Goal: Task Accomplishment & Management: Use online tool/utility

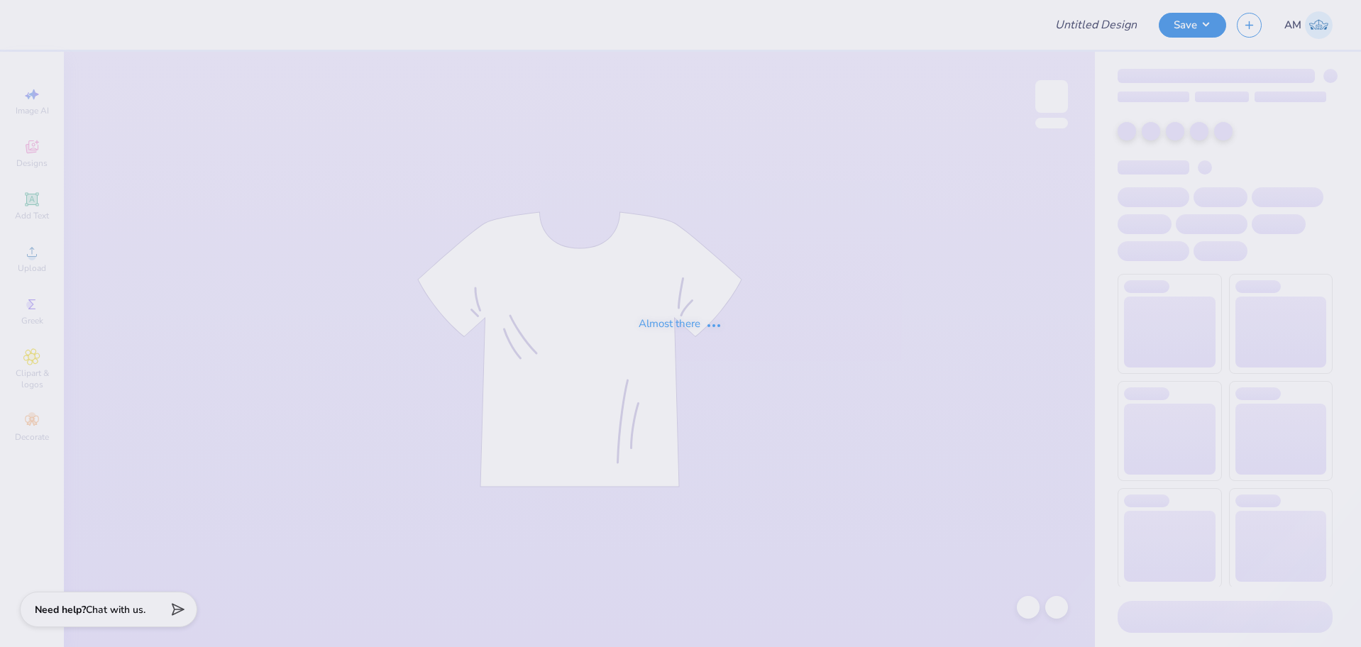
type input "Phi Mu Mad Plaid"
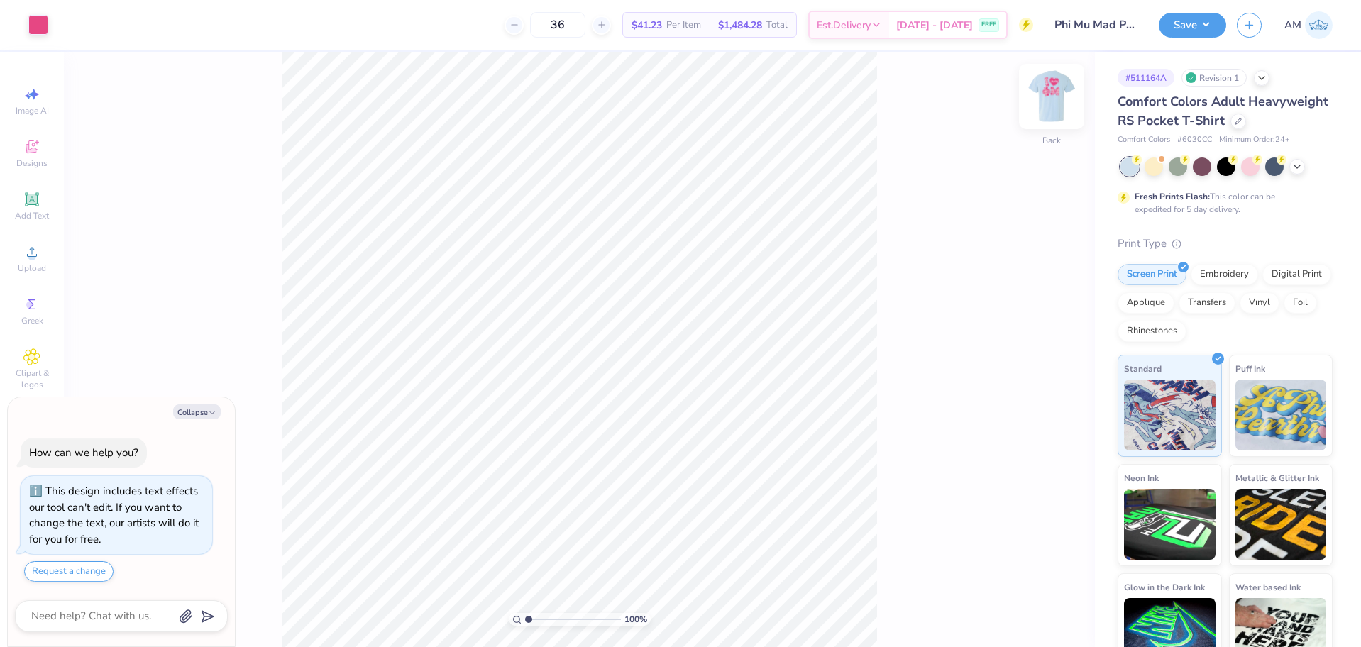
click at [1059, 114] on img at bounding box center [1051, 96] width 57 height 57
click at [1049, 100] on img at bounding box center [1051, 96] width 57 height 57
click at [1057, 94] on img at bounding box center [1051, 96] width 57 height 57
click at [37, 261] on div "Upload" at bounding box center [32, 259] width 50 height 42
click at [30, 250] on icon at bounding box center [31, 251] width 17 height 17
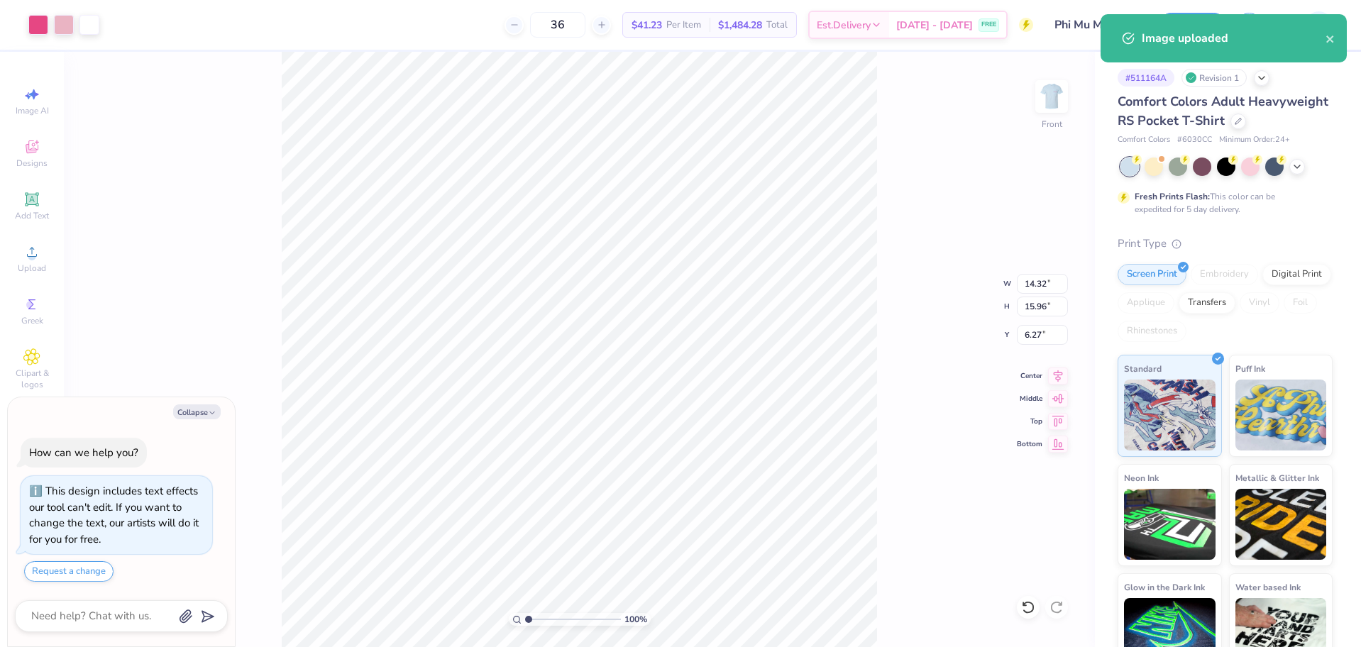
type textarea "x"
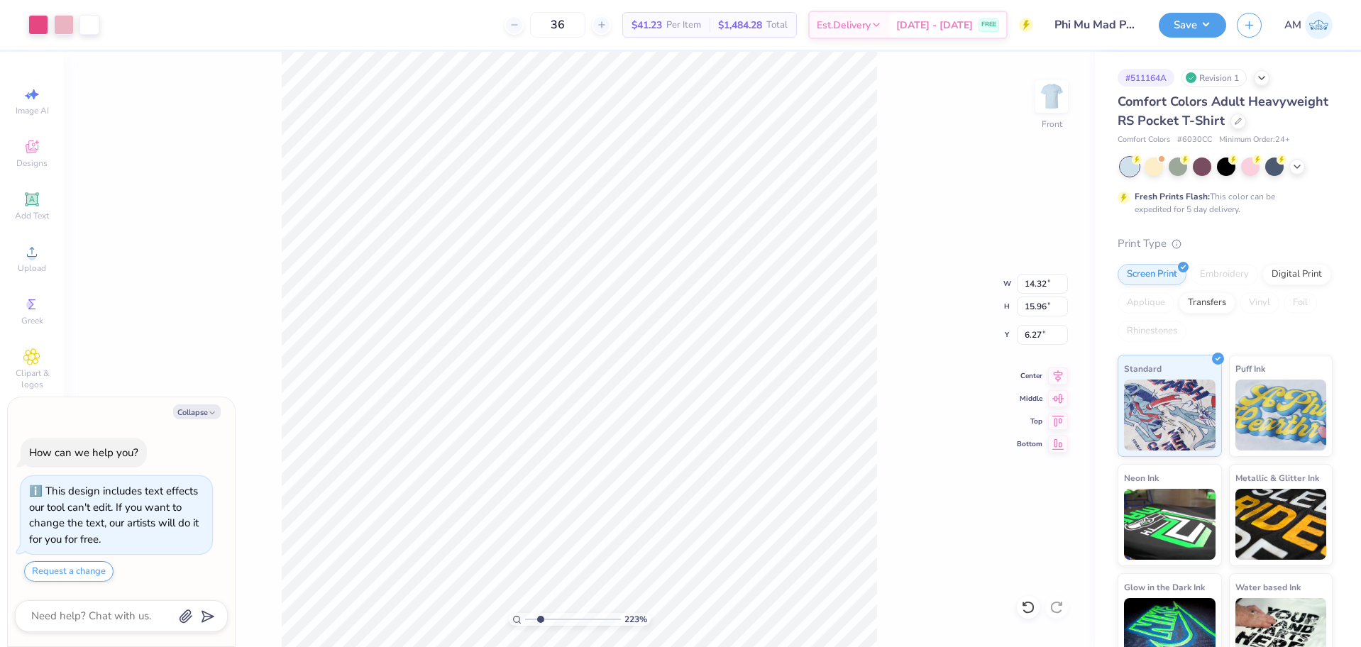
type input "3.32211092047231"
type textarea "x"
type input "3.32211092047231"
type textarea "x"
type input "3.32211092047231"
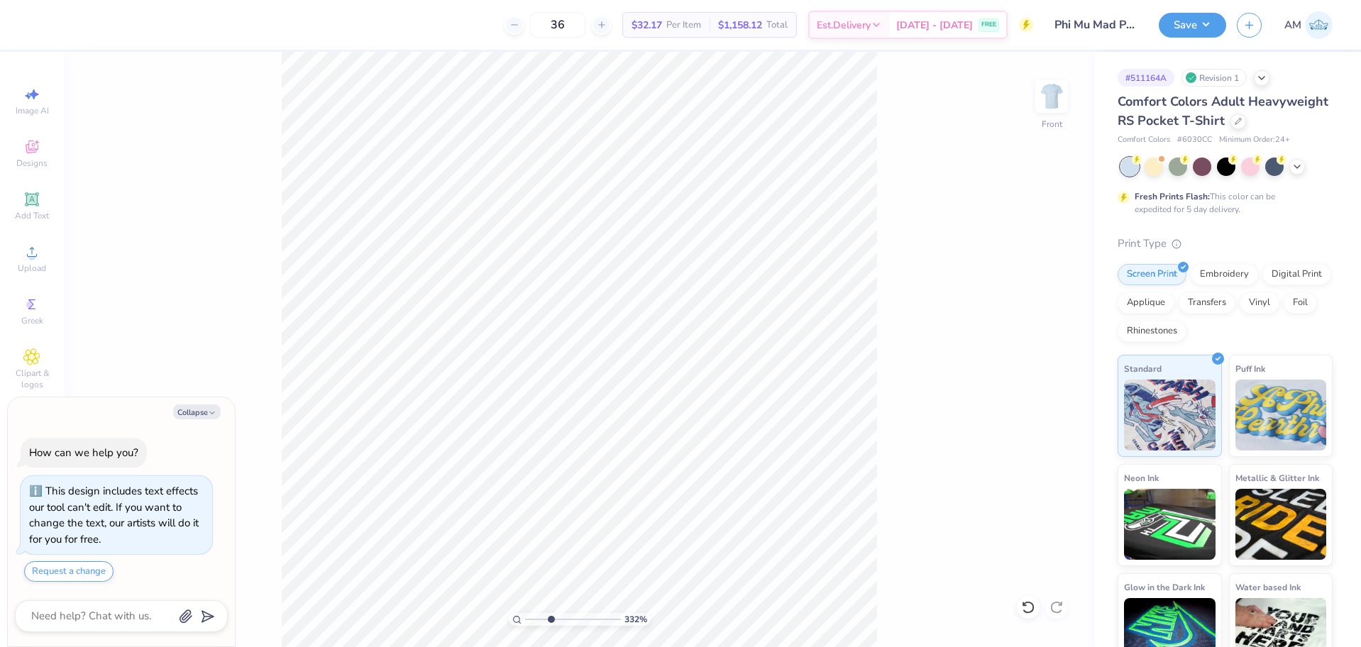
type textarea "x"
type input "1"
click at [37, 258] on icon at bounding box center [31, 251] width 17 height 17
click at [18, 263] on span "Upload" at bounding box center [32, 268] width 28 height 11
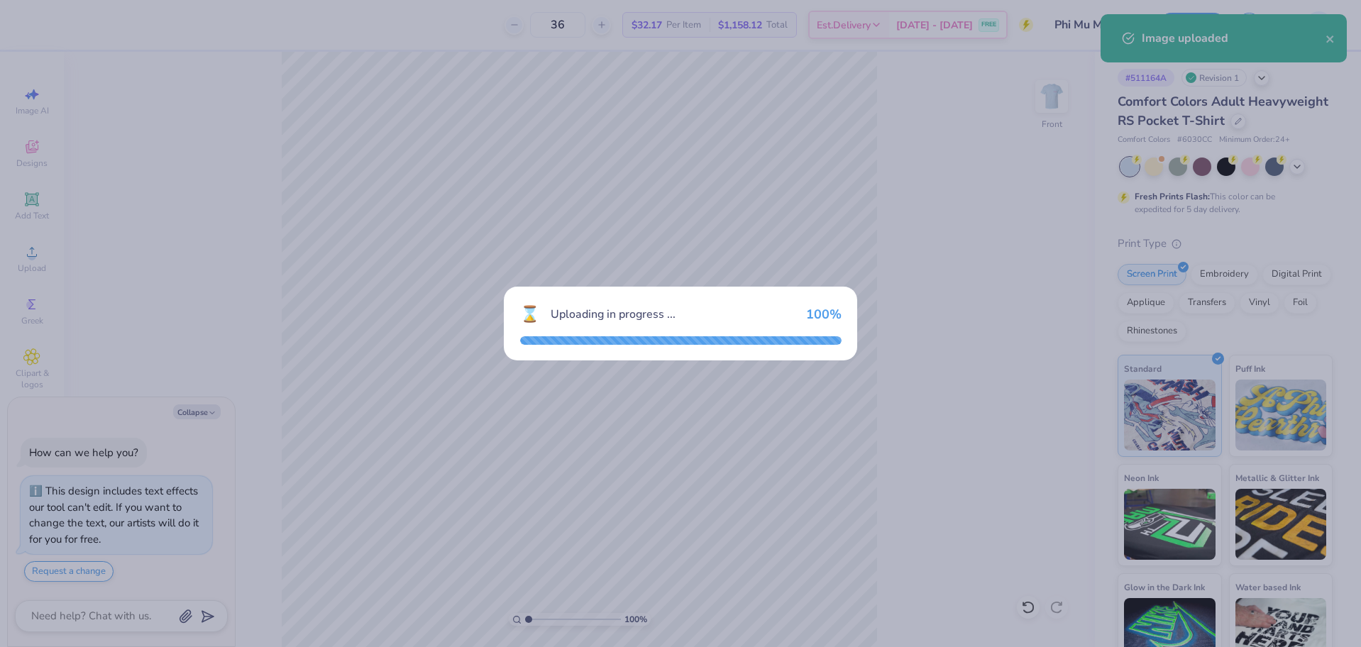
type textarea "x"
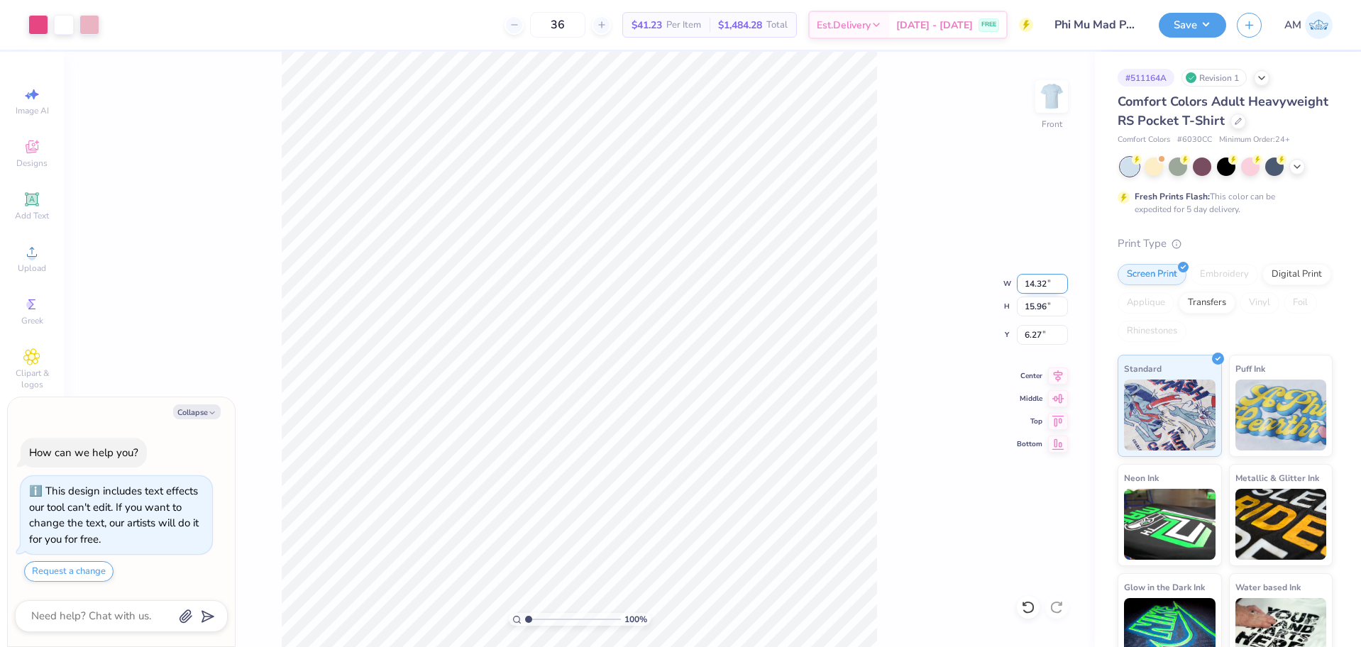
click at [1035, 288] on input "14.32" at bounding box center [1042, 284] width 51 height 20
type input "10"
type textarea "x"
type input "10.00"
type input "11.15"
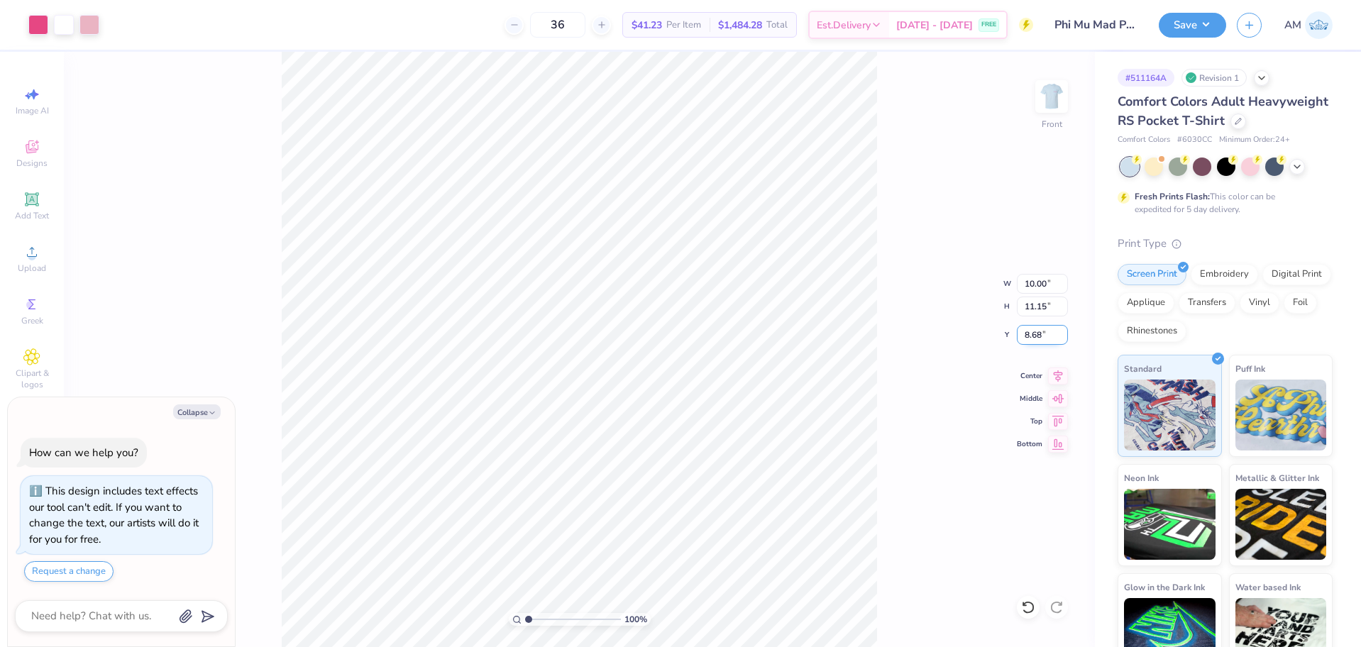
click at [1027, 333] on input "8.68" at bounding box center [1042, 335] width 51 height 20
type input "3"
type textarea "x"
type input "3.00"
click at [1054, 105] on img at bounding box center [1051, 96] width 57 height 57
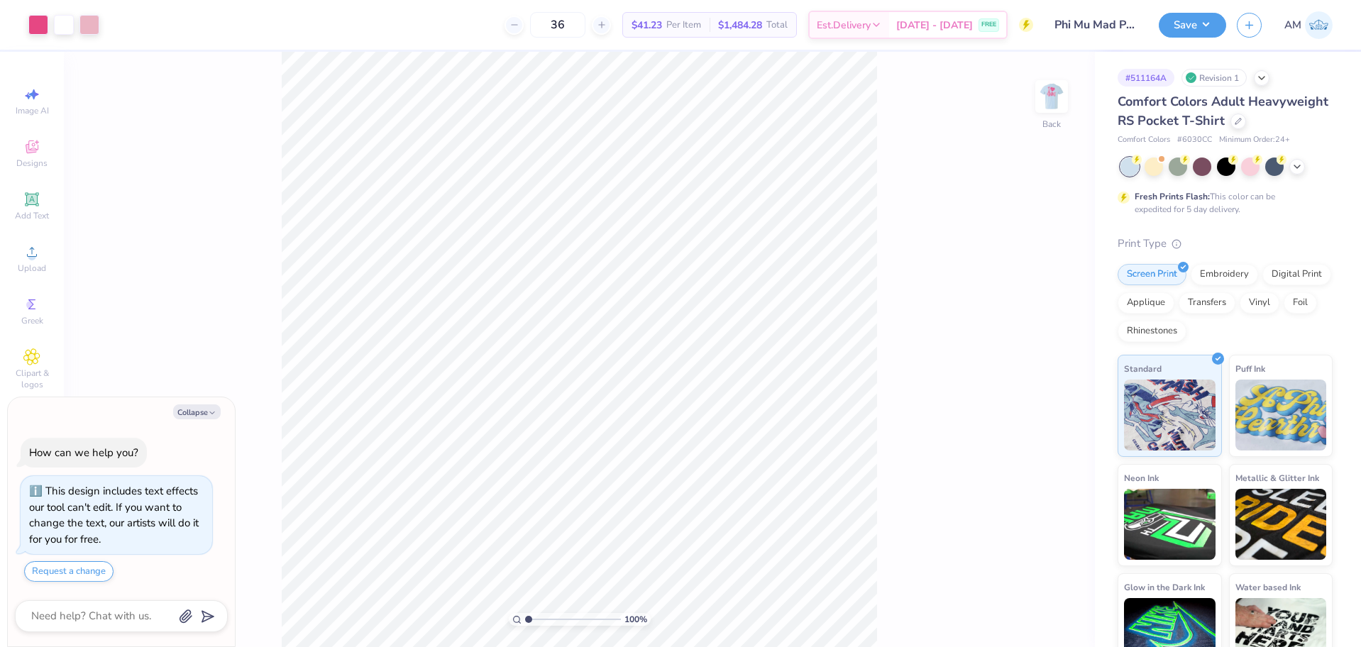
type textarea "x"
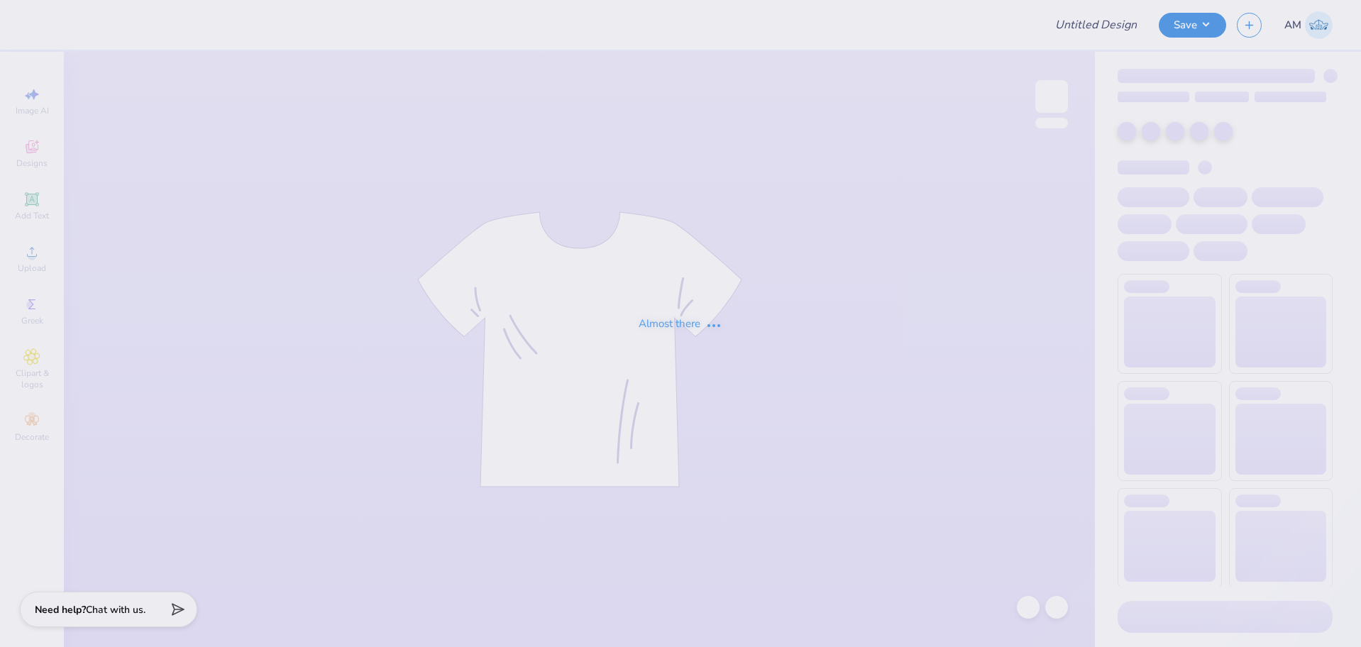
type input "Phi Mu Mad Plaid"
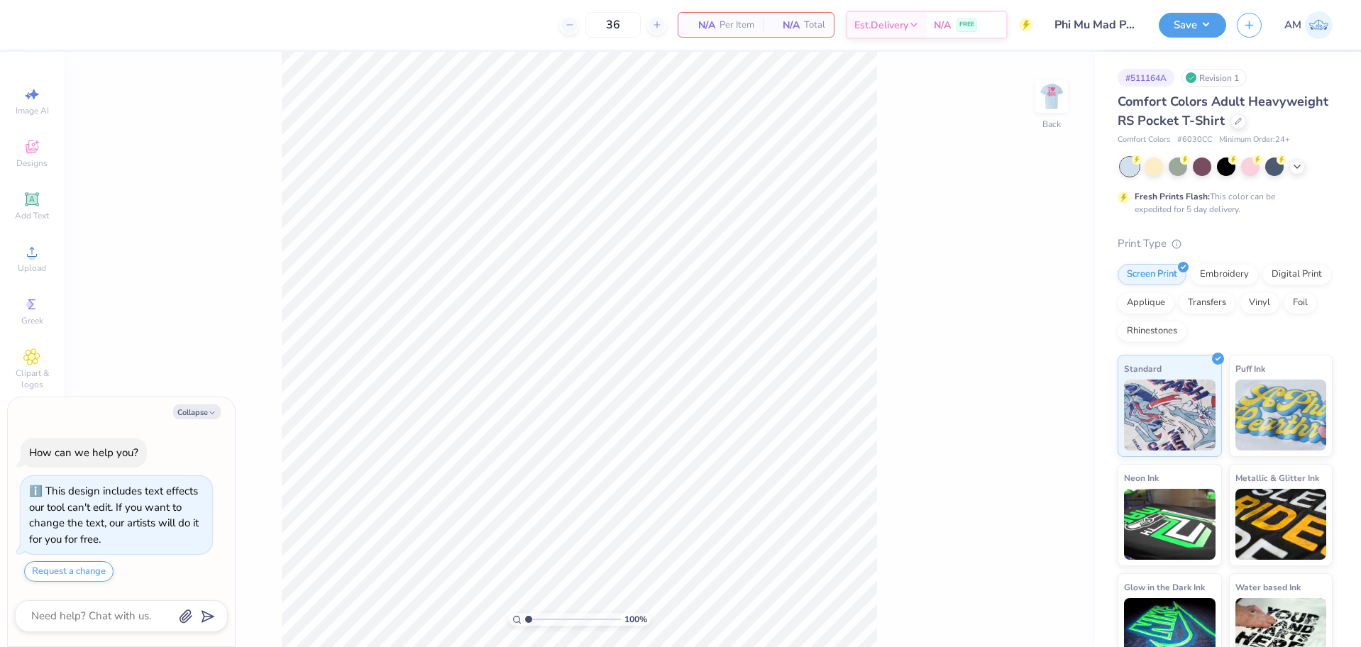
type textarea "x"
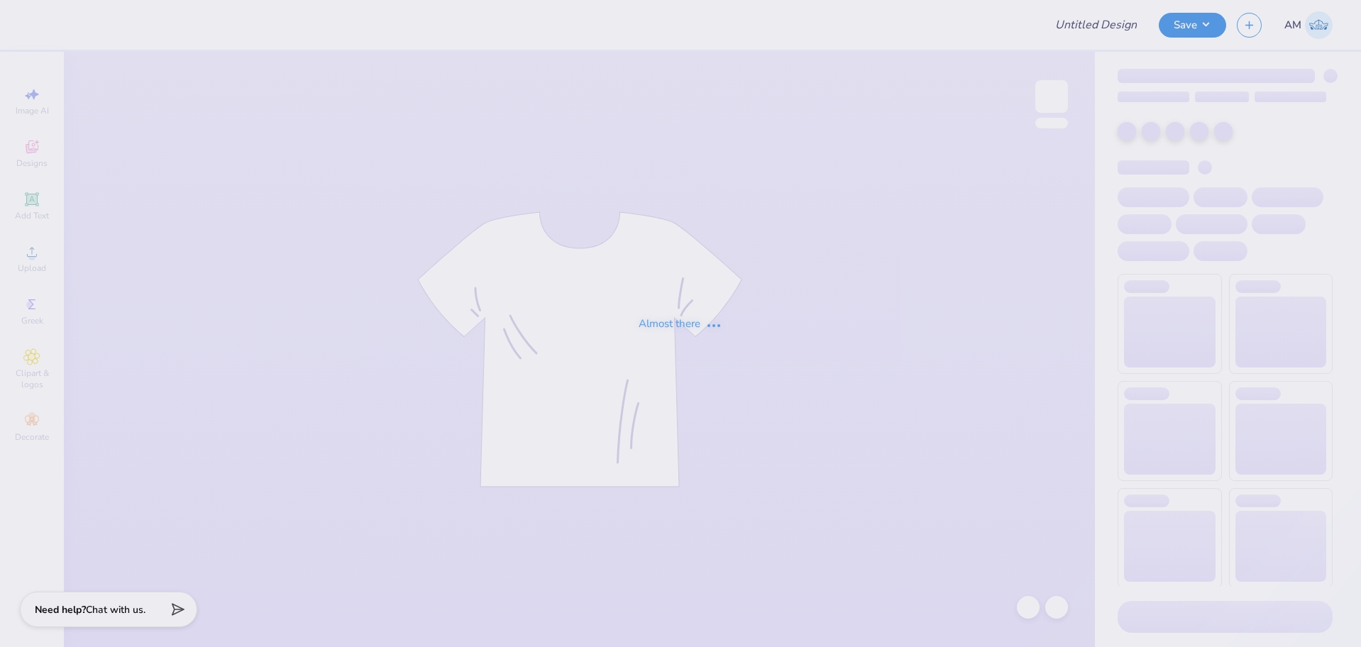
type input "Phi Mu Mad Plaid"
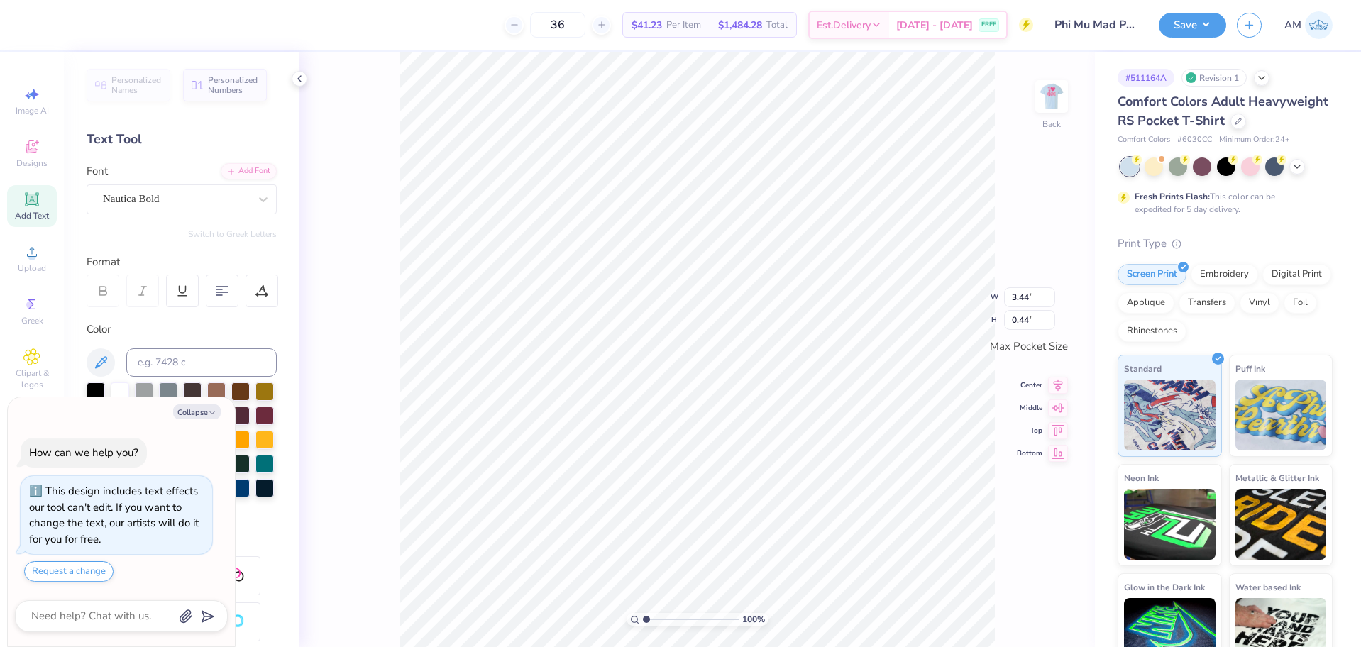
type textarea "x"
type input "2.71964221644285"
type textarea "x"
type input "2.71964221644285"
type textarea "x"
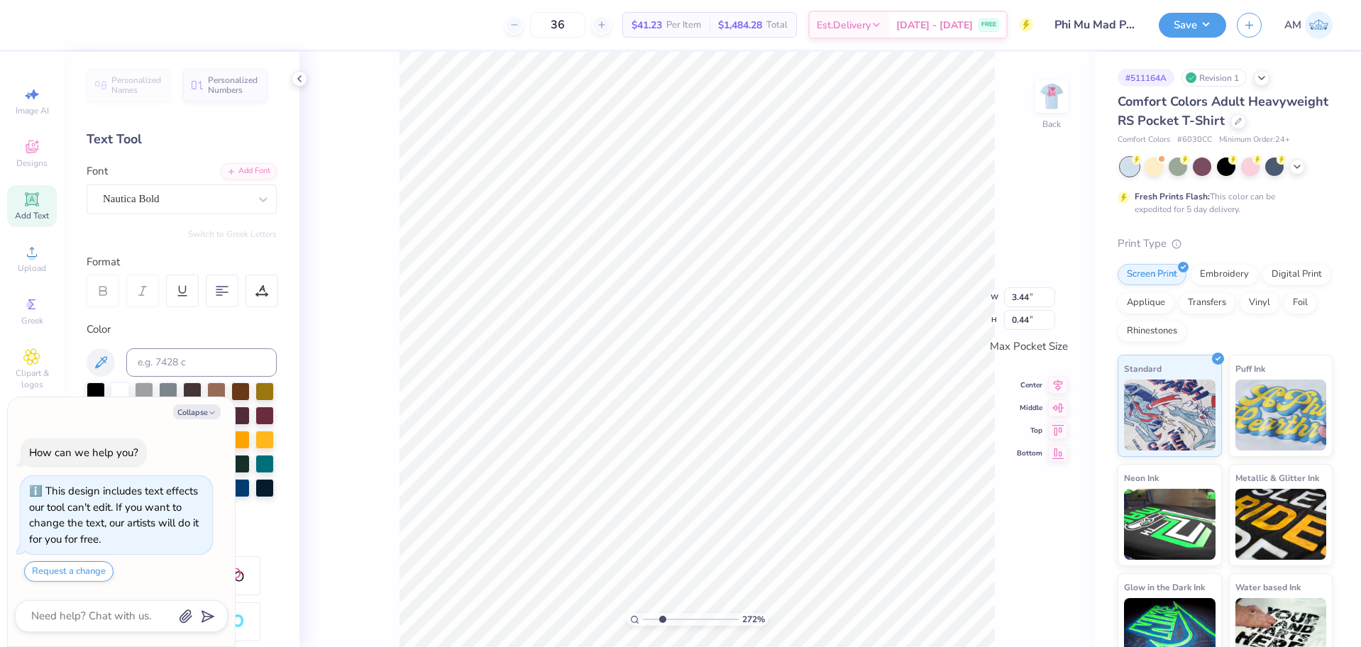
type input "2.71964221644285"
type textarea "x"
type input "2.71964221644285"
type textarea "x"
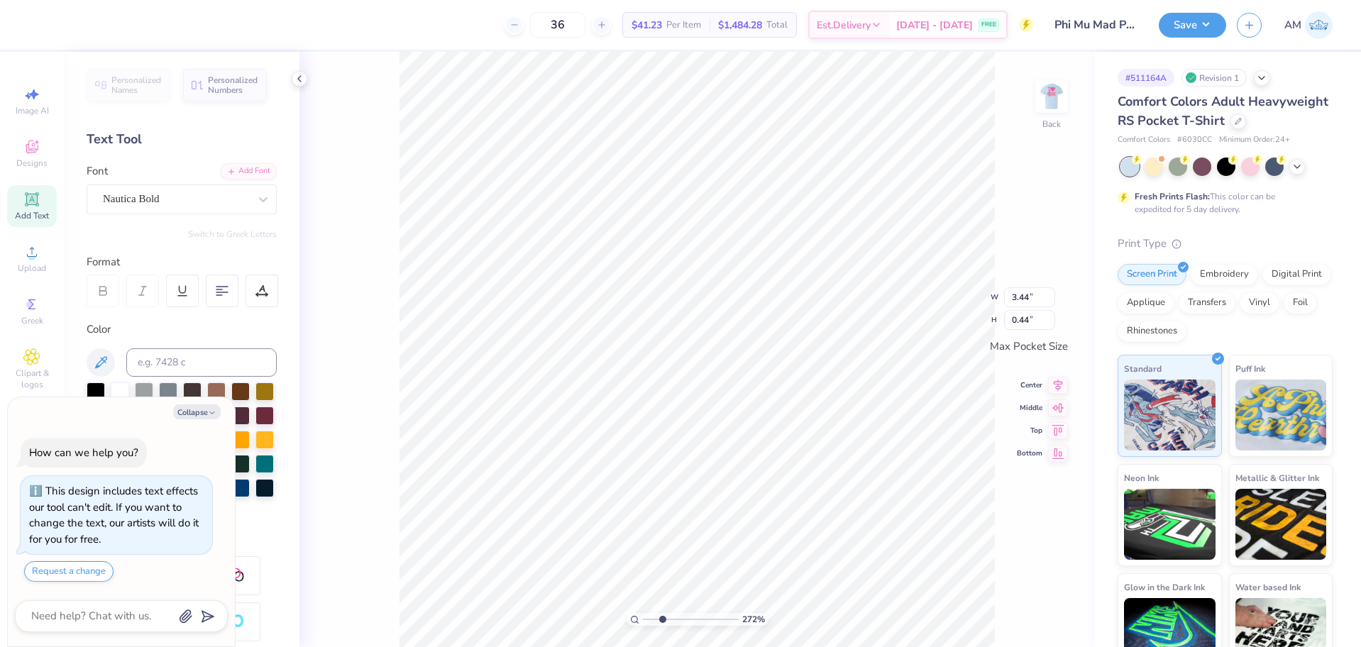
type input "2.71964221644285"
type textarea "x"
type input "2.71964221644285"
type textarea "x"
type input "2.71964221644285"
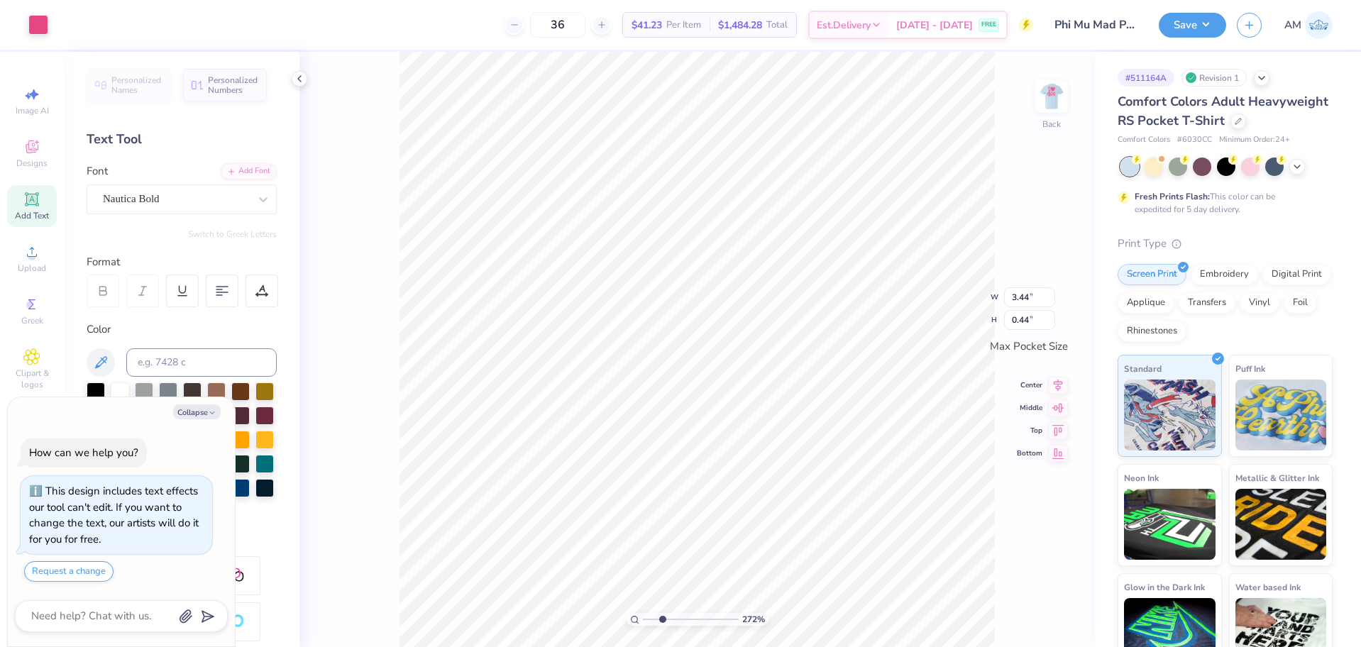
type textarea "x"
type input "2.71964221644285"
type textarea "x"
type input "2.71964221644285"
type textarea "x"
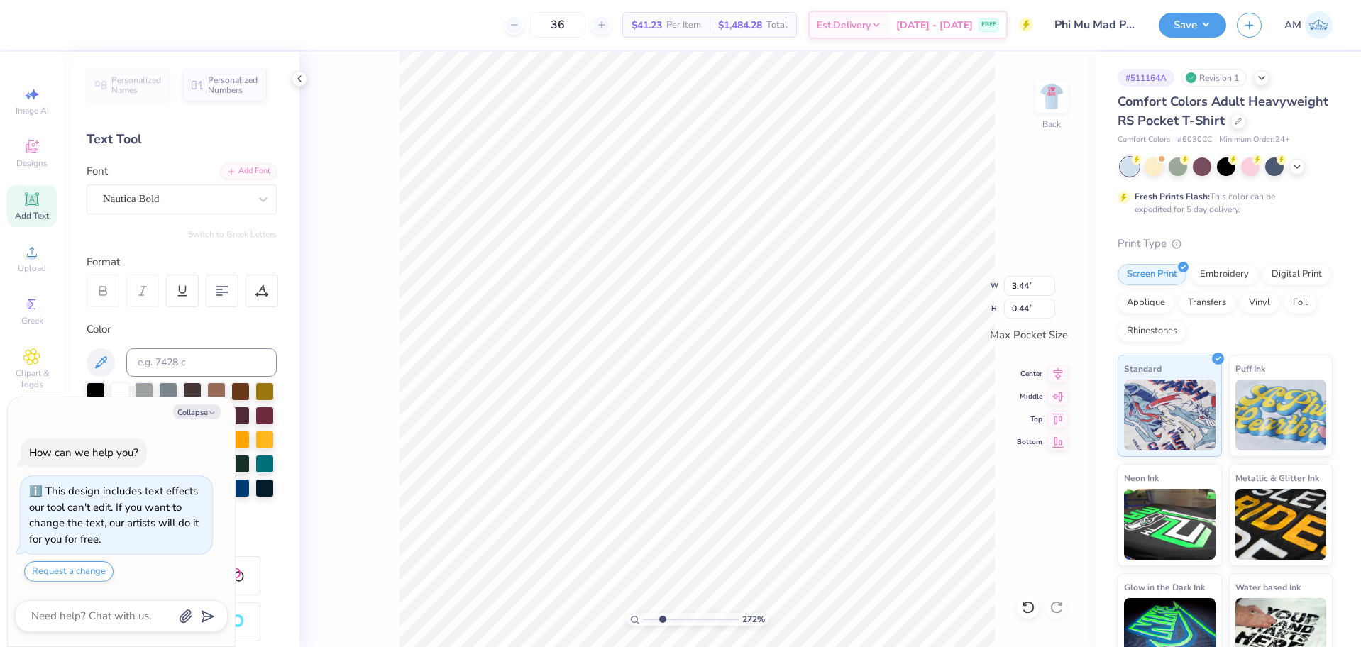
type input "2.71964221644285"
type textarea "x"
type input "2.71964221644285"
type textarea "x"
type input "2.71964221644285"
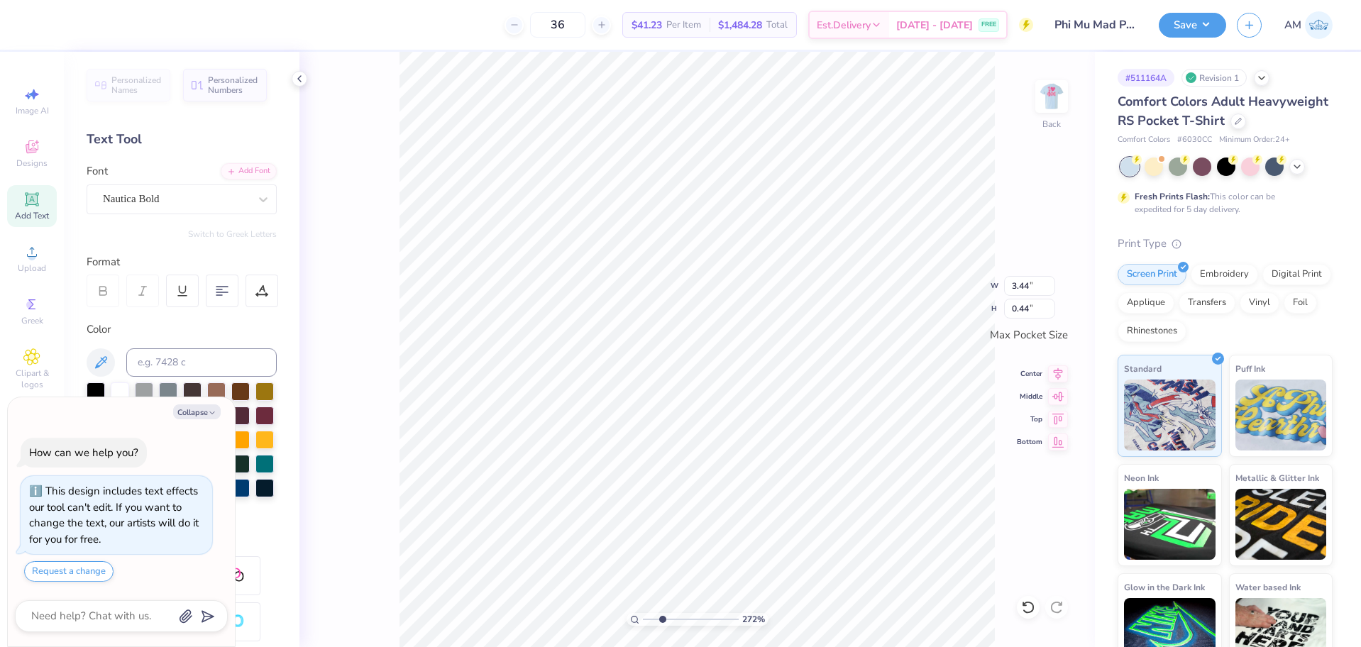
type textarea "x"
type input "2.71964221644285"
type textarea "x"
type input "2.71964221644285"
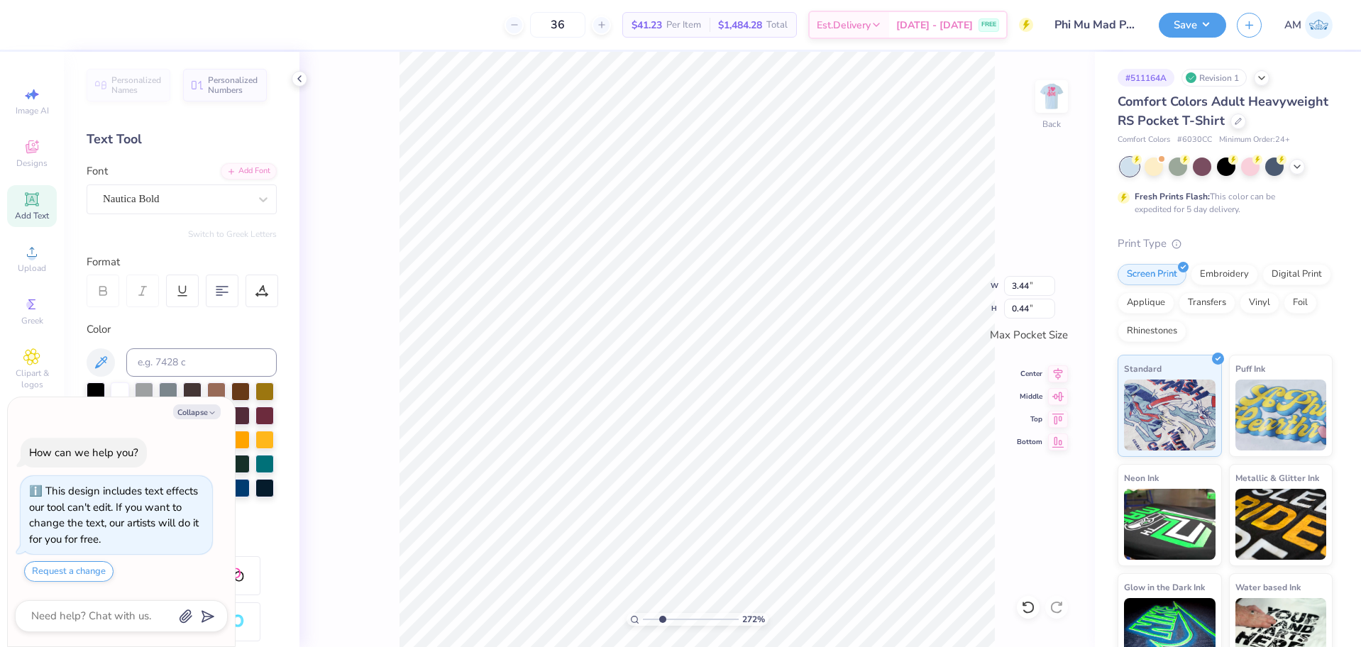
type textarea "x"
type input "2.71964221644285"
type textarea "2"
type textarea "x"
type input "2.71964221644285"
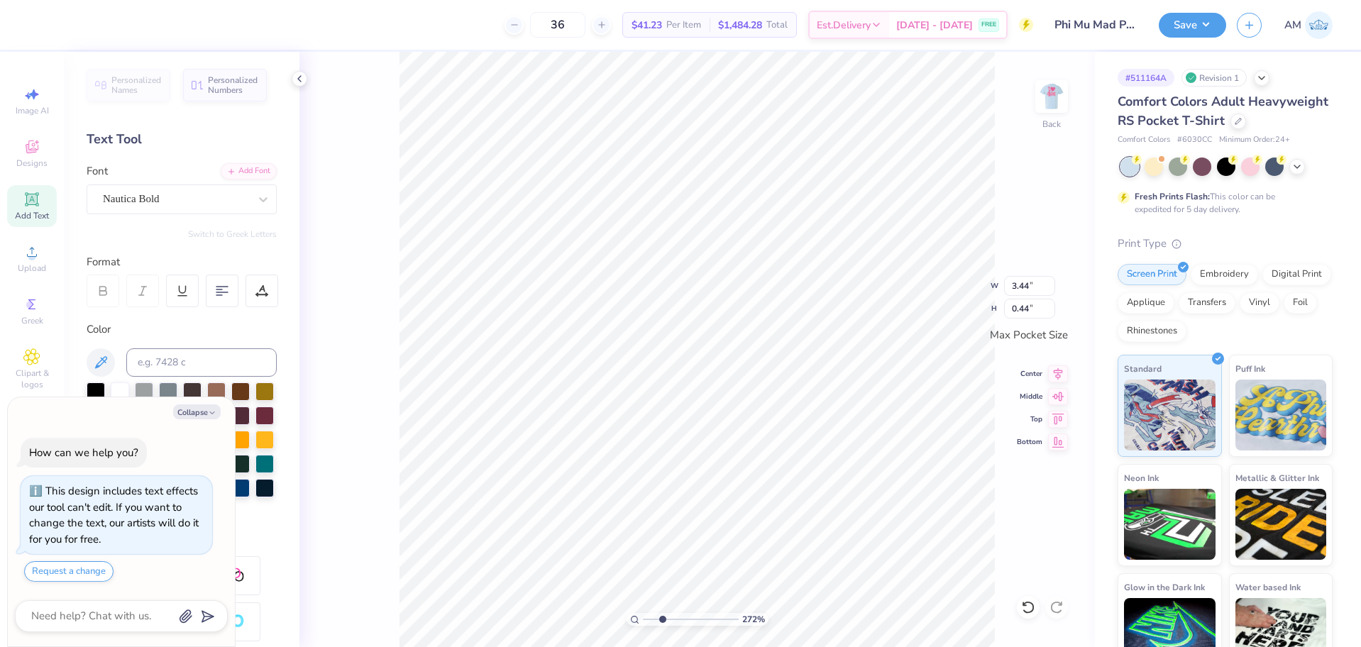
type textarea "202"
type textarea "x"
type input "2.71964221644285"
type textarea "x"
type input "2.71964221644285"
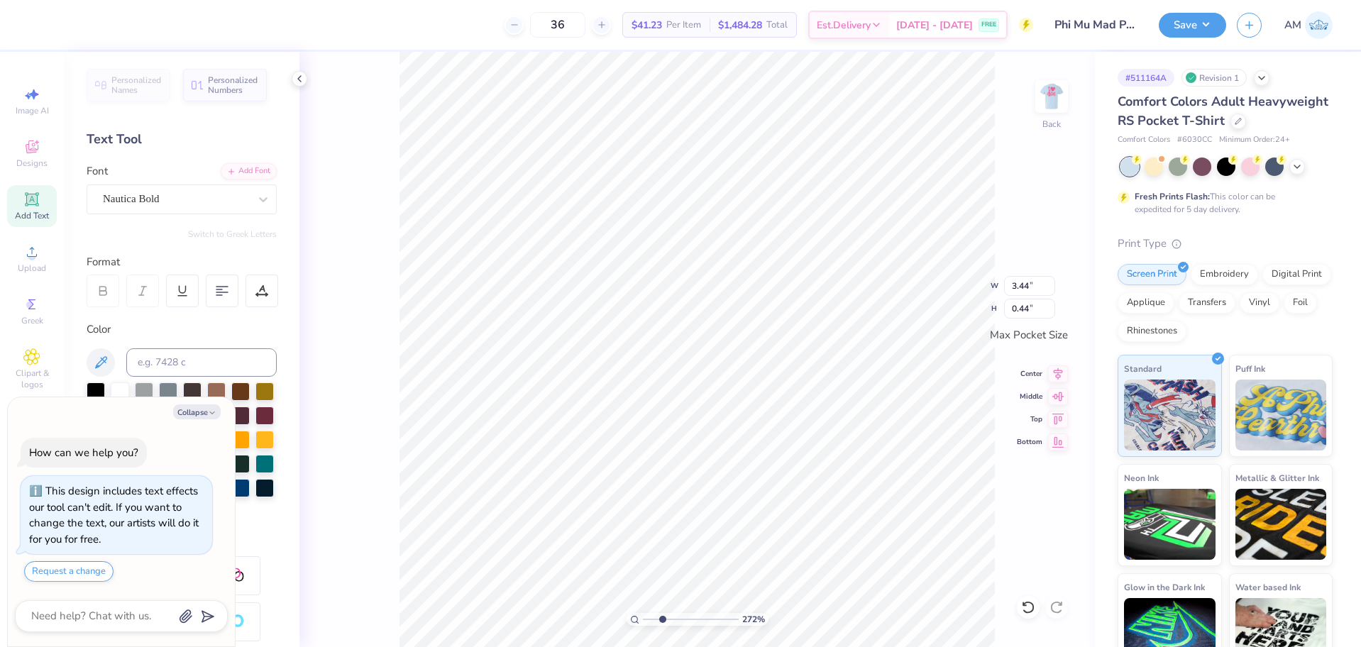
type textarea "2025"
type textarea "x"
type input "2.71964221644285"
type textarea "x"
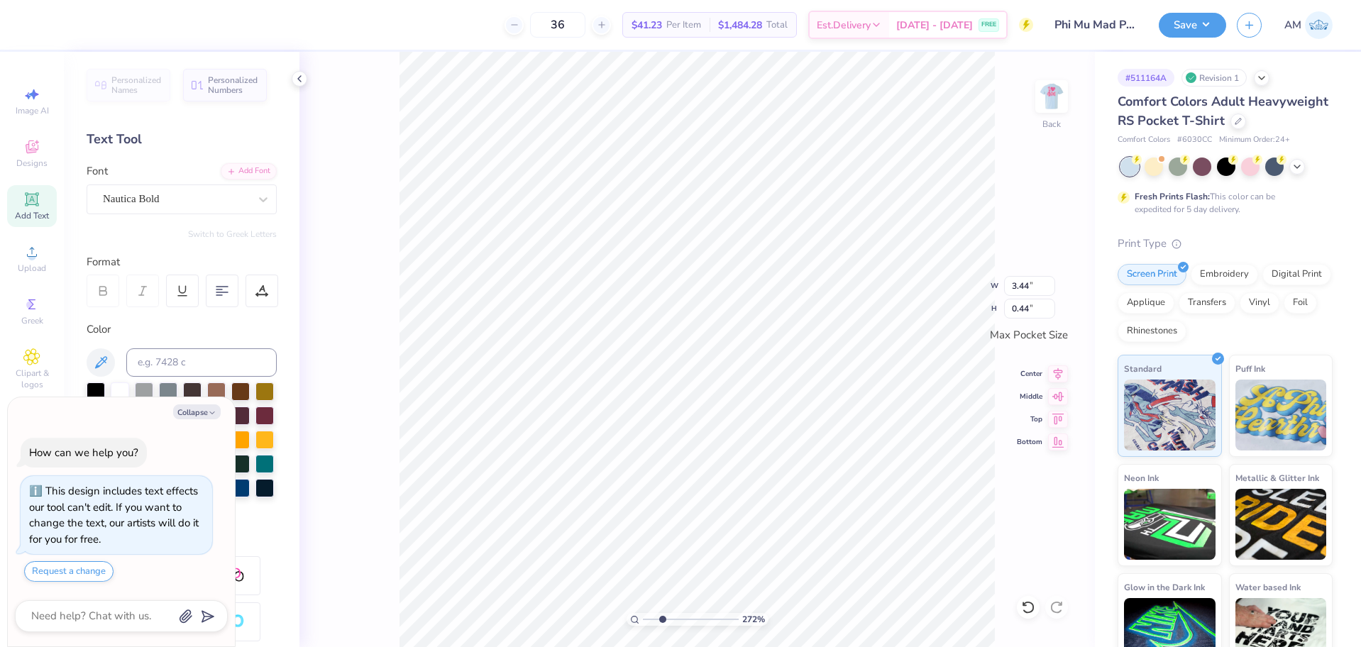
type input "2.71964221644285"
type textarea "x"
type input "2.71964221644285"
type textarea "x"
type input "2.71964221644285"
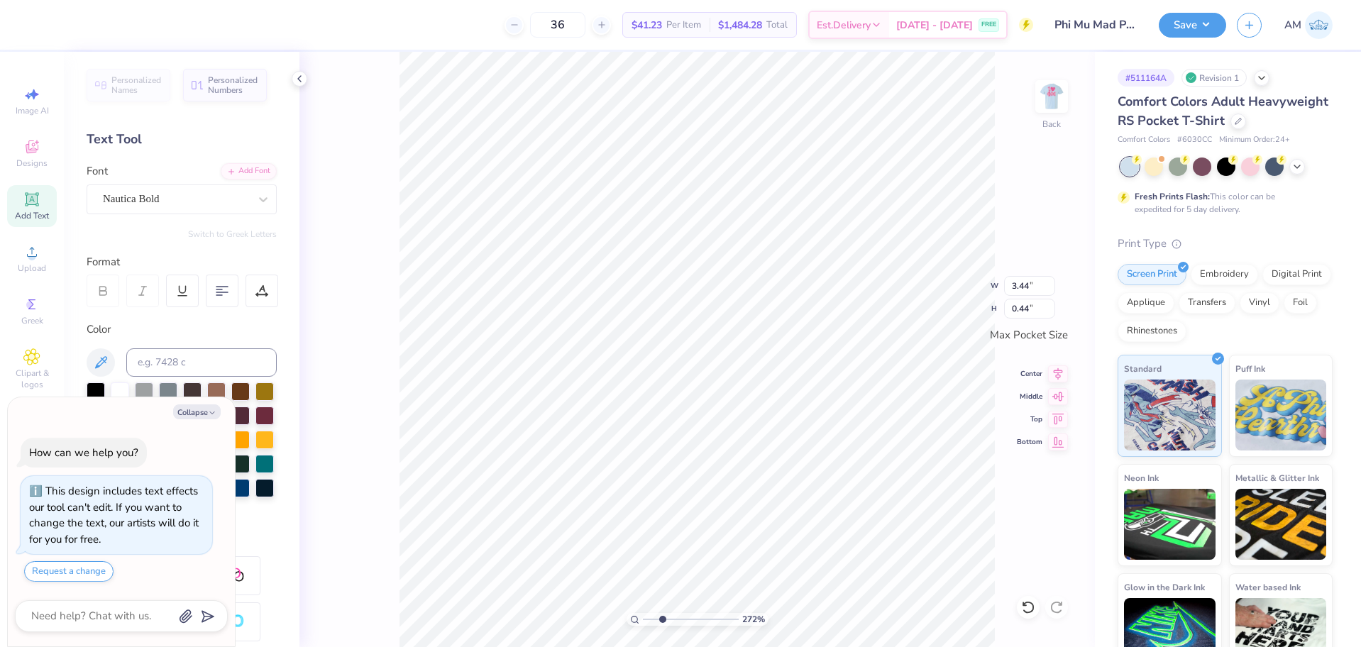
scroll to position [12, 4]
type textarea "x"
type input "2.71964221644285"
type textarea "Mad Plaid"
type textarea "x"
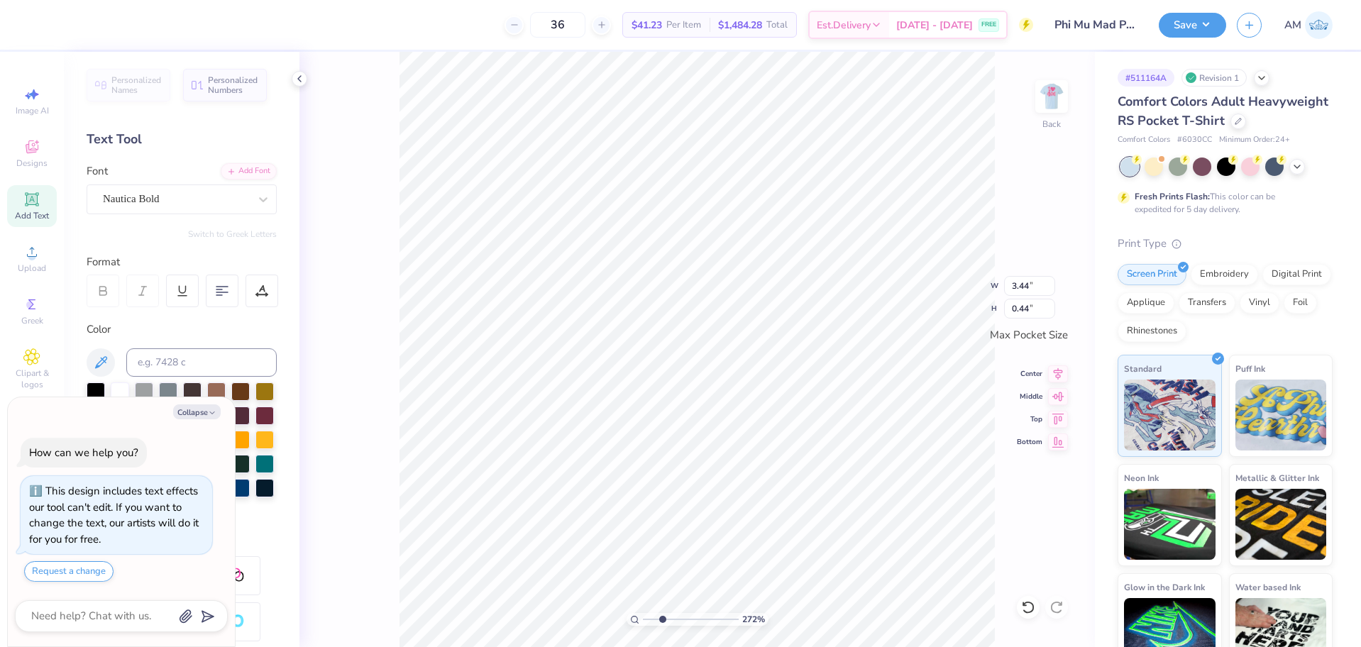
type input "2.71964221644285"
click at [937, 280] on div "272 % Back W 3.44 3.44 " H 0.44 0.44 " Max Pocket Size Center Middle Top Bottom" at bounding box center [696, 349] width 795 height 595
type textarea "x"
type input "2.71964221644285"
type textarea "x"
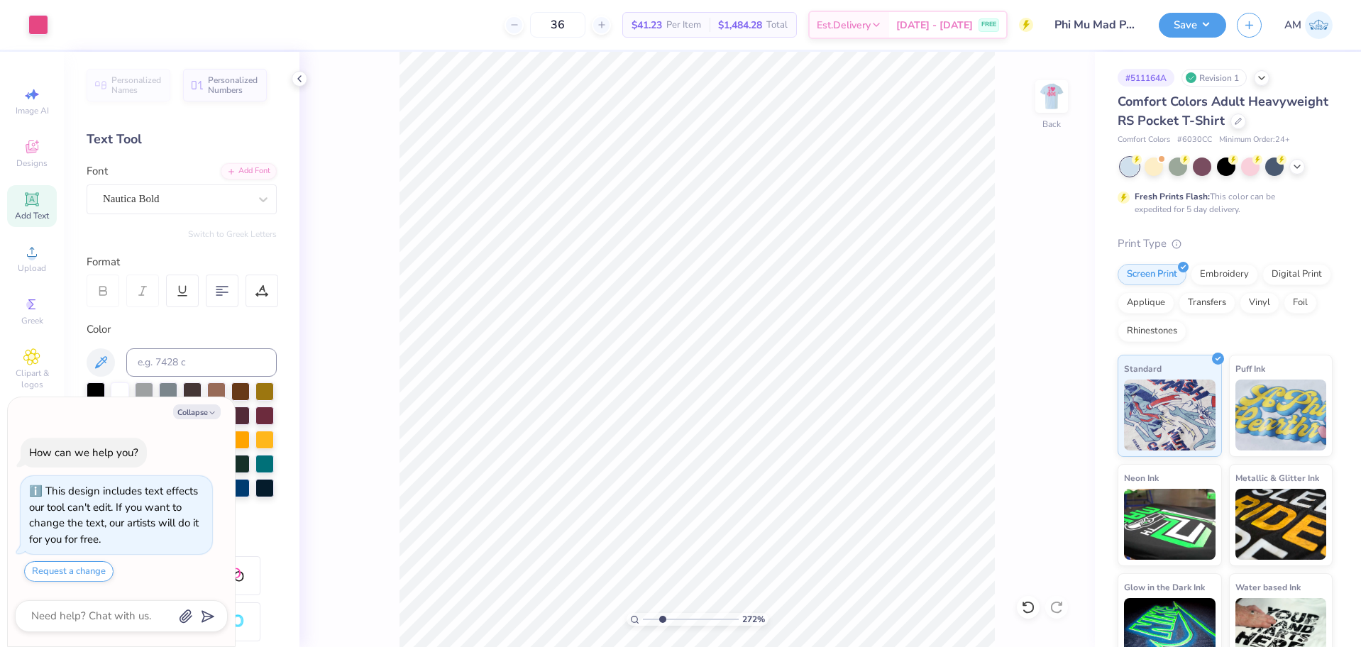
type input "2.71964221644285"
type textarea "x"
type input "2.71964221644285"
type textarea "x"
type input "2.71964221644285"
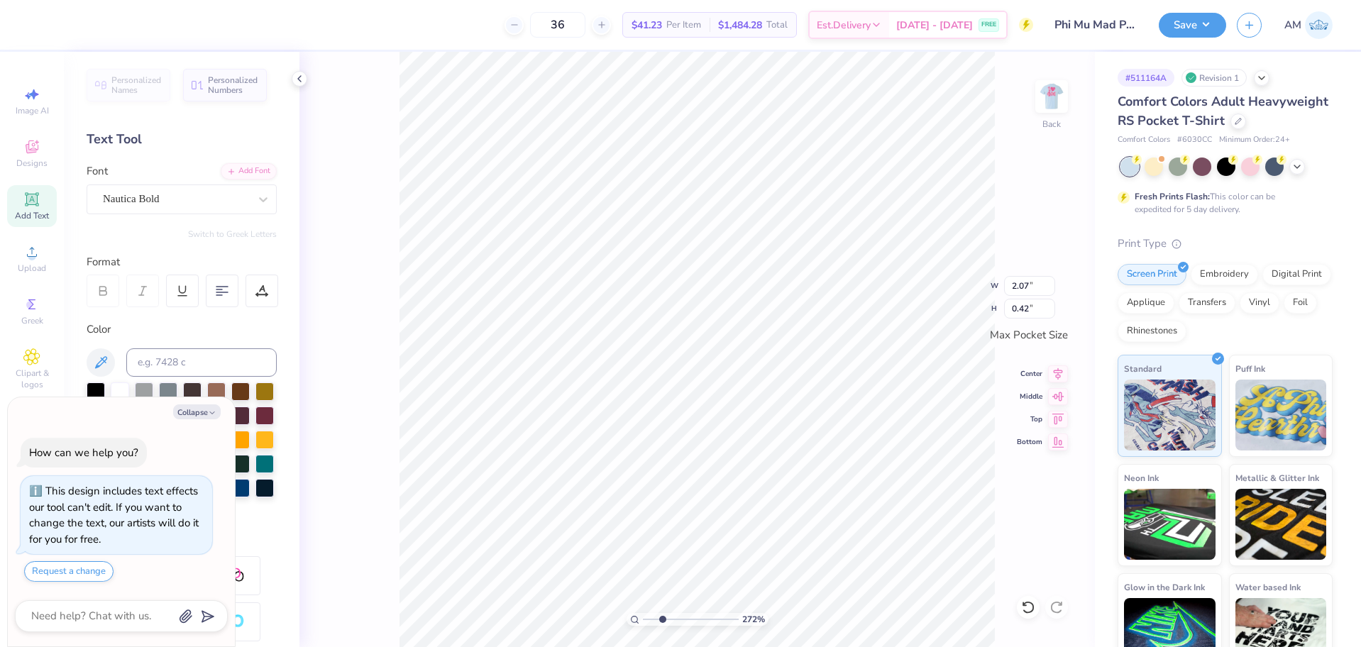
type textarea "x"
type input "2.71964221644285"
type textarea "x"
type input "2.71964221644285"
type textarea "x"
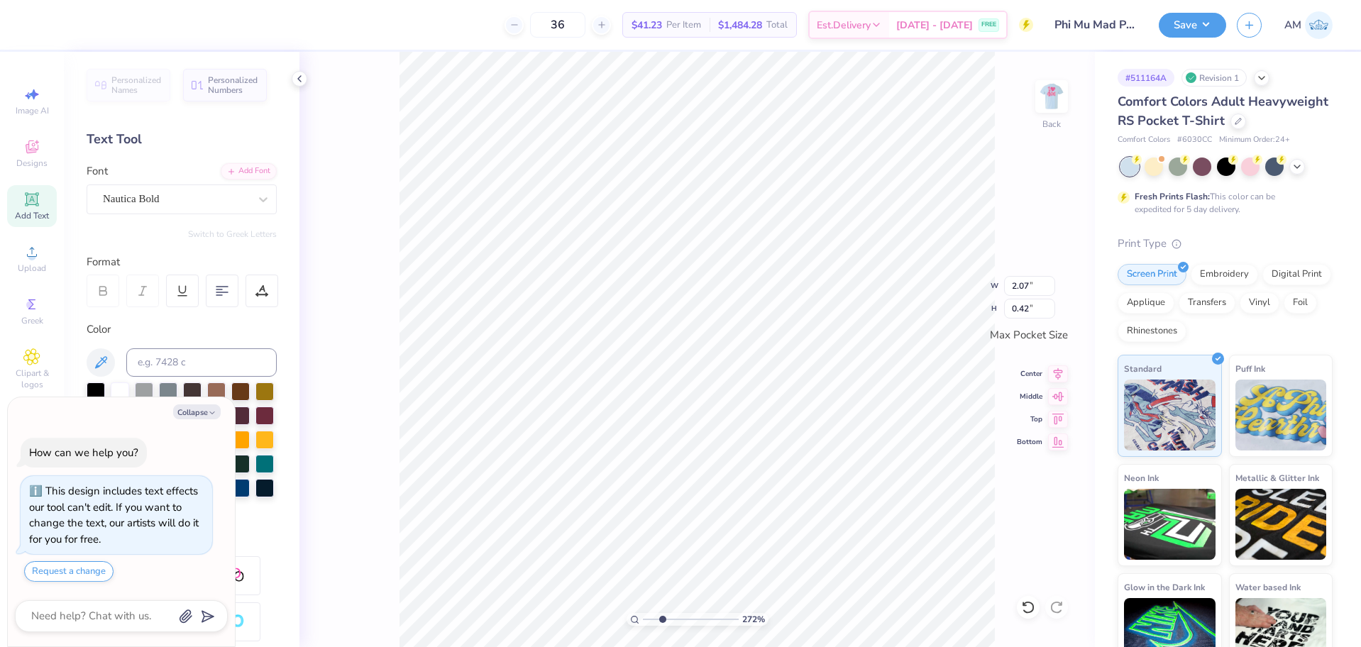
type input "2.71964221644285"
type textarea "x"
type input "2.71964221644285"
type textarea "x"
type input "2.71964221644285"
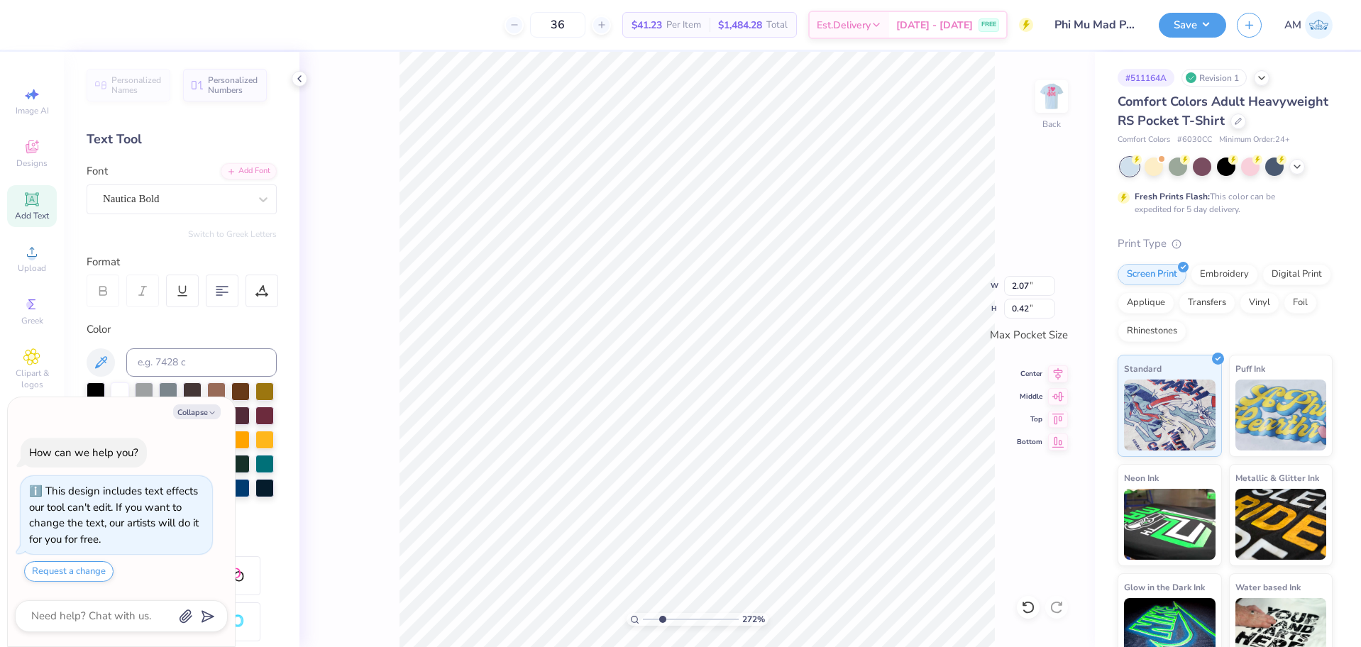
type textarea "x"
type input "2.71964221644285"
type textarea "x"
type input "2.71964221644285"
type input "3.43"
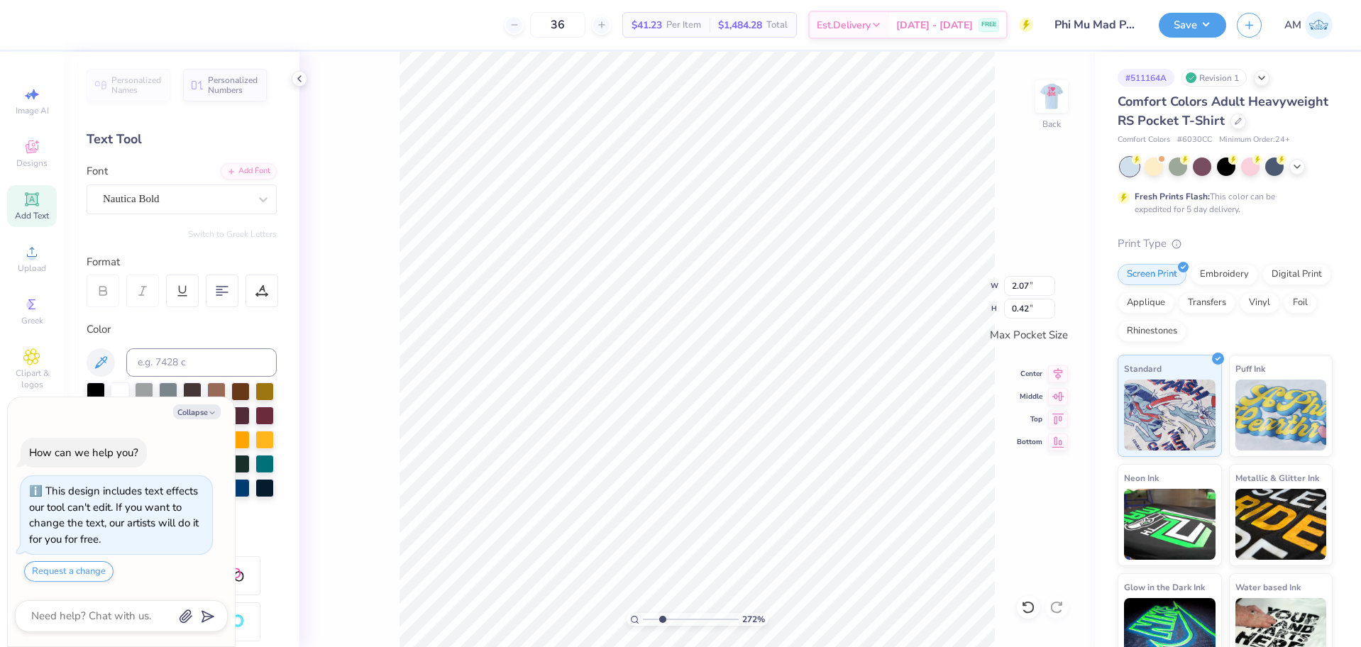
type input "0.70"
type textarea "x"
type input "2.71964221644285"
type textarea "x"
type input "2.71964221644285"
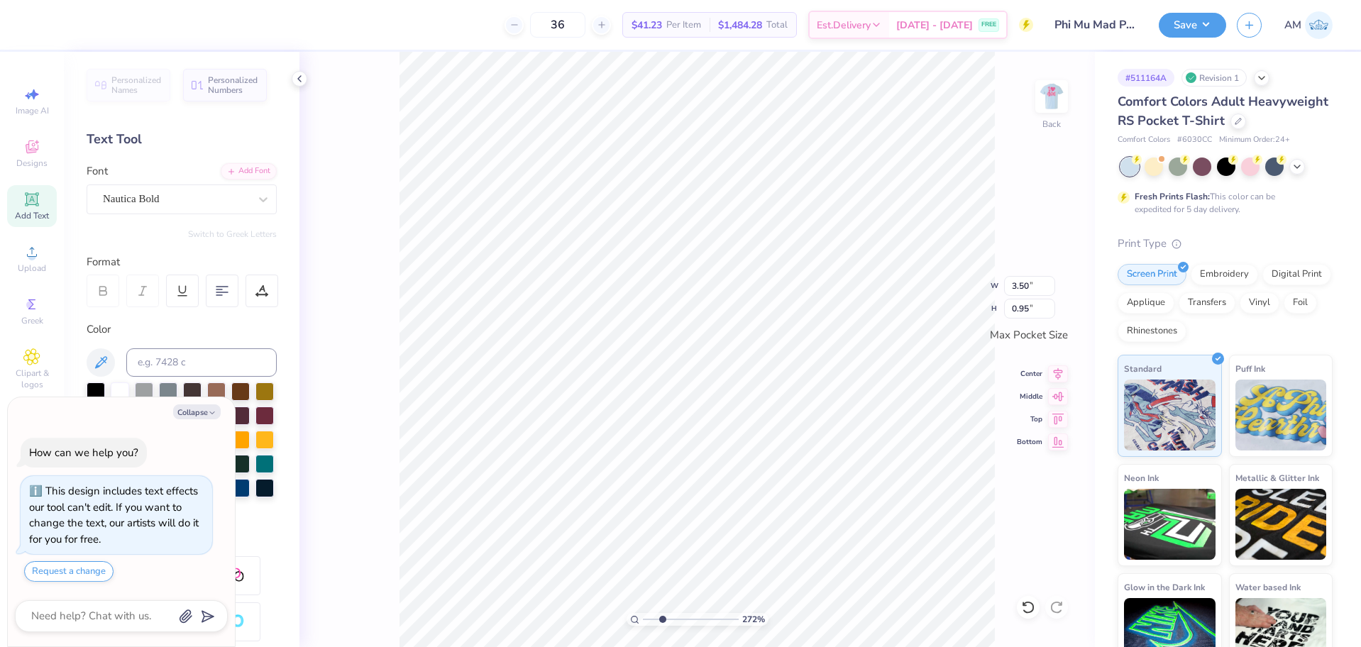
type textarea "x"
type input "2.71964221644285"
type input "3.43"
type input "0.70"
click at [1018, 283] on input "3.43" at bounding box center [1029, 286] width 51 height 20
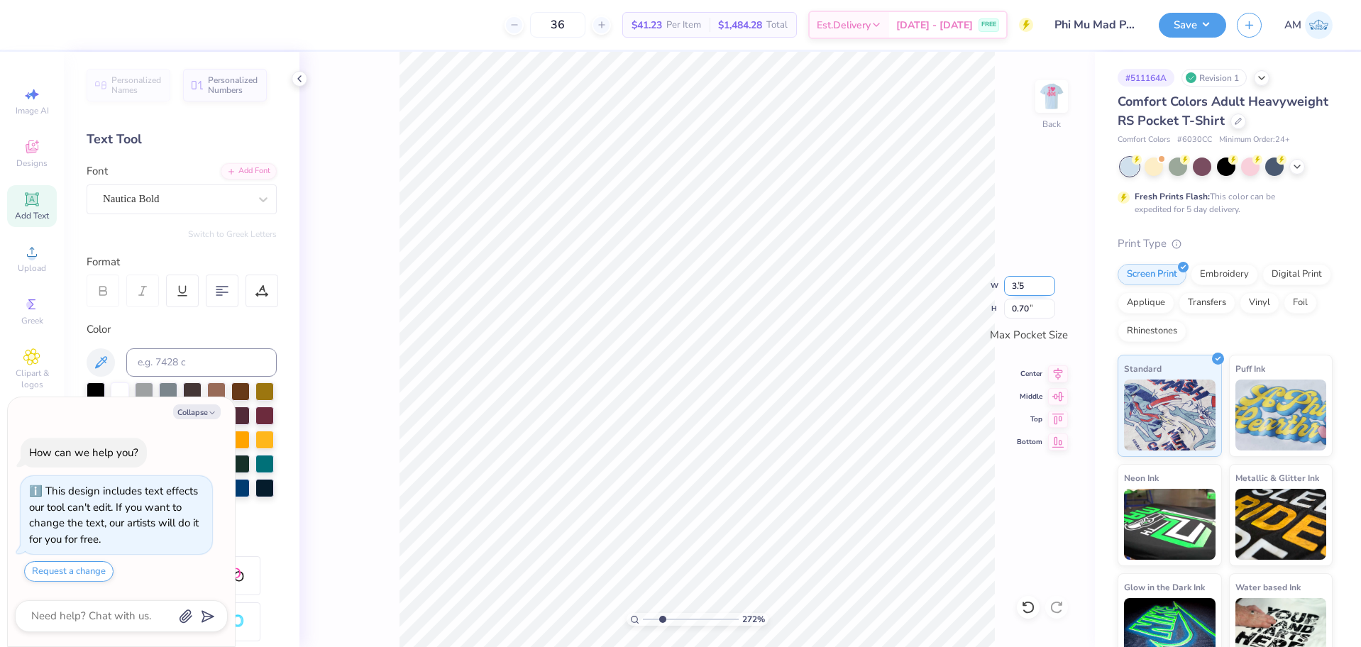
type input "3.5"
type textarea "x"
type input "2.71964221644285"
type input "3.50"
type input "0.72"
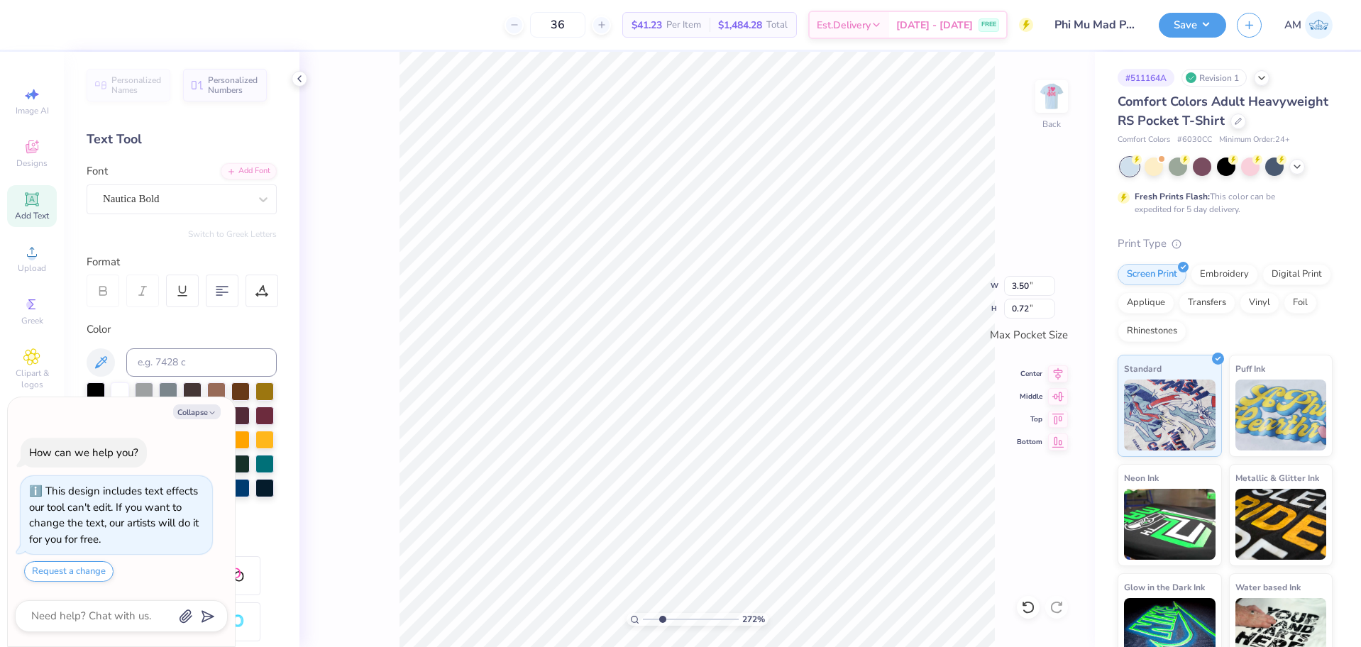
type textarea "x"
type input "2.71964221644285"
type textarea "x"
type input "2.71964221644285"
type textarea "x"
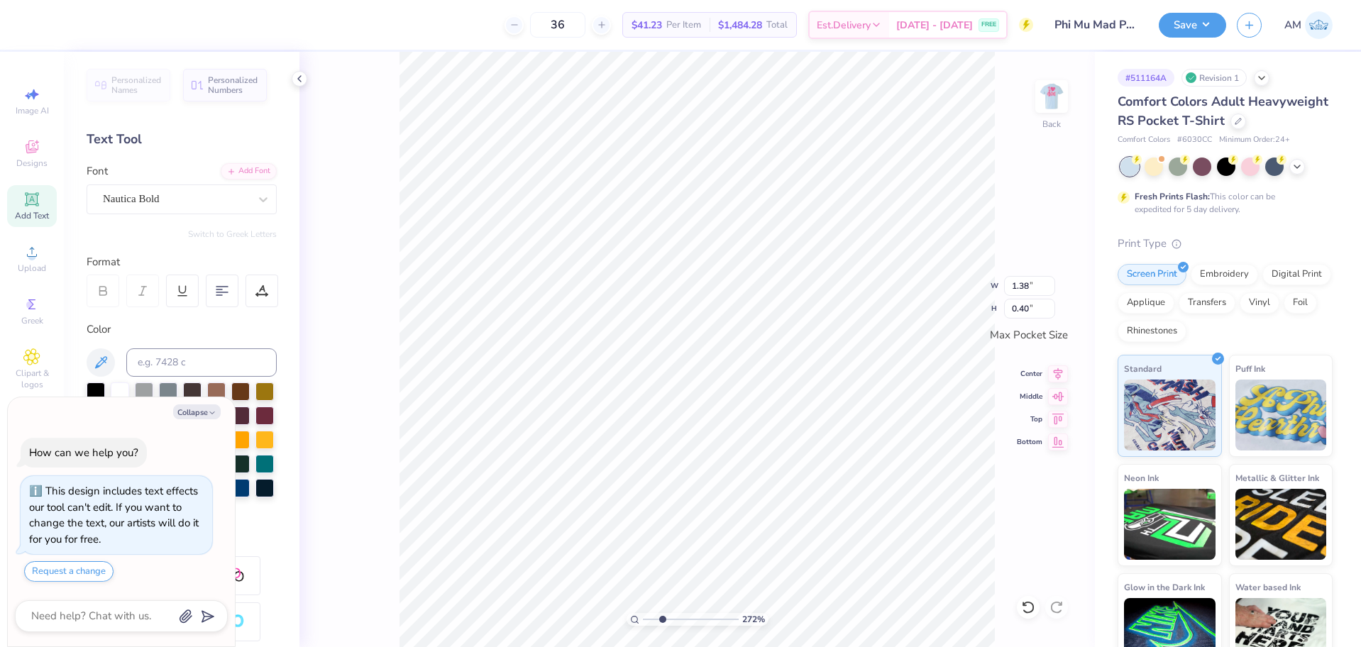
type input "2.71964221644285"
type textarea "x"
type input "2.71964221644285"
type textarea "x"
type input "2.71964221644285"
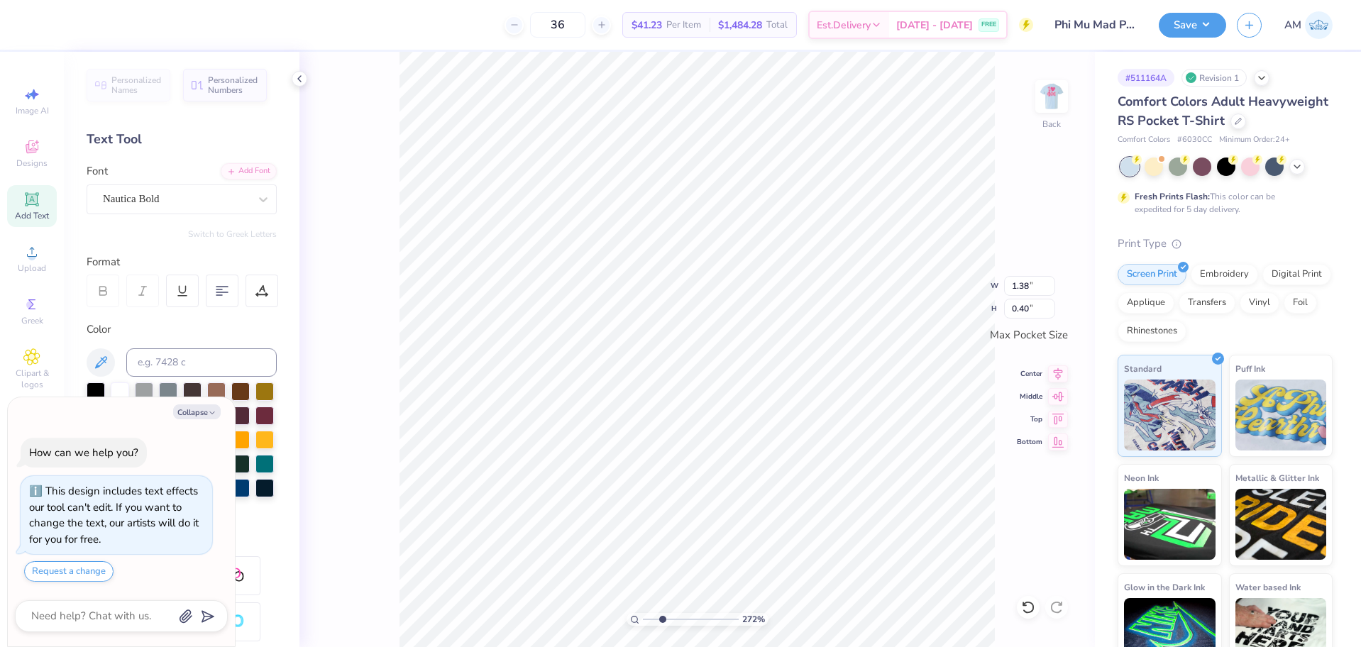
type input "1.78"
type input "0.52"
click at [1020, 287] on input "1.78" at bounding box center [1029, 286] width 51 height 20
type input "1.8"
type textarea "x"
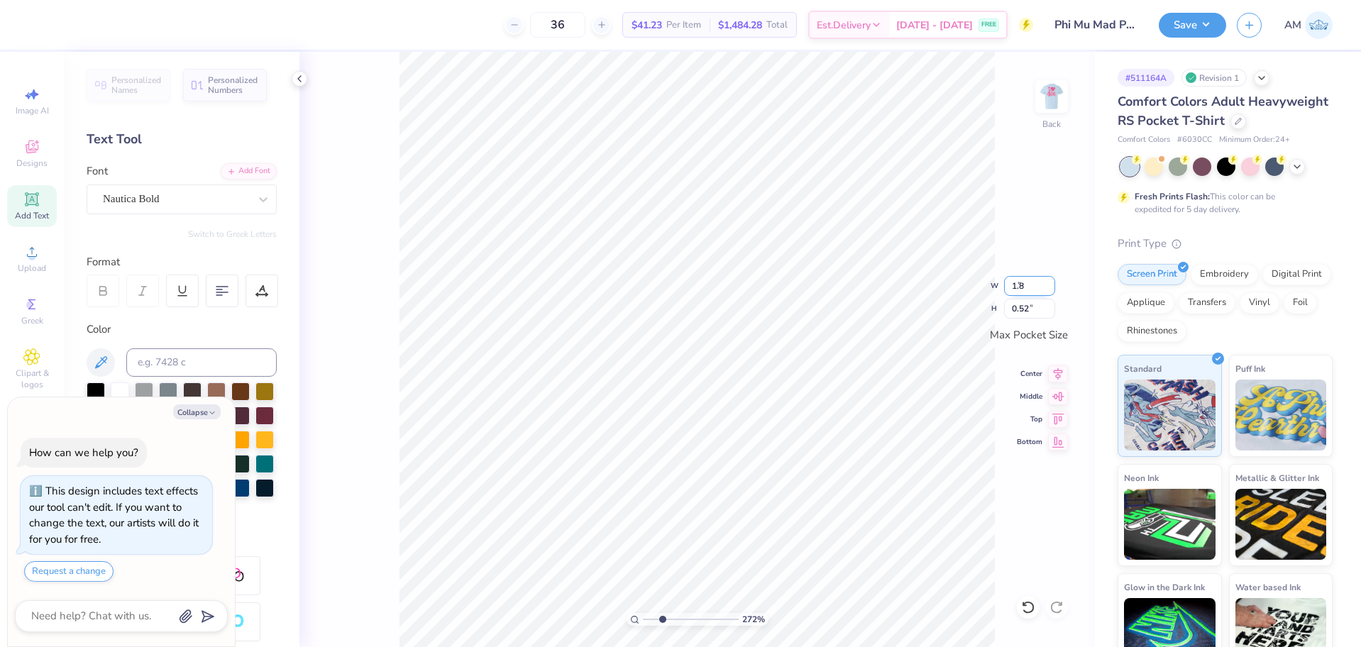
type input "2.71964221644285"
type input "1.80"
type textarea "x"
type input "2.71964221644285"
type textarea "x"
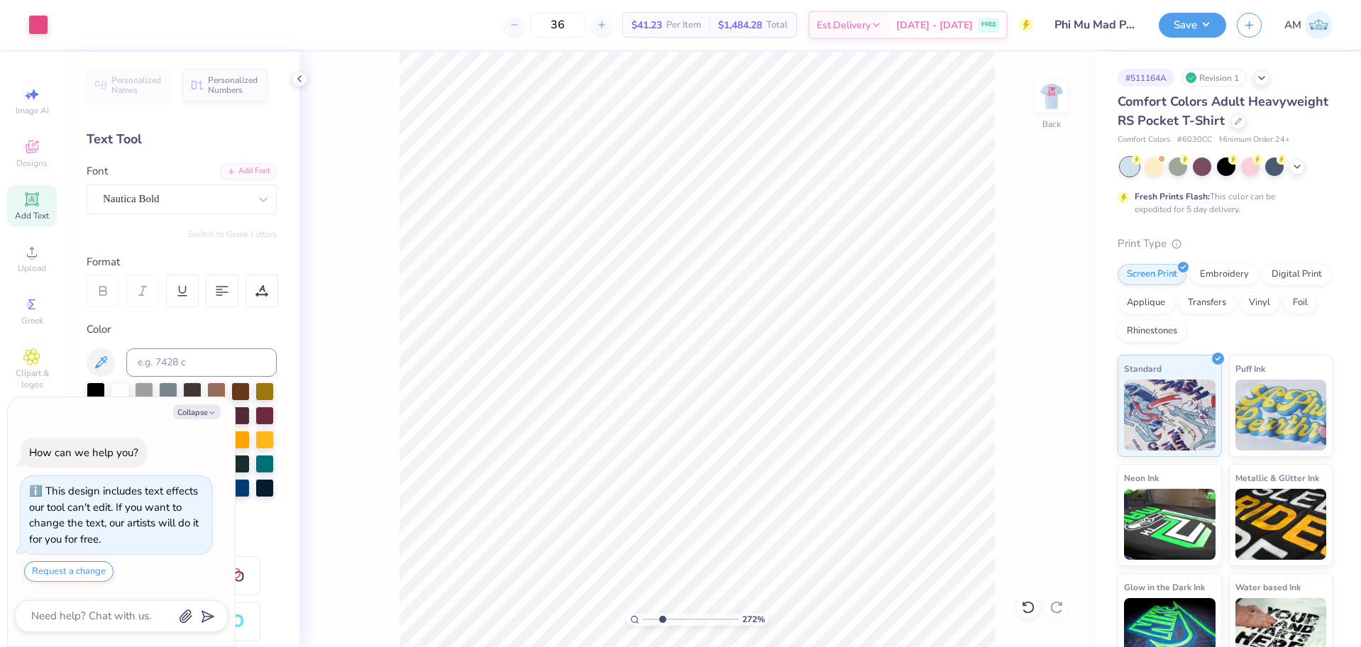
type input "2.71964221644285"
type textarea "x"
type input "2.71964221644285"
type textarea "x"
type input "2.71964221644285"
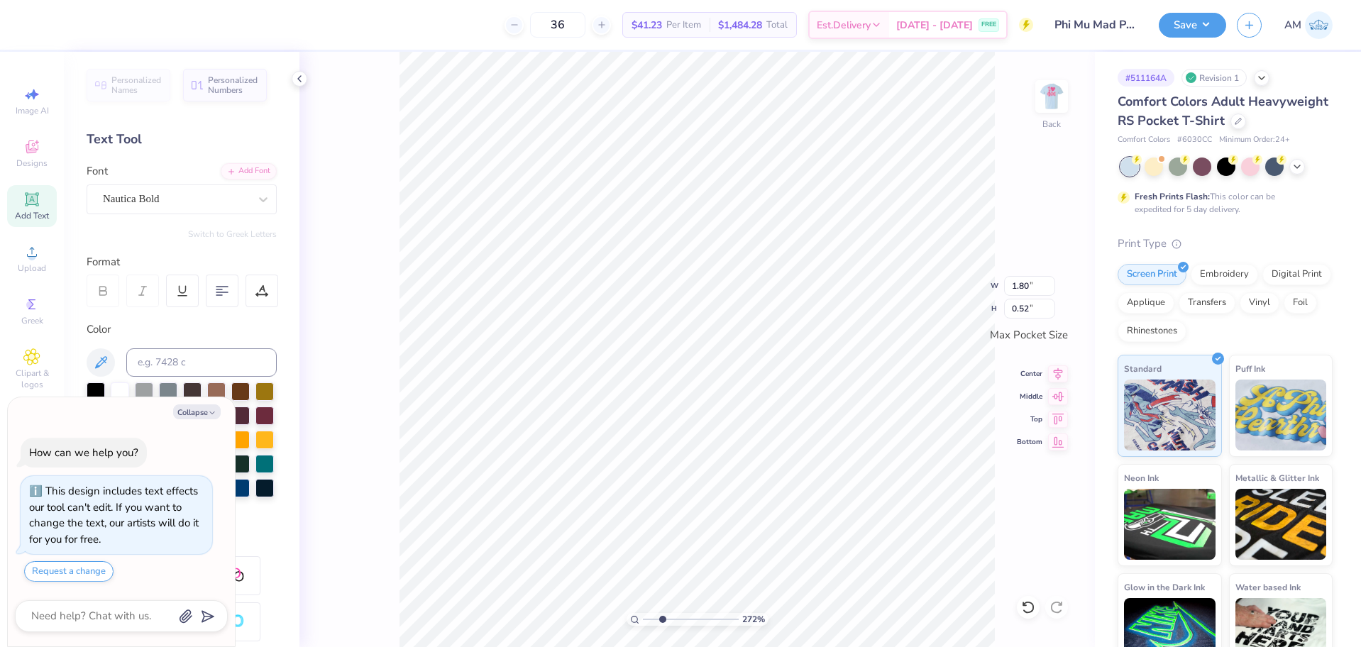
type textarea "x"
type input "2.71964221644285"
type textarea "x"
type input "2.71964221644285"
click at [1053, 375] on icon at bounding box center [1058, 371] width 20 height 17
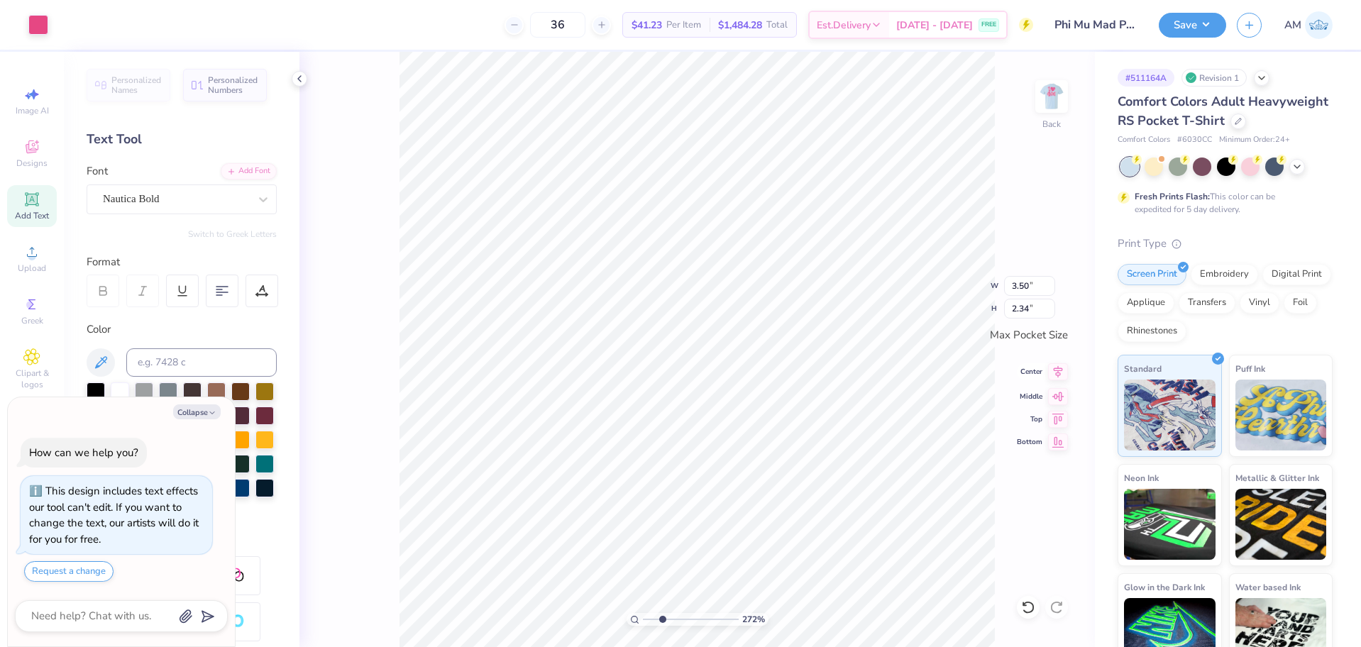
type textarea "x"
type input "2.71964221644285"
type textarea "x"
type input "2.71964221644285"
type textarea "x"
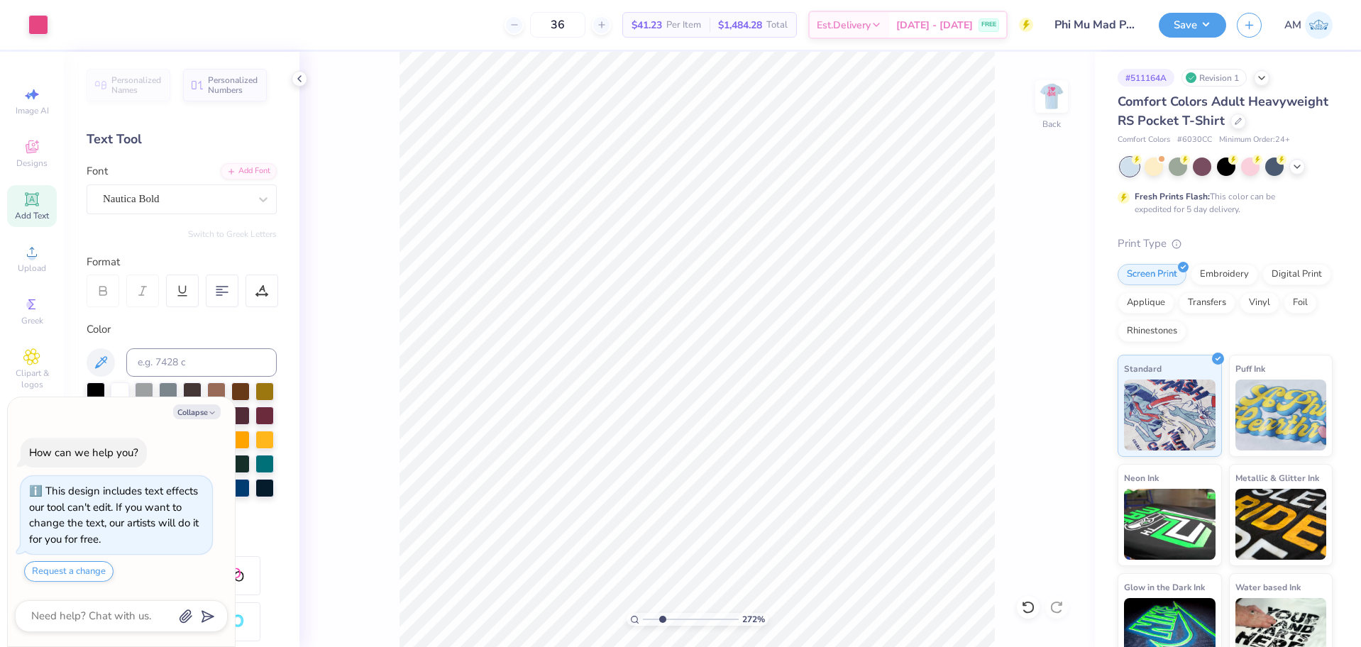
type input "2.71964221644285"
click at [1059, 373] on icon at bounding box center [1058, 372] width 9 height 12
type textarea "x"
type input "2.71964221644285"
type textarea "x"
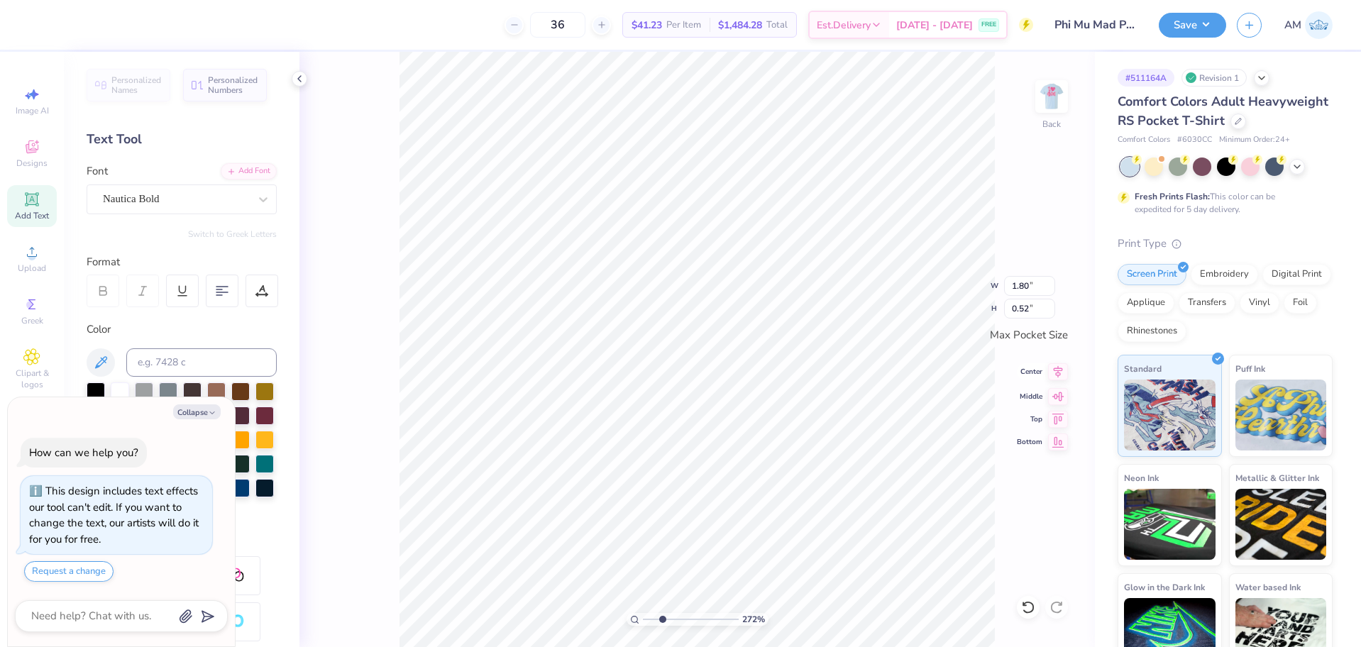
type input "2.71964221644285"
type input "3.50"
type input "0.72"
click at [1056, 369] on icon at bounding box center [1058, 372] width 9 height 12
type textarea "x"
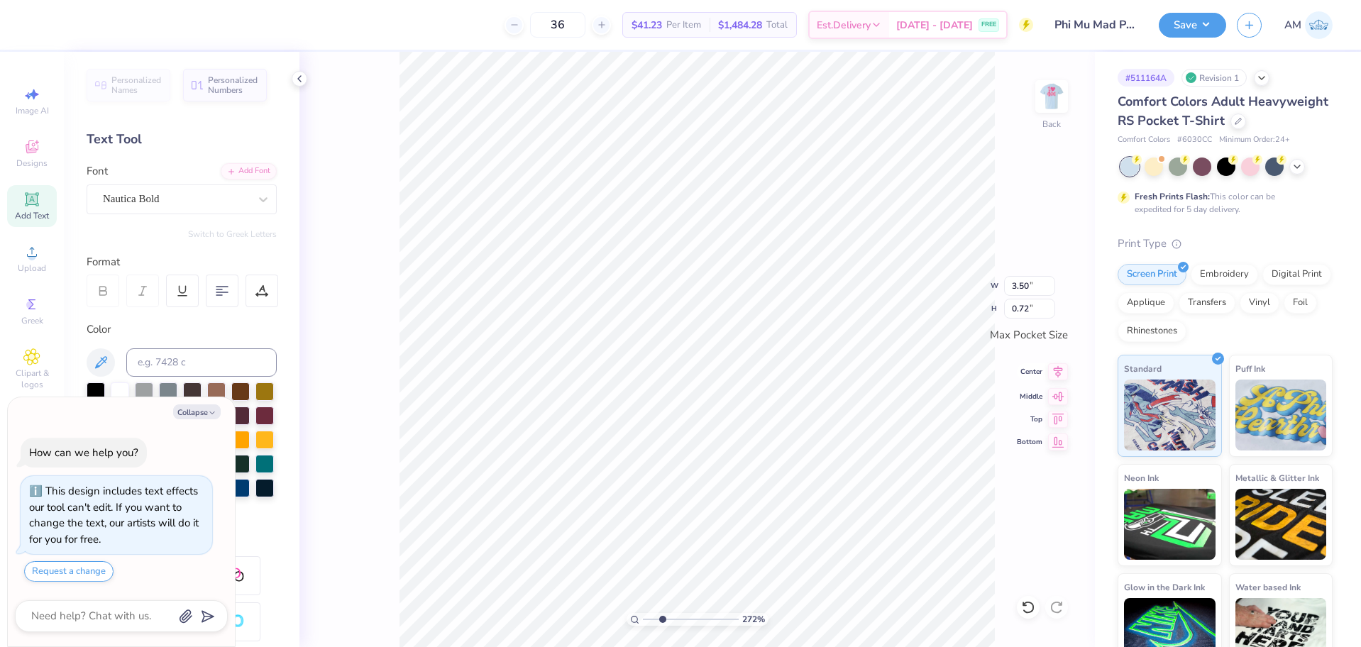
type input "2.71964221644285"
type textarea "x"
type input "2.71964221644285"
type input "0.95"
click at [1058, 371] on icon at bounding box center [1058, 372] width 9 height 12
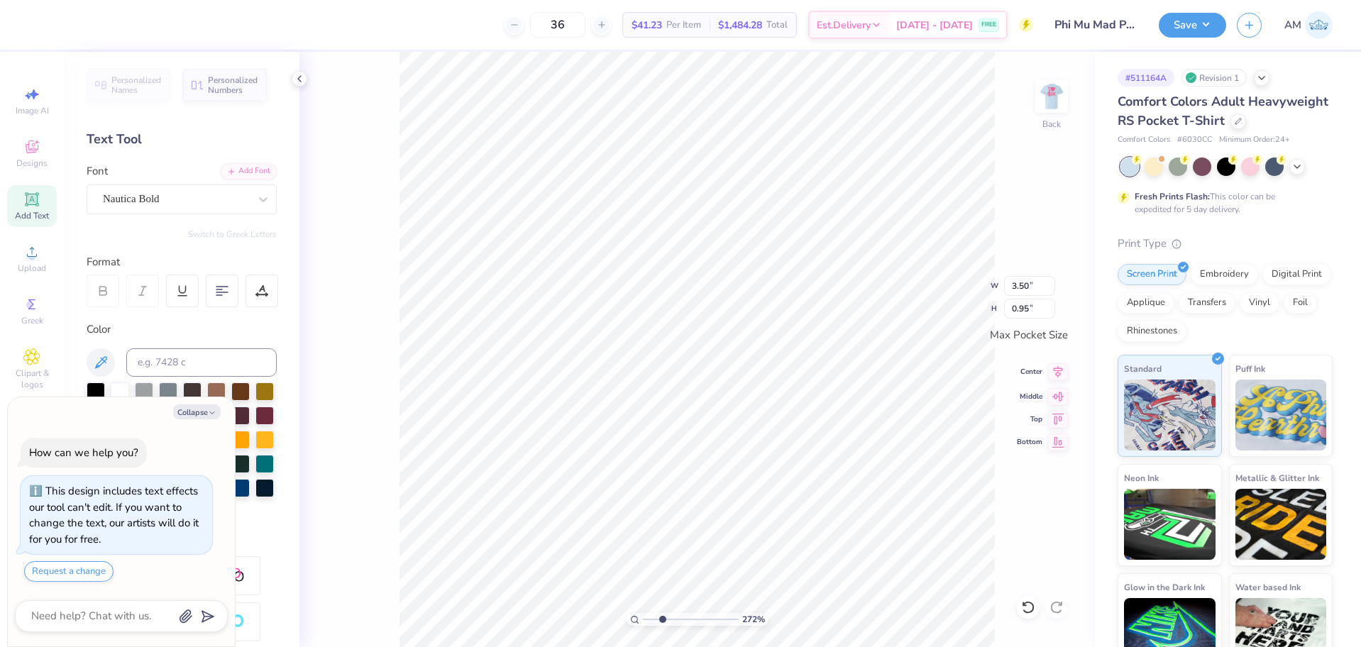
type textarea "x"
type input "2.71964221644285"
type textarea "x"
type input "2.71964221644285"
type textarea "x"
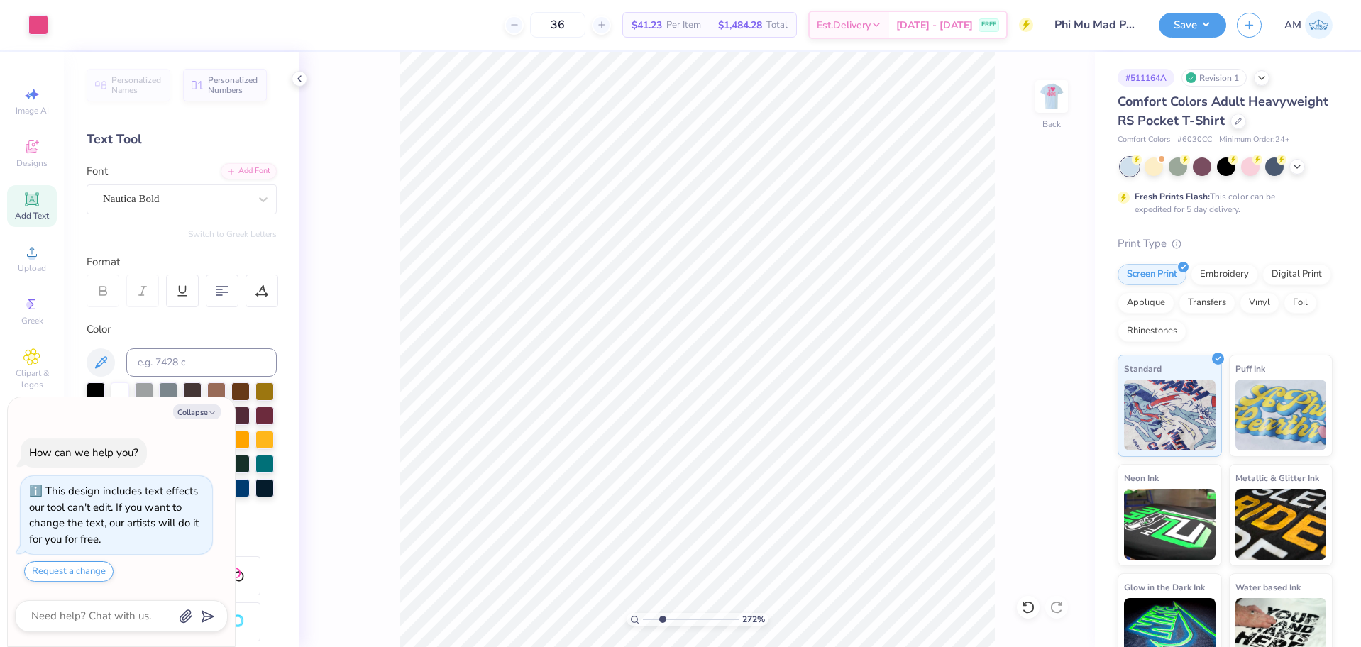
type input "2.71964221644285"
type textarea "x"
type input "2.71964221644285"
type textarea "x"
type input "5.47860533190648"
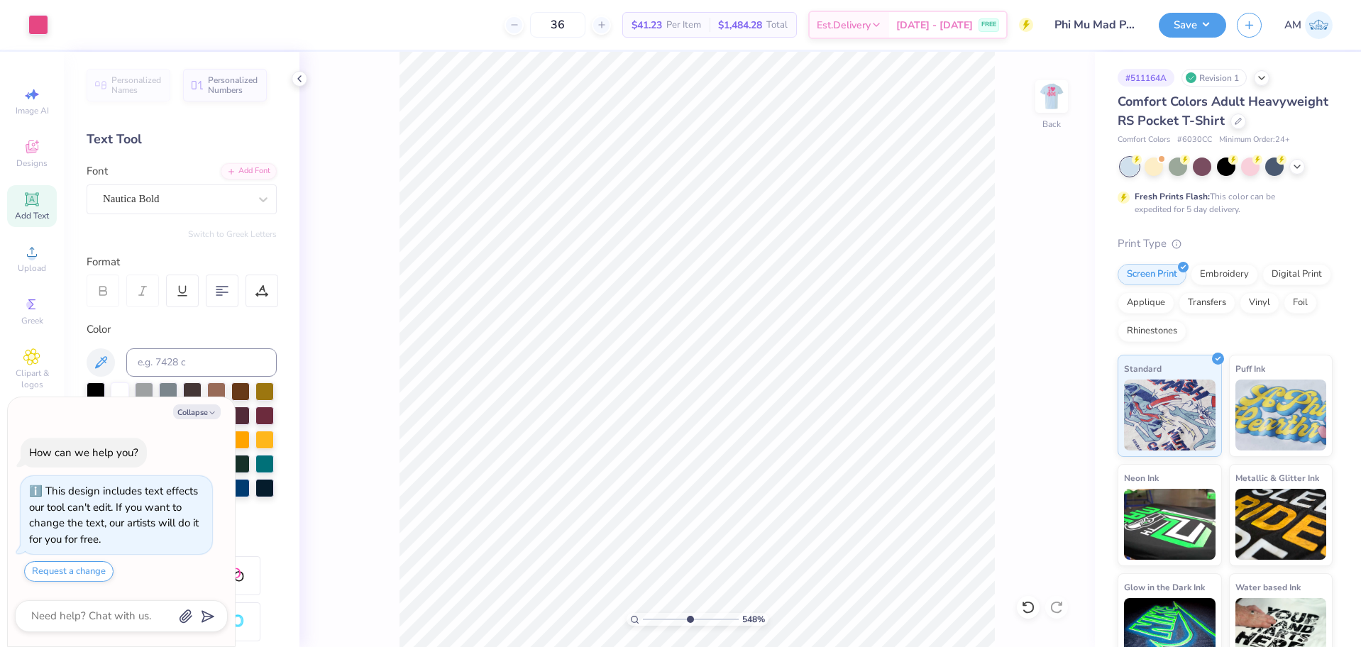
type textarea "x"
type input "5.47860533190648"
type textarea "x"
type input "5.47860533190648"
type textarea "x"
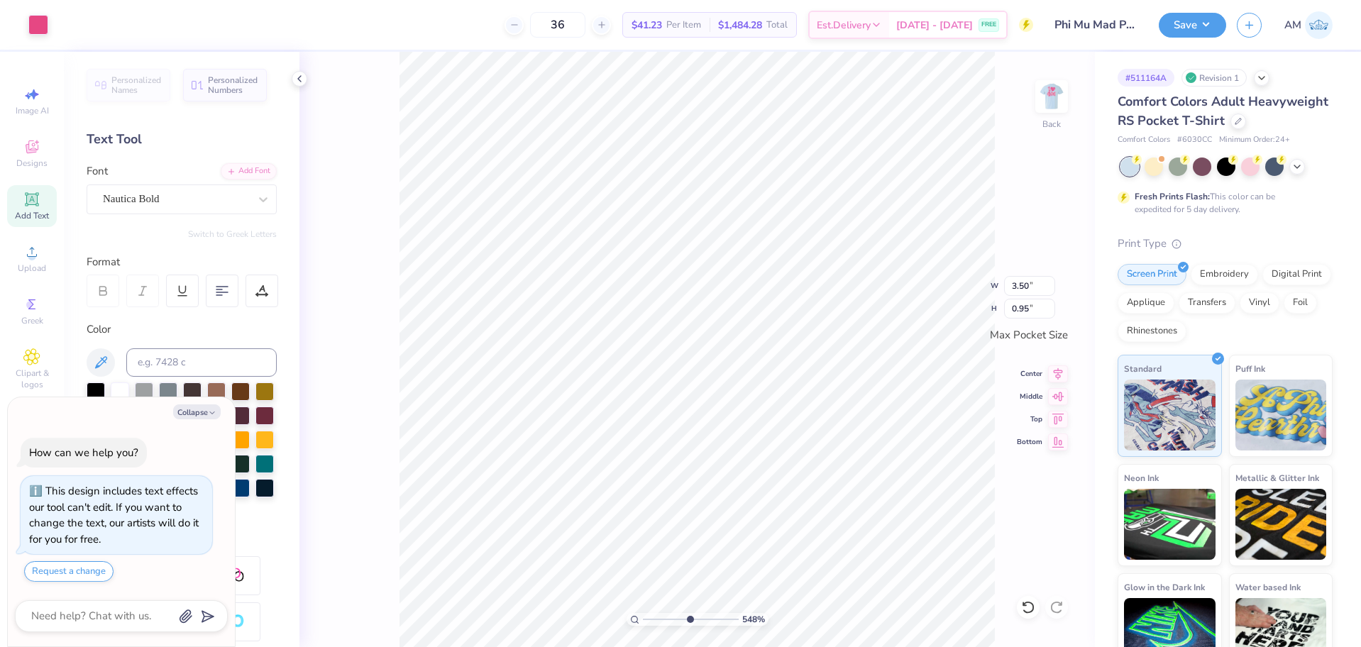
type input "5.47860533190648"
type textarea "x"
type input "5.47860533190648"
type textarea "x"
type input "5.47860533190648"
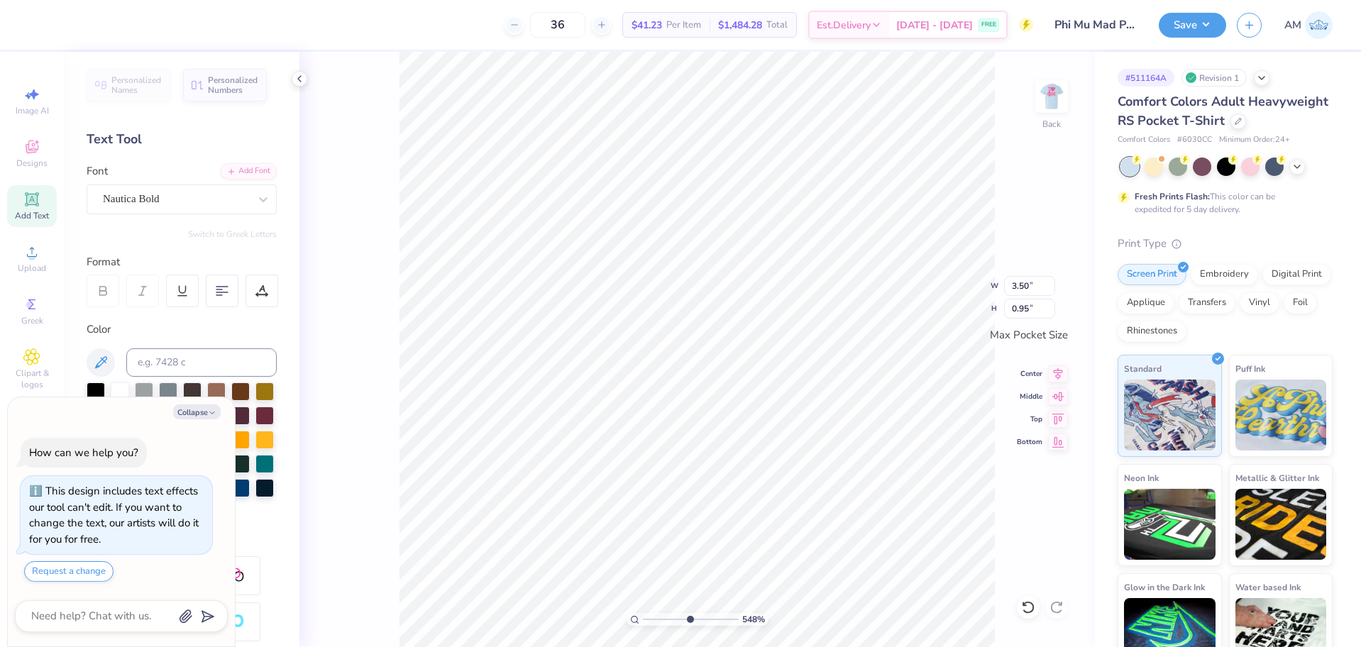
type input "0.72"
type textarea "x"
type input "5.47860533190648"
type textarea "x"
type input "5.47860533190648"
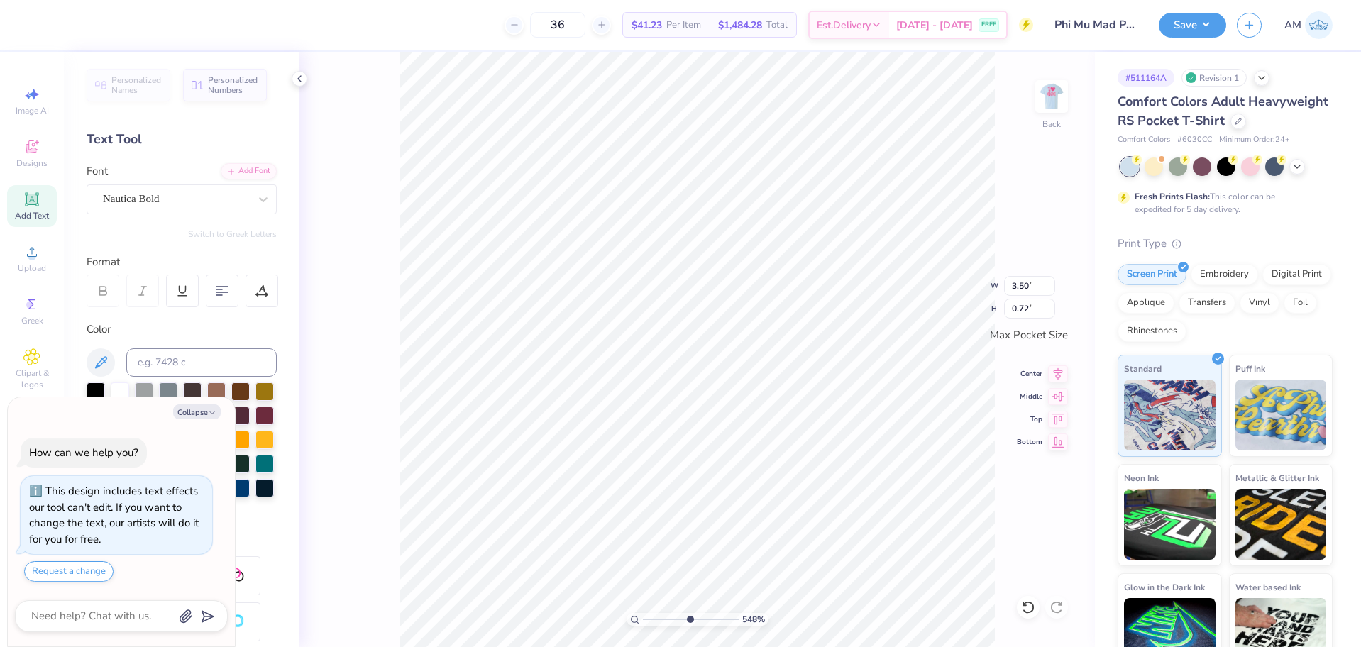
type input "1.72"
type textarea "x"
type input "5.47860533190648"
type textarea "x"
type input "5.47860533190648"
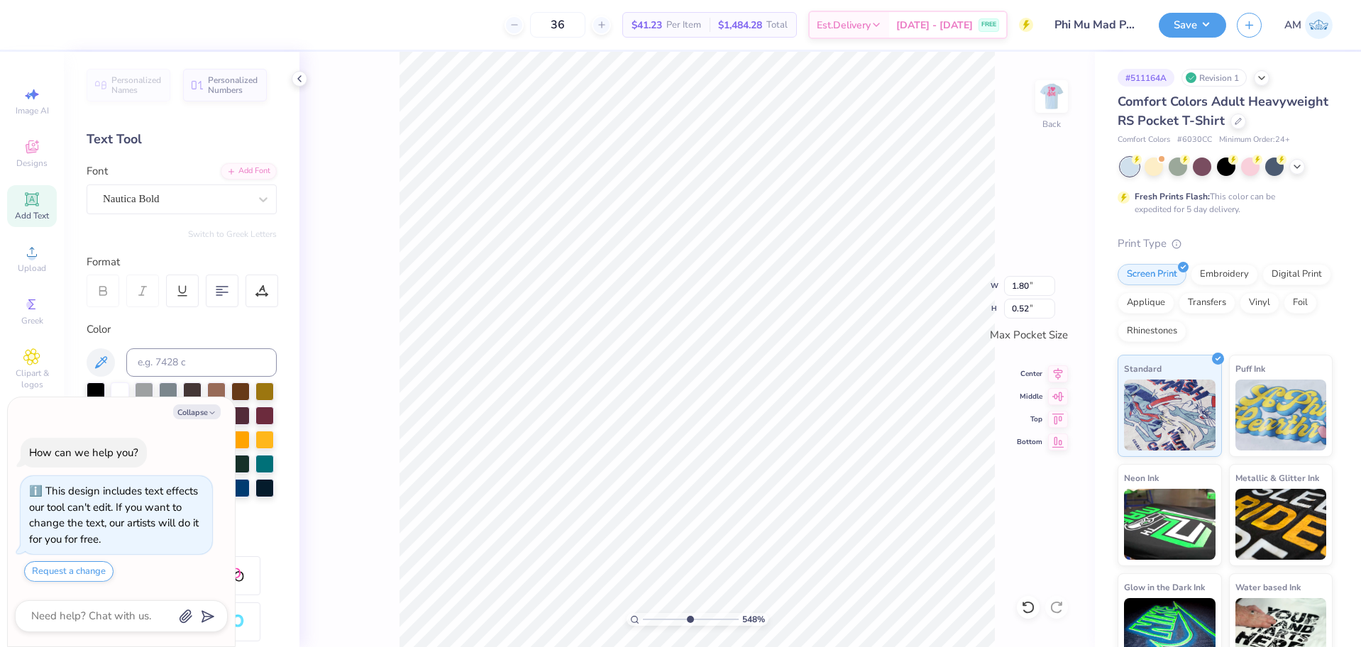
type textarea "x"
type input "5.47860533190648"
type textarea "x"
type input "5.47860533190648"
type textarea "x"
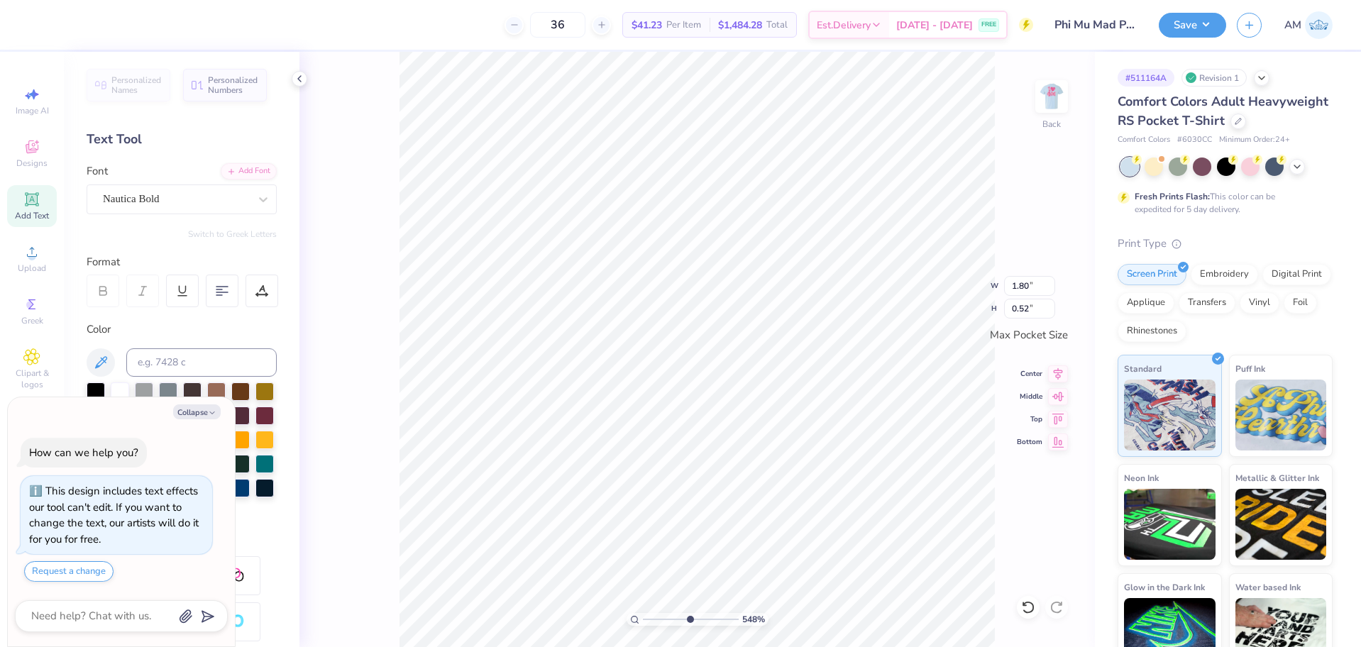
type input "5.47860533190648"
type input "3.50"
type input "1.28"
type textarea "x"
type input "5.47860533190648"
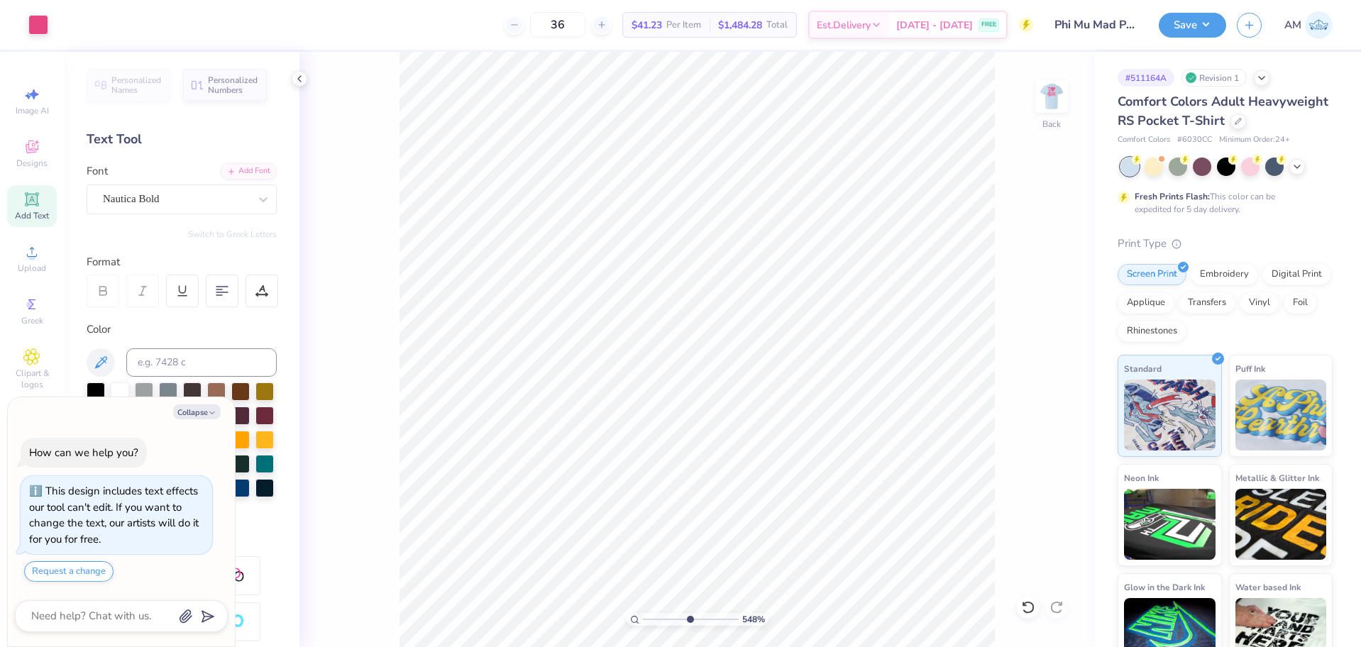
type textarea "x"
type input "5.47860533190648"
type textarea "x"
type input "5.47860533190648"
type textarea "x"
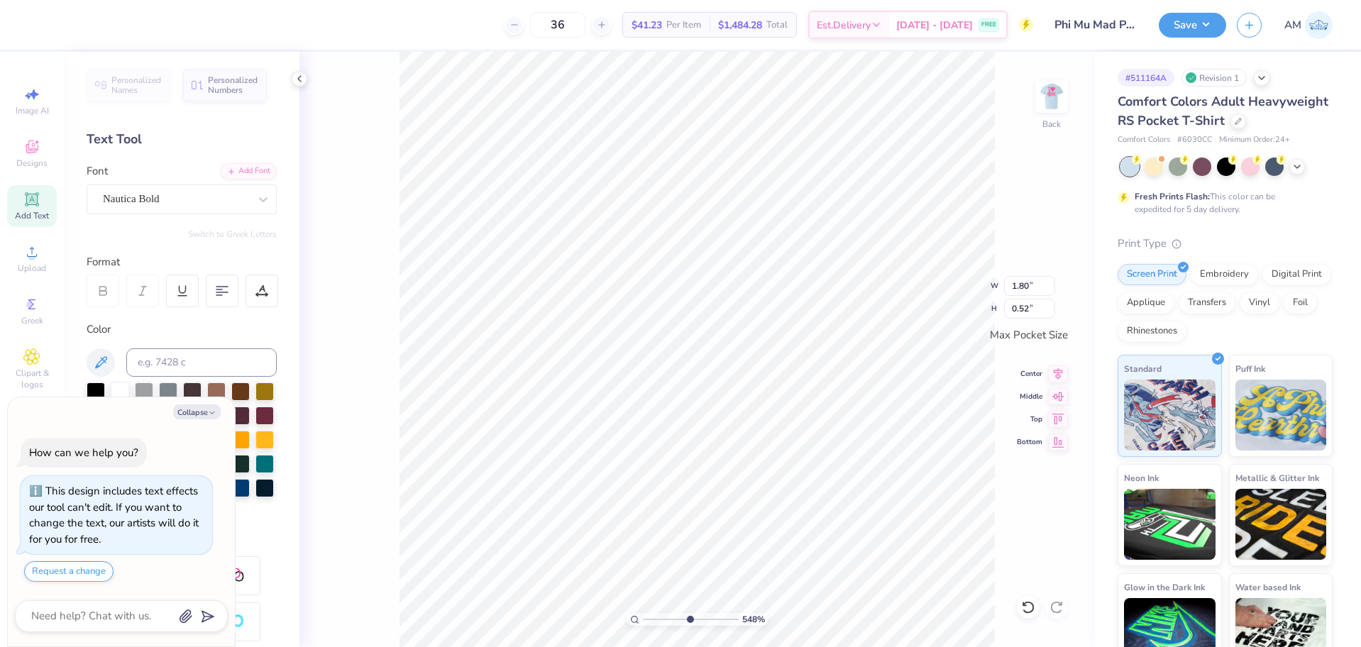
type input "5.47860533190648"
type input "3.50"
type input "1.30"
type input "5.47860533190648"
click at [872, 442] on li "Group" at bounding box center [889, 448] width 111 height 28
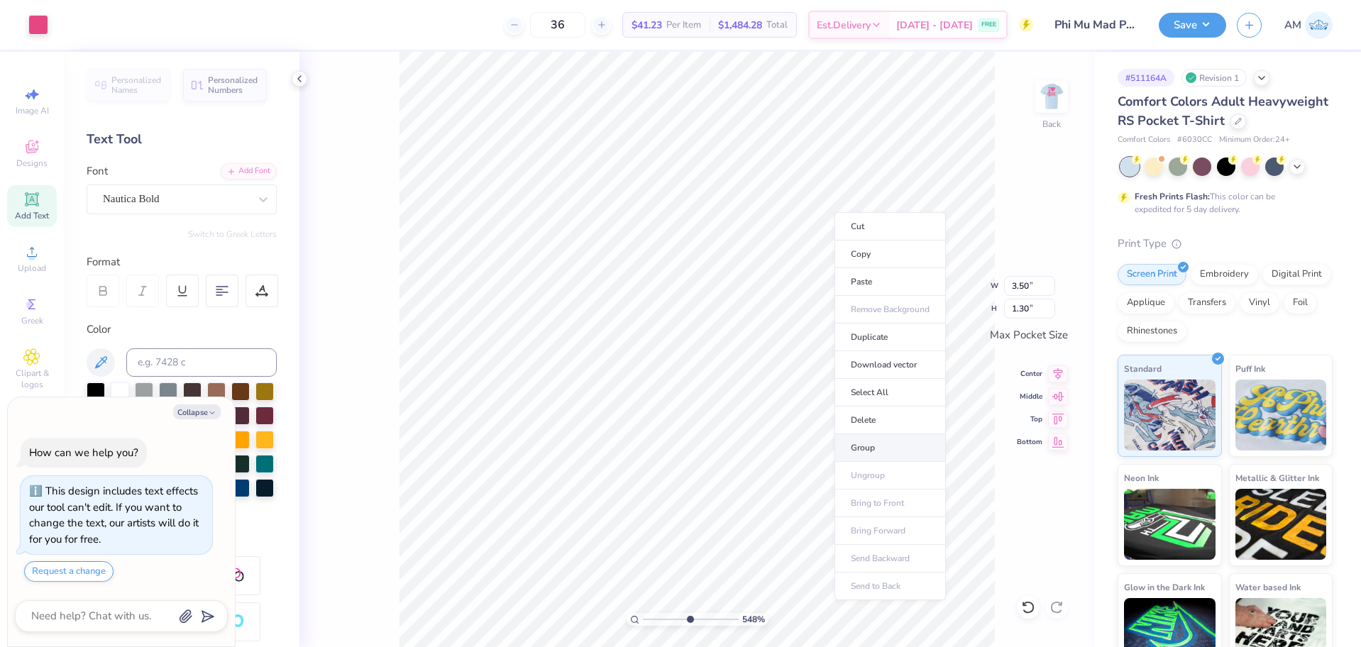
type textarea "x"
type input "5.47860533190648"
click at [1059, 371] on icon at bounding box center [1058, 372] width 9 height 12
type textarea "x"
type input "5.47860533190648"
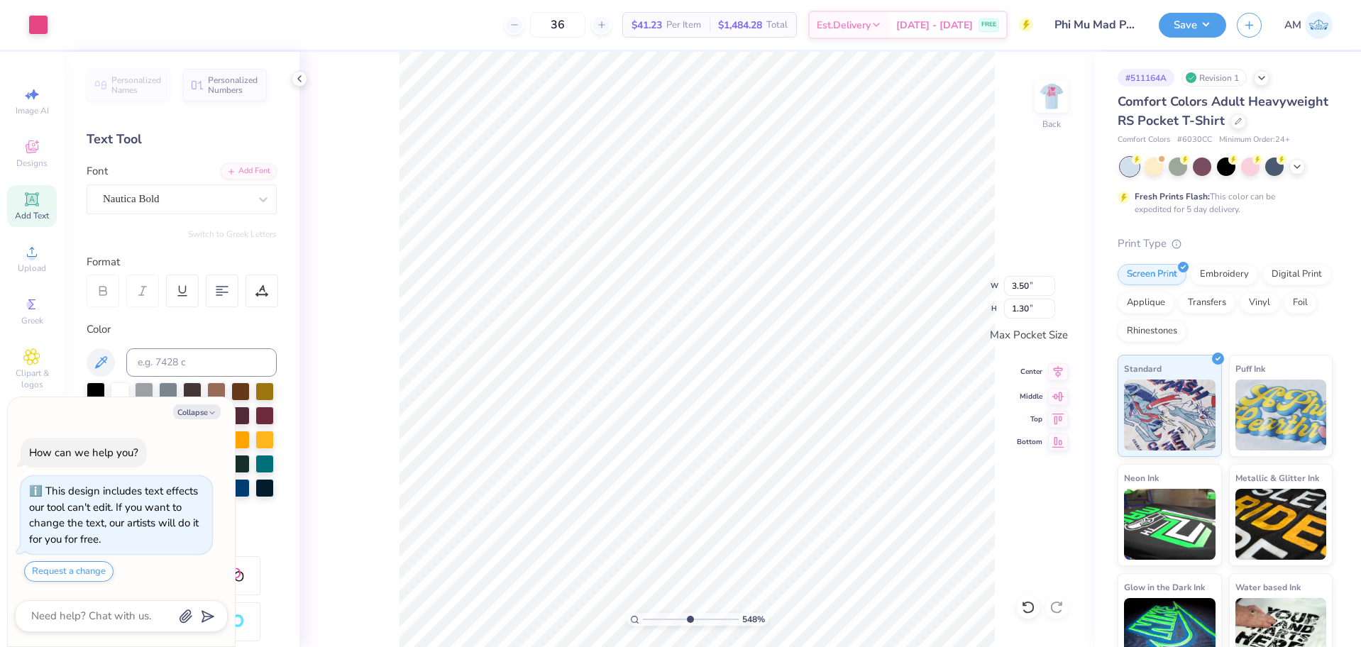
type input "12.54"
type input "6.31"
click at [1057, 395] on icon at bounding box center [1058, 394] width 12 height 9
type textarea "x"
type input "5.47860533190648"
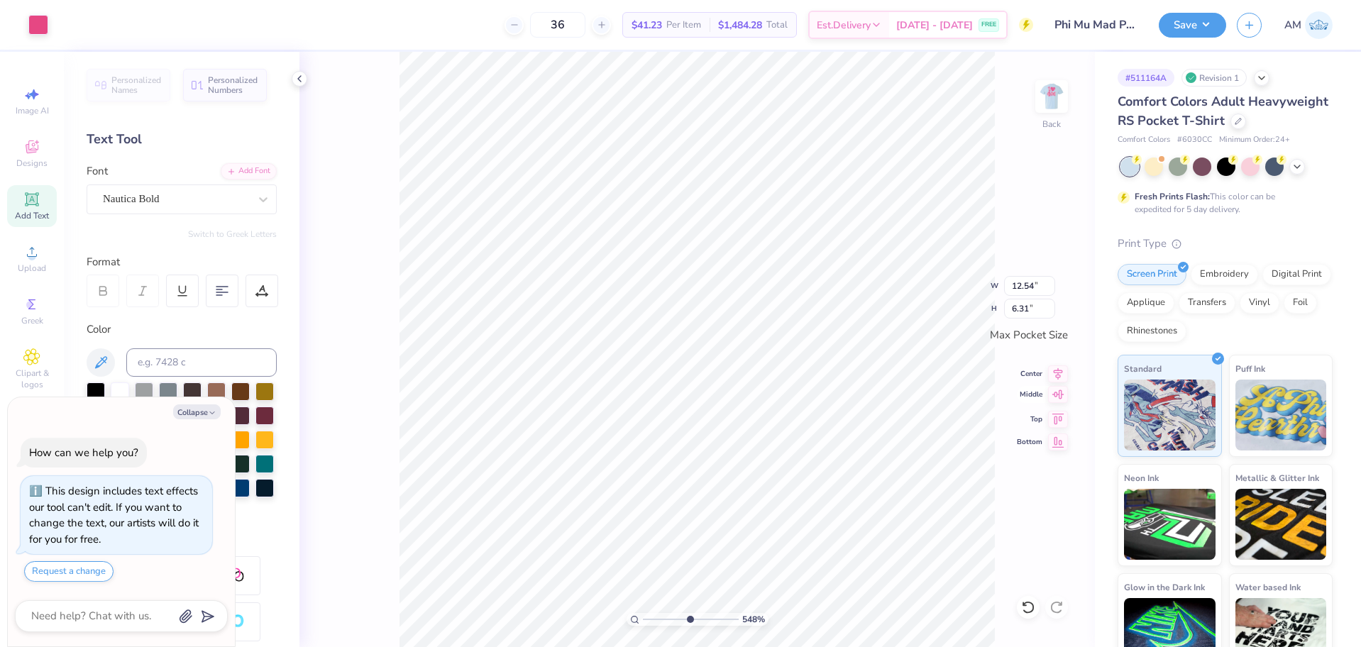
type input "19.97"
type input "14.28"
click at [1022, 602] on icon at bounding box center [1028, 607] width 14 height 14
type textarea "x"
type input "5.47860533190648"
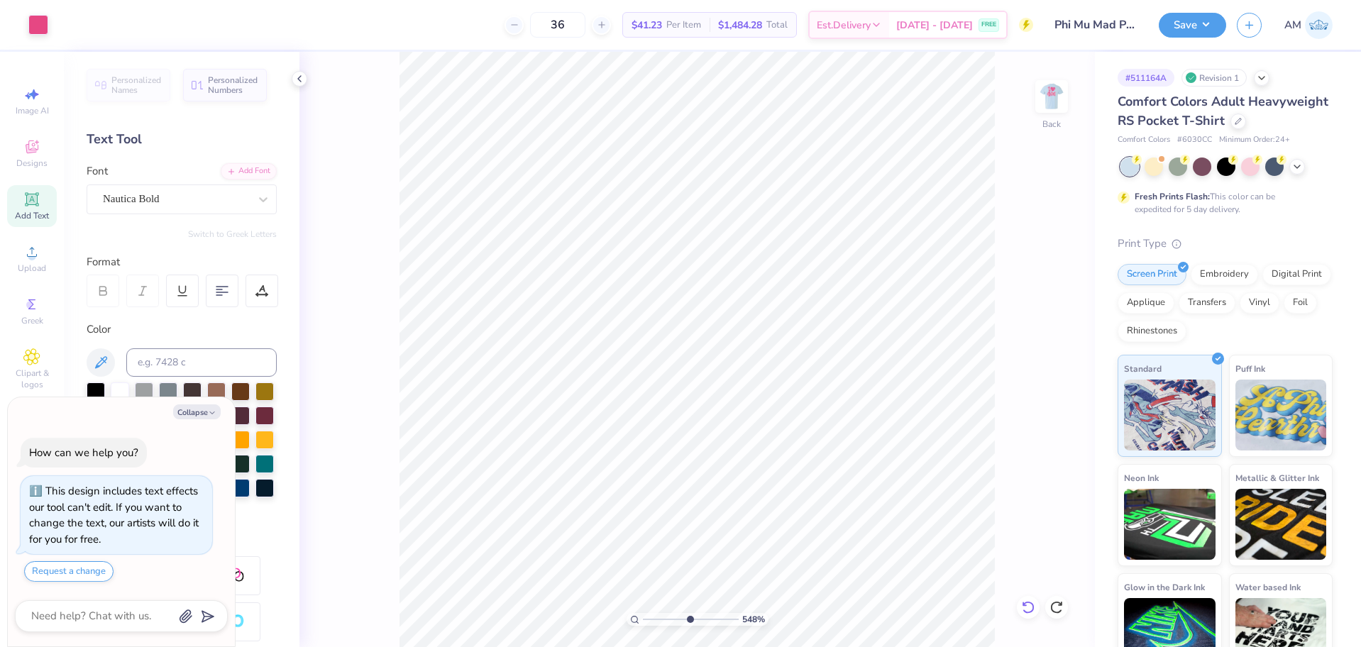
click at [1031, 611] on icon at bounding box center [1028, 607] width 14 height 14
type textarea "x"
type input "5.47860533190648"
type textarea "x"
type input "5.47860533190648"
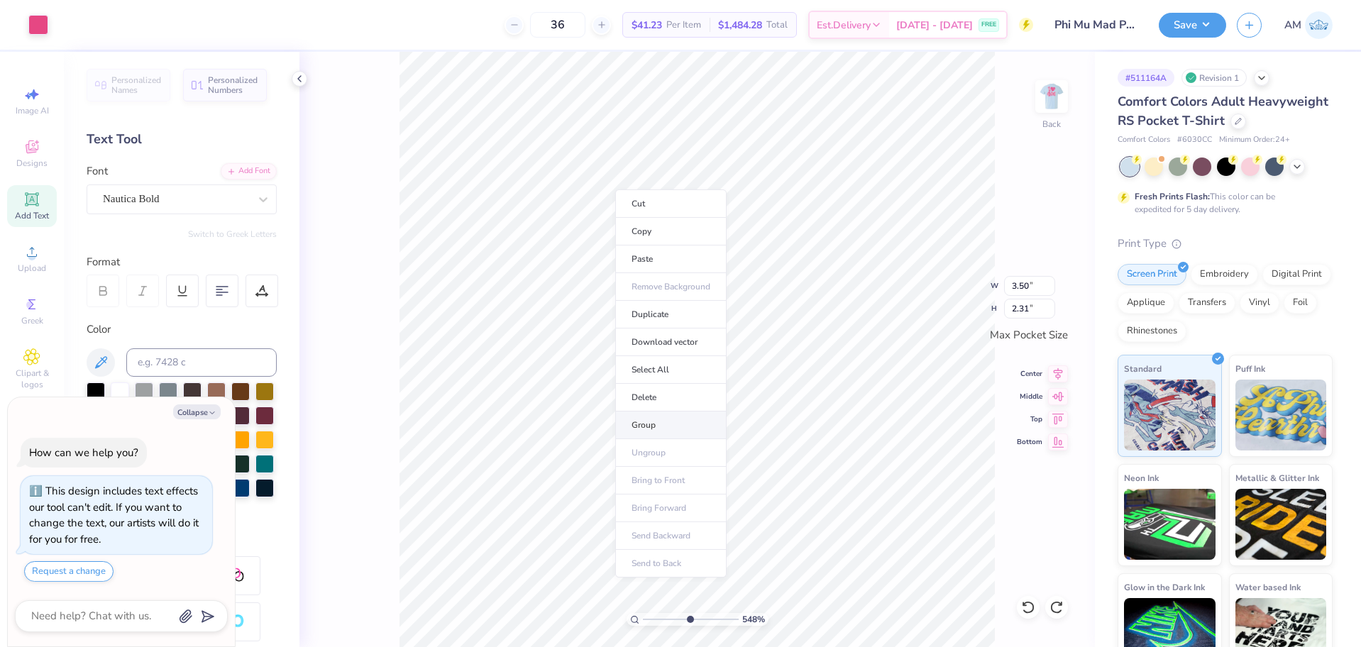
click at [658, 424] on li "Group" at bounding box center [670, 425] width 111 height 28
click at [299, 76] on icon at bounding box center [299, 78] width 11 height 11
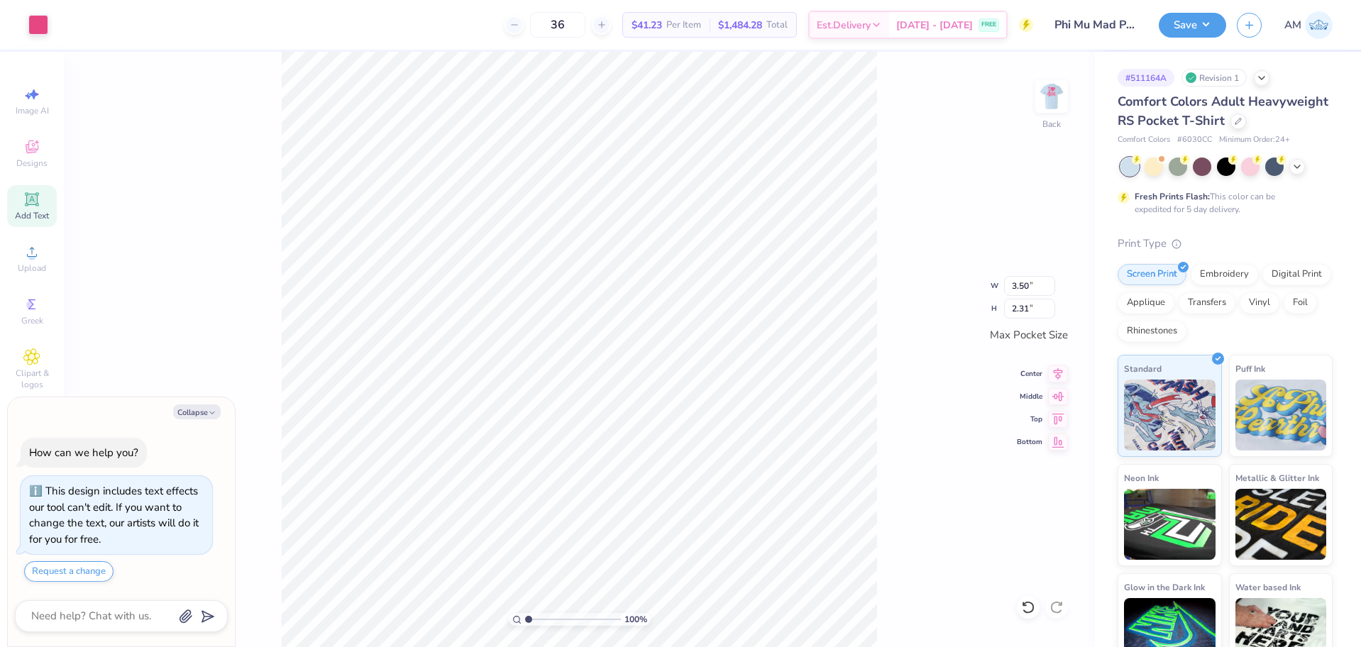
drag, startPoint x: 568, startPoint y: 620, endPoint x: 496, endPoint y: 621, distance: 72.4
click at [525, 621] on input "range" at bounding box center [573, 619] width 96 height 13
click at [1056, 371] on icon at bounding box center [1058, 372] width 9 height 12
click at [1056, 393] on icon at bounding box center [1058, 396] width 20 height 17
click at [1012, 289] on input "3.50" at bounding box center [1029, 286] width 51 height 20
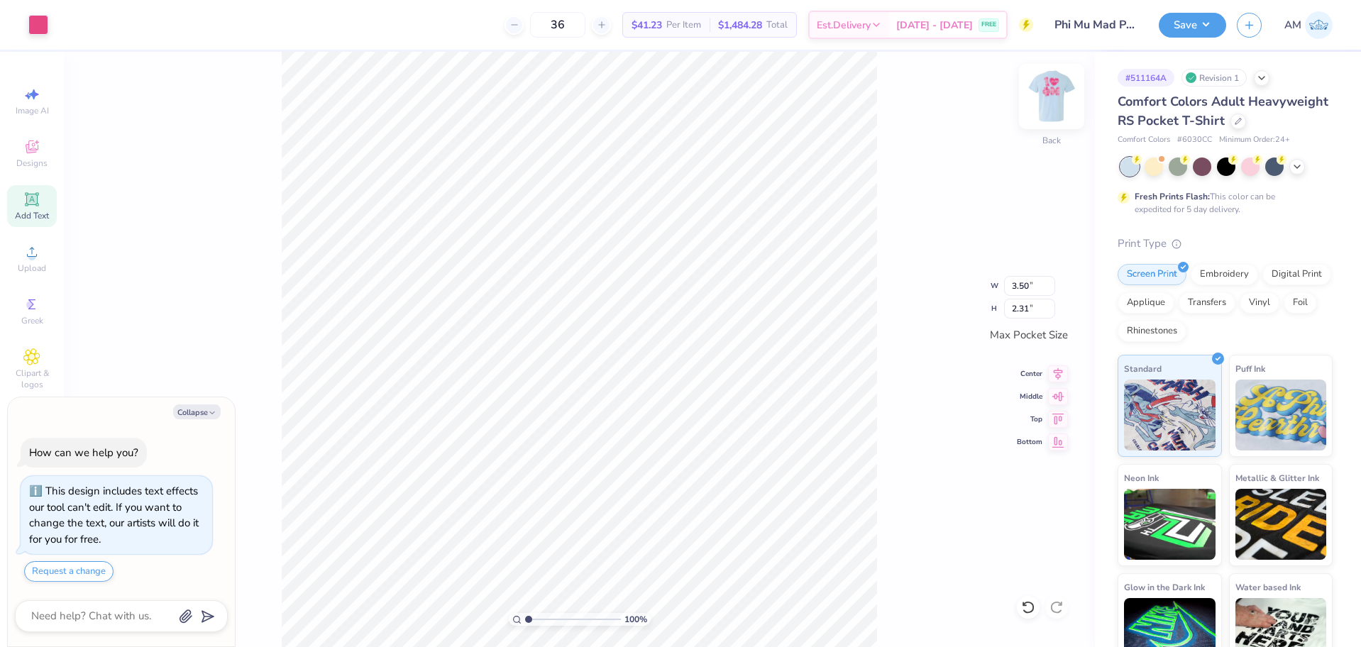
click at [1049, 97] on img at bounding box center [1051, 96] width 57 height 57
click at [38, 254] on icon at bounding box center [31, 251] width 17 height 17
click at [1036, 287] on input "14.32" at bounding box center [1042, 284] width 51 height 20
click at [1030, 335] on input "8.68" at bounding box center [1042, 335] width 51 height 20
click at [1063, 370] on icon at bounding box center [1058, 373] width 20 height 17
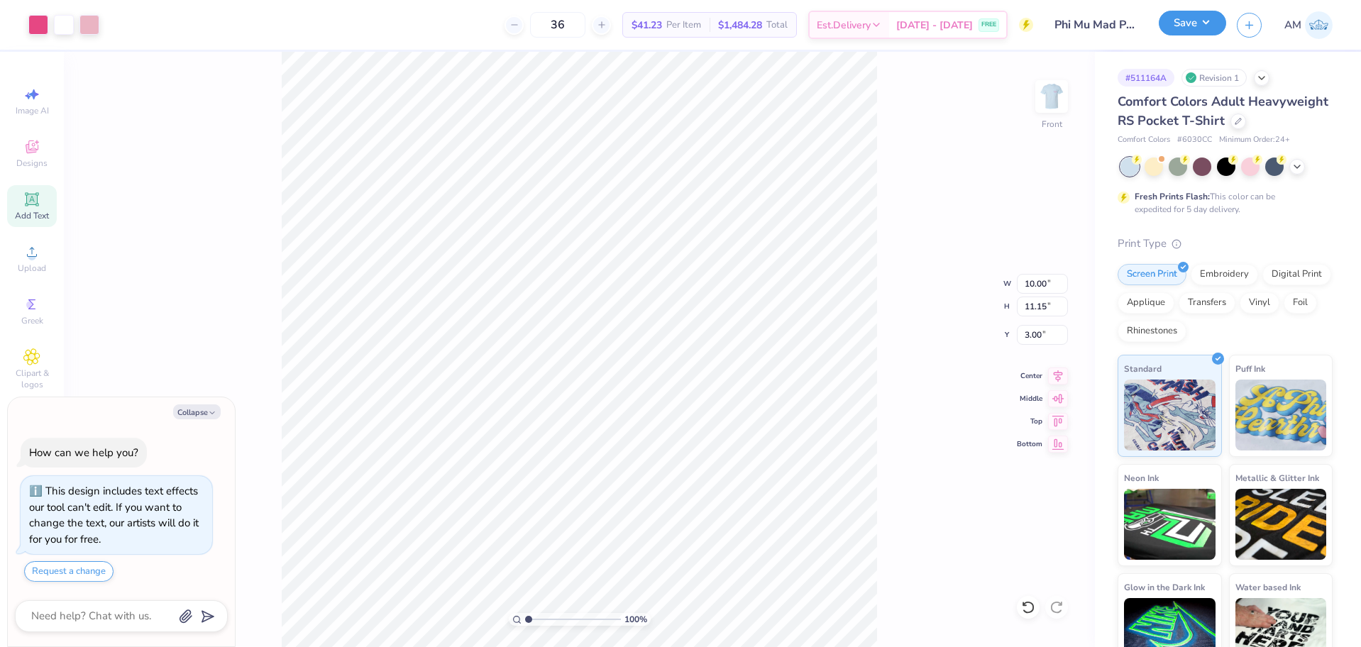
click at [1192, 18] on button "Save" at bounding box center [1192, 23] width 67 height 25
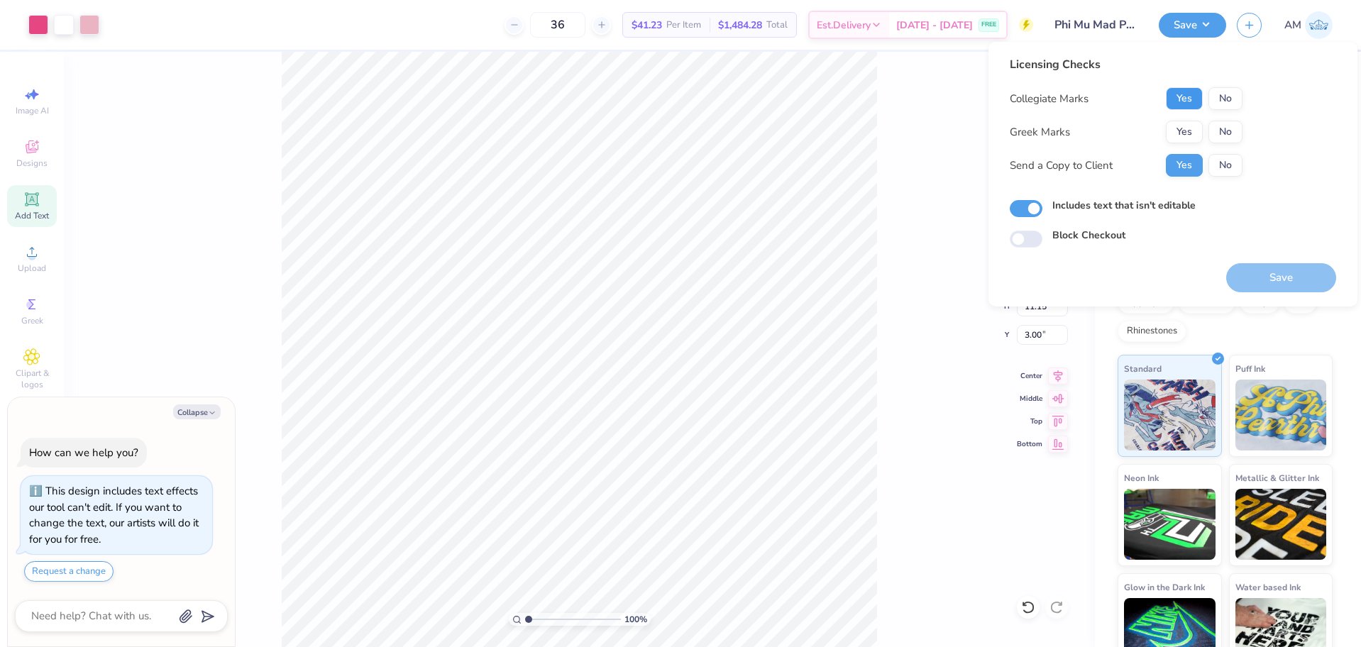
click at [1189, 104] on button "Yes" at bounding box center [1184, 98] width 37 height 23
click at [1185, 136] on button "Yes" at bounding box center [1184, 132] width 37 height 23
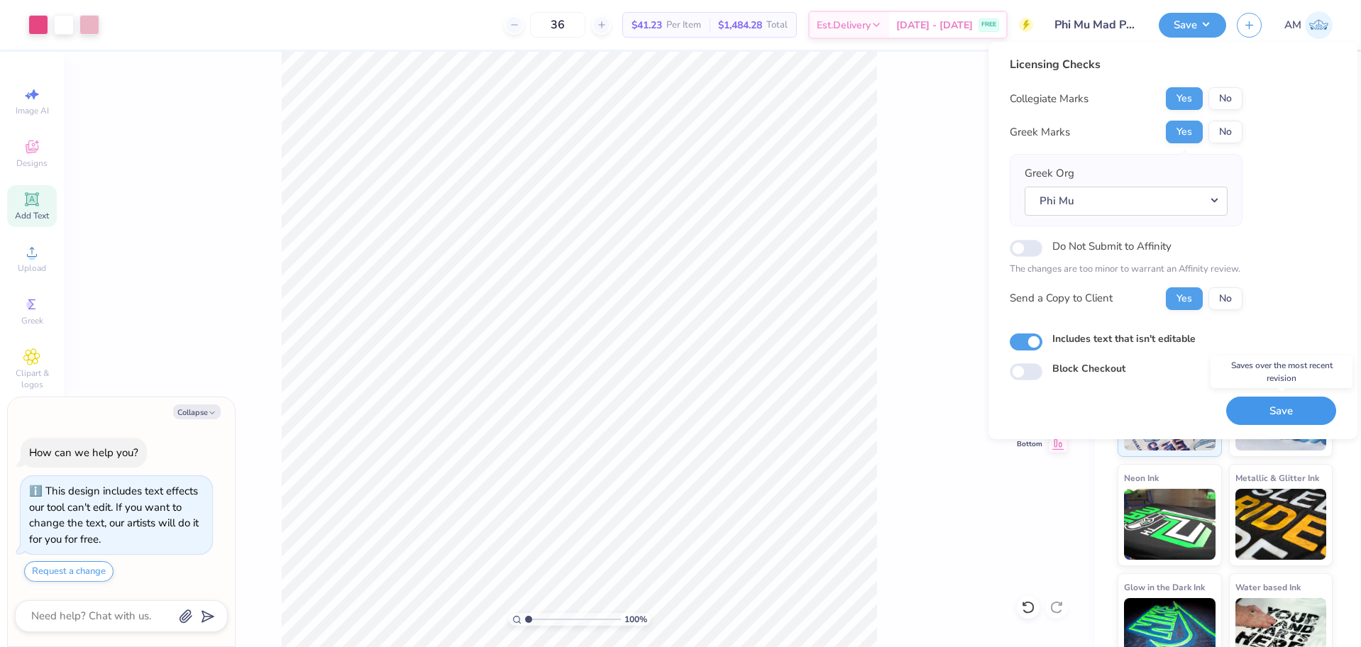
click at [1254, 416] on button "Save" at bounding box center [1281, 411] width 110 height 29
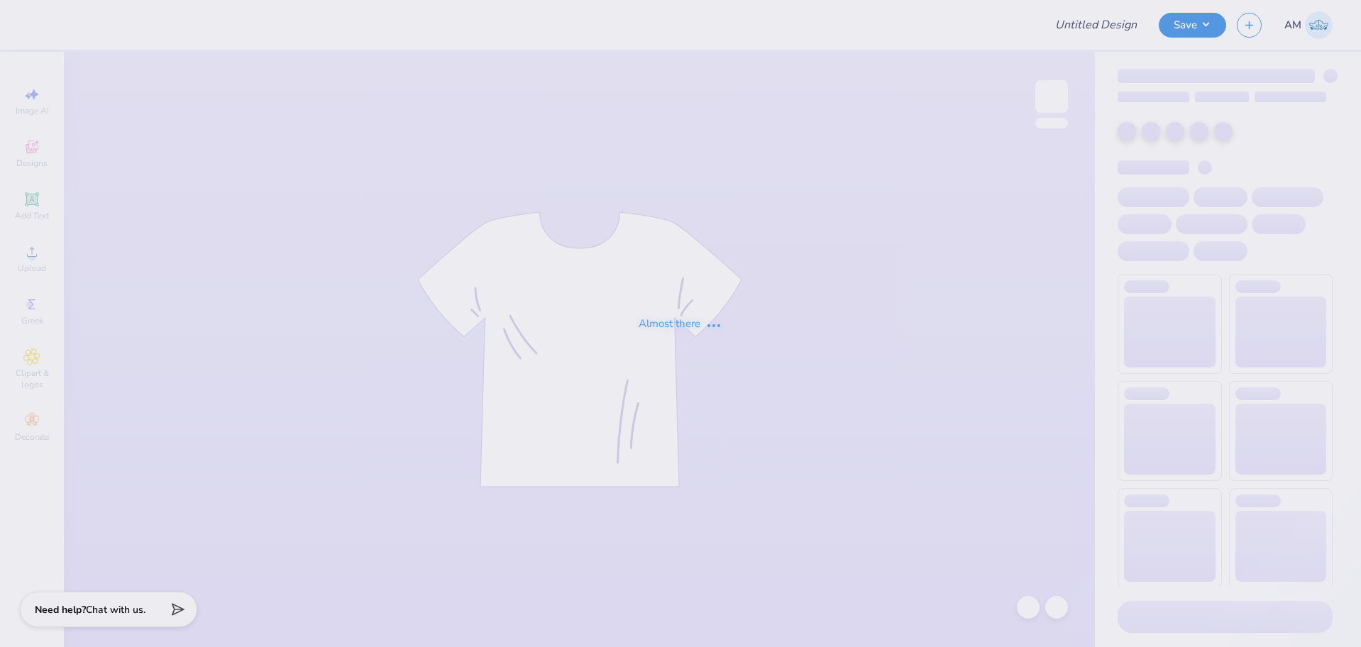
type input "Phi Mu Mad Plaid"
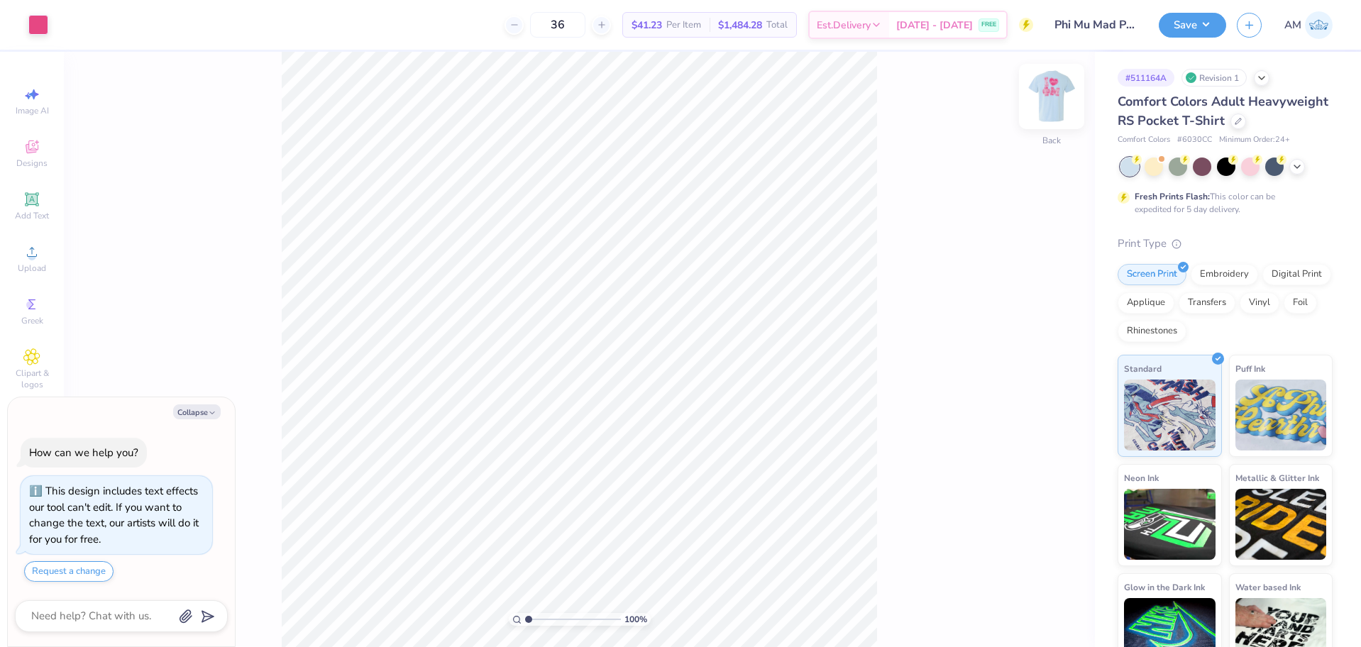
click at [1061, 100] on img at bounding box center [1051, 96] width 57 height 57
click at [28, 259] on icon at bounding box center [31, 251] width 17 height 17
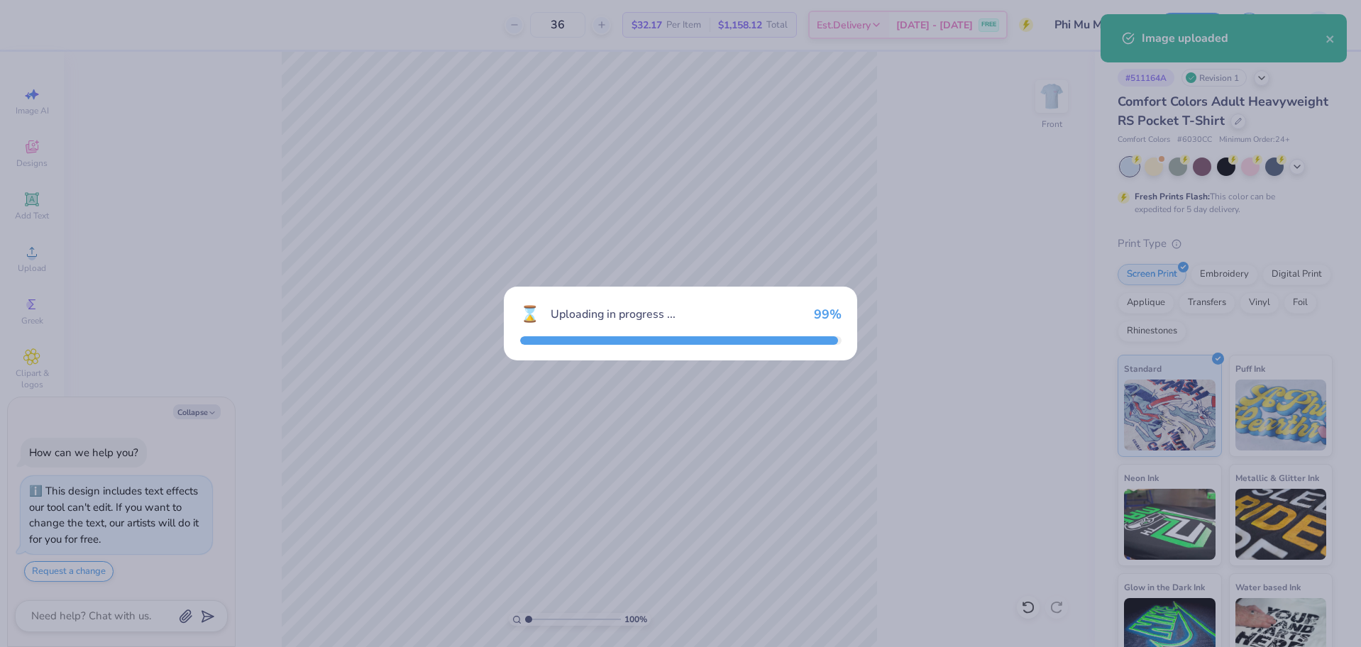
type textarea "x"
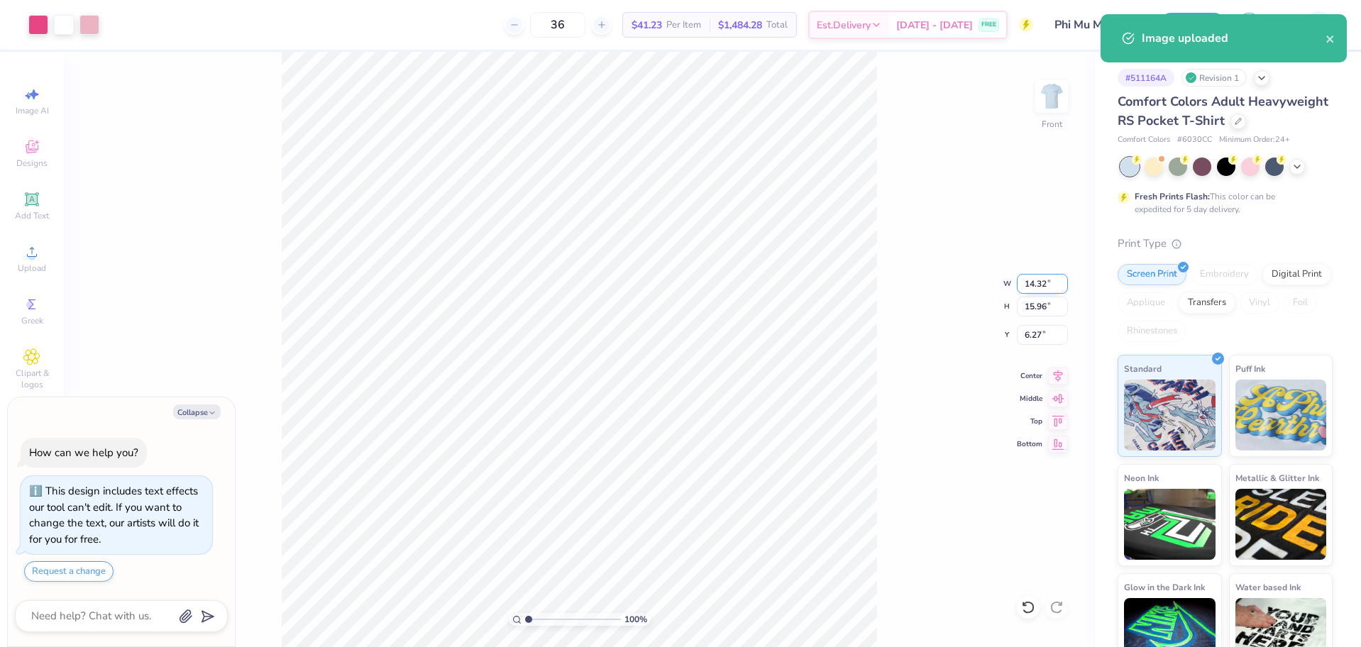
click at [1029, 284] on input "14.32" at bounding box center [1042, 284] width 51 height 20
type input "10"
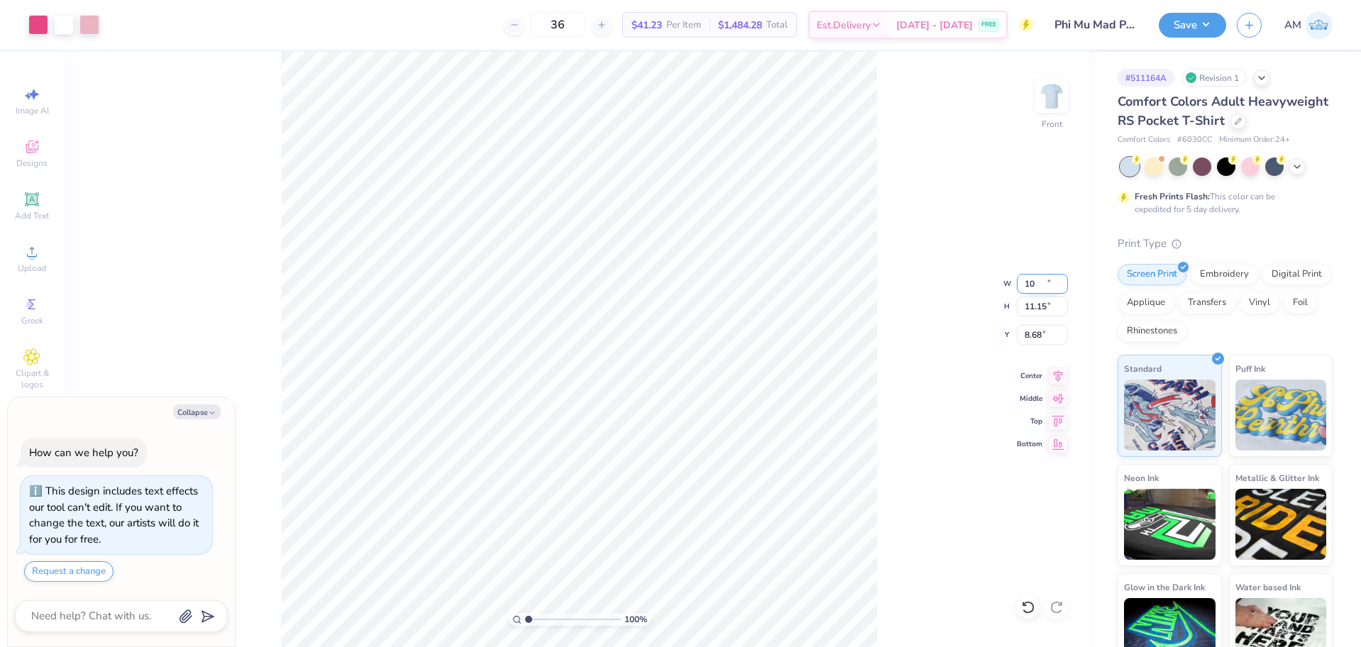
type textarea "x"
type input "10.00"
type input "11.15"
click at [1056, 376] on icon at bounding box center [1058, 374] width 9 height 12
click at [1032, 336] on input "8.68" at bounding box center [1042, 335] width 51 height 20
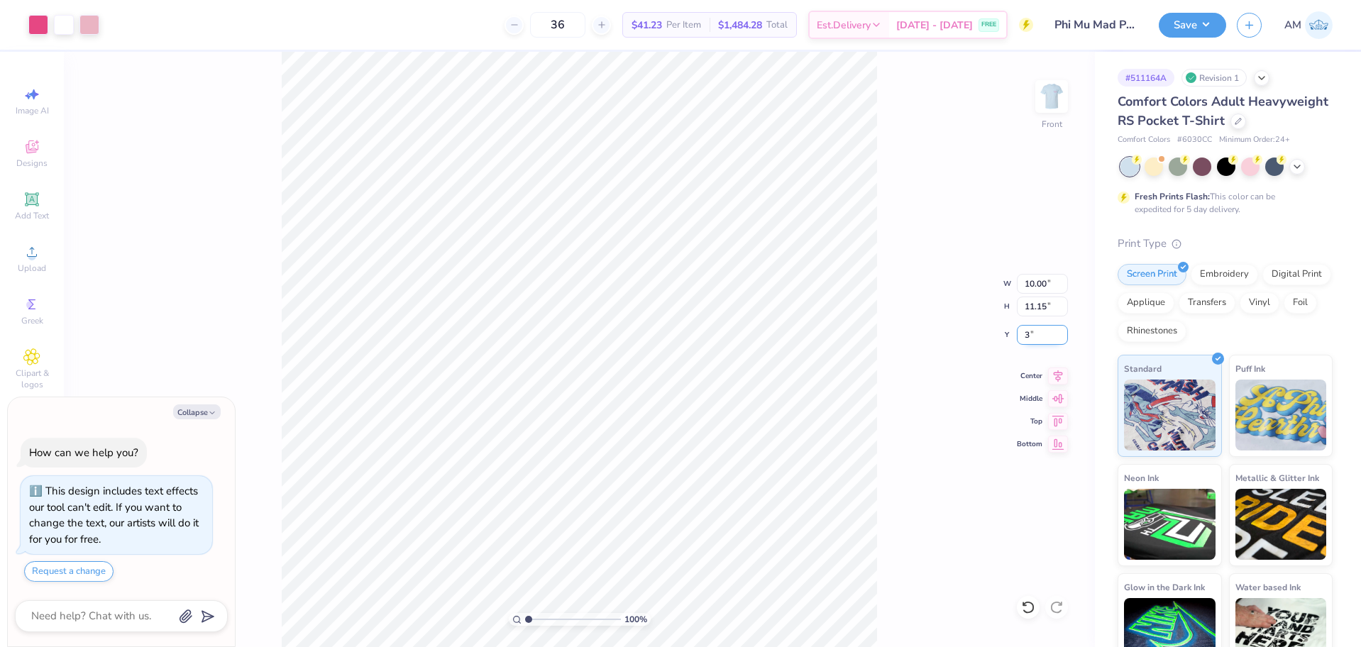
type input "3"
type textarea "x"
type input "3.00"
click at [1178, 23] on button "Save" at bounding box center [1192, 23] width 67 height 25
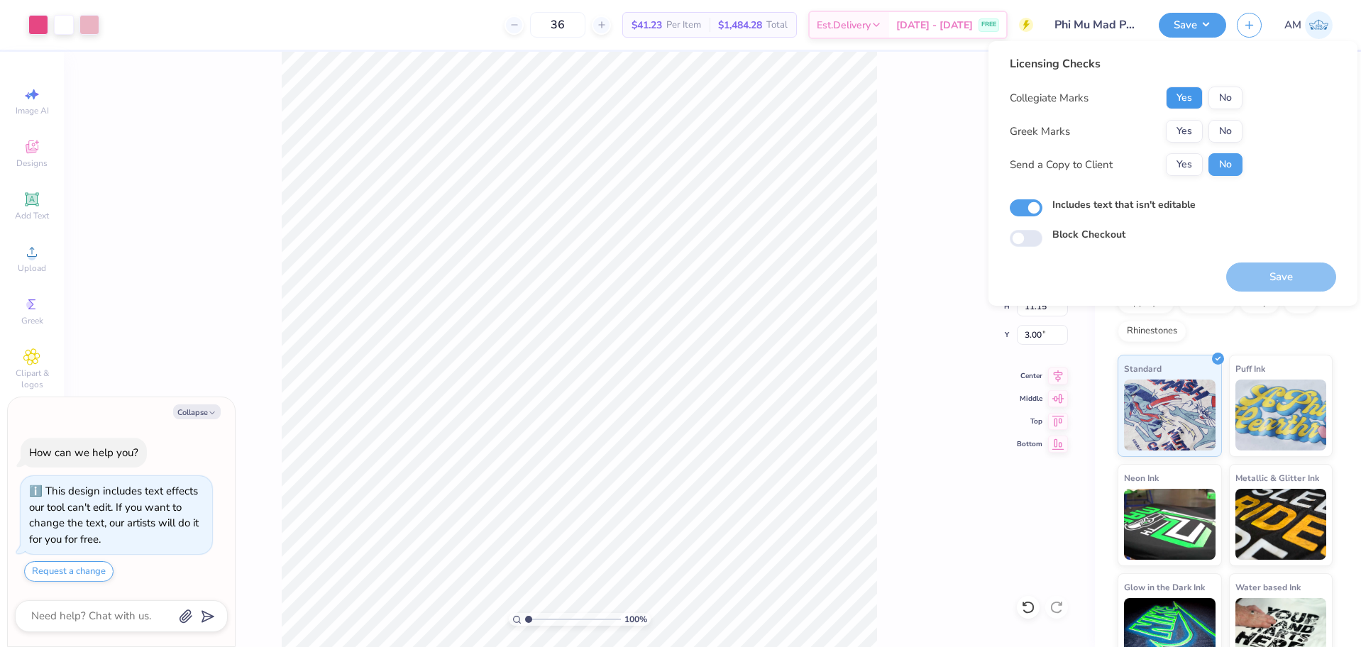
click at [1186, 97] on button "Yes" at bounding box center [1184, 98] width 37 height 23
click at [1181, 128] on button "Yes" at bounding box center [1184, 131] width 37 height 23
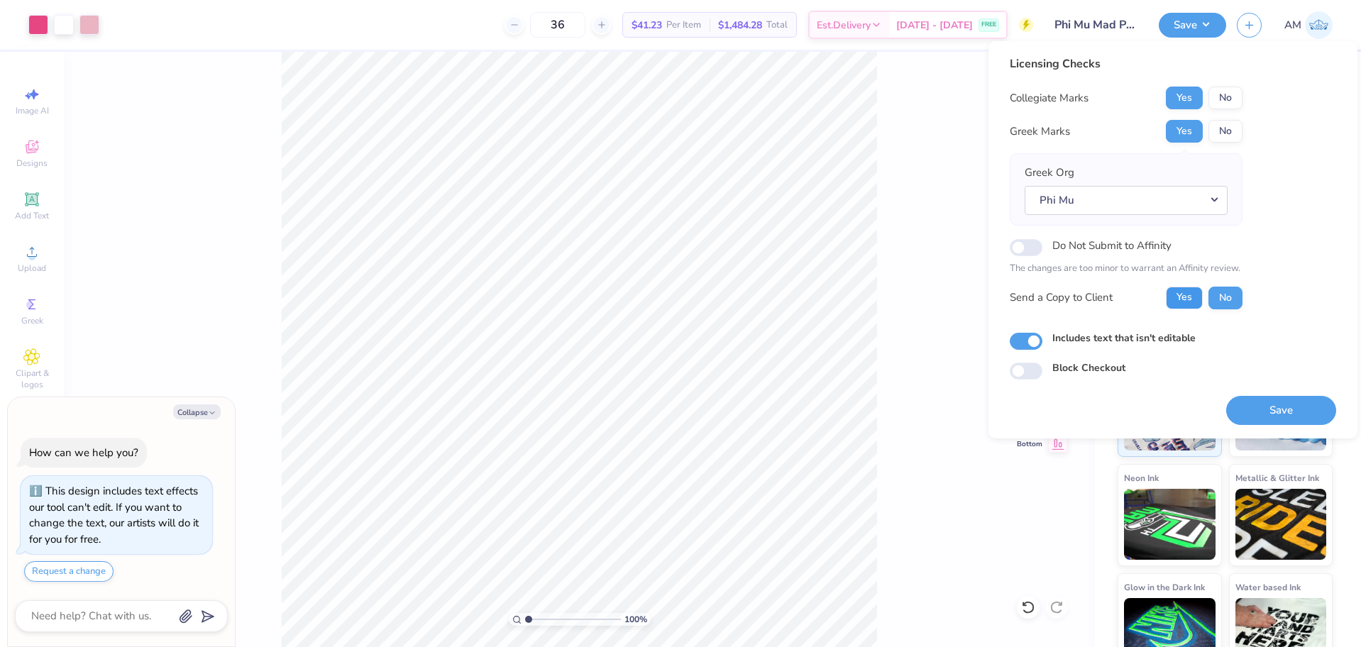
click at [1190, 287] on button "Yes" at bounding box center [1184, 298] width 37 height 23
click at [1176, 97] on button "Yes" at bounding box center [1184, 98] width 37 height 23
click at [1178, 129] on button "Yes" at bounding box center [1184, 131] width 37 height 23
click at [1293, 414] on button "Save" at bounding box center [1281, 410] width 110 height 29
type textarea "x"
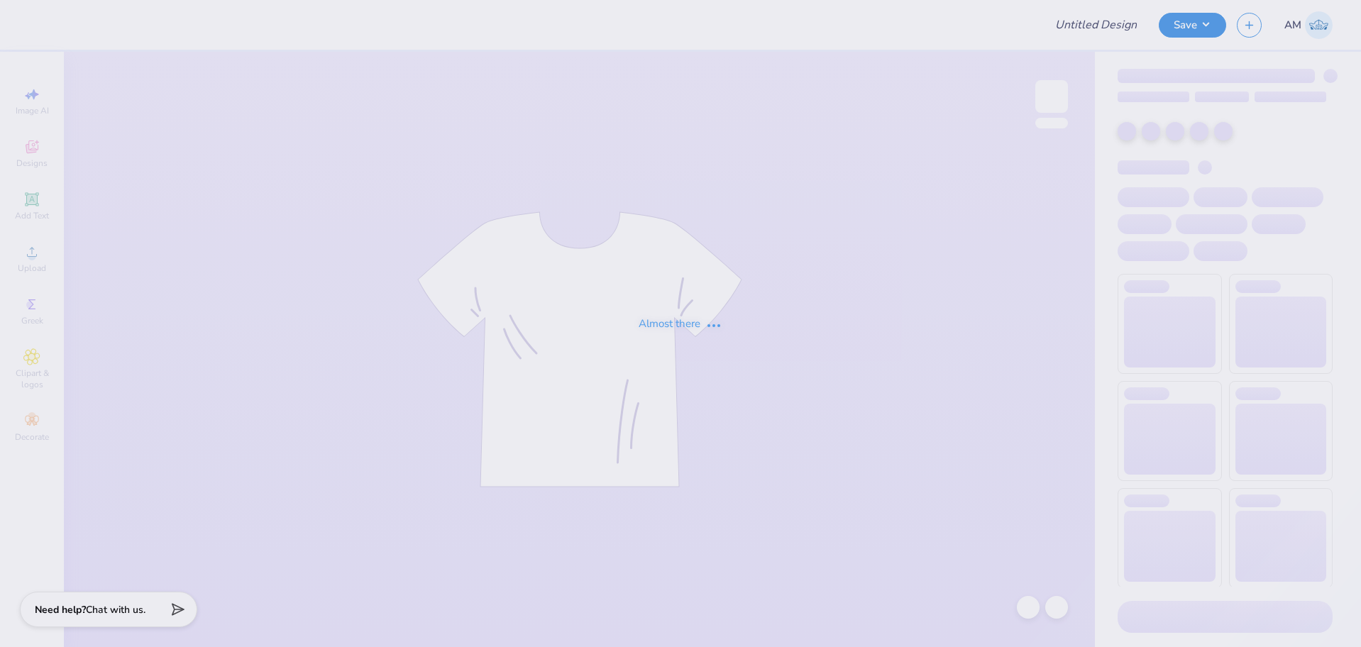
type input "Ozarks Formal"
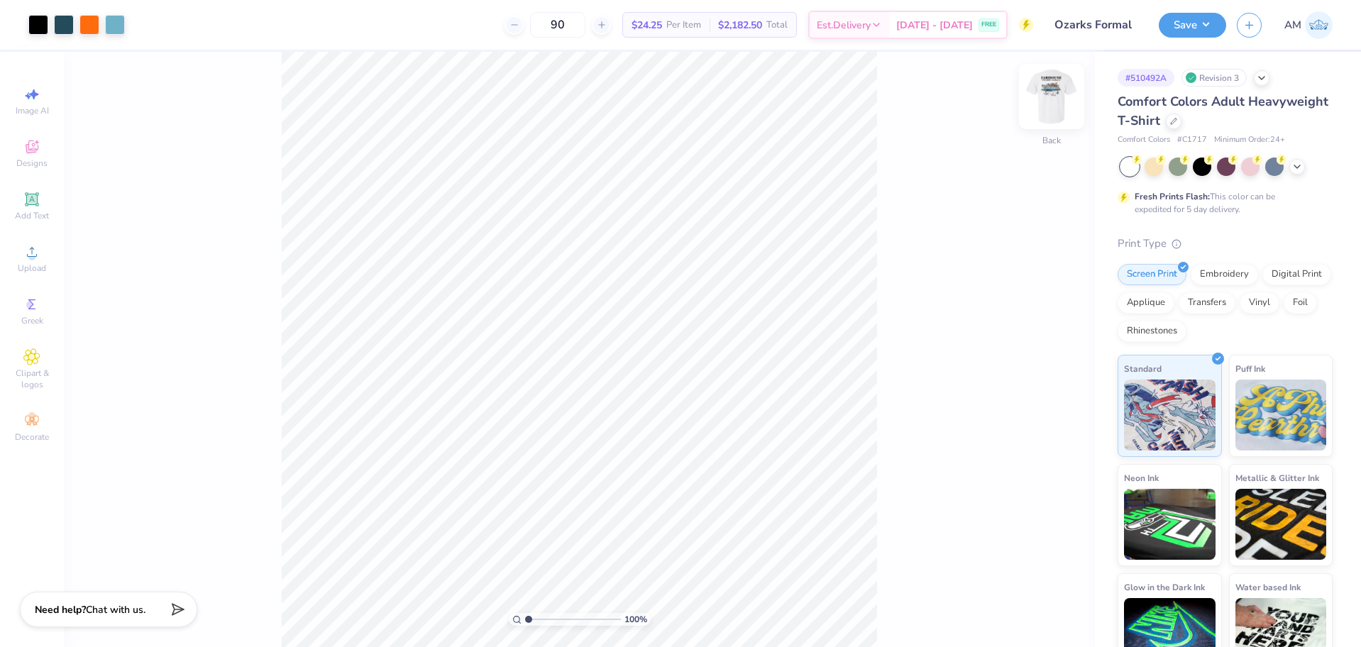
click at [1039, 99] on img at bounding box center [1051, 96] width 57 height 57
click at [1042, 102] on img at bounding box center [1051, 96] width 57 height 57
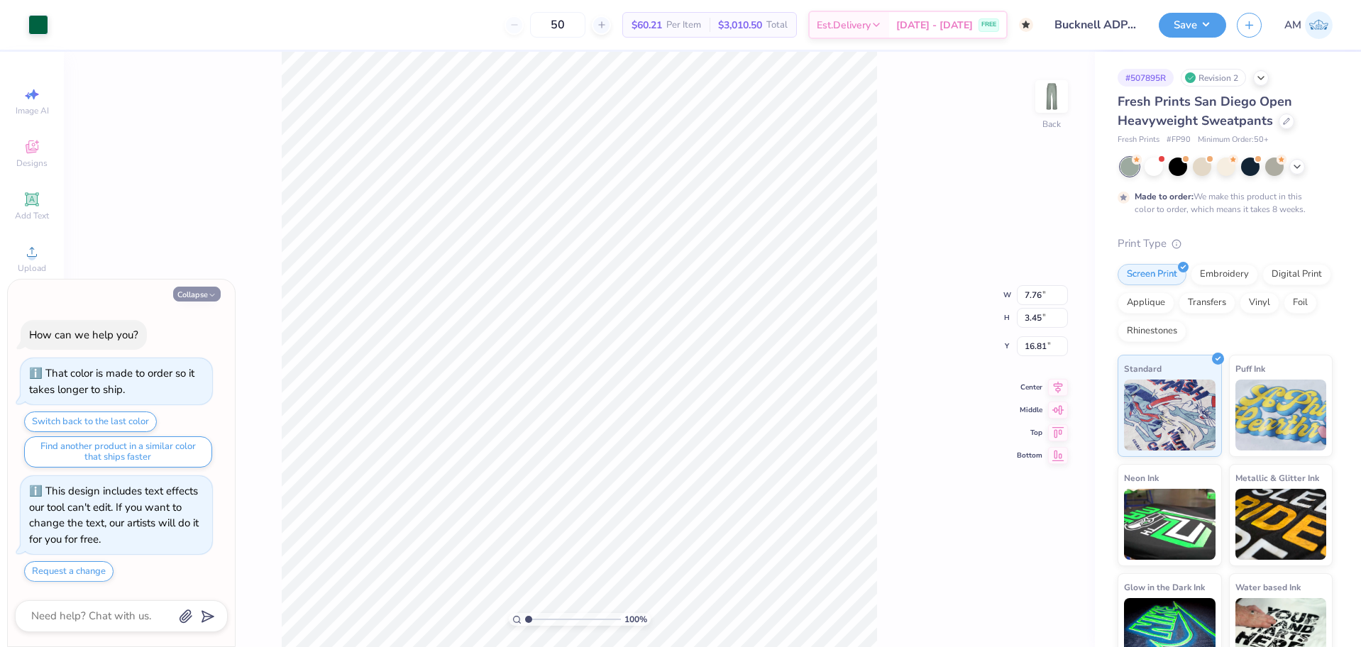
click at [202, 297] on button "Collapse" at bounding box center [197, 294] width 48 height 15
type textarea "x"
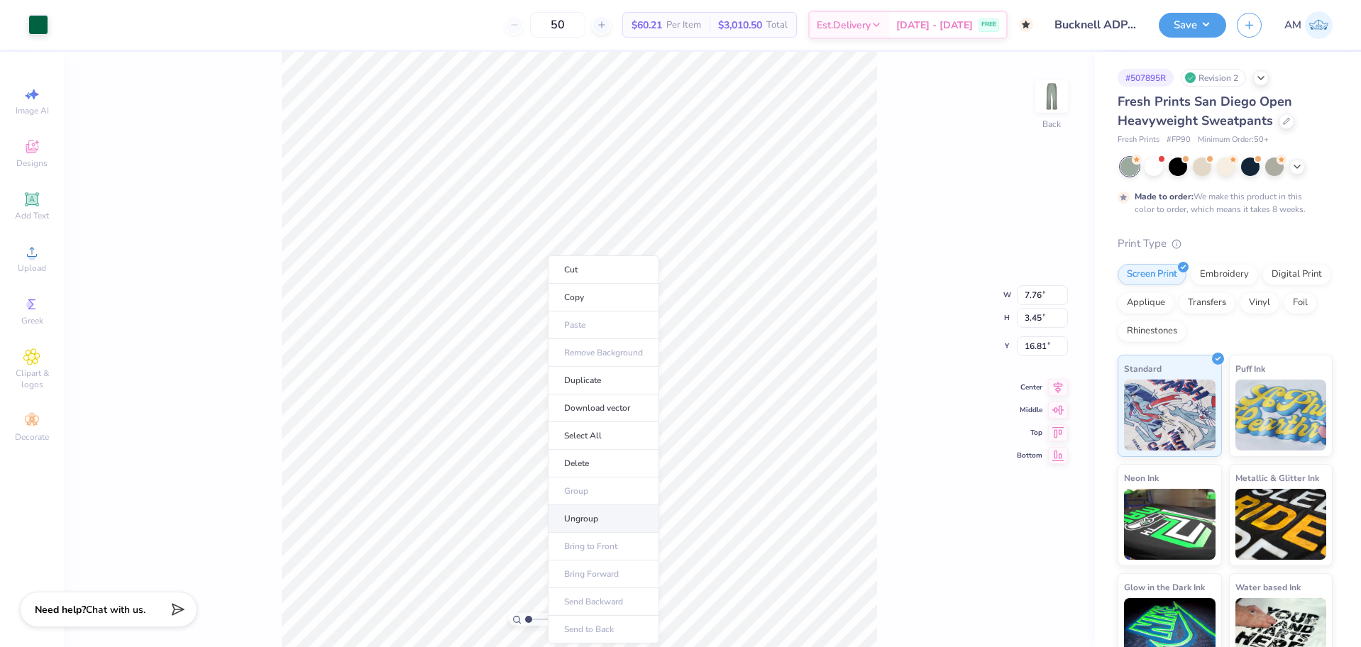
click at [578, 516] on li "Ungroup" at bounding box center [603, 519] width 111 height 28
type input "14.15"
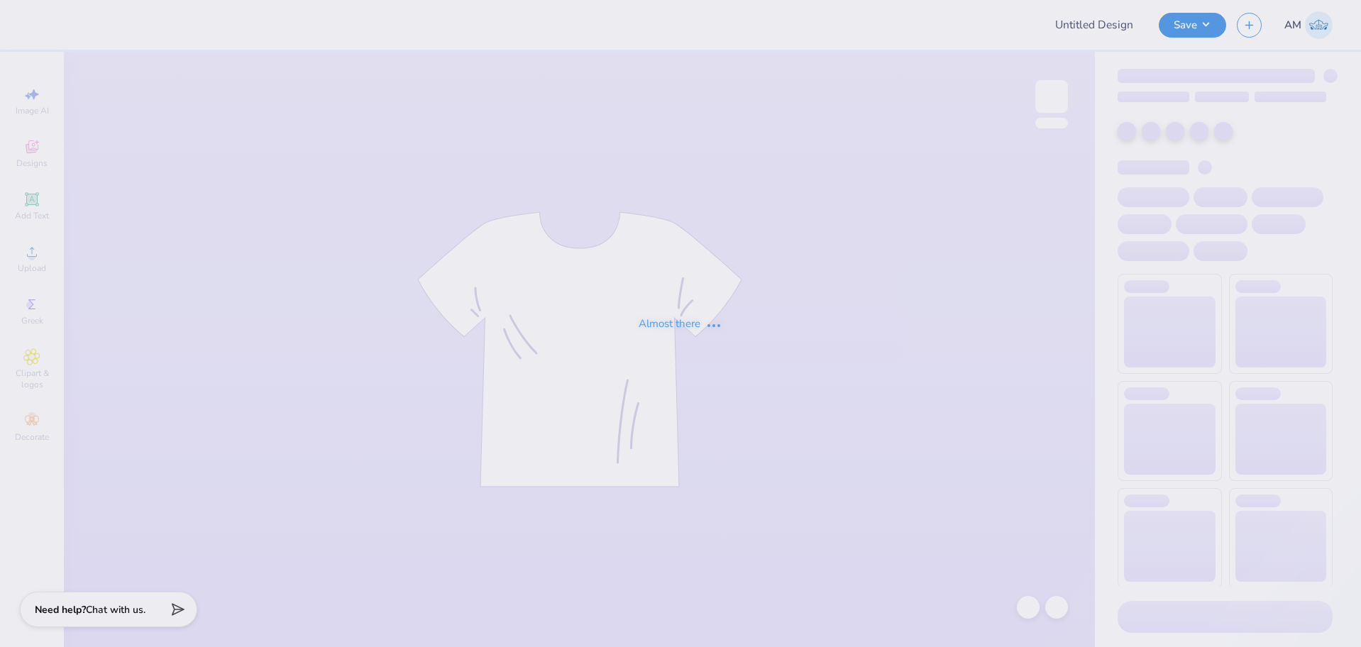
type input "Bucknell ADPi Sweat Set PR '25"
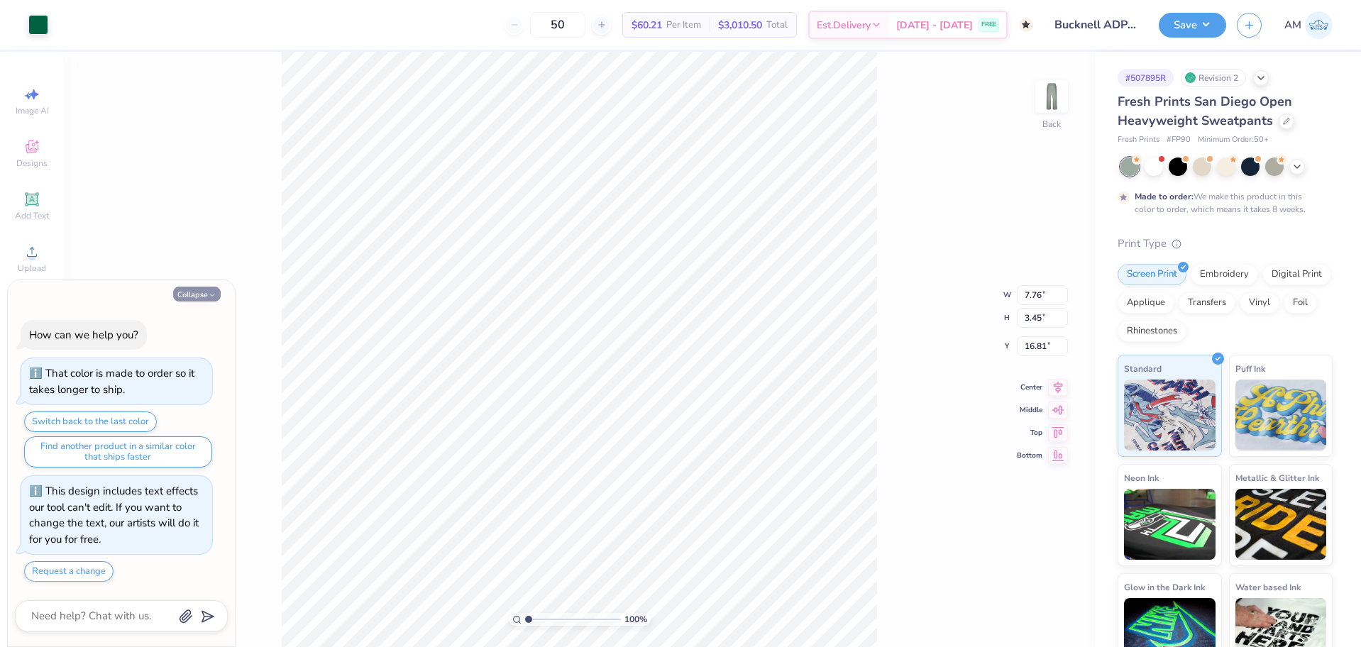
click at [210, 298] on icon "button" at bounding box center [212, 295] width 9 height 9
type textarea "x"
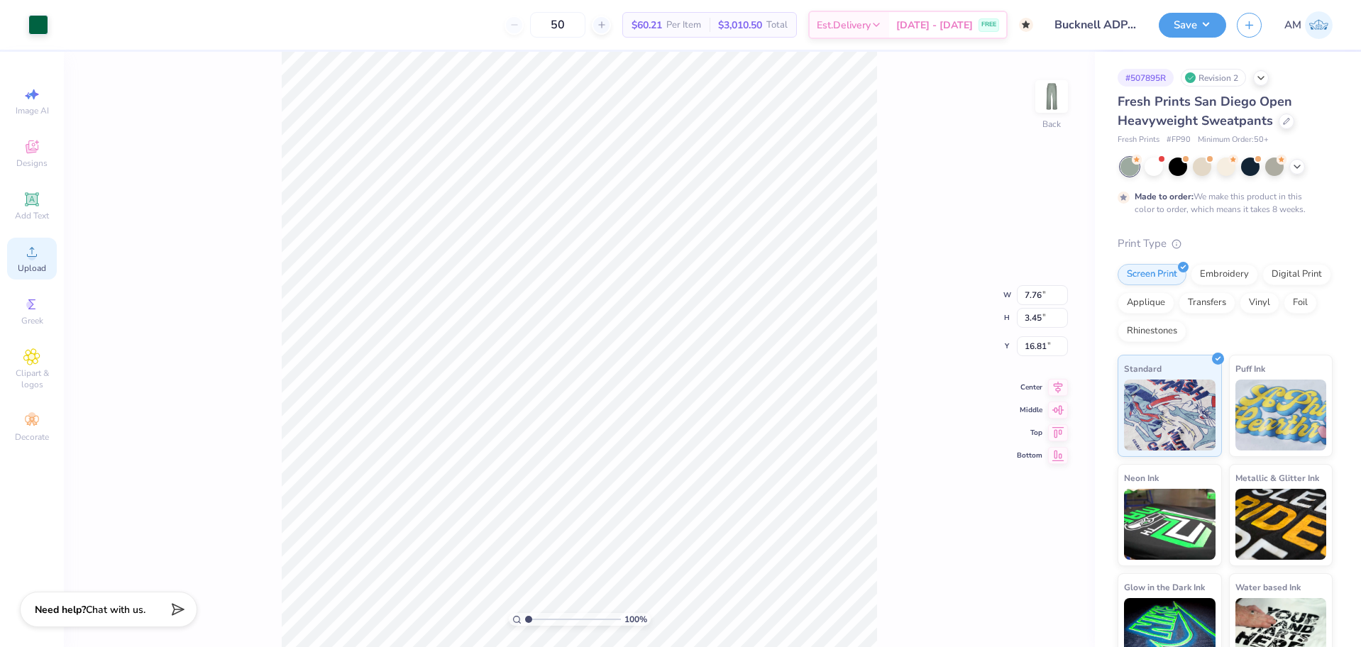
click at [31, 259] on circle at bounding box center [32, 257] width 8 height 8
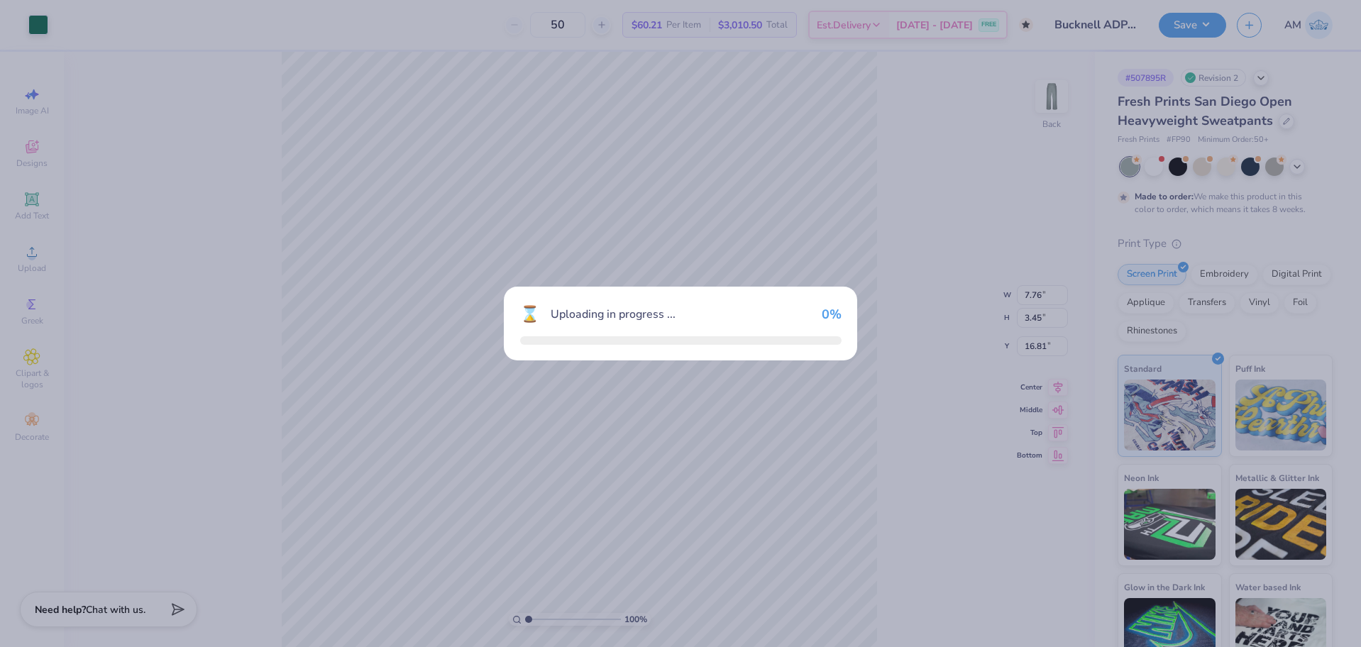
type input "10.85"
type input "2.65"
type input "25.67"
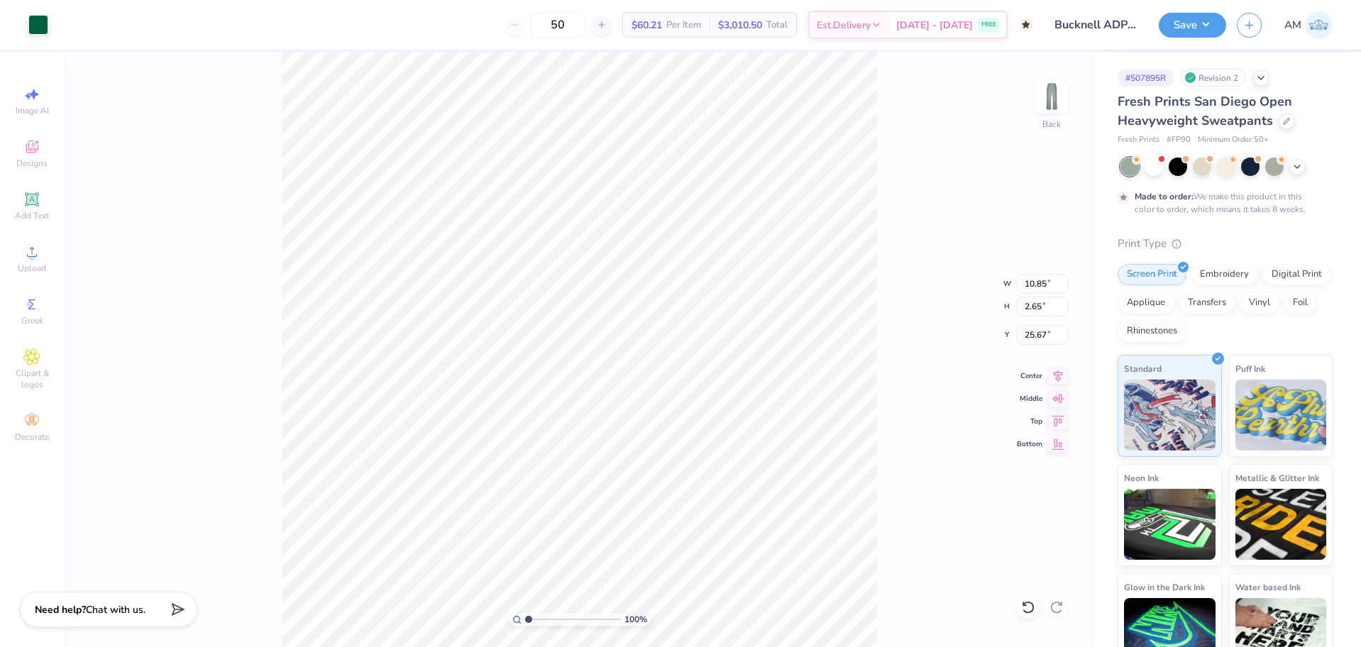
type input "9.32"
type input "2.28"
type input "26.05"
click at [1028, 289] on input "9.32" at bounding box center [1042, 284] width 51 height 20
type input "7.80"
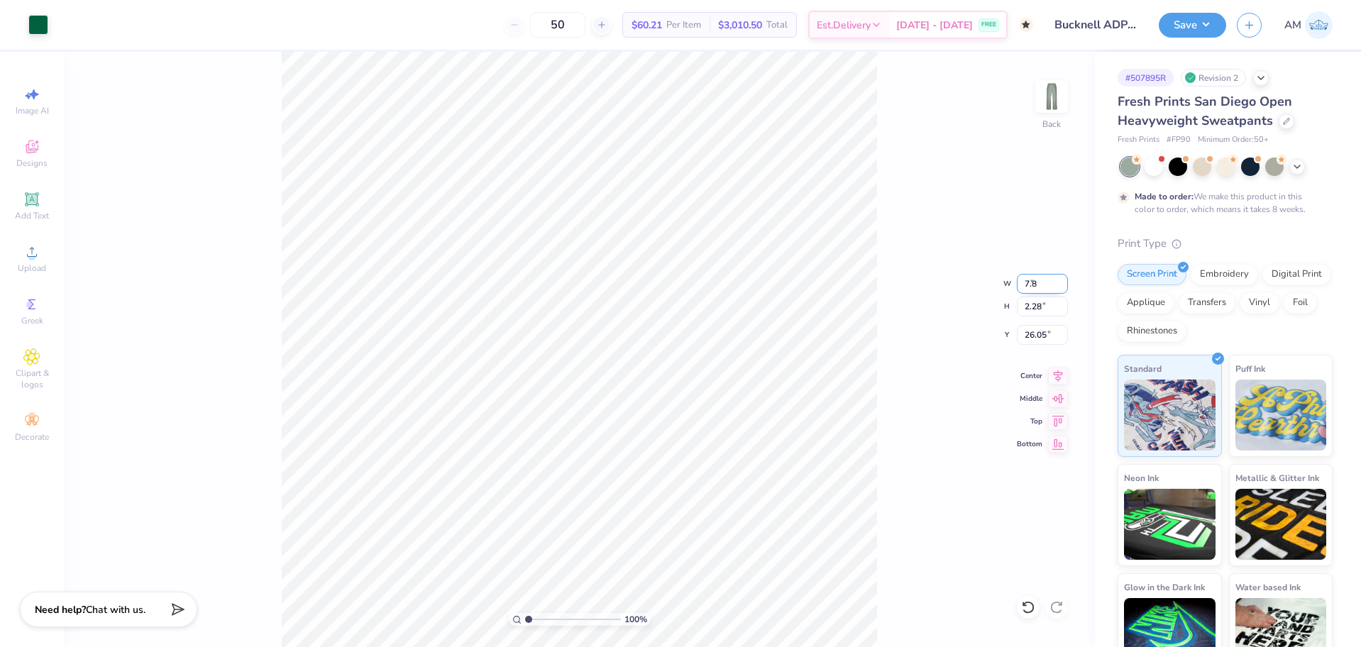
type input "1.91"
type input "26.23"
type input "1.82266588284093"
type input "17.58"
type input "1.82266588284093"
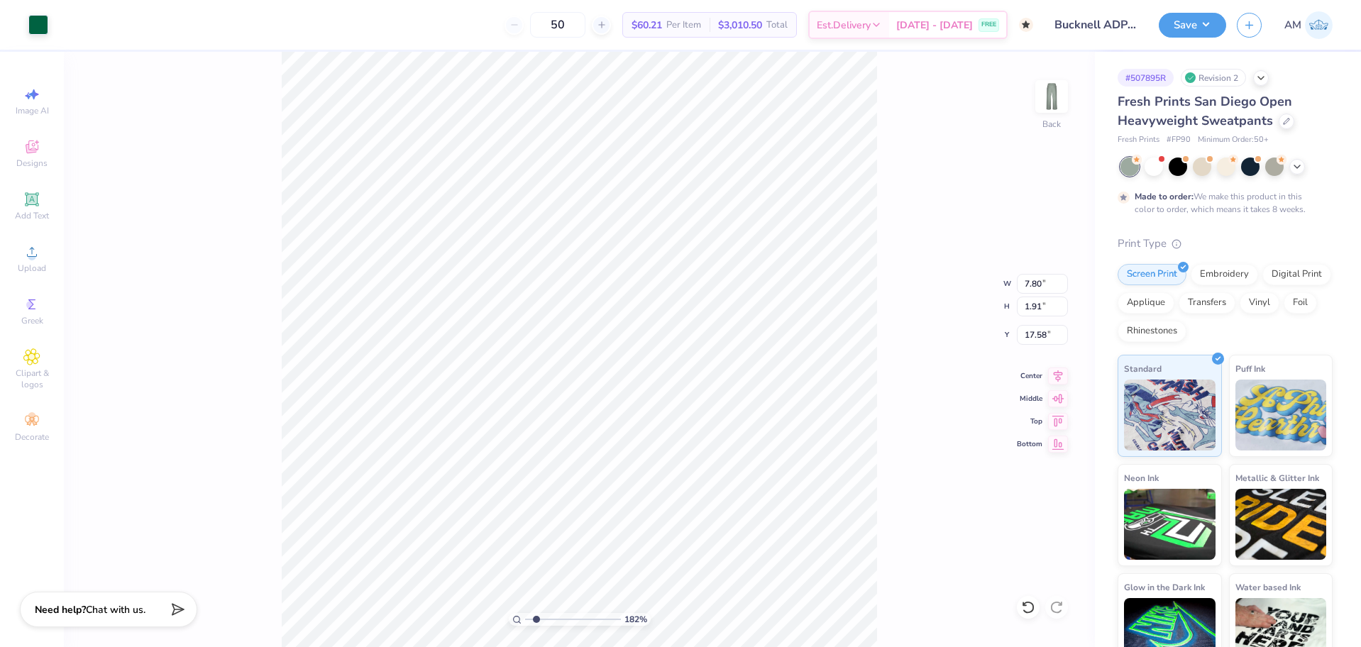
type input "8.65"
type input "2.11"
type input "17.38"
type input "1.82266588284093"
type input "9.03"
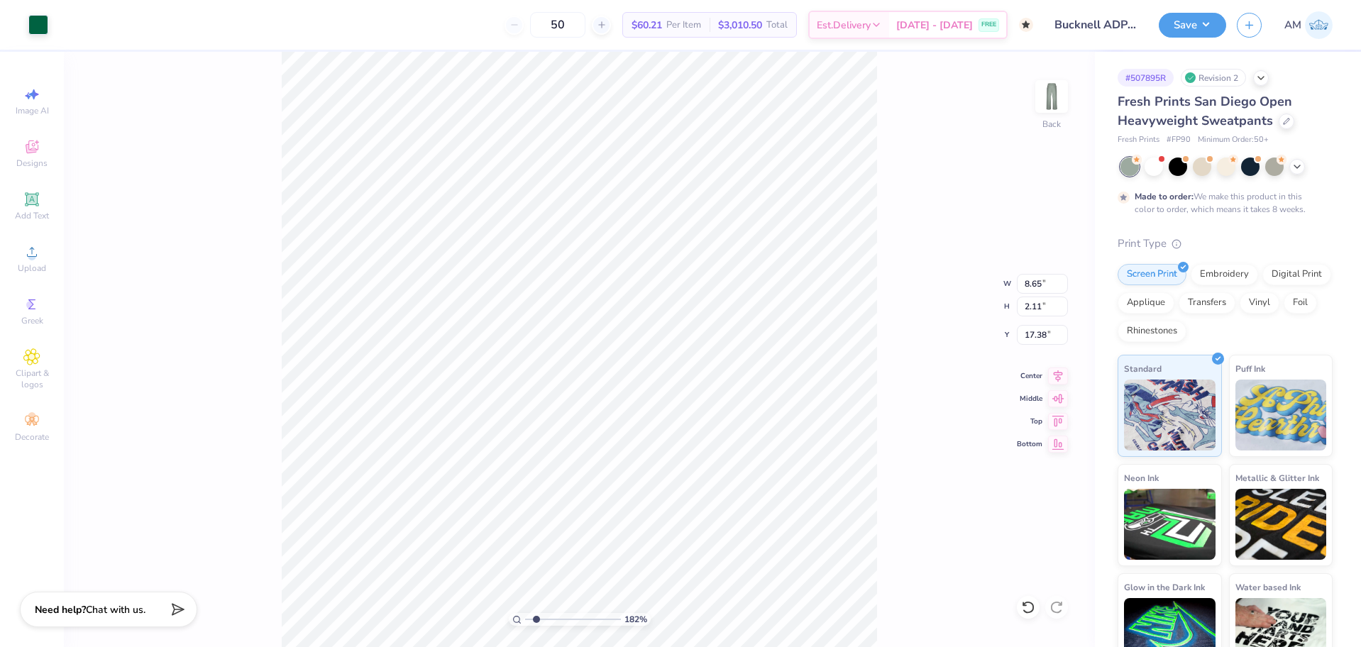
type input "2.21"
type input "17.28"
type input "1.82266588284093"
type input "22.43"
click at [1034, 281] on input "9.03" at bounding box center [1042, 284] width 51 height 20
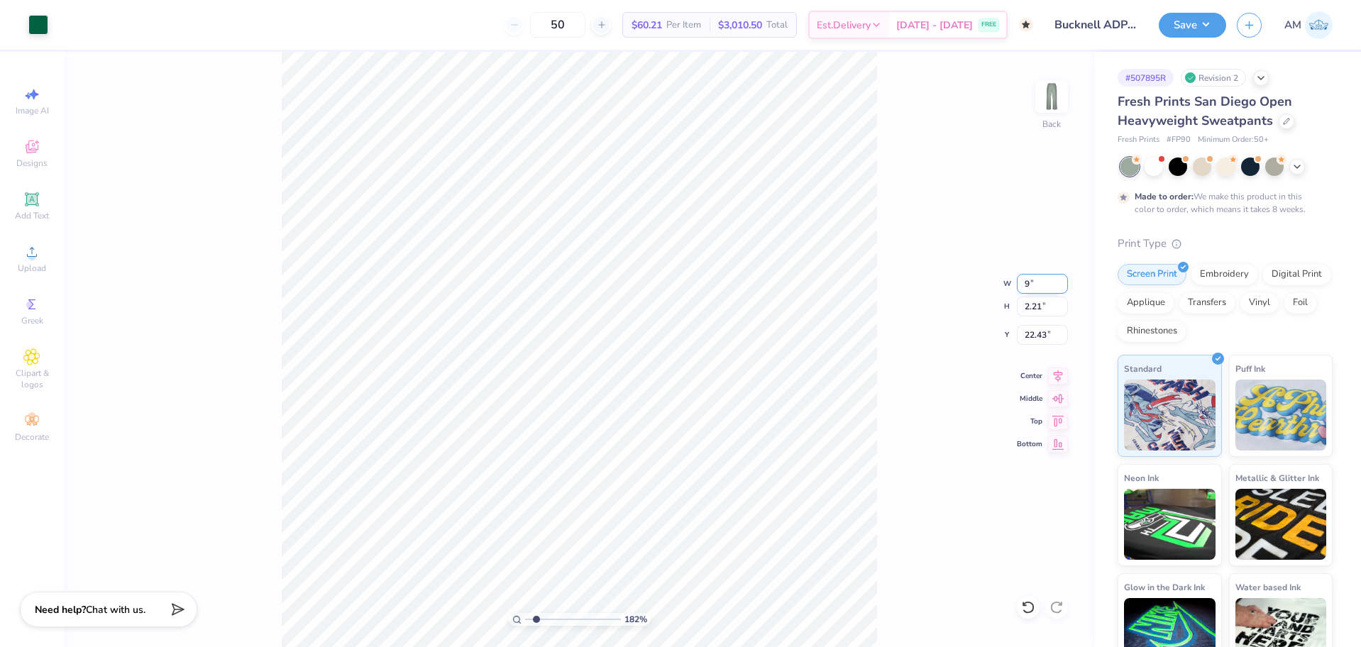
type input "9"
type input "1.82266588284093"
type input "9.00"
type input "2.20"
type input "1.82266588284093"
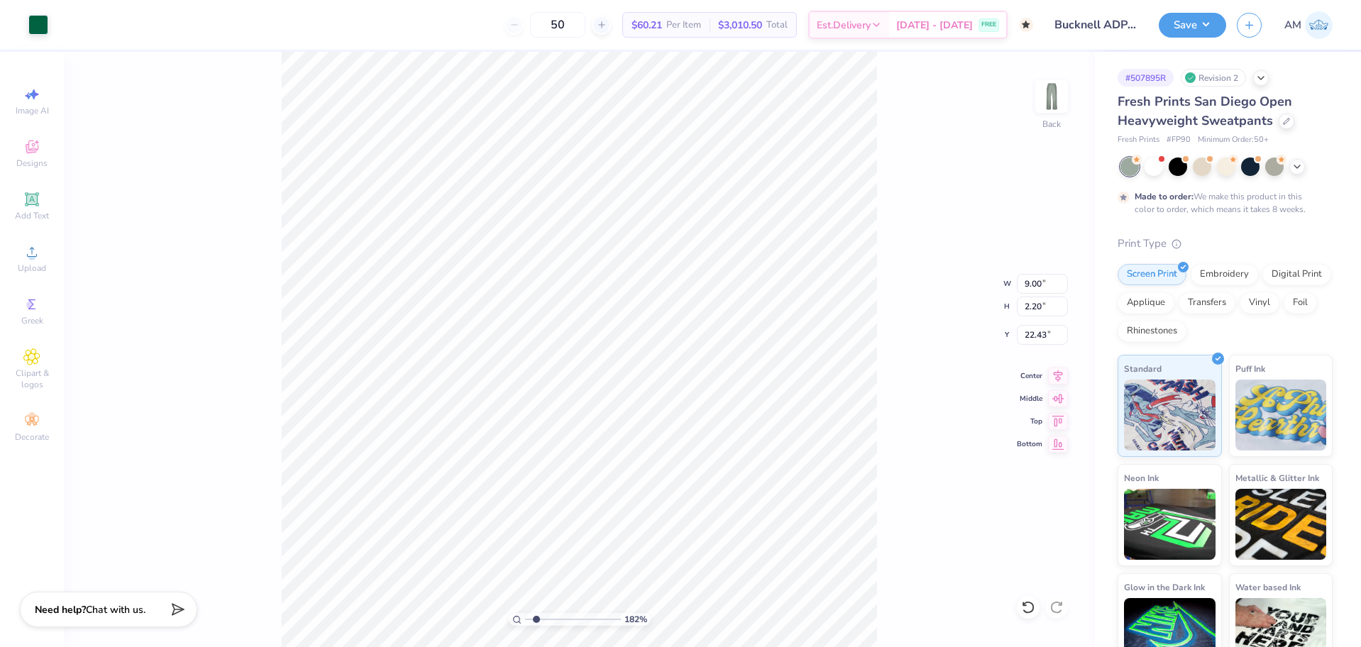
type input "19.68"
click at [1056, 371] on icon at bounding box center [1058, 373] width 20 height 17
type input "1.82266588284093"
type input "16.81"
click at [584, 289] on li "Paste" at bounding box center [610, 286] width 111 height 28
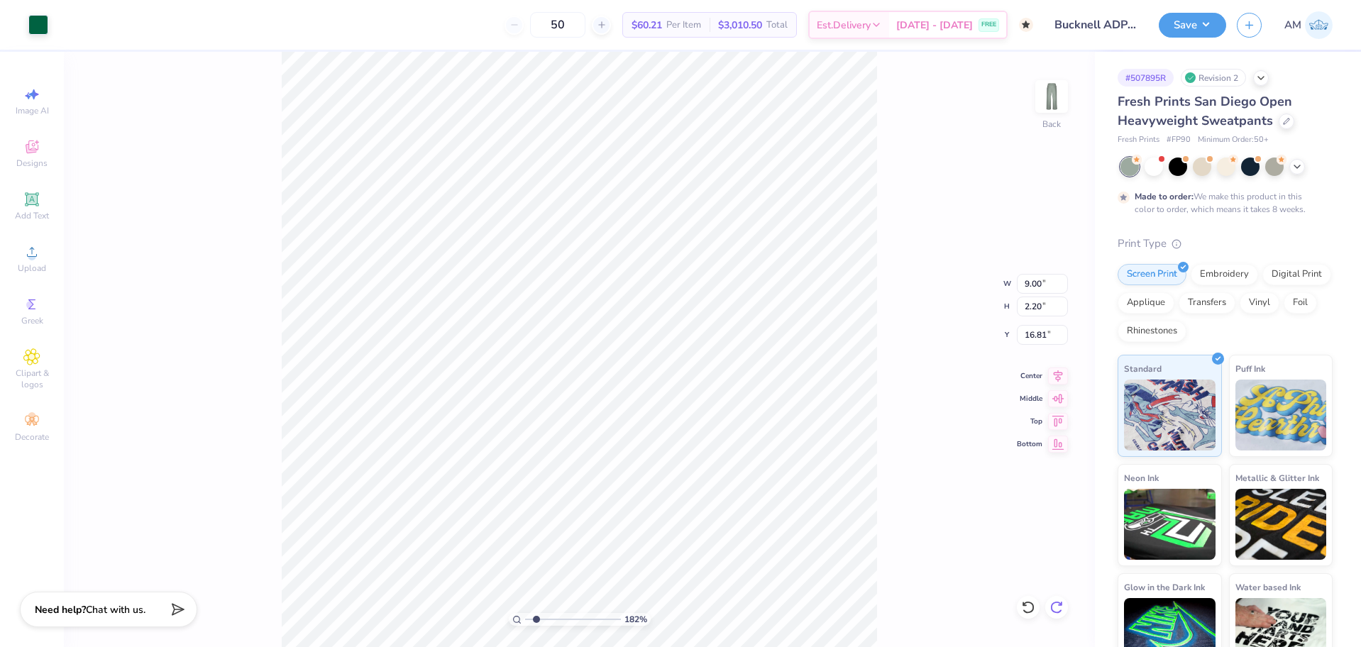
click at [1060, 606] on icon at bounding box center [1056, 607] width 14 height 14
type input "1.82266588284093"
type input "16.77"
type input "1.82266588284093"
type input "16.81"
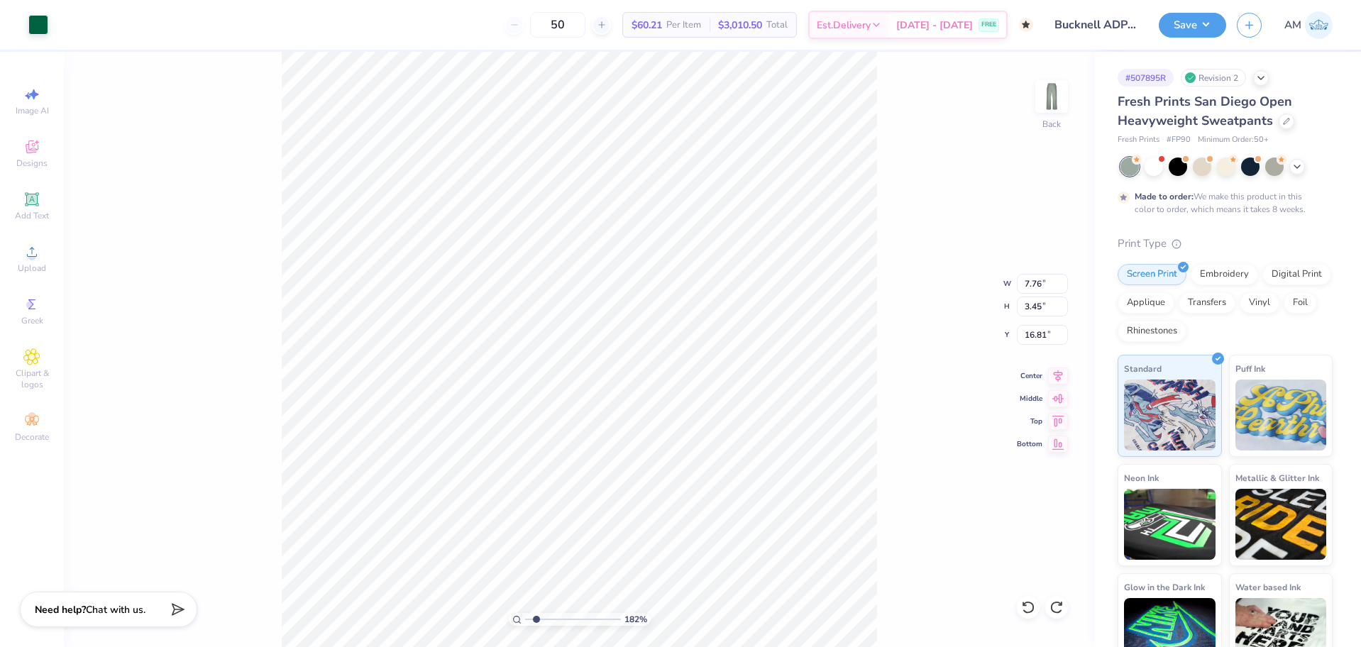
type input "1.82266588284093"
type input "9.00"
type input "2.20"
type input "1.82266588284093"
type input "7.76"
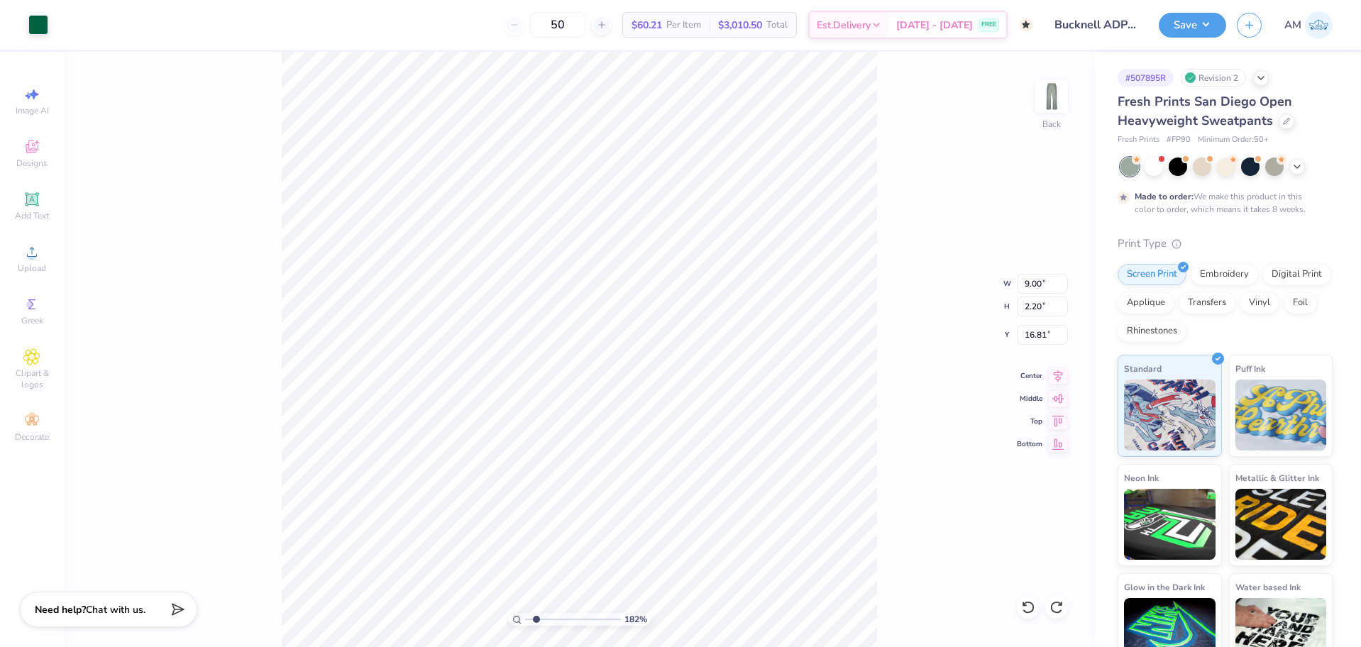
type input "3.45"
type input "1.82266588284093"
type input "9.00"
type input "2.20"
click at [1021, 281] on input "9.00" at bounding box center [1042, 284] width 51 height 20
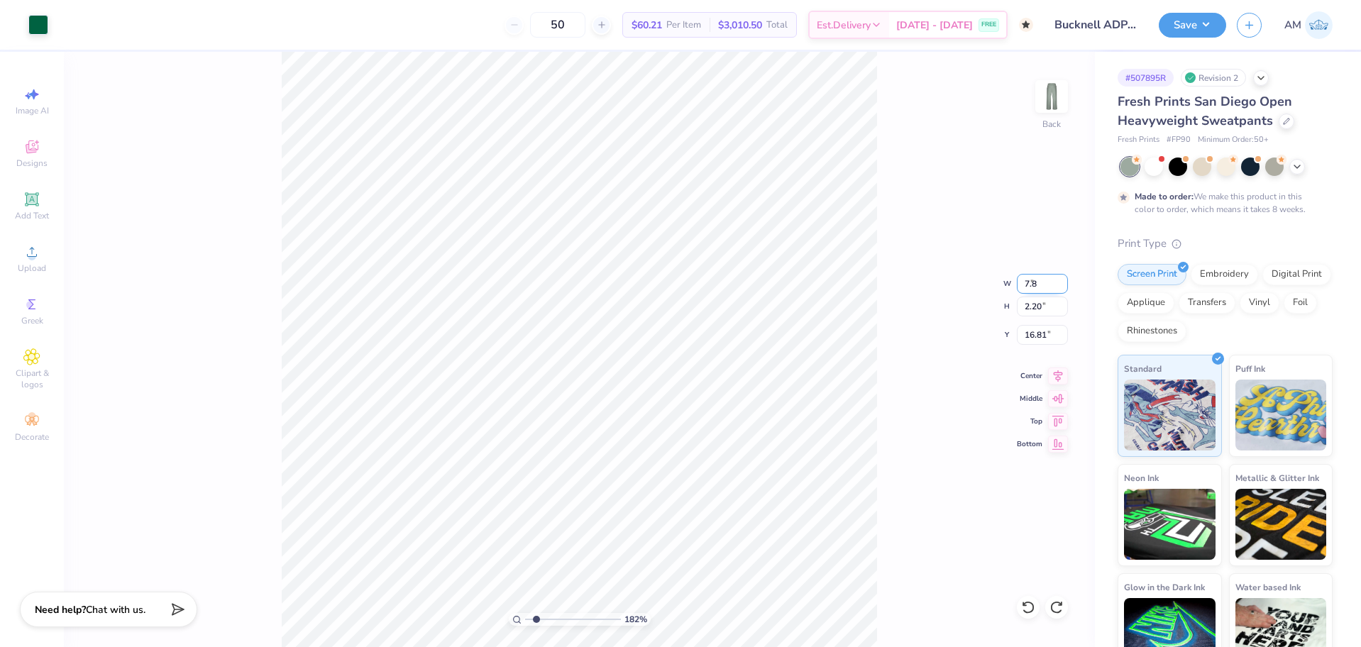
type input "7.8"
type input "1.82266588284093"
type input "7.80"
type input "1.91"
type input "16.96"
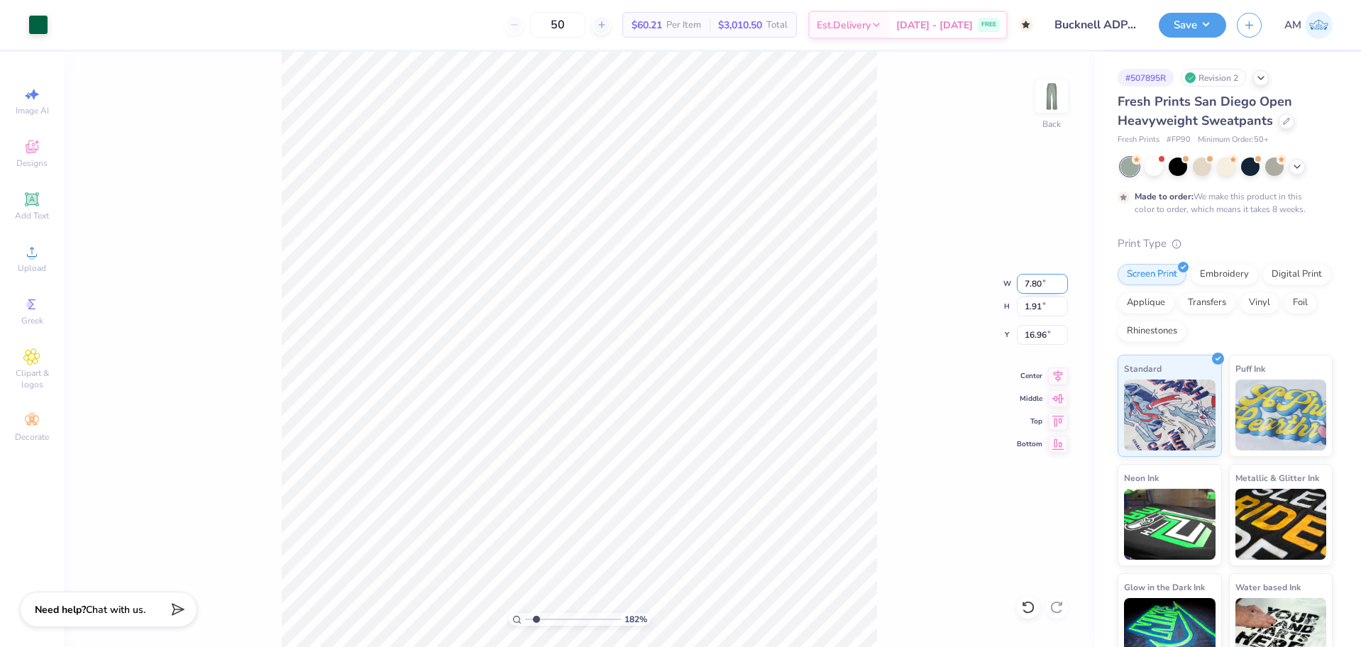
click at [1023, 287] on input "7.80" at bounding box center [1042, 284] width 51 height 20
type input "8"
type input "1.82266588284093"
type input "8.00"
type input "1.95"
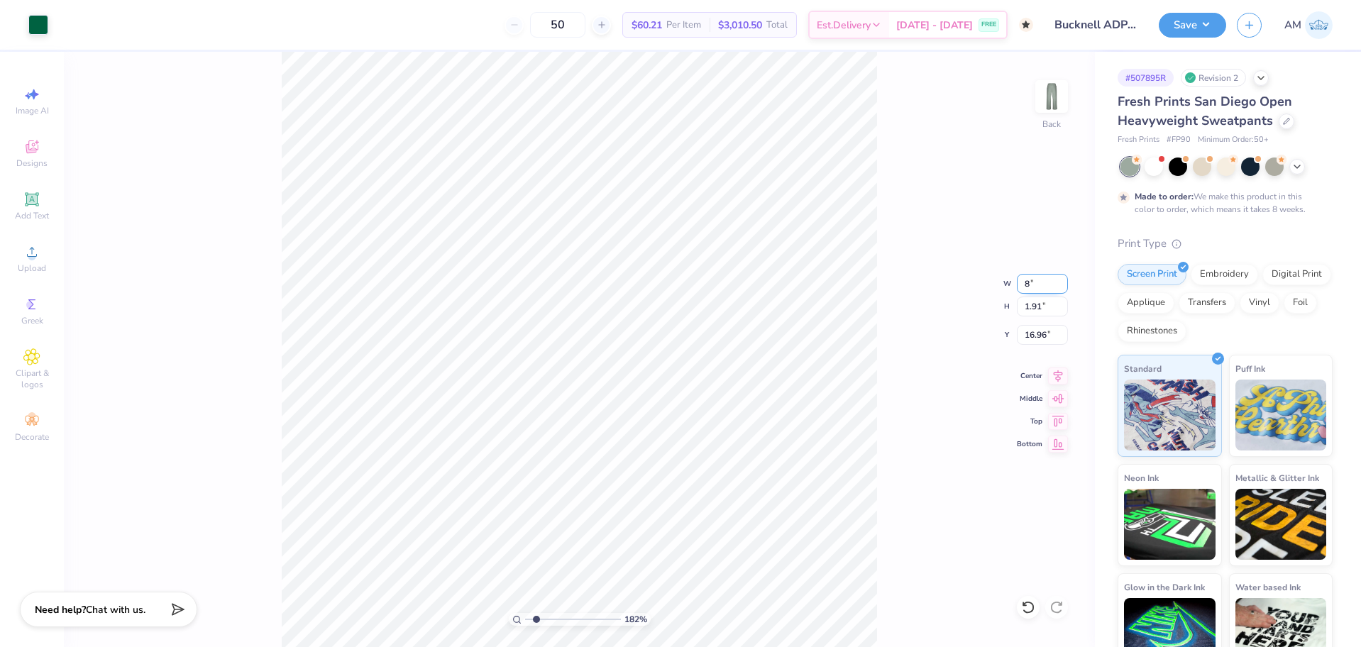
type input "16.93"
click at [1035, 283] on input "8.00" at bounding box center [1042, 284] width 51 height 20
type input "8.5"
type input "1.82266588284093"
type input "8.50"
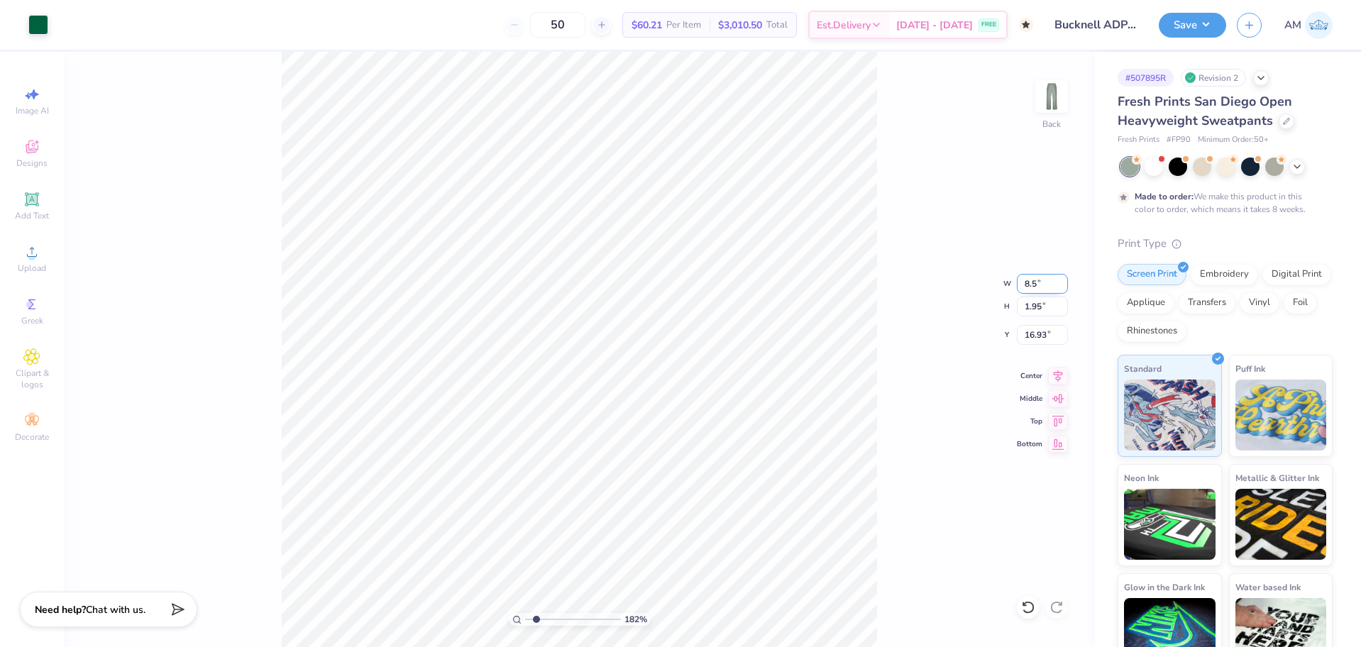
type input "2.08"
type input "16.87"
click at [1060, 375] on icon at bounding box center [1058, 374] width 9 height 12
type input "1.82266588284093"
type input "16.81"
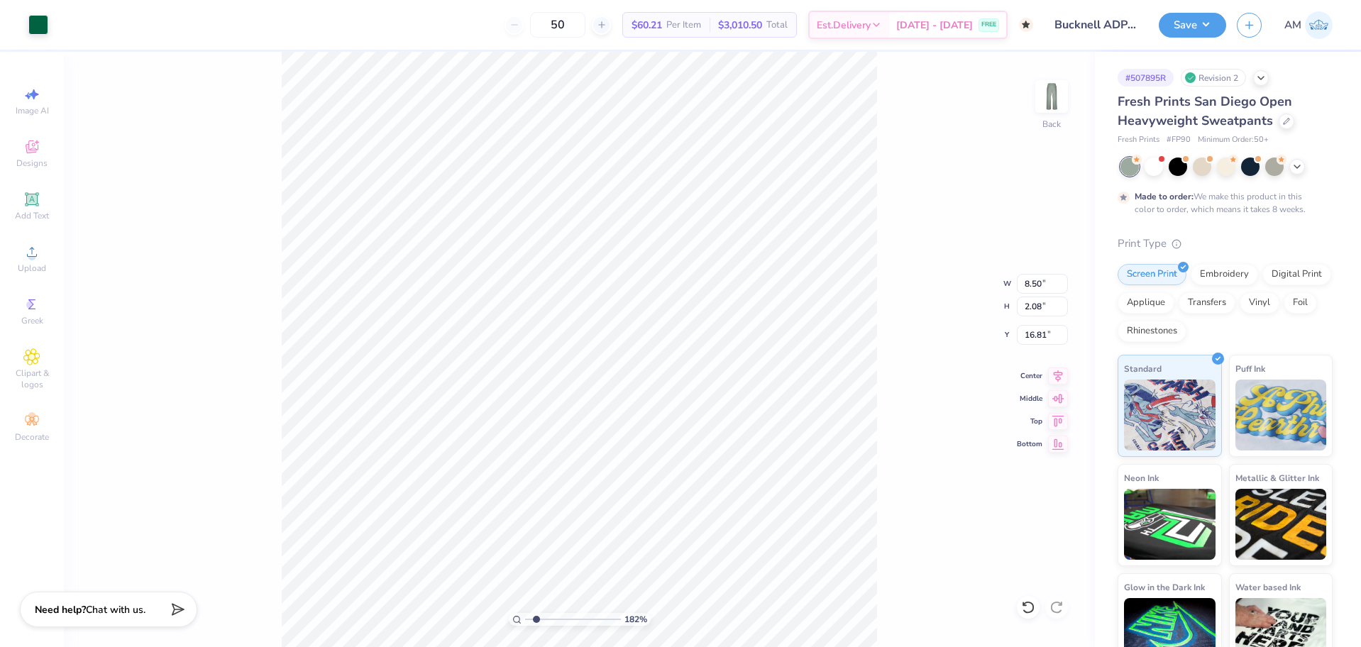
type input "1.82266588284093"
type input "7.76"
type input "3.45"
type input "1.82266588284093"
type input "8.88"
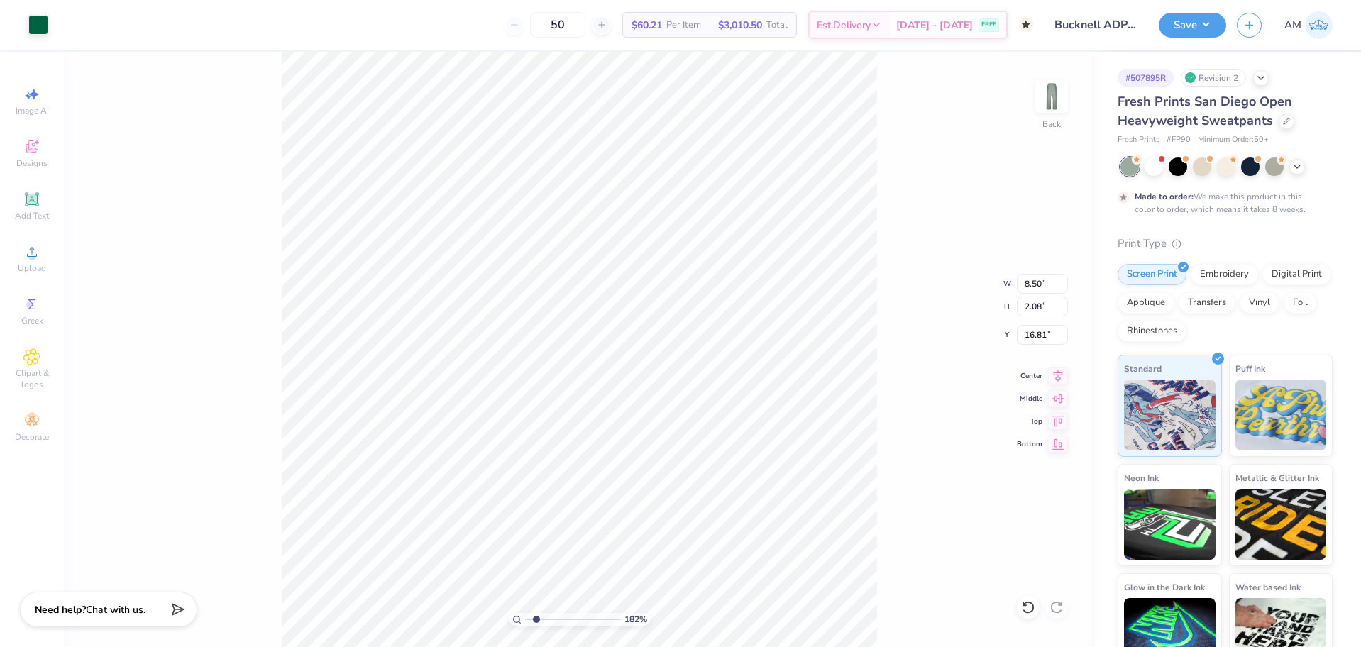
type input "2.17"
type input "1.82266588284093"
type input "8.50"
type input "2.08"
type input "1.82266588284093"
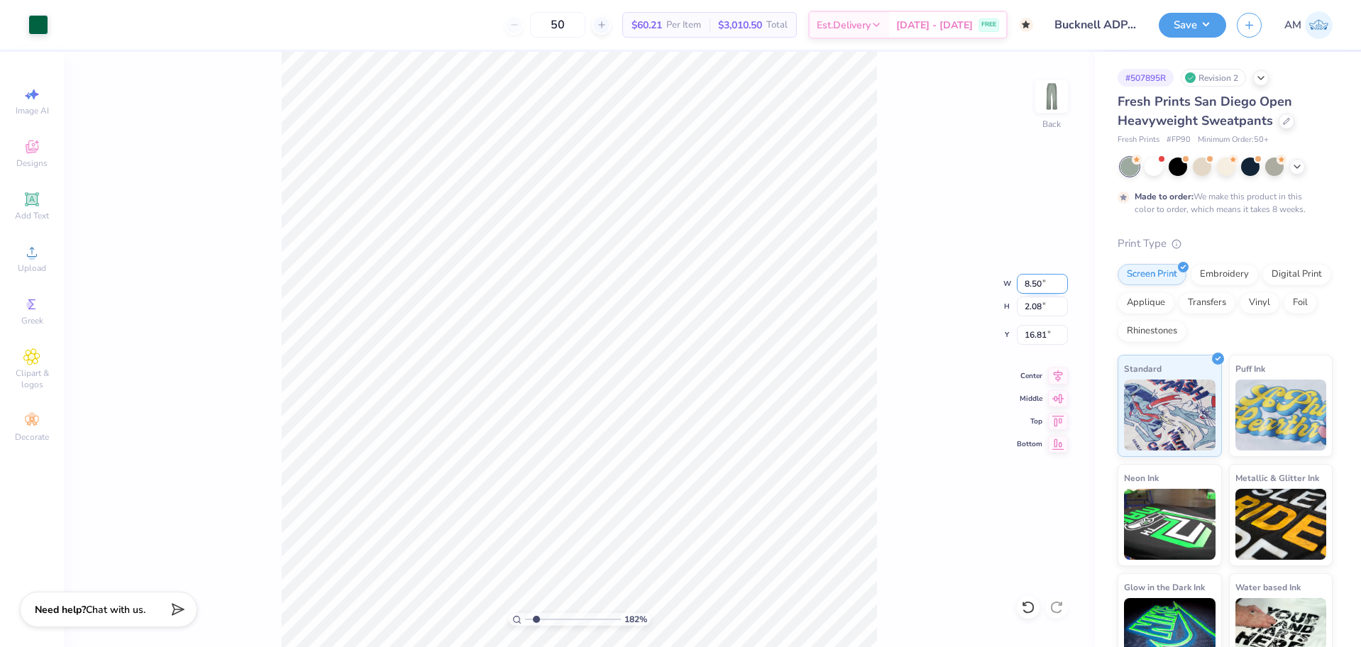
click at [1028, 287] on input "8.50" at bounding box center [1042, 284] width 51 height 20
type input "9"
type input "1.82266588284093"
type input "9.00"
type input "2.20"
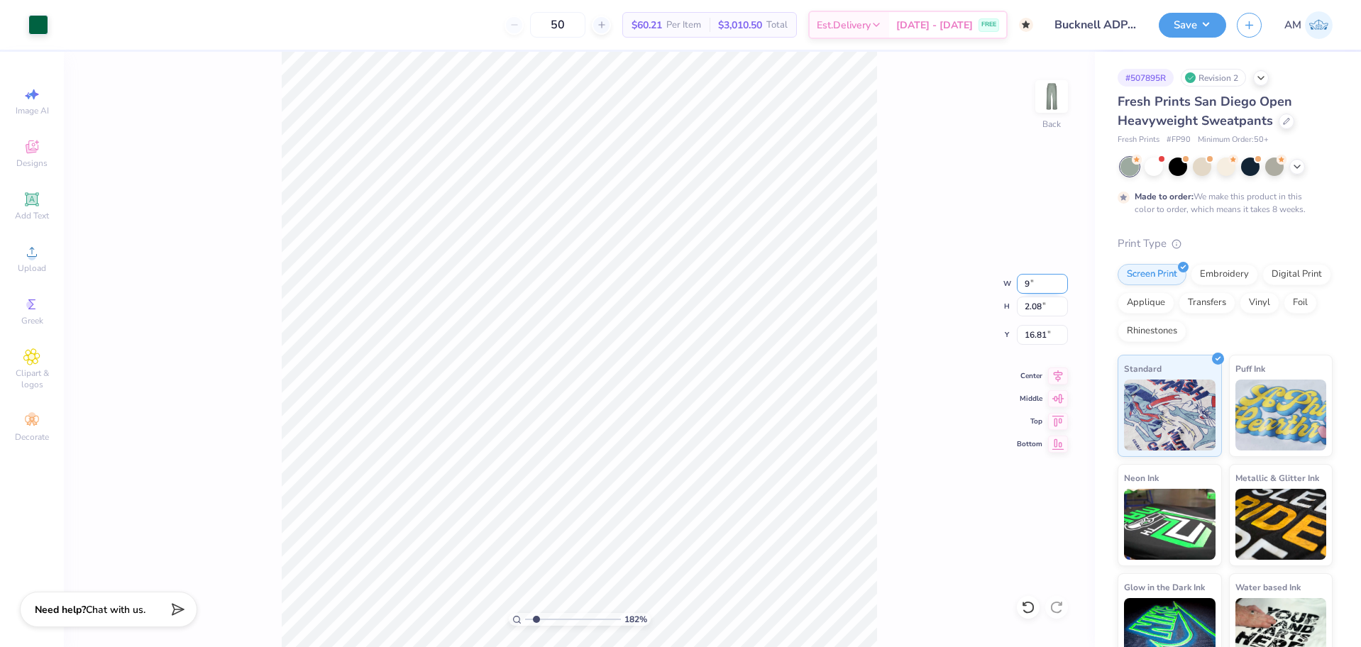
type input "16.75"
type input "1.82266588284093"
type input "16.71"
type input "1.82266588284093"
type input "16.75"
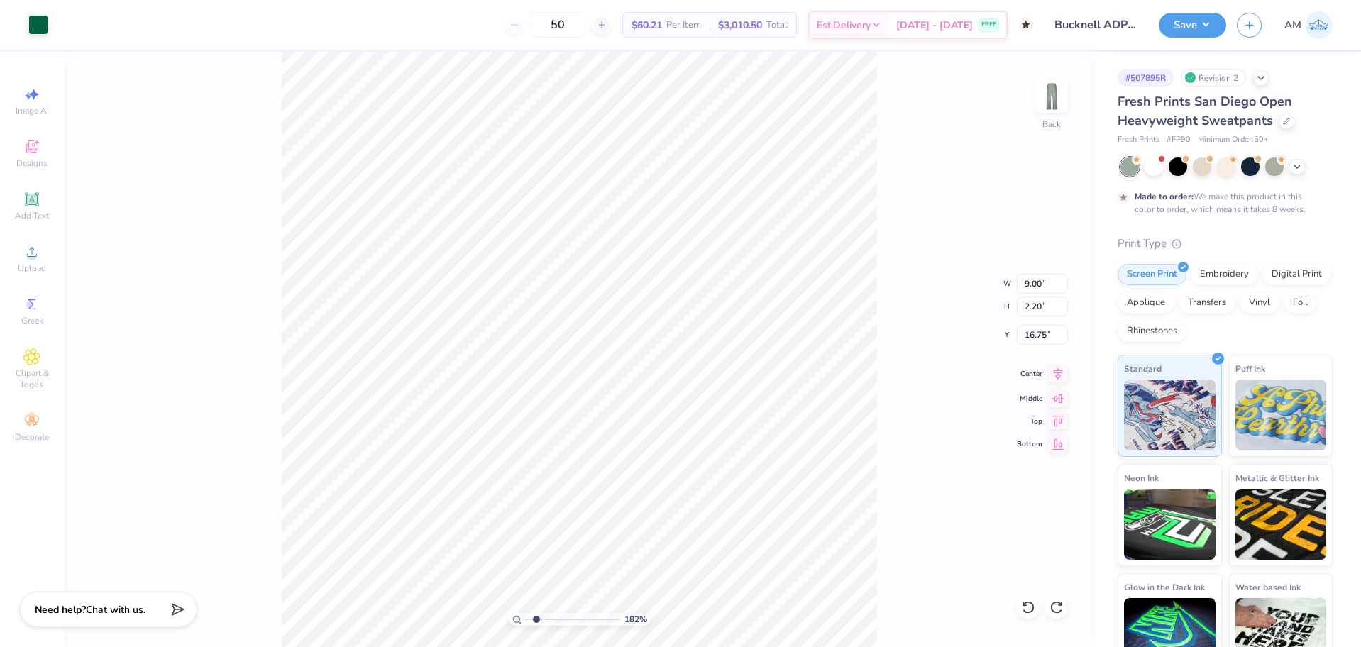
click at [1055, 376] on icon at bounding box center [1058, 373] width 20 height 17
click at [1049, 104] on img at bounding box center [1051, 96] width 57 height 57
click at [28, 269] on span "Upload" at bounding box center [32, 268] width 28 height 11
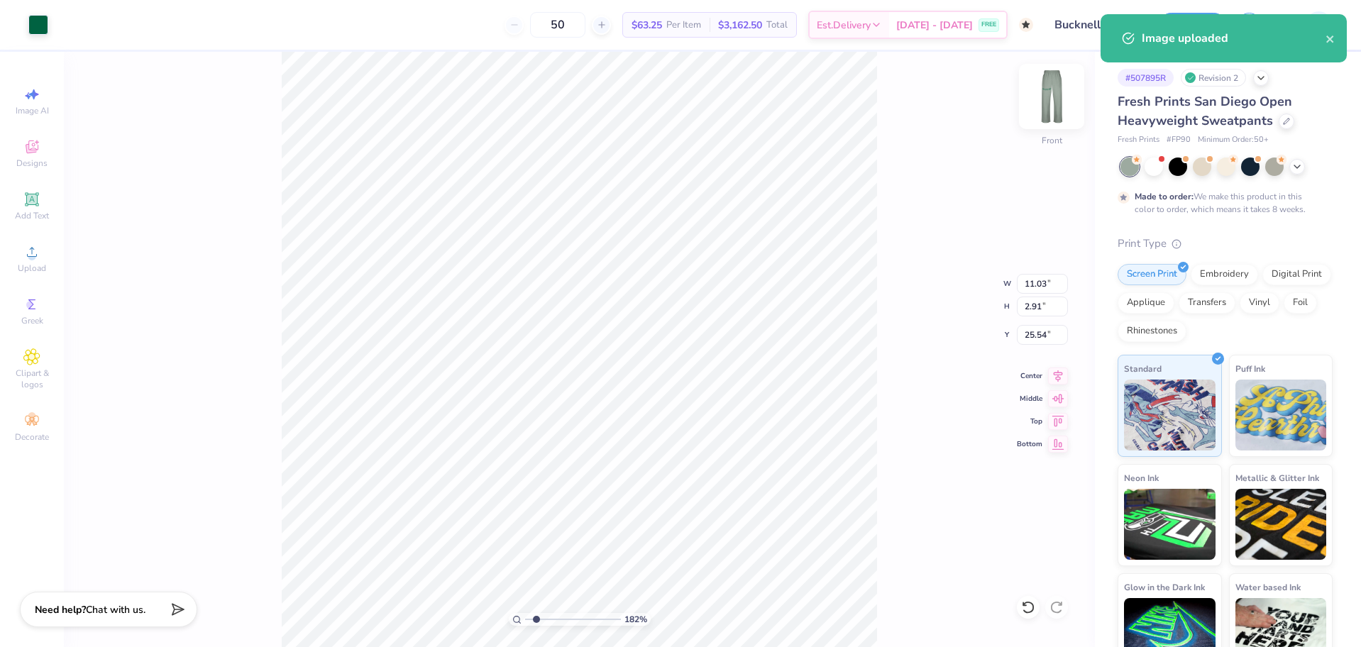
click at [1051, 96] on img at bounding box center [1051, 96] width 57 height 57
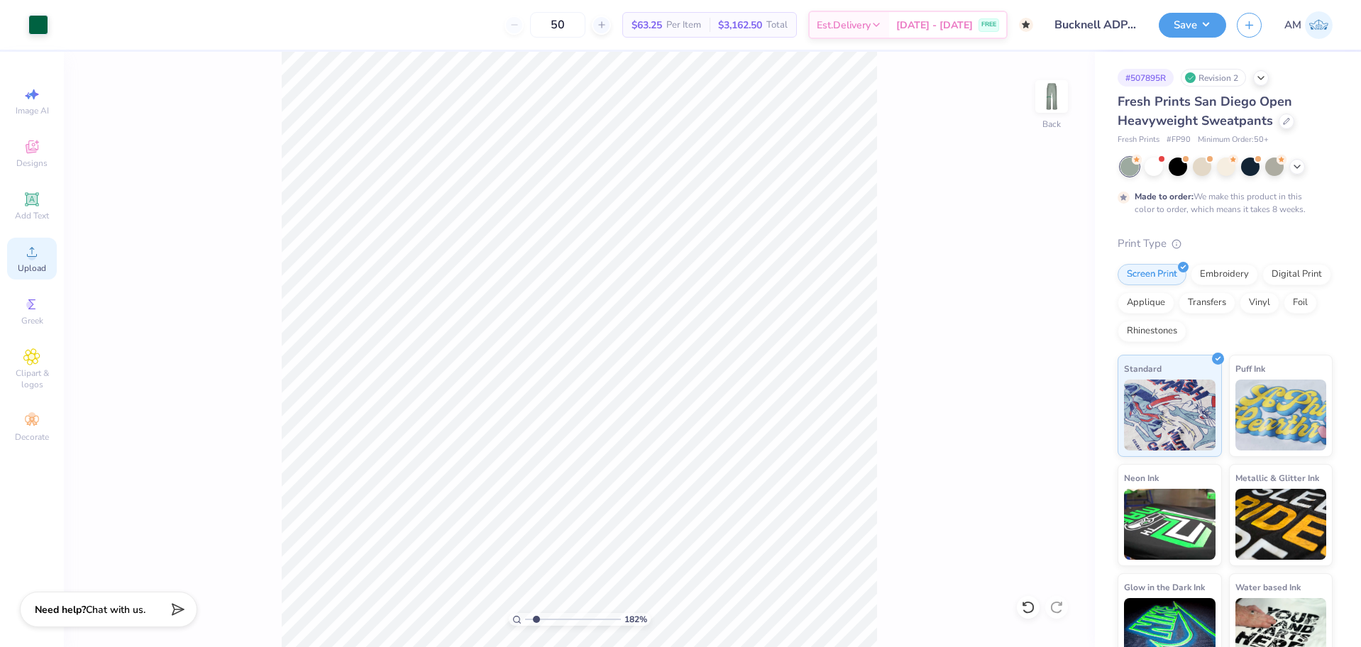
click at [31, 259] on circle at bounding box center [32, 257] width 8 height 8
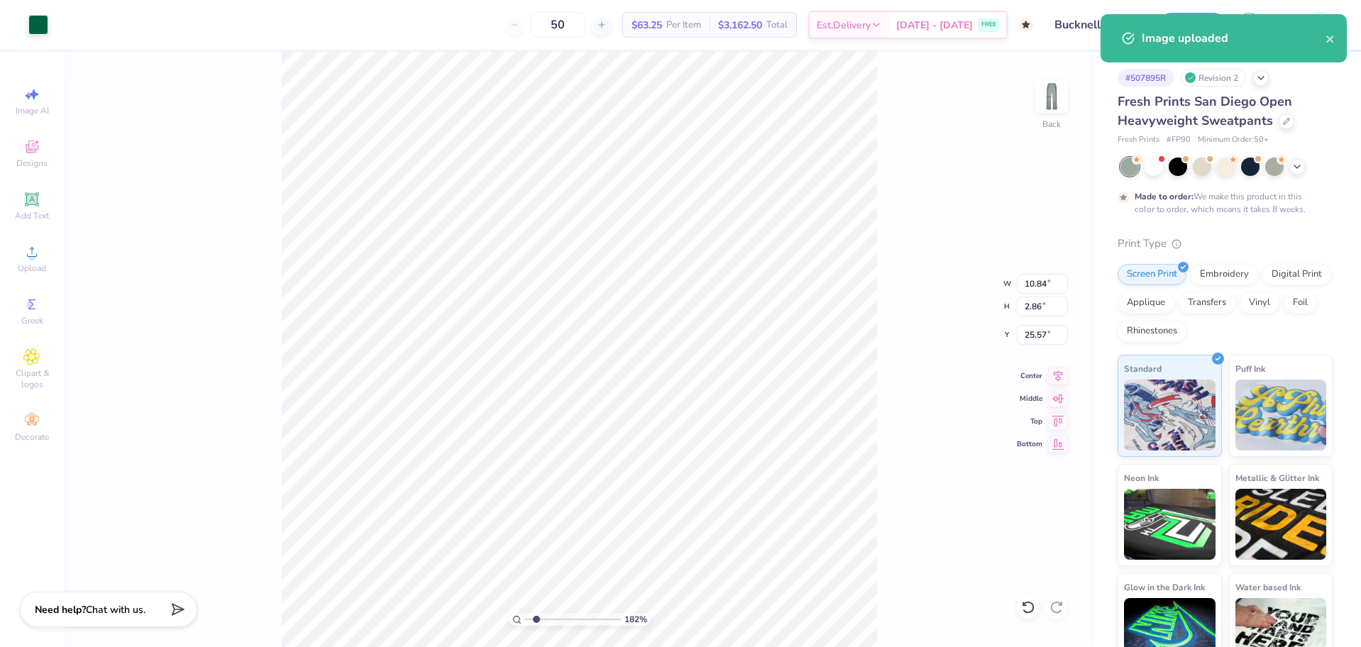
type input "1.82266588284093"
type input "8.64"
type input "2.28"
type input "26.15"
type input "1.82266588284093"
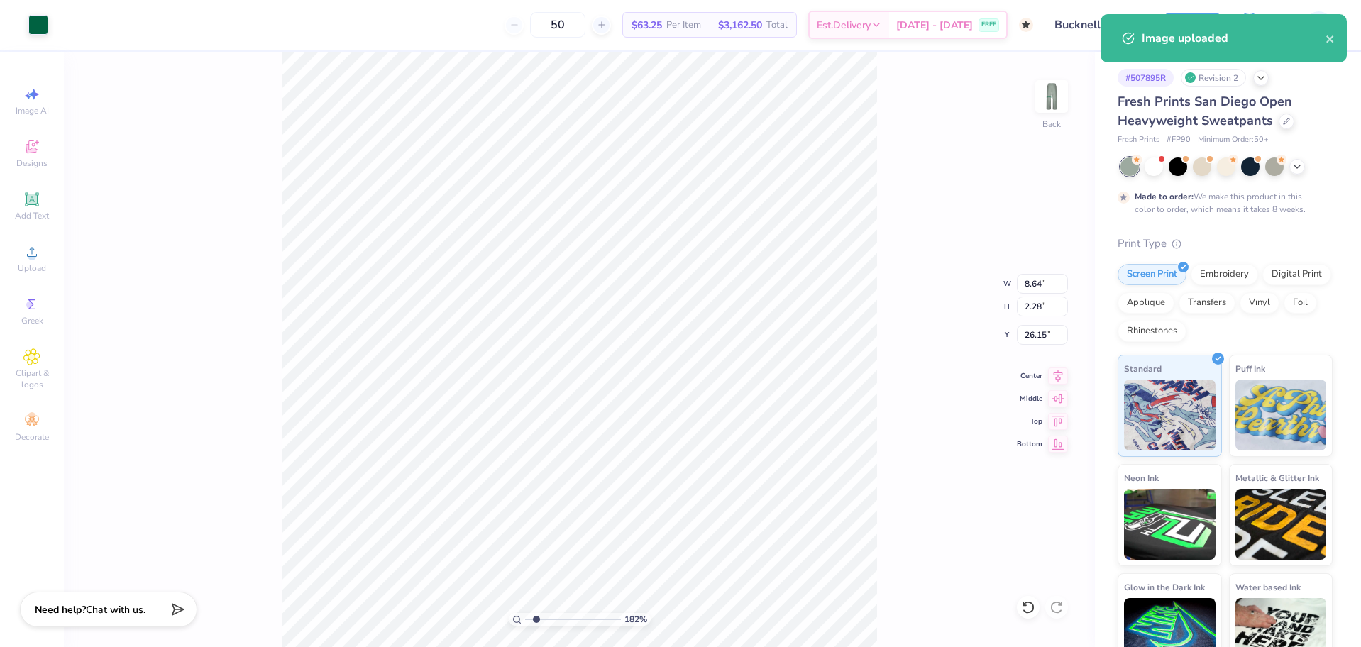
type input "19.99"
type input "1.82266588284093"
type input "9.00"
type input "2.20"
type input "16.75"
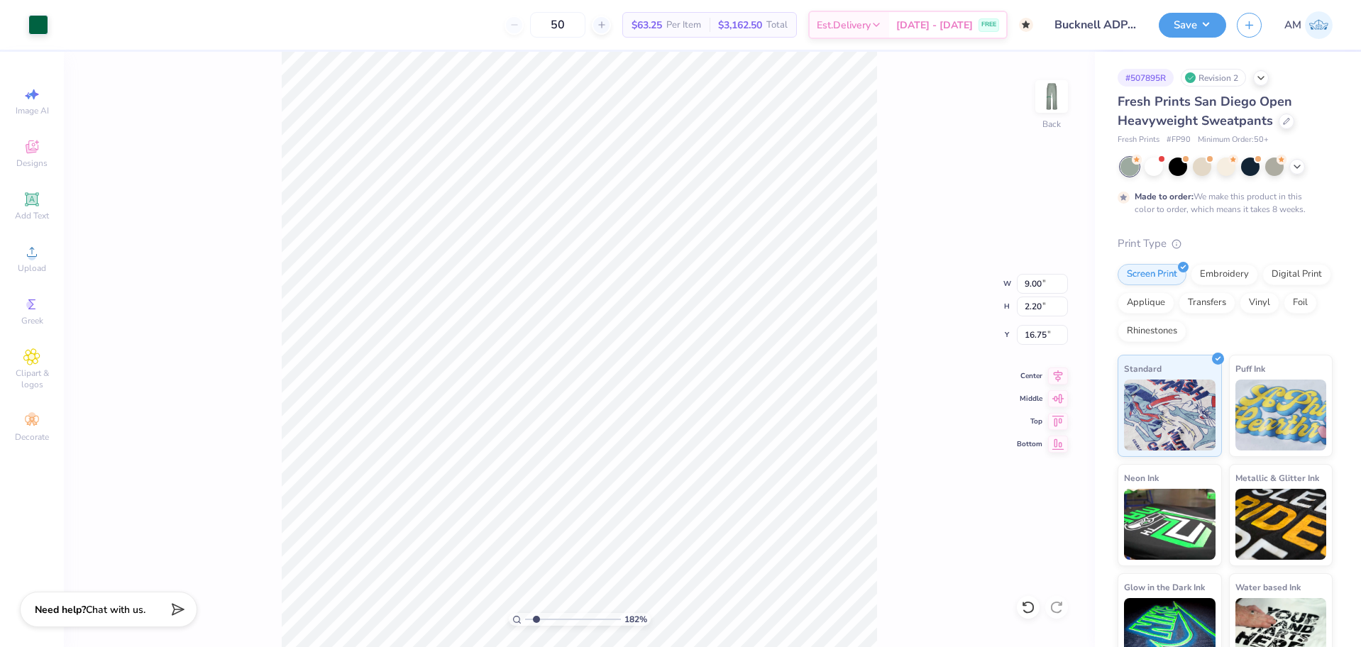
type input "1.82266588284093"
type input "8.64"
type input "2.28"
type input "19.99"
click at [1028, 284] on input "8.64" at bounding box center [1042, 284] width 51 height 20
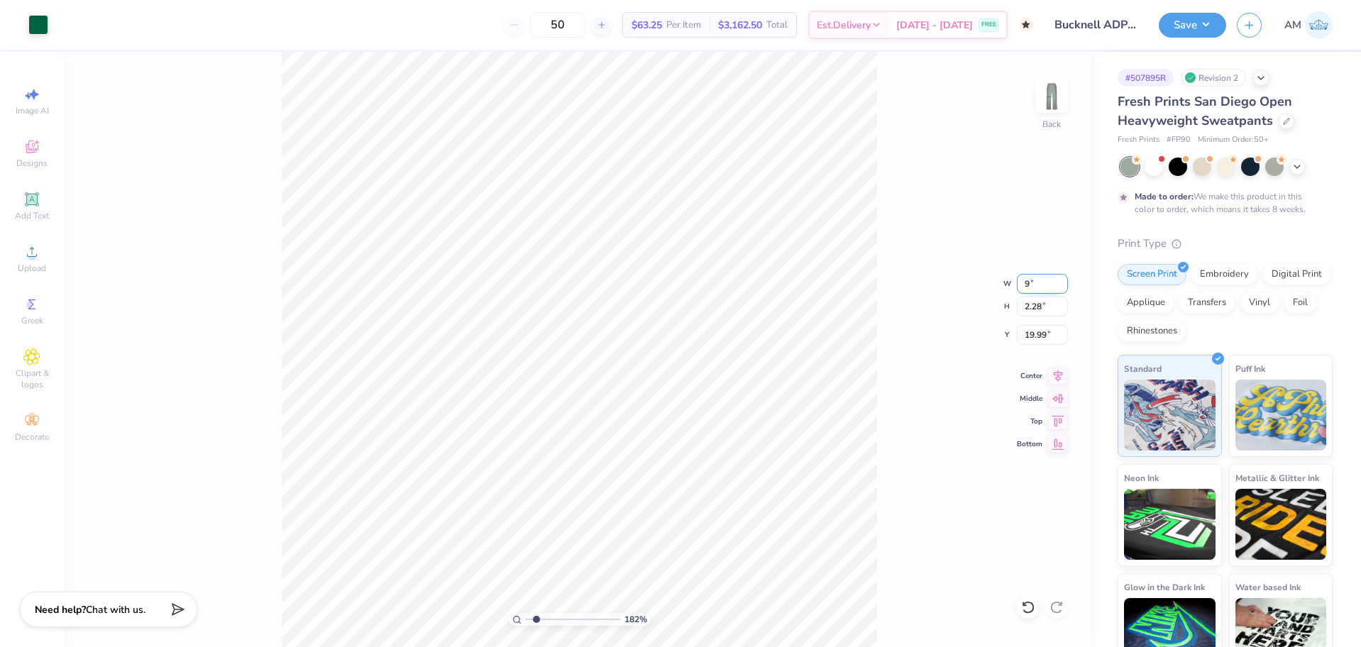
type input "9"
type input "1.82266588284093"
type input "9.00"
type input "2.37"
type input "19.94"
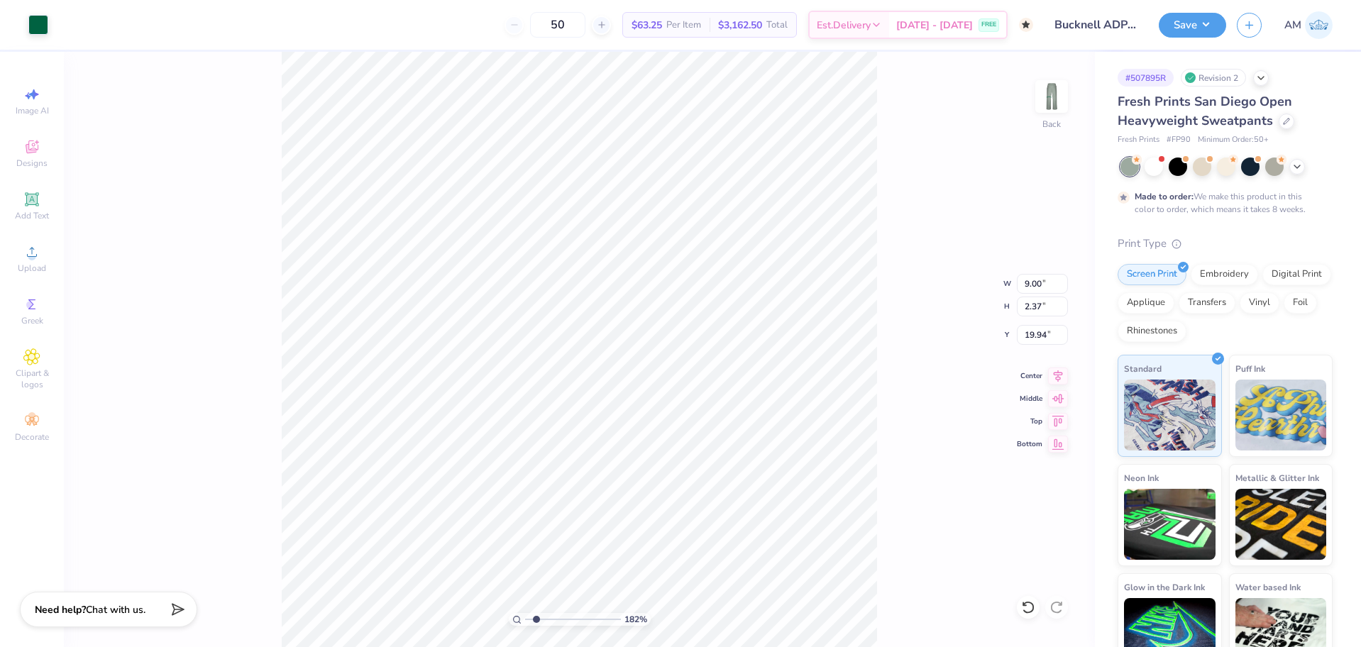
type input "1.82266588284093"
type input "14.37"
drag, startPoint x: 536, startPoint y: 619, endPoint x: 454, endPoint y: 629, distance: 82.2
type input "1"
click at [525, 626] on input "range" at bounding box center [573, 619] width 96 height 13
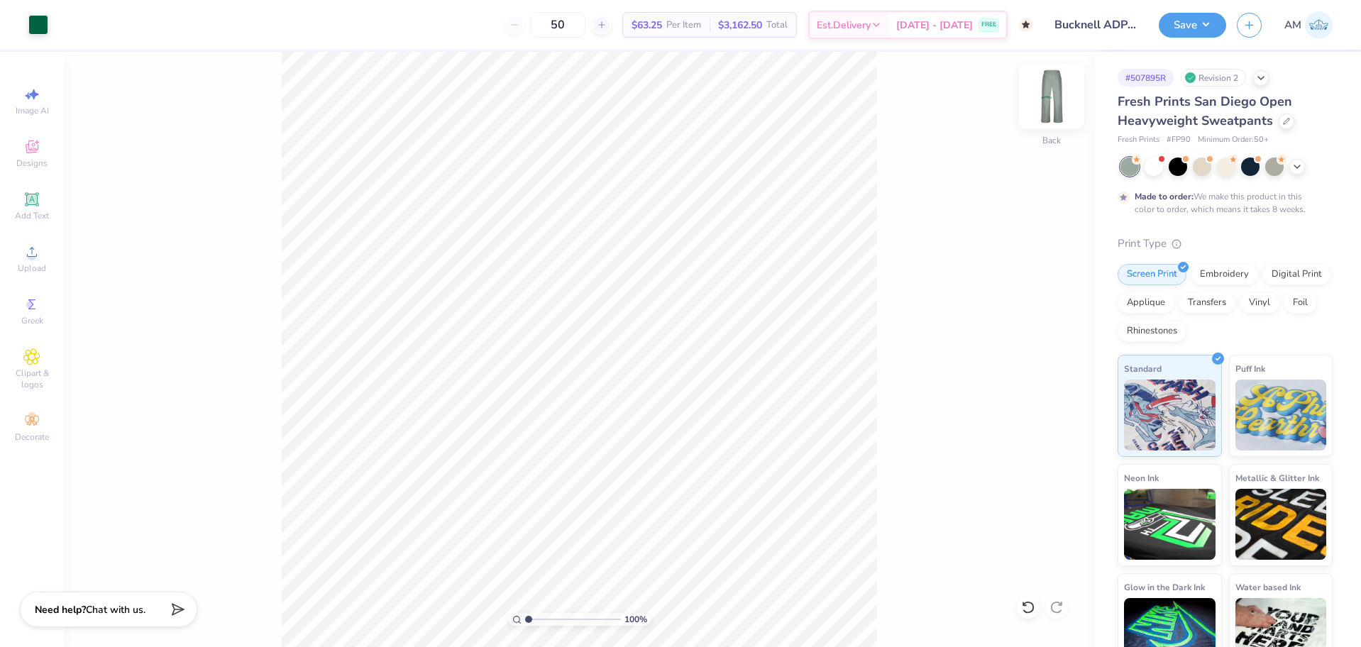
click at [1046, 92] on img at bounding box center [1051, 96] width 57 height 57
click at [1046, 92] on img at bounding box center [1051, 96] width 28 height 28
click at [589, 269] on li "Cut" at bounding box center [618, 266] width 111 height 28
click at [1053, 105] on img at bounding box center [1051, 96] width 57 height 57
type input "16.68"
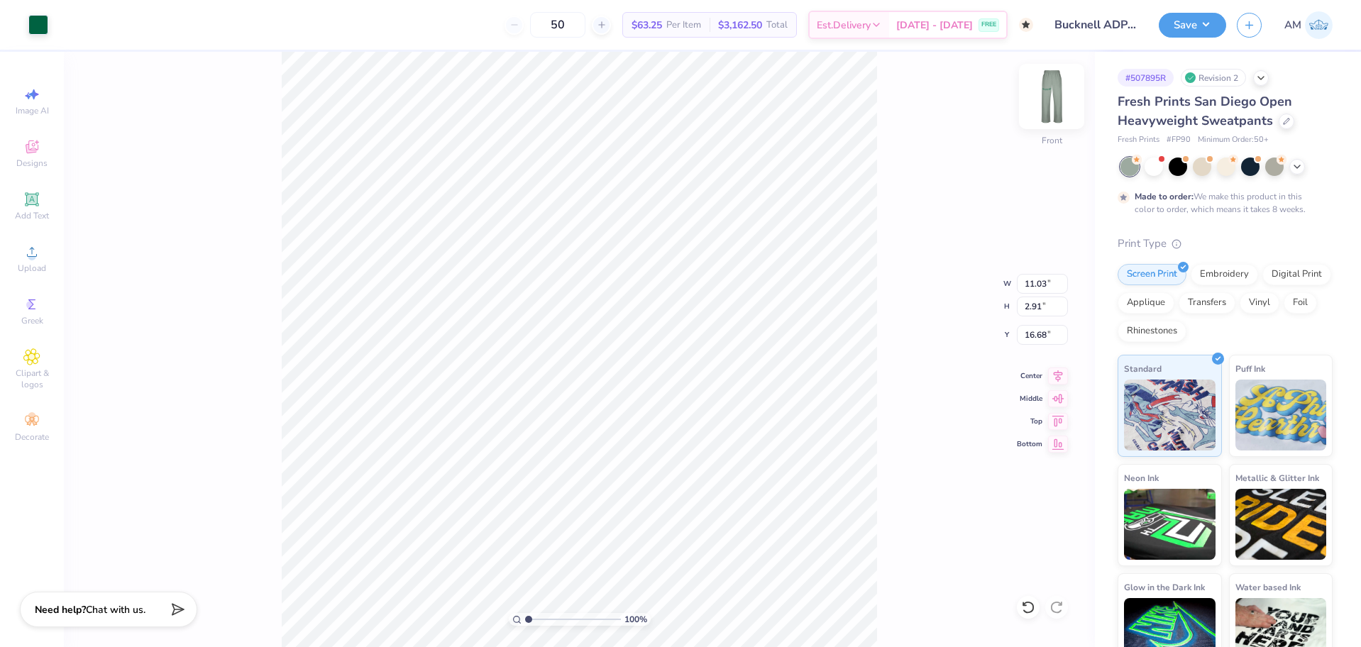
click at [1049, 91] on img at bounding box center [1051, 96] width 57 height 57
click at [1054, 99] on img at bounding box center [1051, 96] width 57 height 57
click at [1032, 281] on input "11.03" at bounding box center [1042, 284] width 51 height 20
type input "9.00"
type input "2.38"
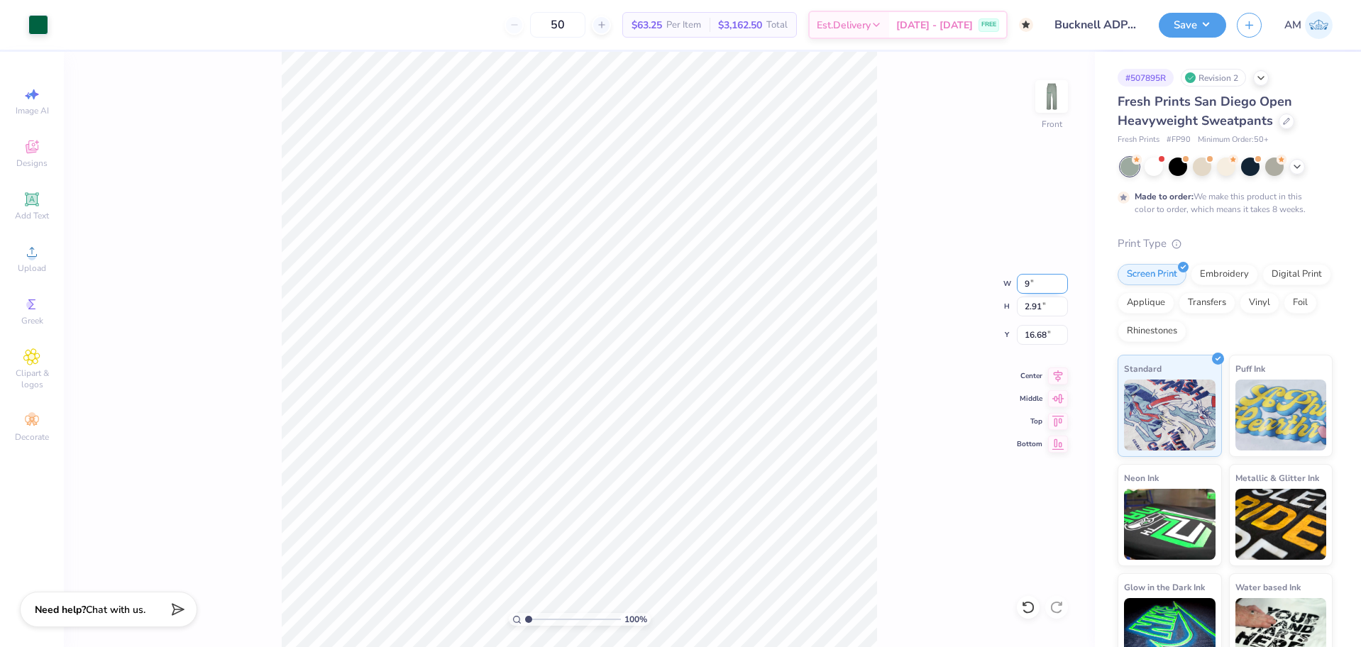
type input "16.95"
click at [1046, 98] on img at bounding box center [1051, 96] width 57 height 57
click at [1020, 602] on div at bounding box center [1028, 607] width 23 height 23
click at [1059, 609] on icon at bounding box center [1056, 607] width 14 height 14
click at [1056, 105] on img at bounding box center [1051, 96] width 57 height 57
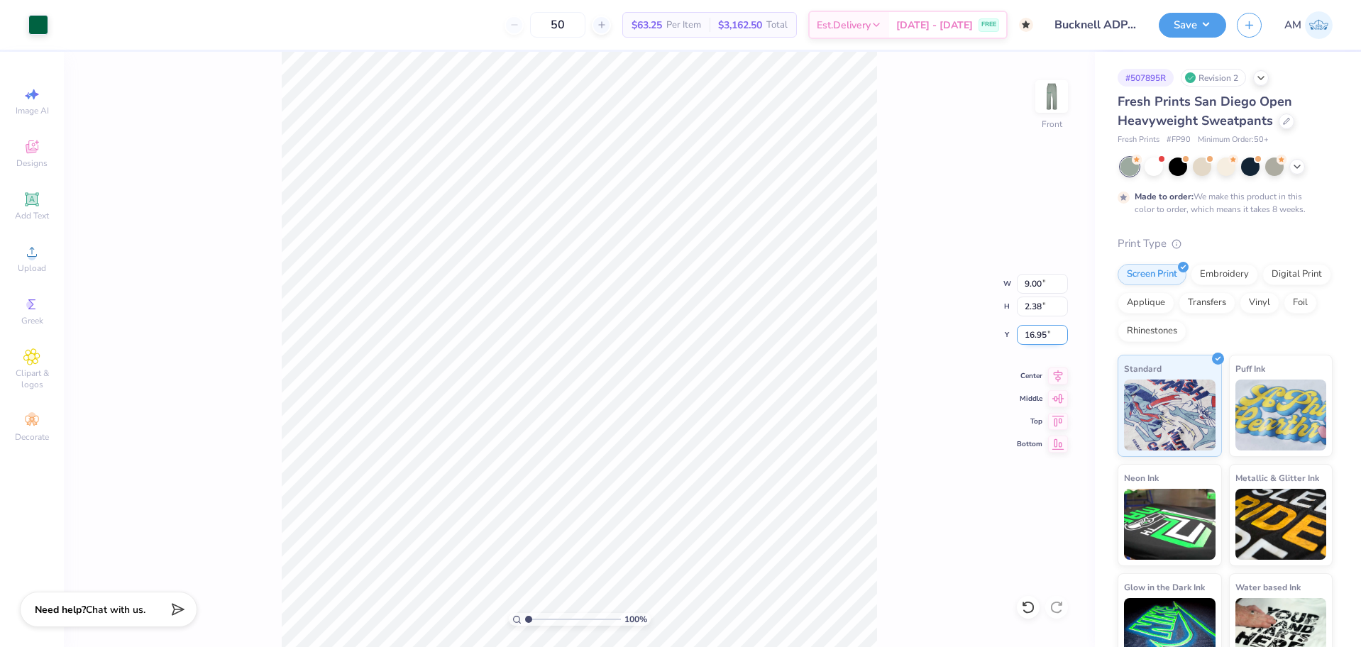
click at [1042, 338] on input "16.95" at bounding box center [1042, 335] width 51 height 20
type input "14.35"
click at [1051, 374] on icon at bounding box center [1058, 373] width 20 height 17
type input "1.82266588284093"
click at [1046, 338] on input "14.31" at bounding box center [1042, 335] width 51 height 20
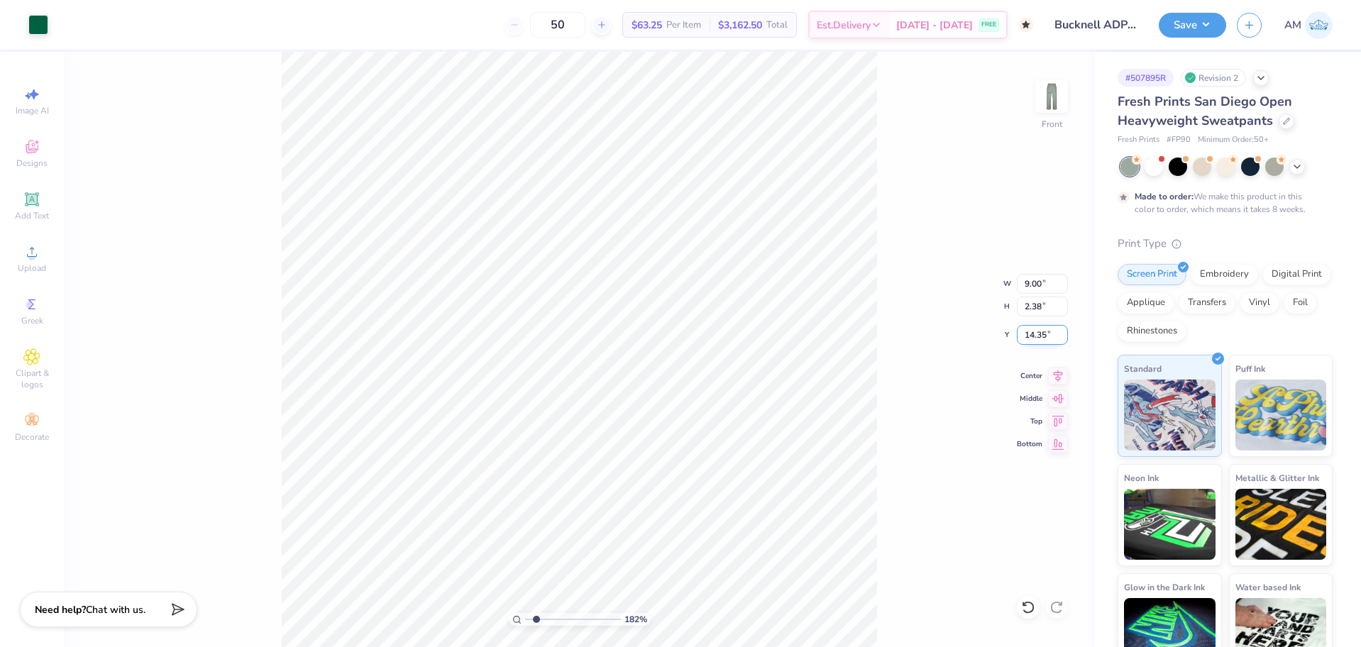
type input "14.35"
click at [1058, 101] on img at bounding box center [1051, 96] width 57 height 57
type input "1"
click at [1046, 101] on img at bounding box center [1051, 96] width 57 height 57
click at [1039, 112] on img at bounding box center [1051, 96] width 57 height 57
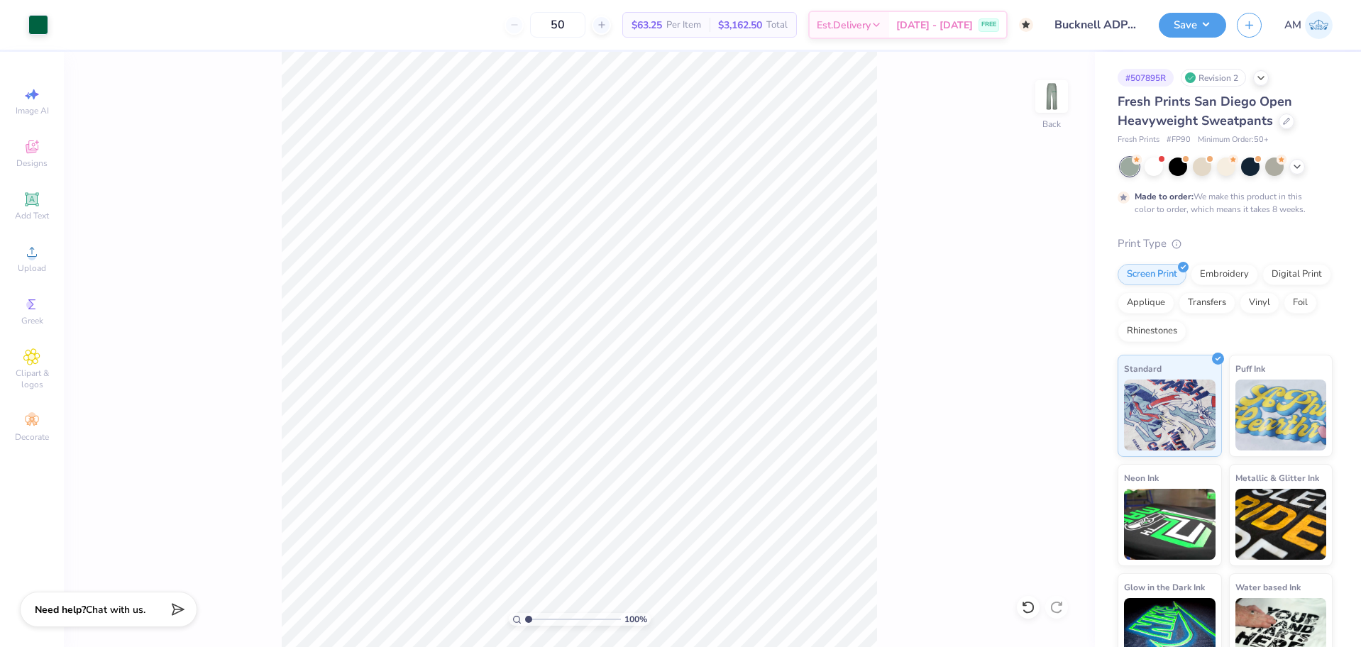
click at [1039, 111] on img at bounding box center [1051, 96] width 28 height 28
click at [1029, 285] on input "9.00" at bounding box center [1042, 284] width 51 height 20
type input "6.00"
type input "1.47"
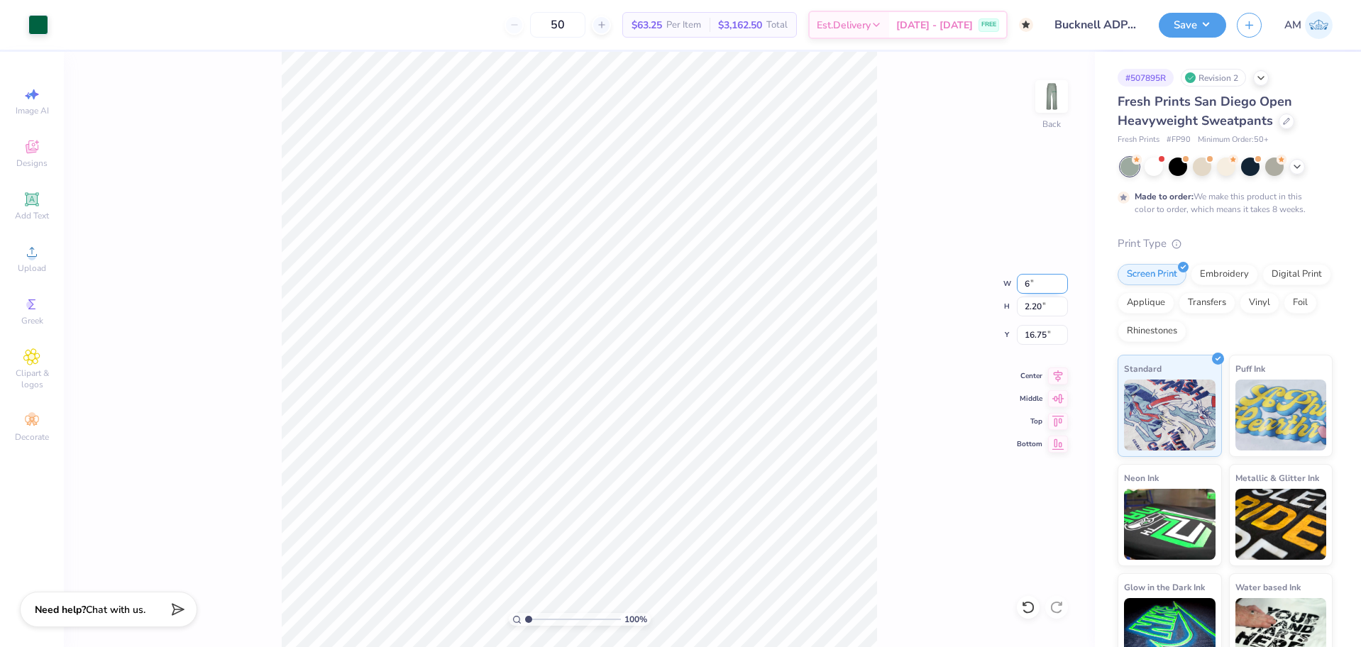
type input "17.12"
click at [1033, 306] on input "2.20" at bounding box center [1042, 307] width 51 height 20
type input "3.45"
type input "10.97"
type input "2.68"
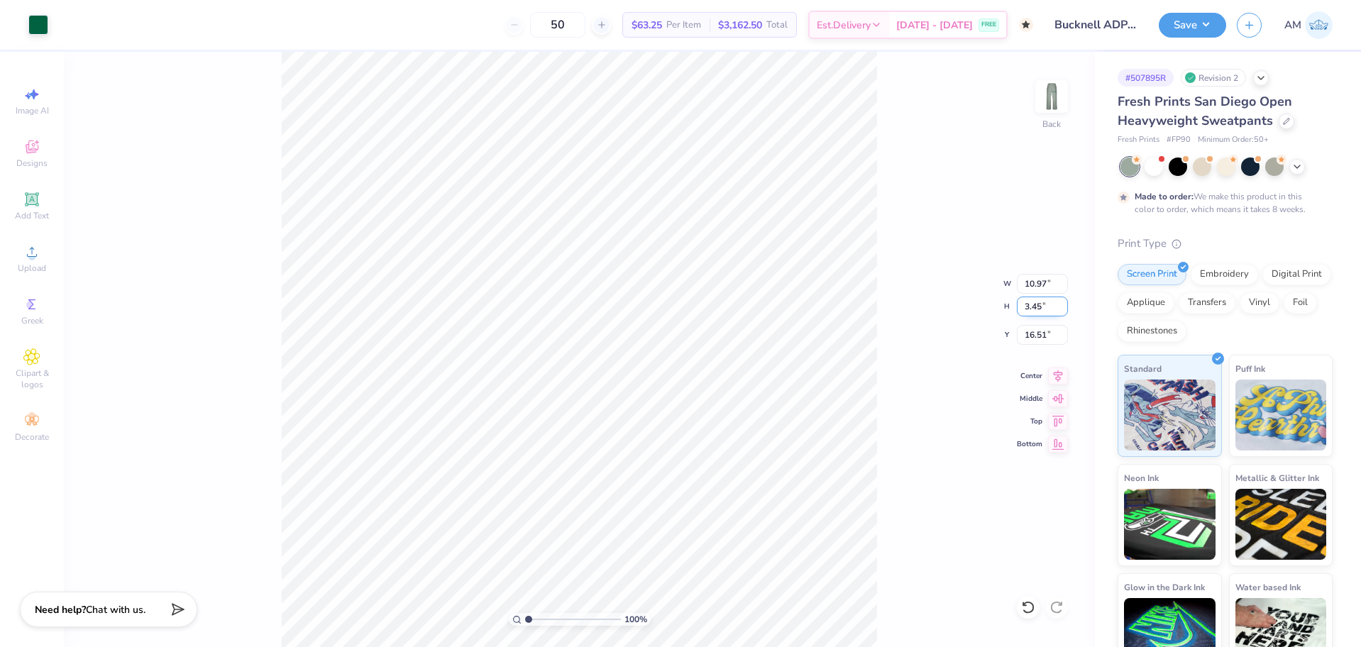
type input "16.51"
click at [880, 265] on div "100 % Back W 10.97 10.97 " H 2.68 2.68 " Y 16.51 16.51 " Center Middle Top Bott…" at bounding box center [579, 349] width 1031 height 595
click at [1032, 280] on input "10.97" at bounding box center [1042, 284] width 51 height 20
type input "7"
type input "7.70"
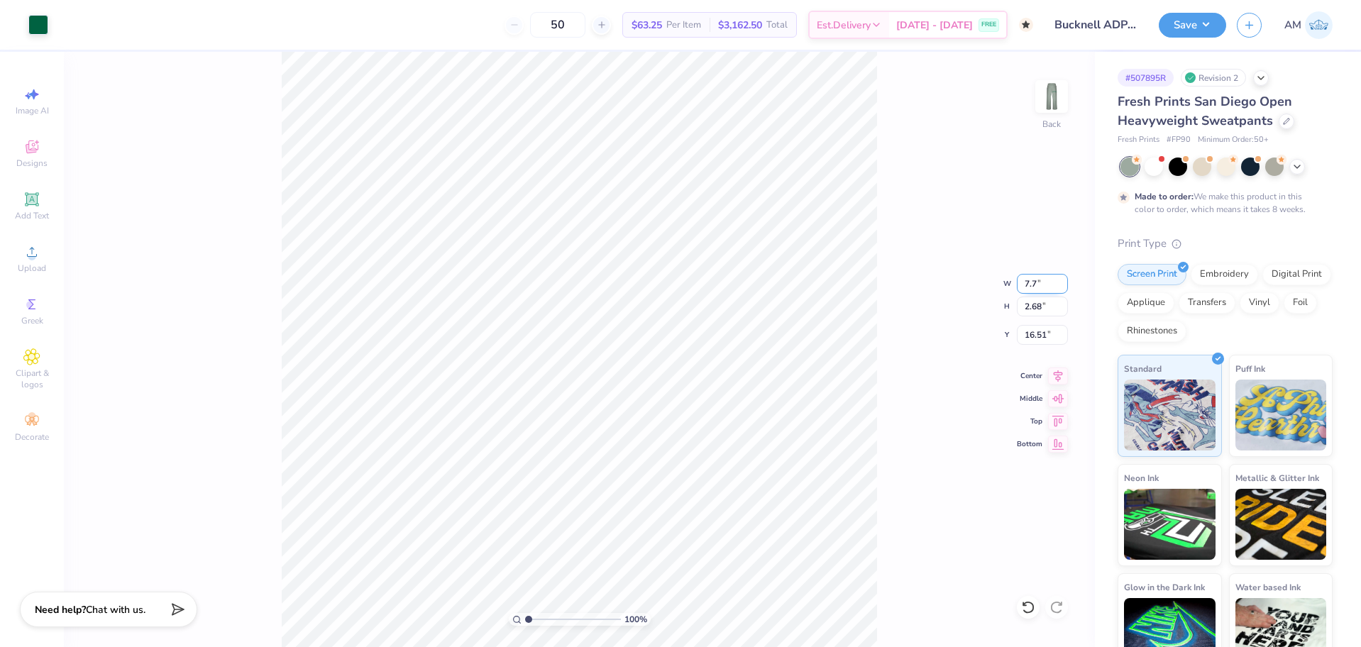
type input "1.88"
type input "16.91"
click at [1031, 615] on div at bounding box center [1028, 607] width 23 height 23
type input "10.97"
type input "2.68"
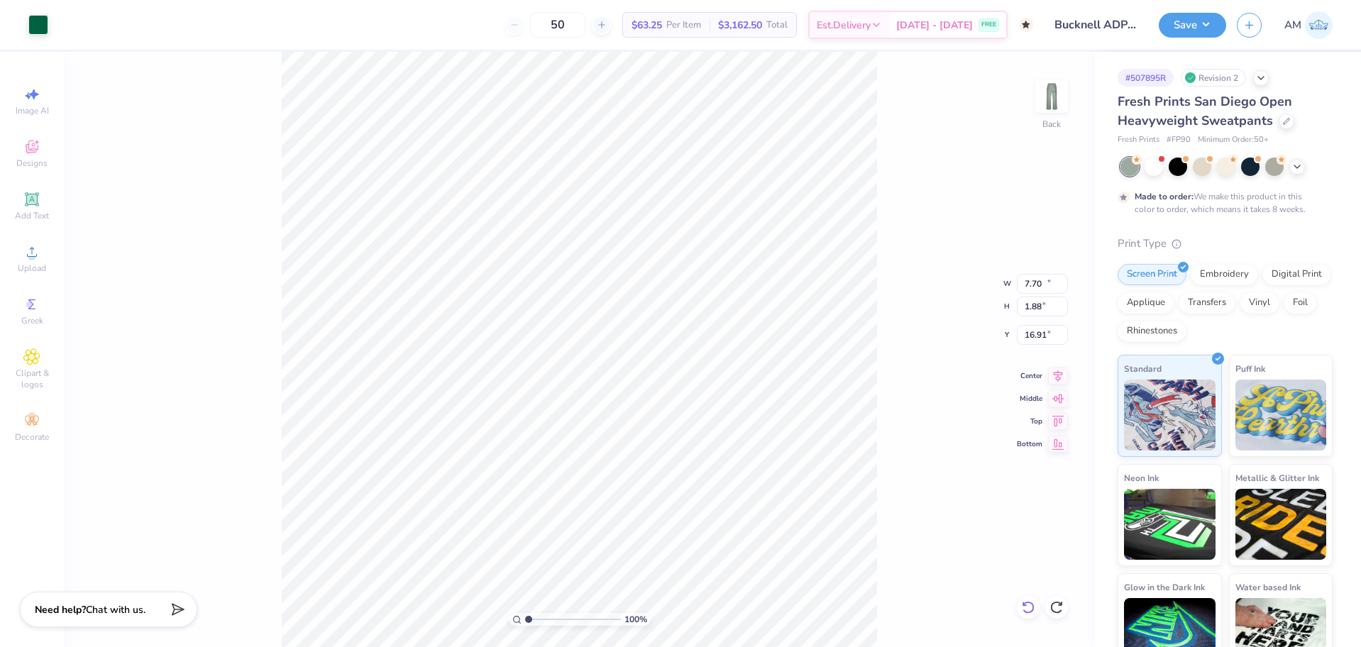
type input "16.51"
click at [1027, 610] on icon at bounding box center [1028, 607] width 14 height 14
type input "9.00"
type input "2.20"
type input "16.75"
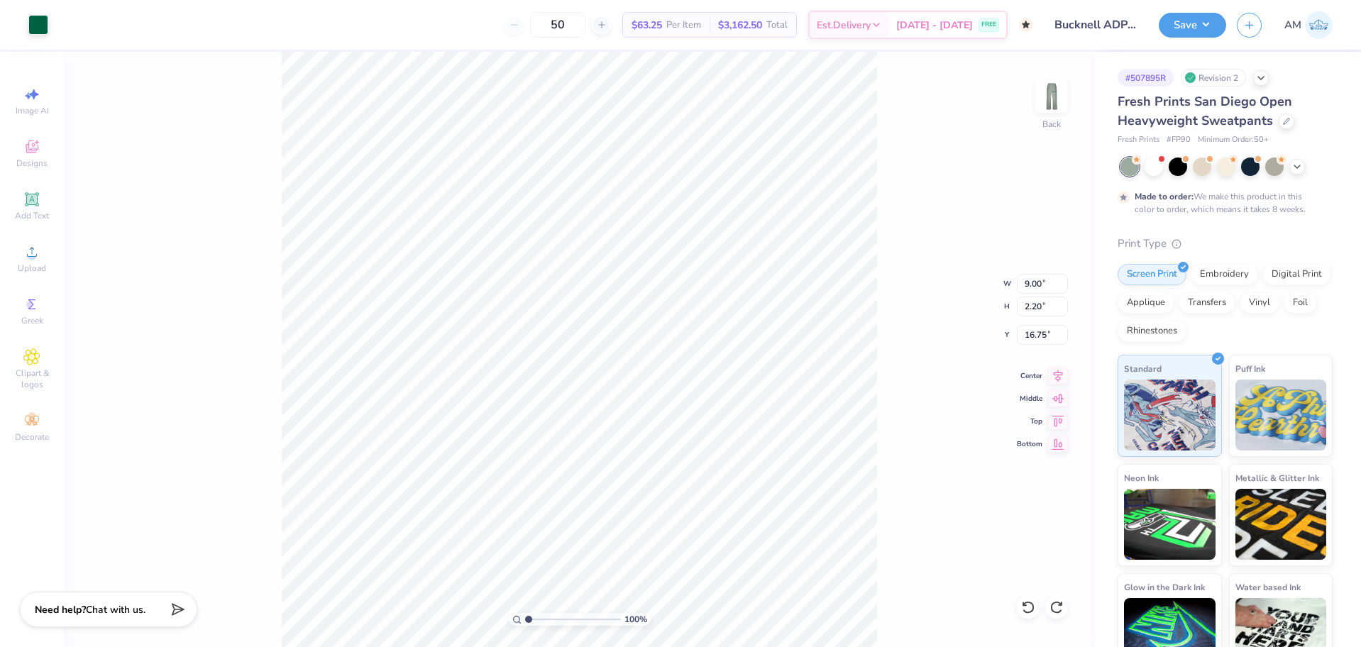
click at [932, 541] on div "100 % Back W 9.00 9.00 " H 2.20 2.20 " Y 16.75 16.75 " Center Middle Top Bottom" at bounding box center [579, 349] width 1031 height 595
click at [1051, 98] on img at bounding box center [1051, 96] width 57 height 57
click at [1049, 101] on img at bounding box center [1051, 96] width 57 height 57
click at [1056, 104] on img at bounding box center [1051, 96] width 57 height 57
click at [1052, 94] on img at bounding box center [1051, 96] width 57 height 57
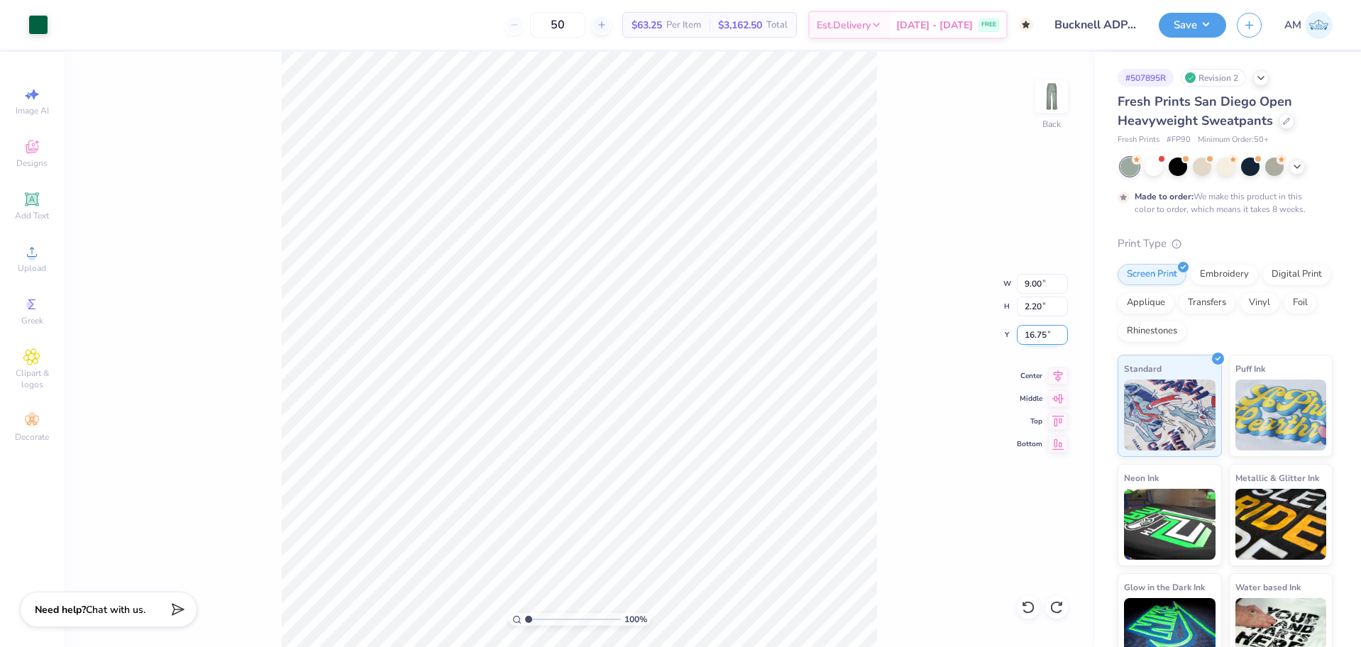
click at [1039, 337] on input "16.75" at bounding box center [1042, 335] width 51 height 20
click at [1042, 336] on input "16.50" at bounding box center [1042, 335] width 51 height 20
type input "17.00"
click at [1053, 108] on img at bounding box center [1051, 96] width 57 height 57
click at [1039, 337] on input "14.35" at bounding box center [1042, 335] width 51 height 20
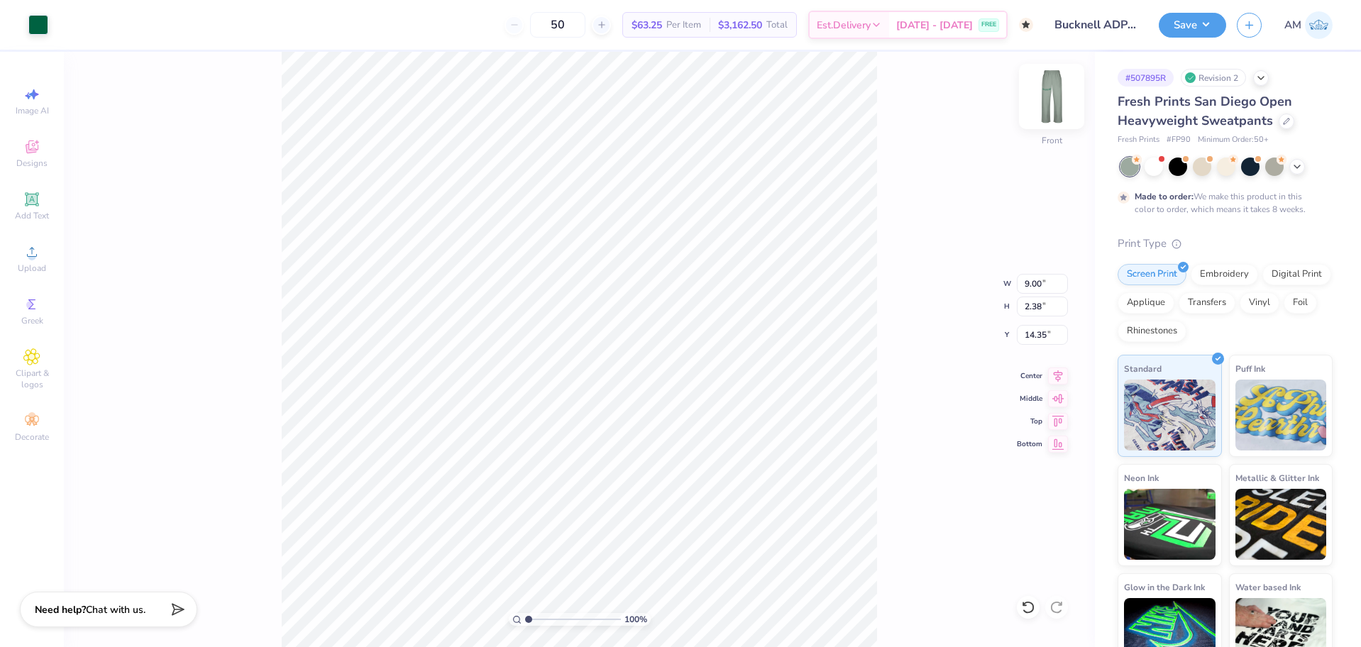
click at [1058, 100] on img at bounding box center [1051, 96] width 57 height 57
click at [1048, 604] on div at bounding box center [1056, 607] width 23 height 23
type input "17.00"
click at [1056, 101] on img at bounding box center [1051, 96] width 57 height 57
click at [1040, 332] on input "14.35" at bounding box center [1042, 335] width 51 height 20
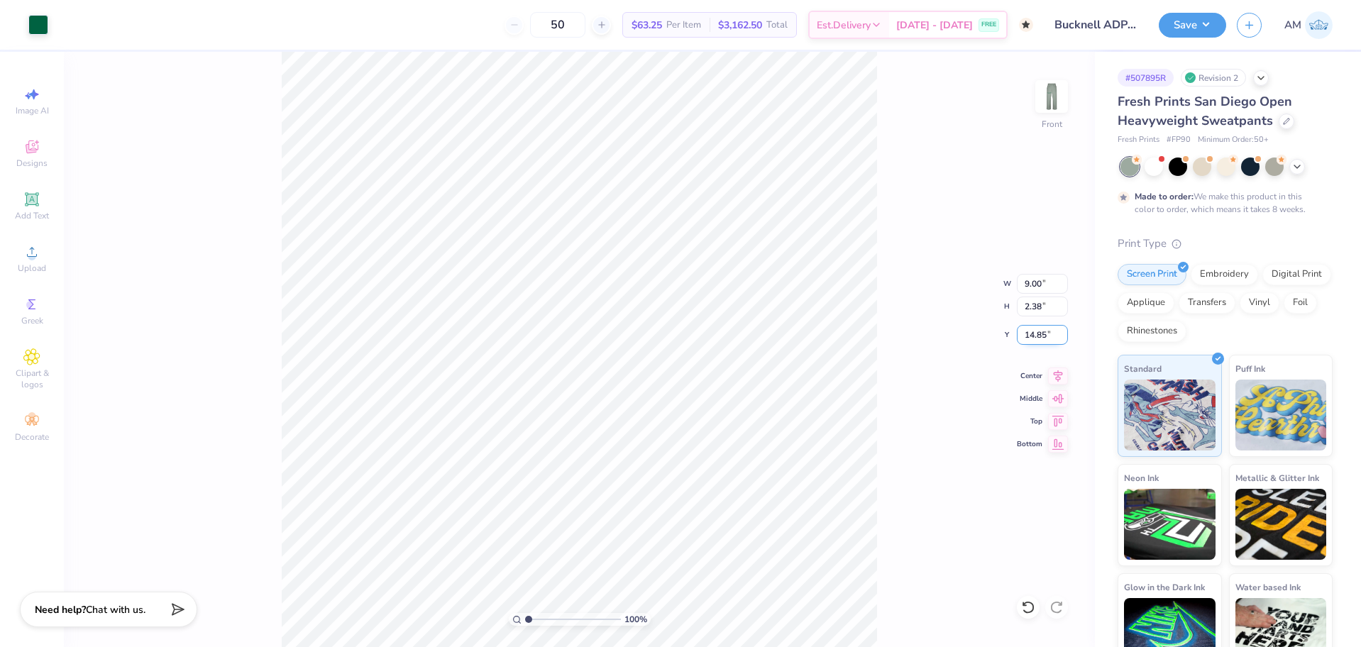
type input "14.85"
click at [882, 368] on div "100 % Front W 9.00 9.00 " H 2.38 2.38 " Y 14.85 14.85 " Center Middle Top Bottom" at bounding box center [579, 349] width 1031 height 595
click at [1049, 97] on img at bounding box center [1051, 96] width 57 height 57
click at [1049, 96] on img at bounding box center [1051, 96] width 57 height 57
click at [1054, 97] on img at bounding box center [1051, 96] width 57 height 57
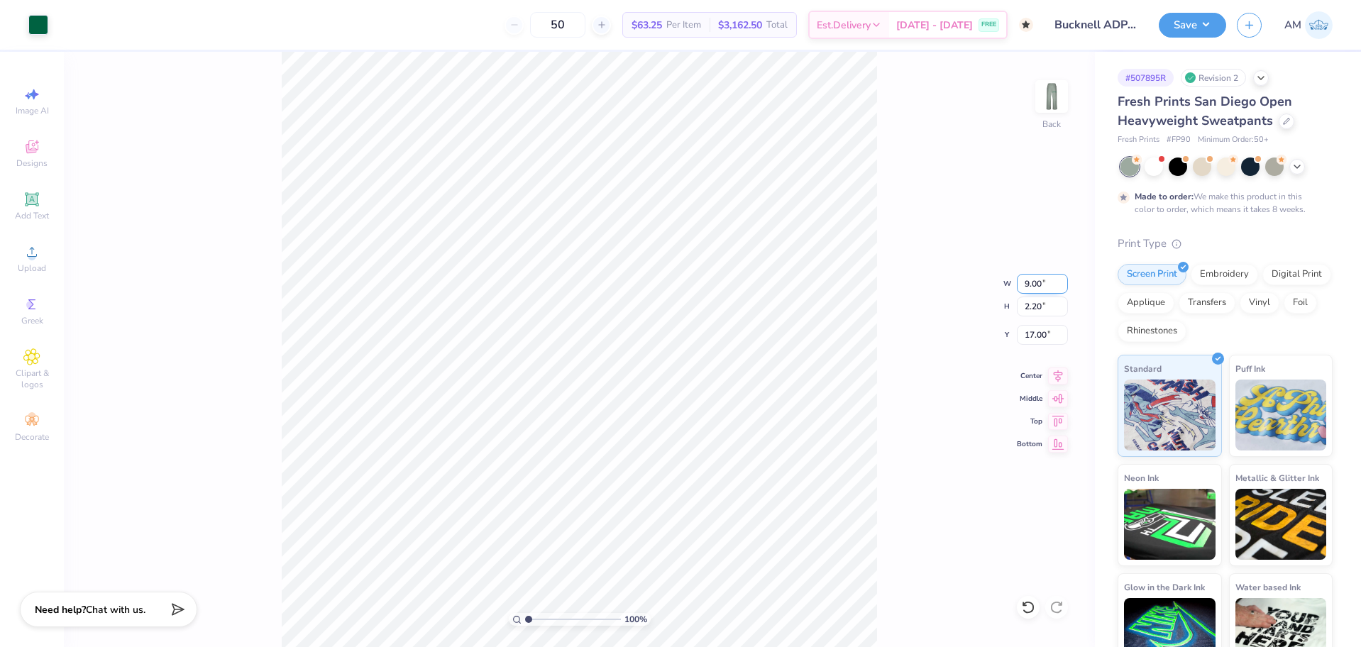
click at [1033, 284] on input "9.00" at bounding box center [1042, 284] width 51 height 20
type input "8.00"
type input "1.95"
click at [1037, 335] on input "17.12" at bounding box center [1042, 335] width 51 height 20
type input "17.00"
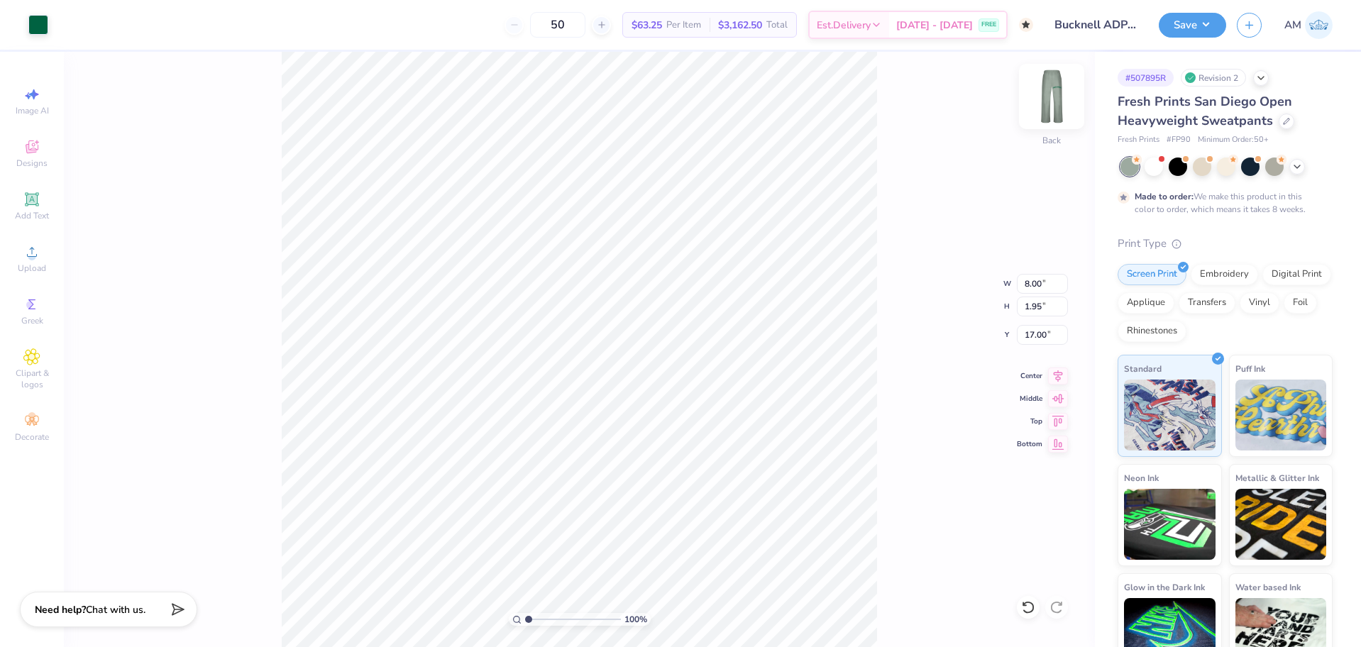
click at [1054, 93] on img at bounding box center [1051, 96] width 57 height 57
click at [1050, 99] on img at bounding box center [1051, 96] width 57 height 57
click at [1024, 598] on div at bounding box center [1028, 607] width 23 height 23
click at [1029, 609] on icon at bounding box center [1028, 607] width 14 height 14
type input "9.00"
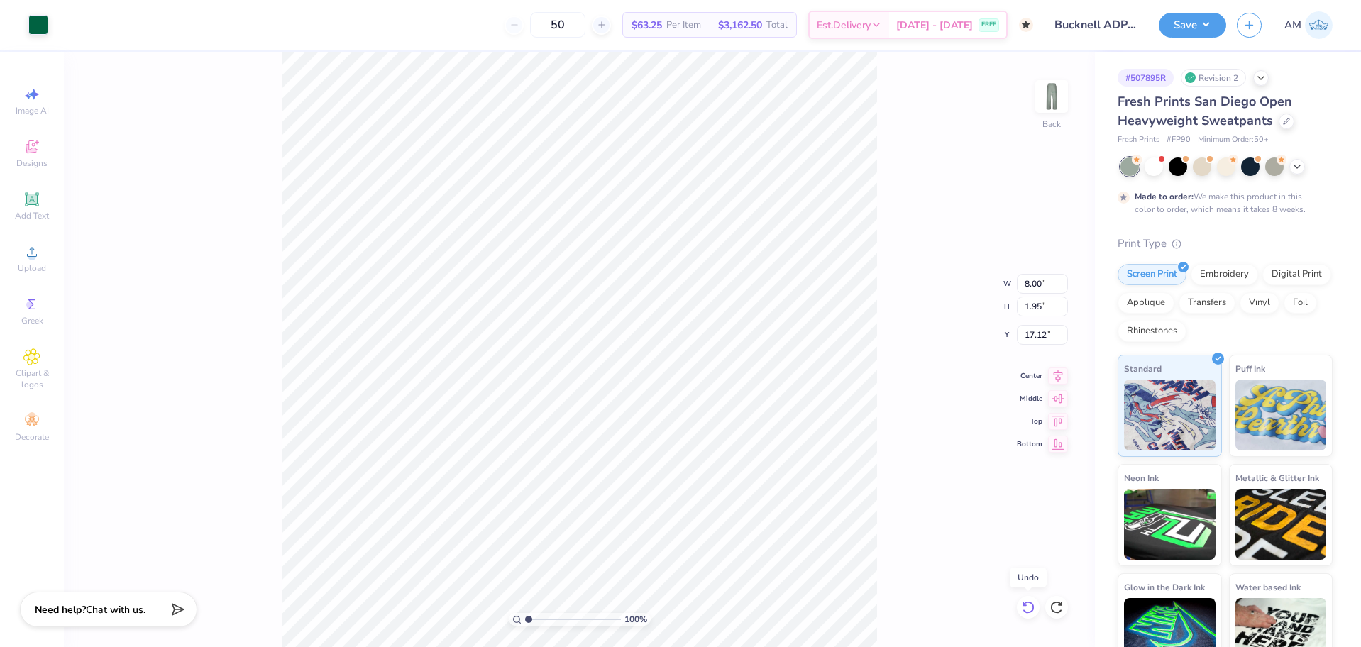
type input "2.20"
type input "17.00"
click at [1057, 609] on icon at bounding box center [1056, 607] width 14 height 14
type input "8.00"
type input "1.95"
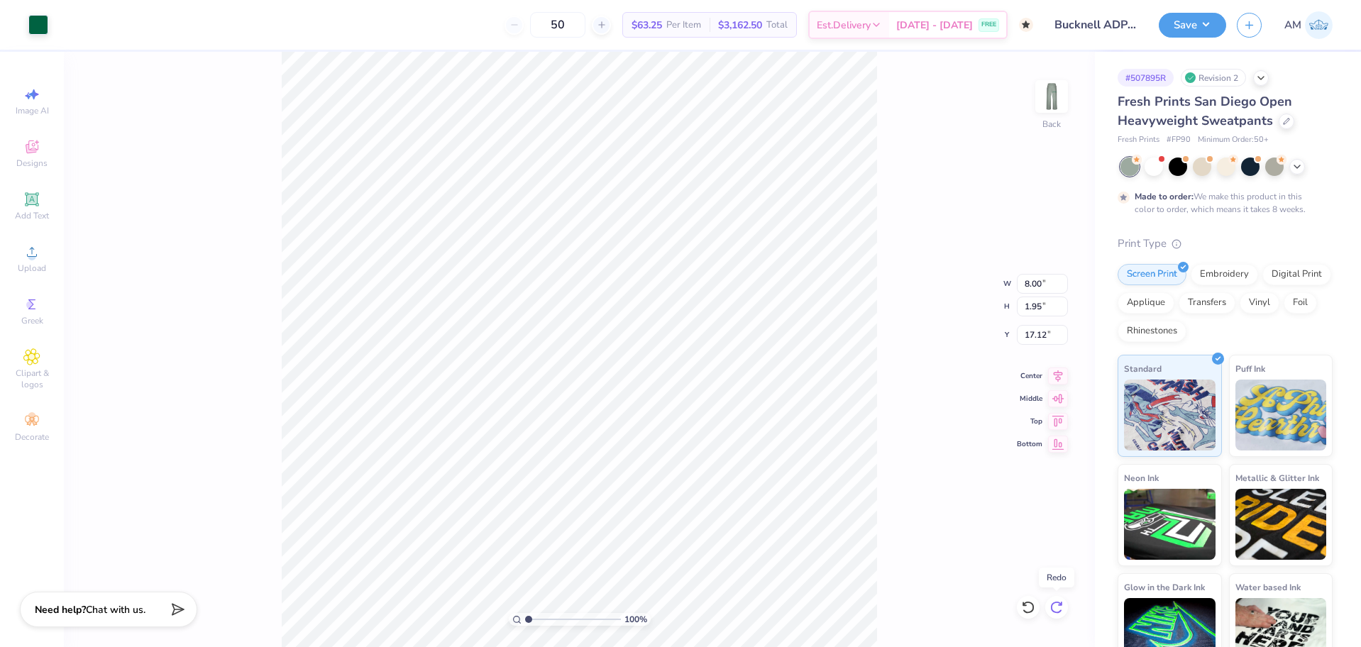
click at [1058, 609] on icon at bounding box center [1056, 607] width 14 height 14
click at [1032, 609] on icon at bounding box center [1028, 607] width 14 height 14
type input "17.12"
click at [1032, 609] on icon at bounding box center [1028, 607] width 14 height 14
type input "9.00"
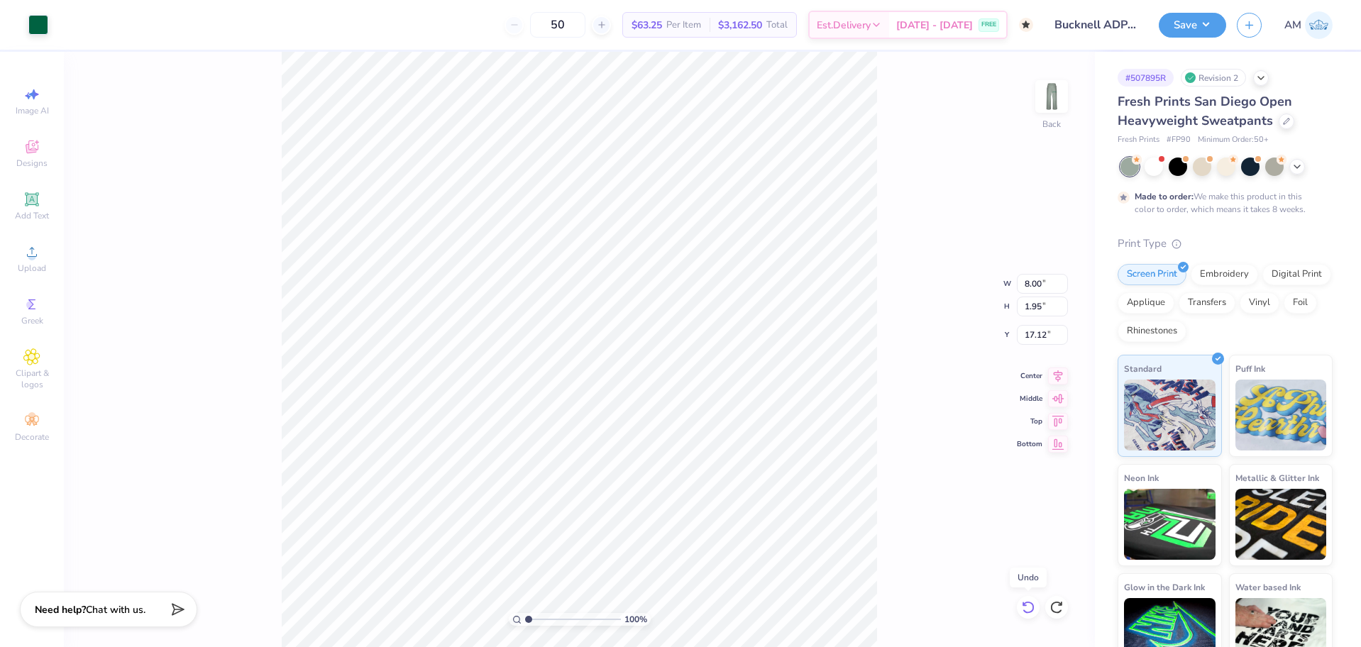
type input "2.20"
type input "17.00"
click at [1059, 609] on icon at bounding box center [1056, 607] width 14 height 14
type input "8.00"
type input "1.95"
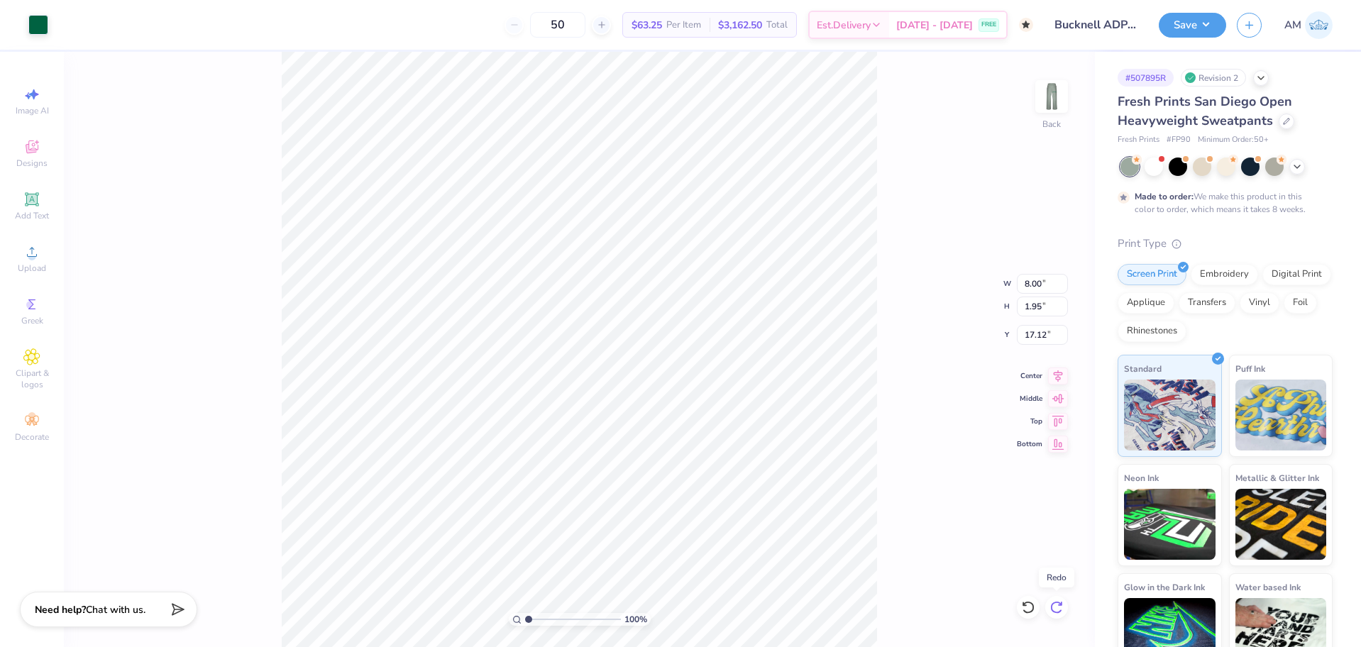
click at [1059, 609] on icon at bounding box center [1056, 607] width 14 height 14
type input "17.00"
click at [1047, 98] on img at bounding box center [1051, 96] width 28 height 28
click at [1035, 284] on input "9.00" at bounding box center [1042, 284] width 51 height 20
type input "8.00"
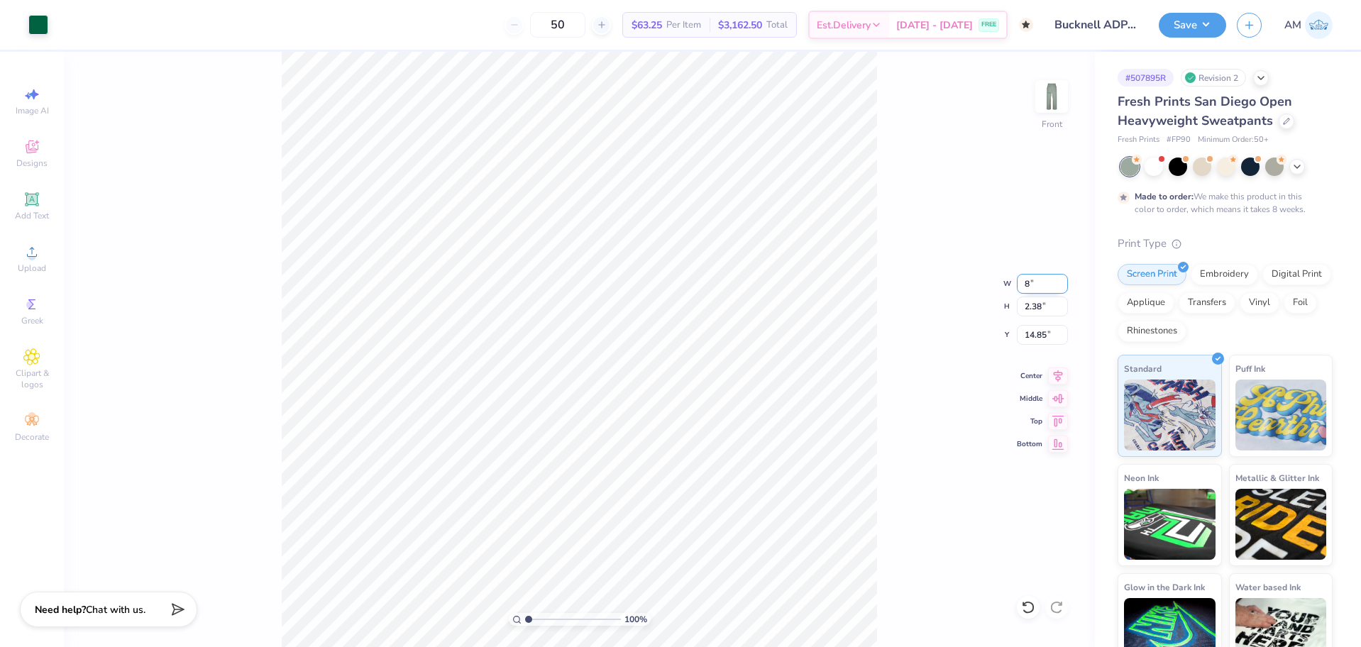
type input "2.11"
type input "14.98"
drag, startPoint x: 1045, startPoint y: 339, endPoint x: 998, endPoint y: 336, distance: 47.7
click at [998, 336] on div "100 % Front W 8.00 8.00 " H 2.11 2.11 " Y 14.98 14.98 " Center Middle Top Bottom" at bounding box center [579, 349] width 1031 height 595
click at [1051, 99] on img at bounding box center [1051, 96] width 57 height 57
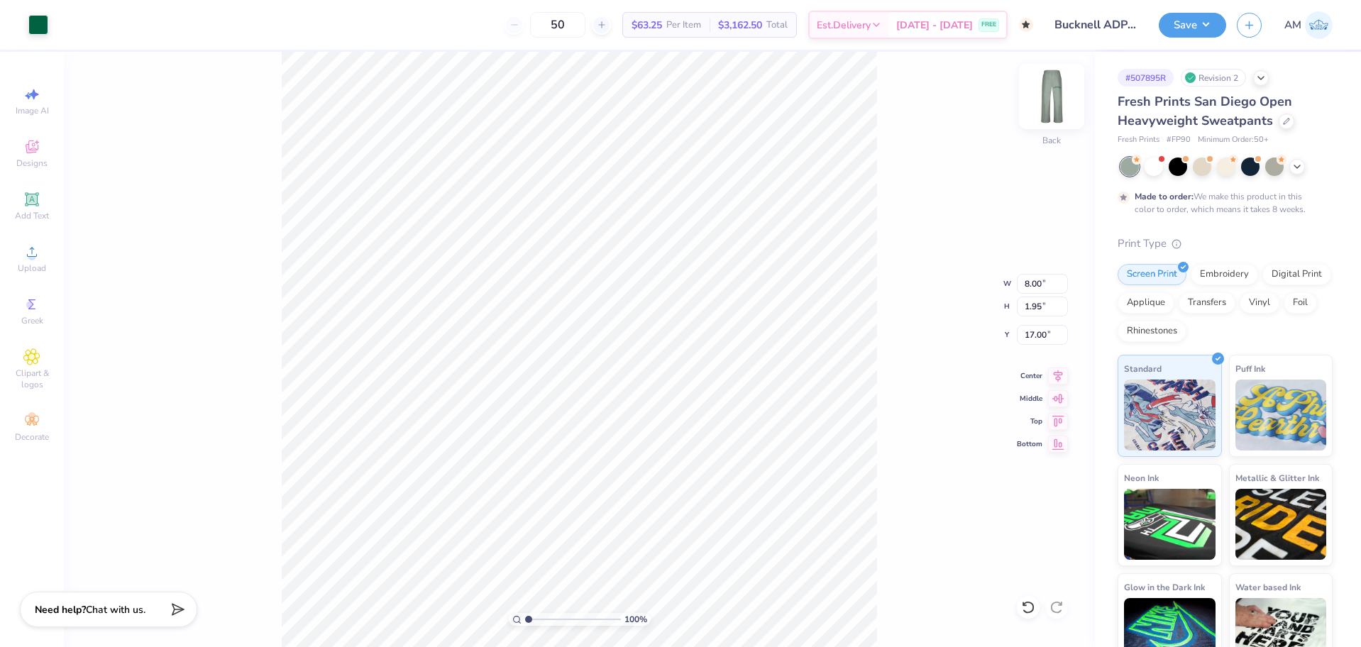
click at [1045, 82] on img at bounding box center [1051, 96] width 57 height 57
click at [1041, 331] on input "14.98" at bounding box center [1042, 335] width 51 height 20
type input "15.00"
click at [1049, 94] on img at bounding box center [1051, 96] width 57 height 57
click at [1063, 94] on img at bounding box center [1051, 96] width 57 height 57
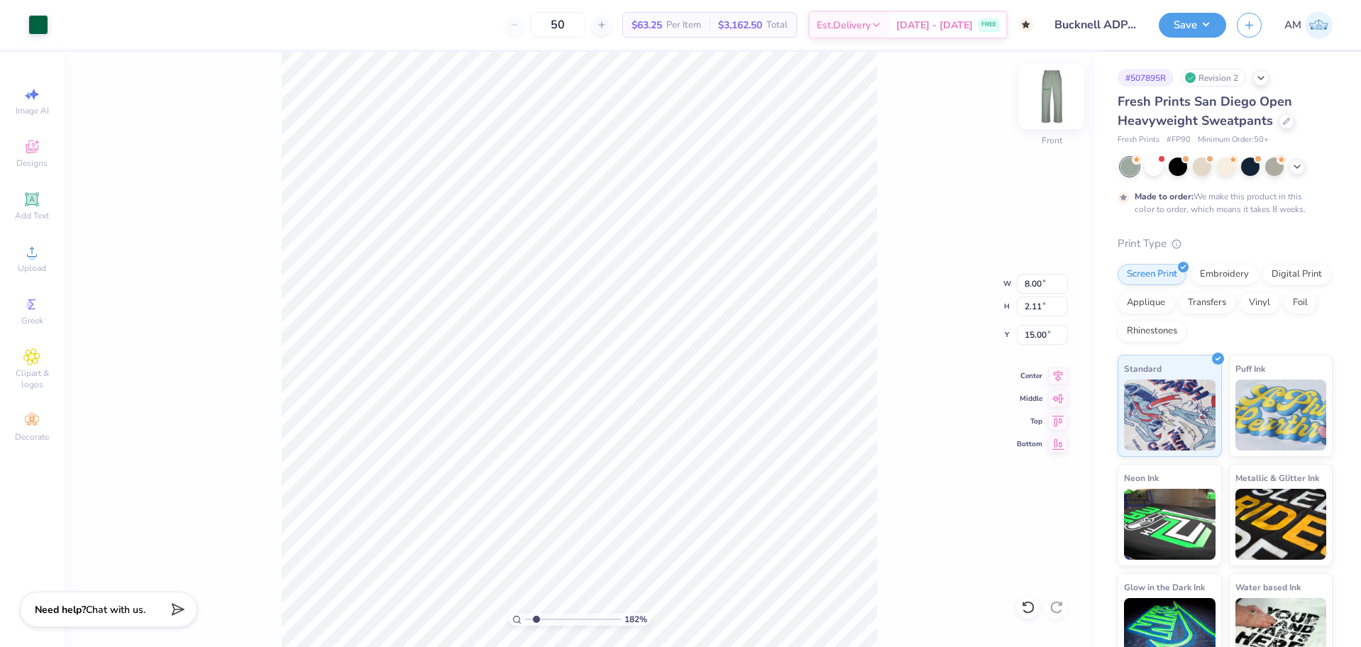
click at [1037, 89] on img at bounding box center [1051, 96] width 57 height 57
click at [238, 196] on div "182 % Back" at bounding box center [579, 349] width 1031 height 595
click at [272, 154] on div "182 % Back" at bounding box center [579, 349] width 1031 height 595
click at [1051, 101] on img at bounding box center [1051, 96] width 57 height 57
type input "1.82266588284093"
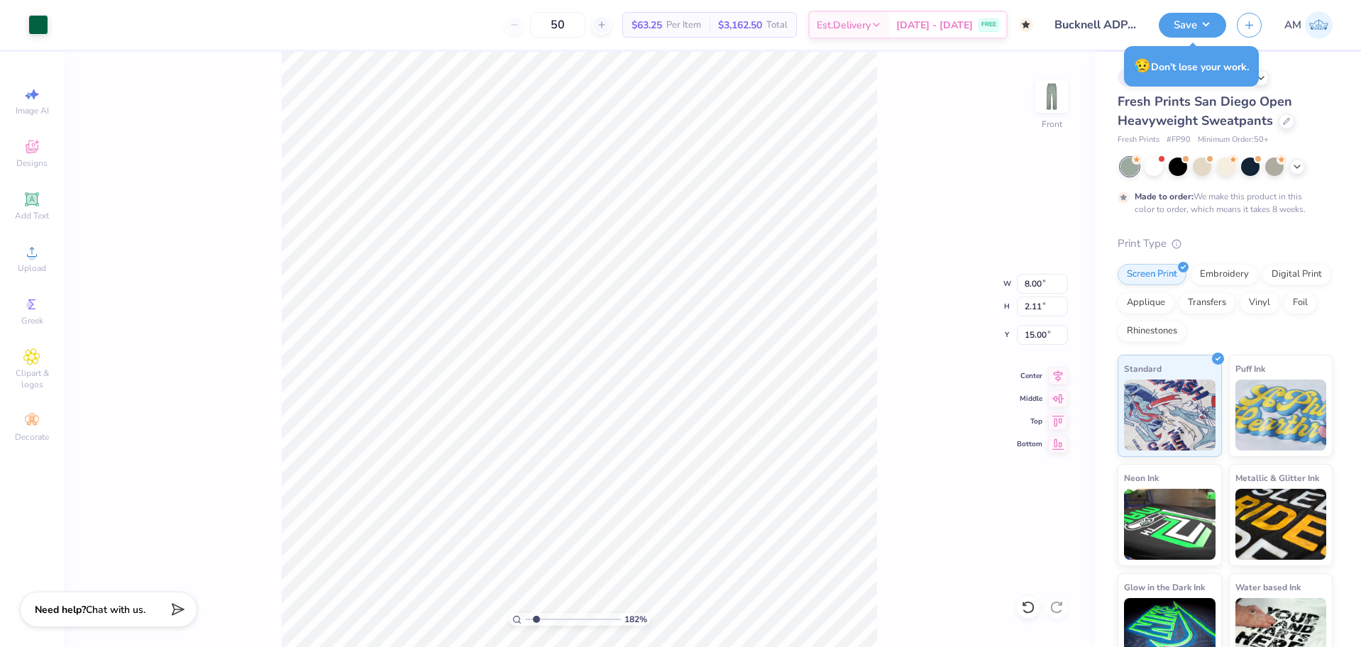
type input "9.06"
type input "2.39"
type input "14.72"
type input "1.82266588284093"
type input "9.94"
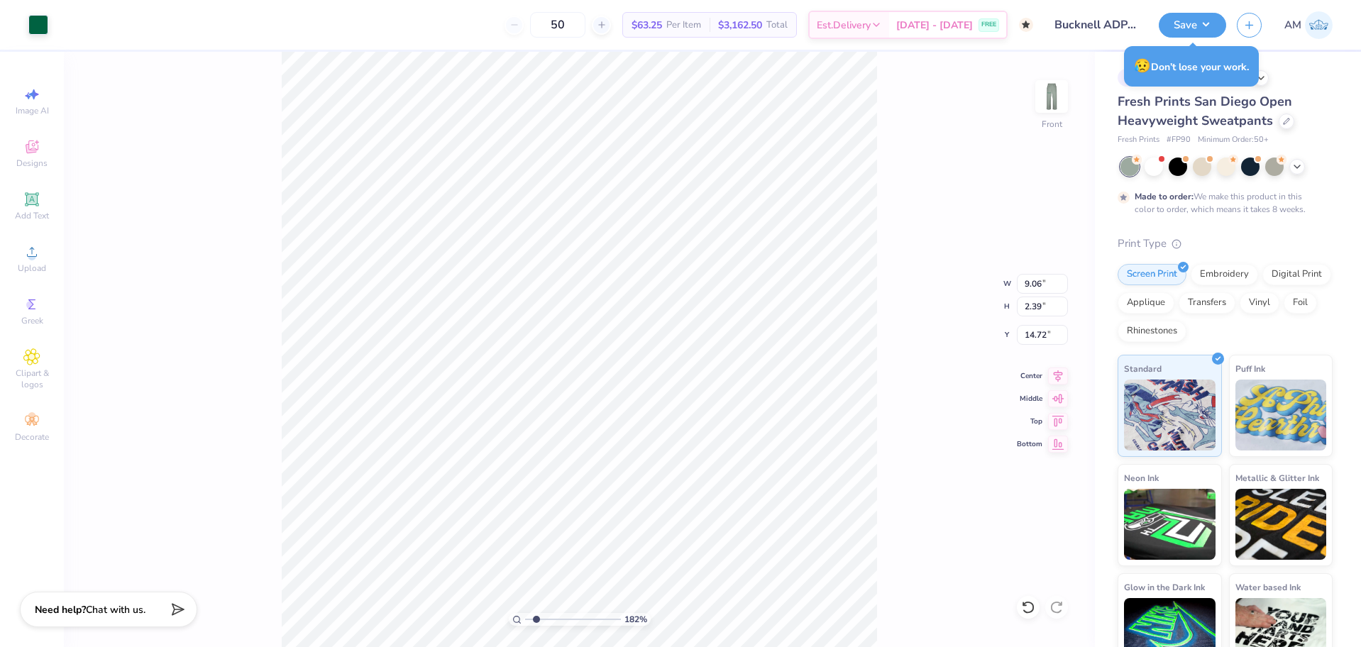
type input "2.62"
type input "1.82266588284093"
type input "15.53"
type input "1.82266588284093"
type input "14.98"
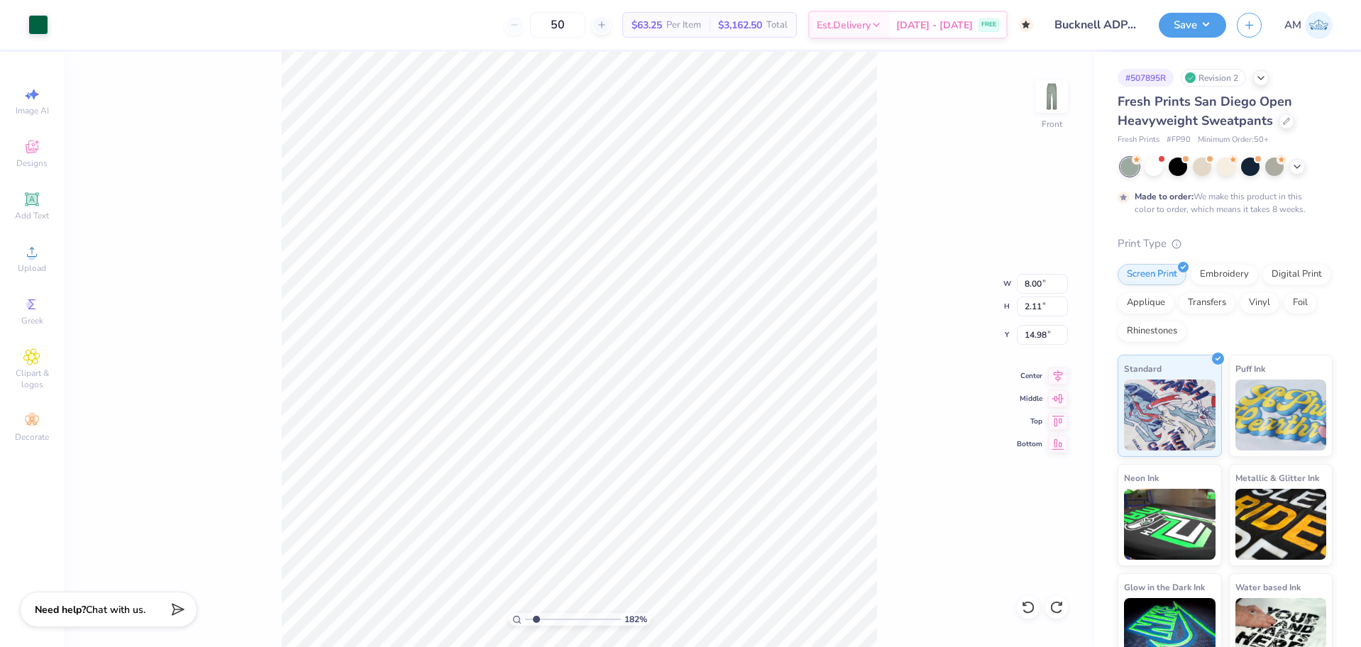
type input "1.82266588284093"
type input "9.00"
type input "2.38"
type input "14.85"
click at [1046, 90] on img at bounding box center [1051, 96] width 57 height 57
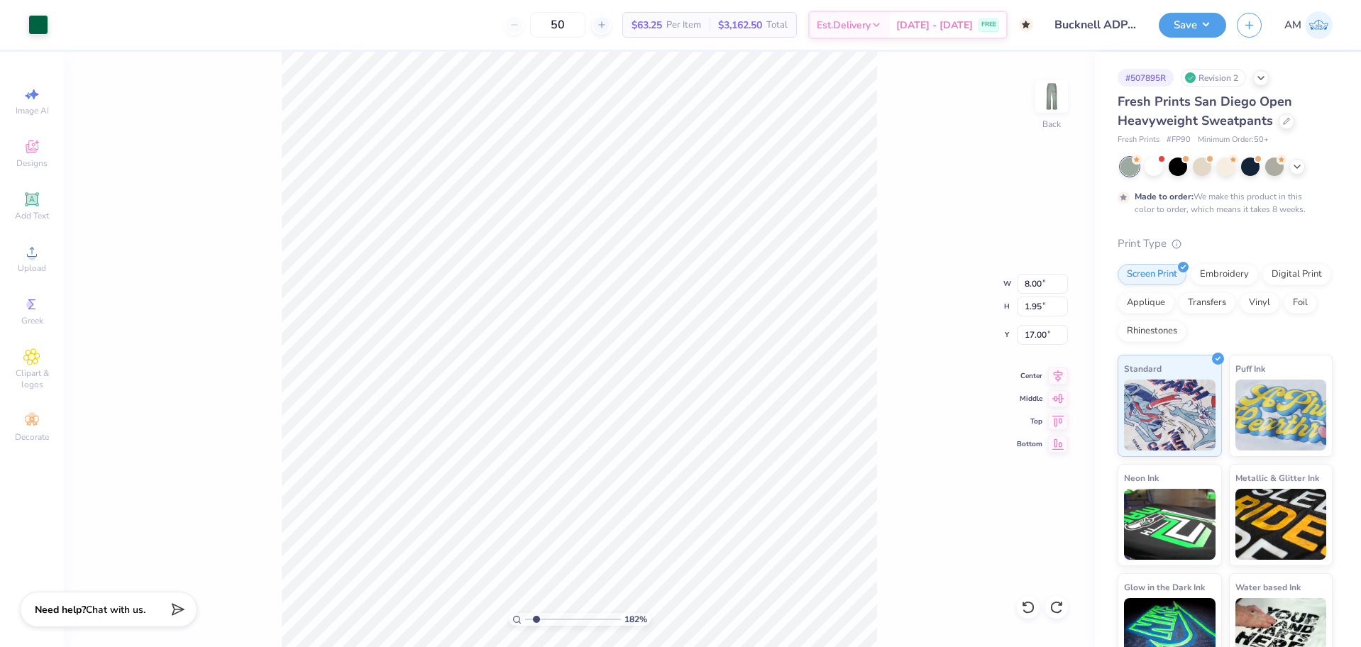
type input "1.82266588284093"
type input "17.12"
type input "1.82266588284093"
type input "9.00"
type input "2.20"
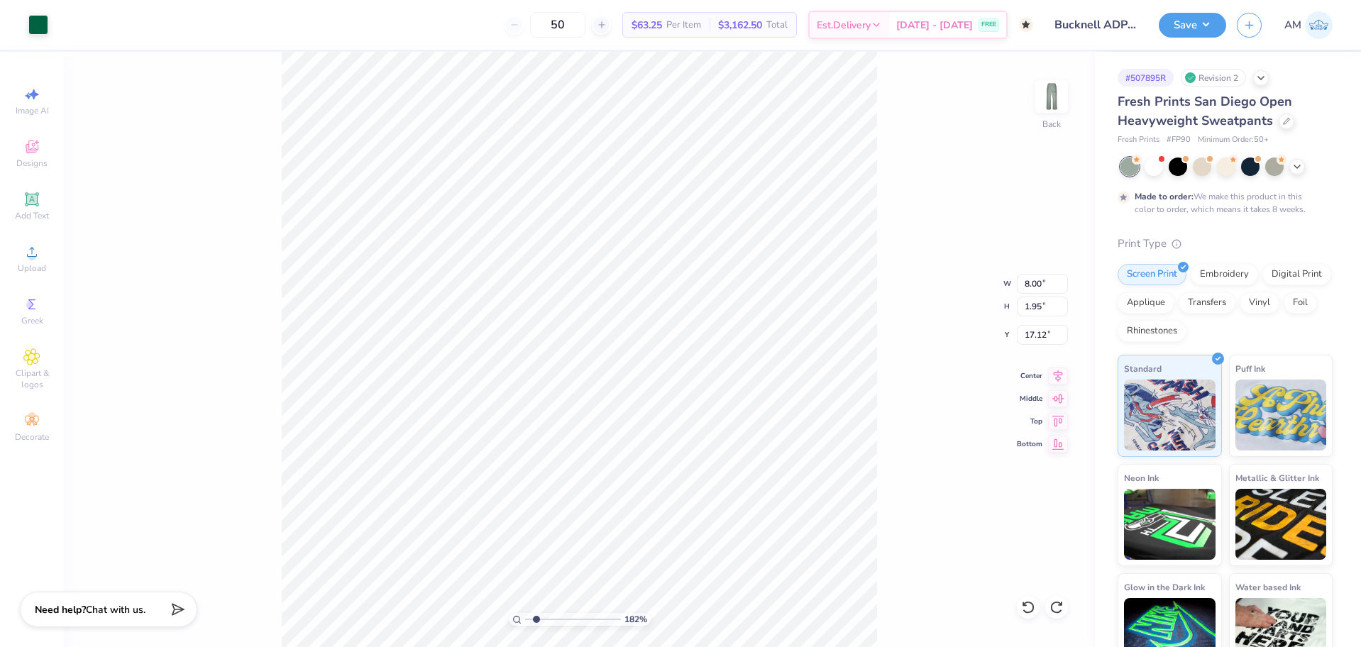
type input "17.00"
click at [1052, 96] on img at bounding box center [1051, 96] width 28 height 28
click at [1209, 11] on div "Save AM" at bounding box center [1260, 25] width 202 height 50
click at [1194, 33] on button "Save" at bounding box center [1192, 23] width 67 height 25
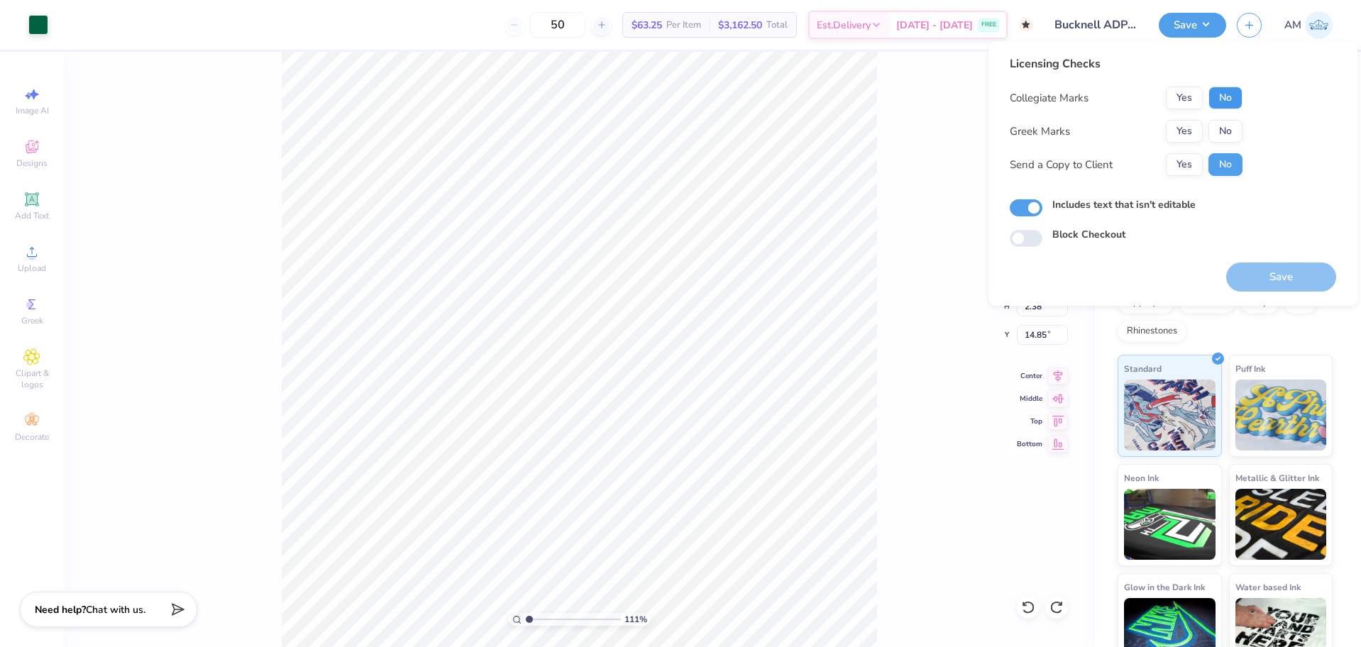
click at [1230, 90] on button "No" at bounding box center [1225, 98] width 34 height 23
click at [1226, 123] on button "No" at bounding box center [1225, 131] width 34 height 23
click at [1183, 161] on button "Yes" at bounding box center [1184, 164] width 37 height 23
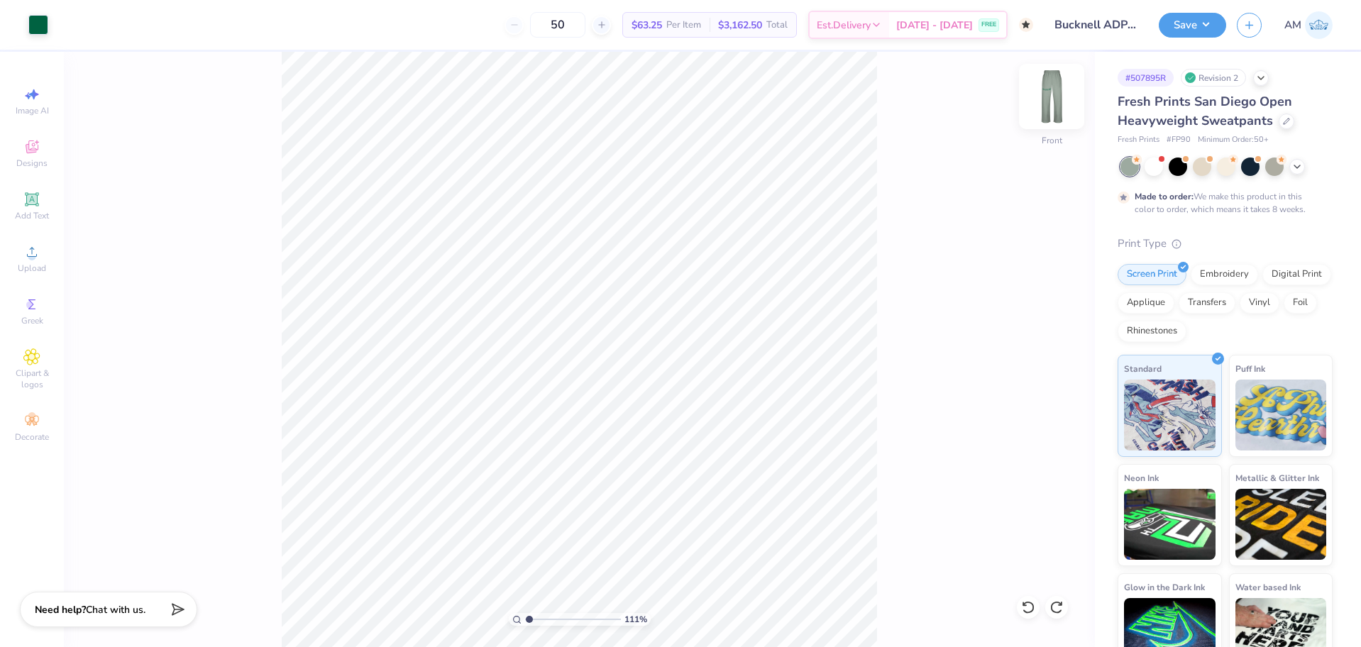
click at [1051, 99] on img at bounding box center [1051, 96] width 57 height 57
type input "1.10522621487156"
click at [1039, 333] on input "17.00" at bounding box center [1042, 335] width 51 height 20
type input "17.10"
drag, startPoint x: 1044, startPoint y: 334, endPoint x: 1007, endPoint y: 335, distance: 37.6
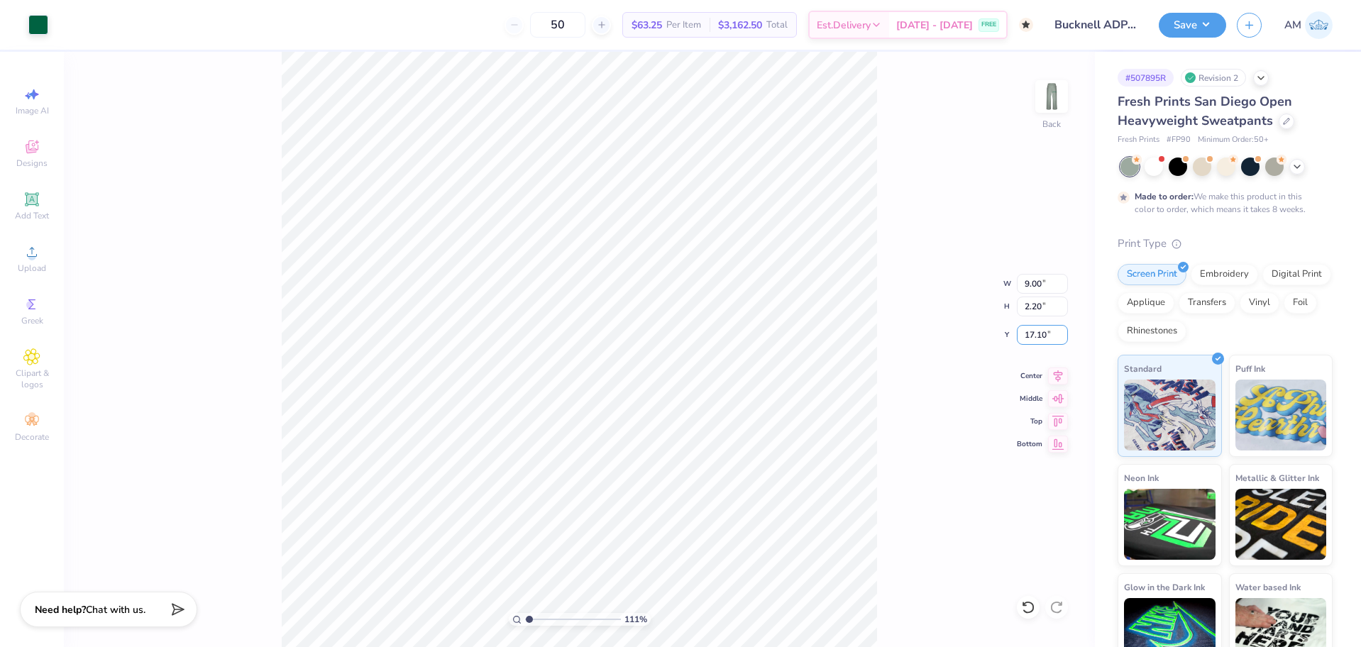
click at [1007, 335] on div "111 % Back W 9.00 9.00 " H 2.20 2.20 " Y 17.10 17.10 " Center Middle Top Bottom" at bounding box center [579, 349] width 1031 height 595
type input "1.10522621487156"
click at [1039, 338] on input "17.10" at bounding box center [1042, 335] width 51 height 20
type input "16.98"
type input "1.10522621487156"
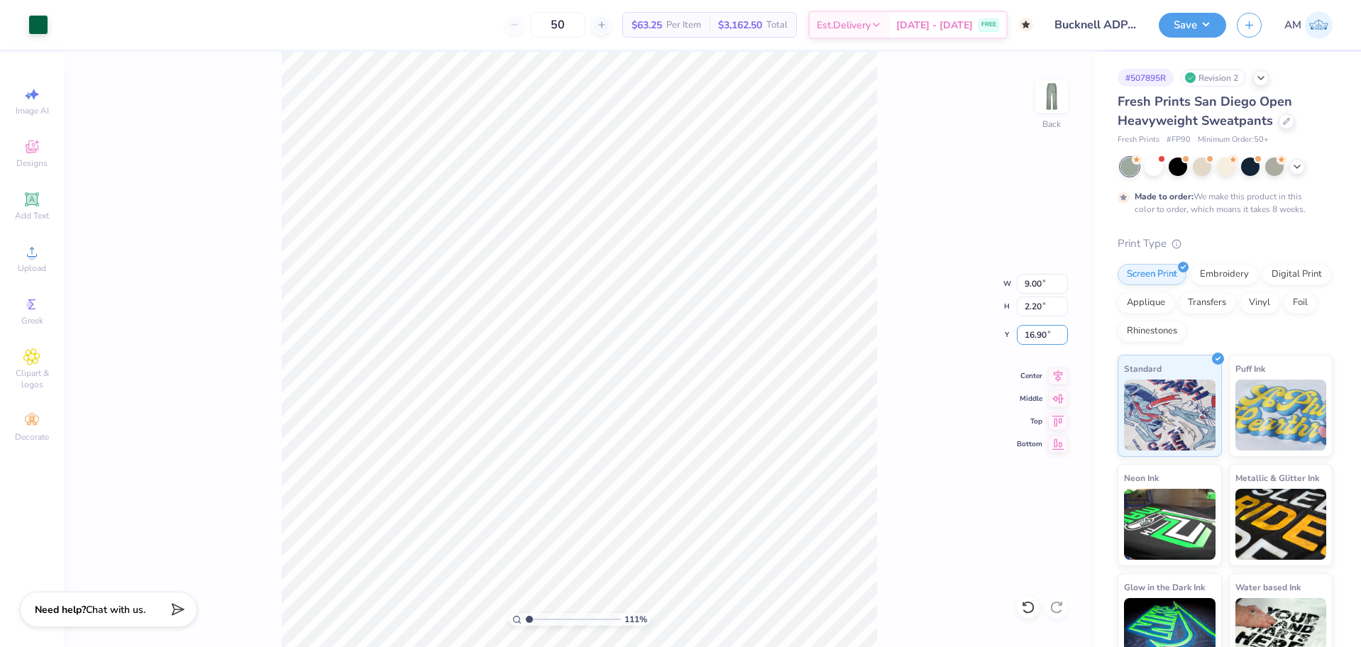
type input "16.90"
click at [1041, 89] on img at bounding box center [1051, 96] width 57 height 57
click at [1056, 106] on img at bounding box center [1051, 96] width 57 height 57
click at [1046, 93] on img at bounding box center [1051, 96] width 57 height 57
click at [1044, 89] on img at bounding box center [1051, 96] width 57 height 57
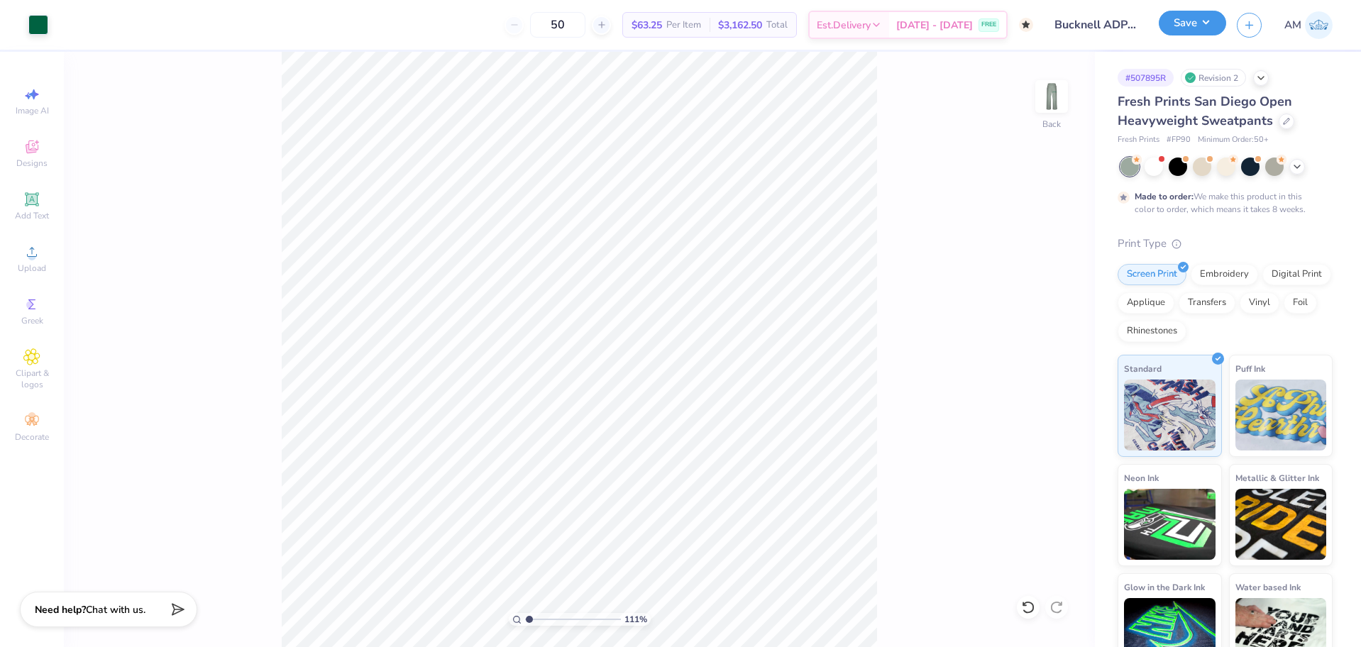
click at [1177, 17] on button "Save" at bounding box center [1192, 23] width 67 height 25
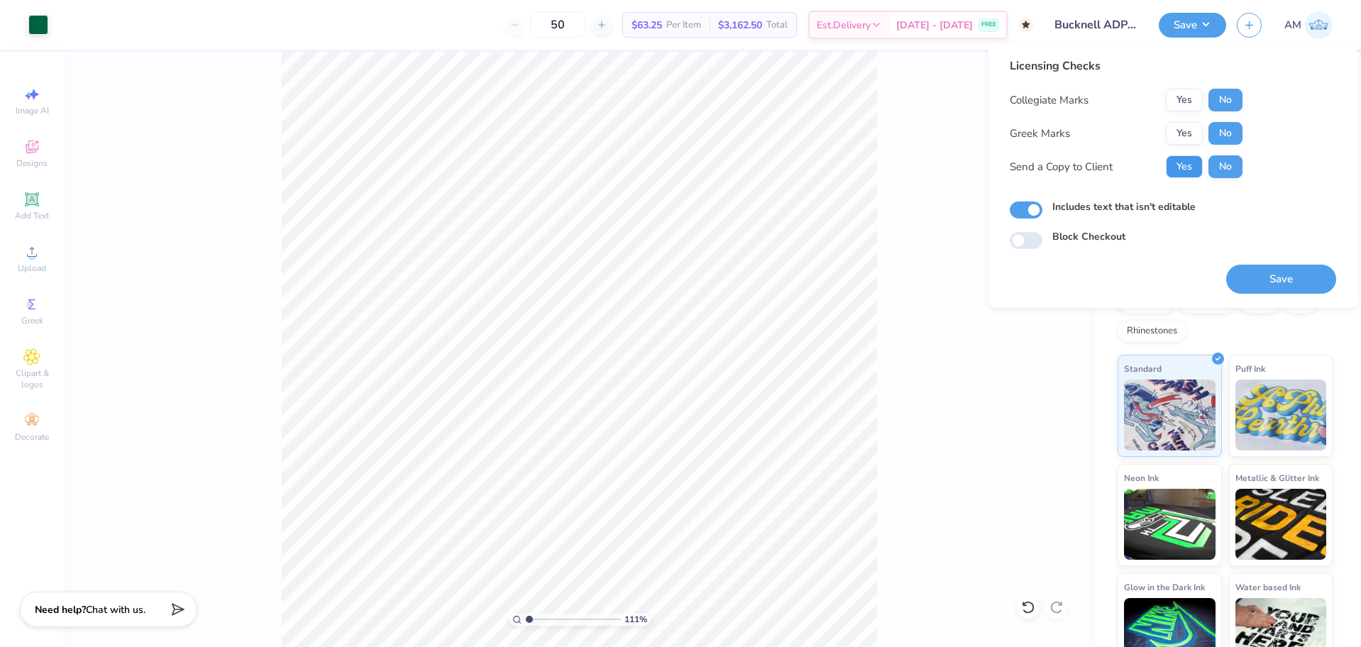
click at [1197, 172] on button "Yes" at bounding box center [1184, 166] width 37 height 23
click at [1264, 281] on button "Save" at bounding box center [1281, 279] width 110 height 29
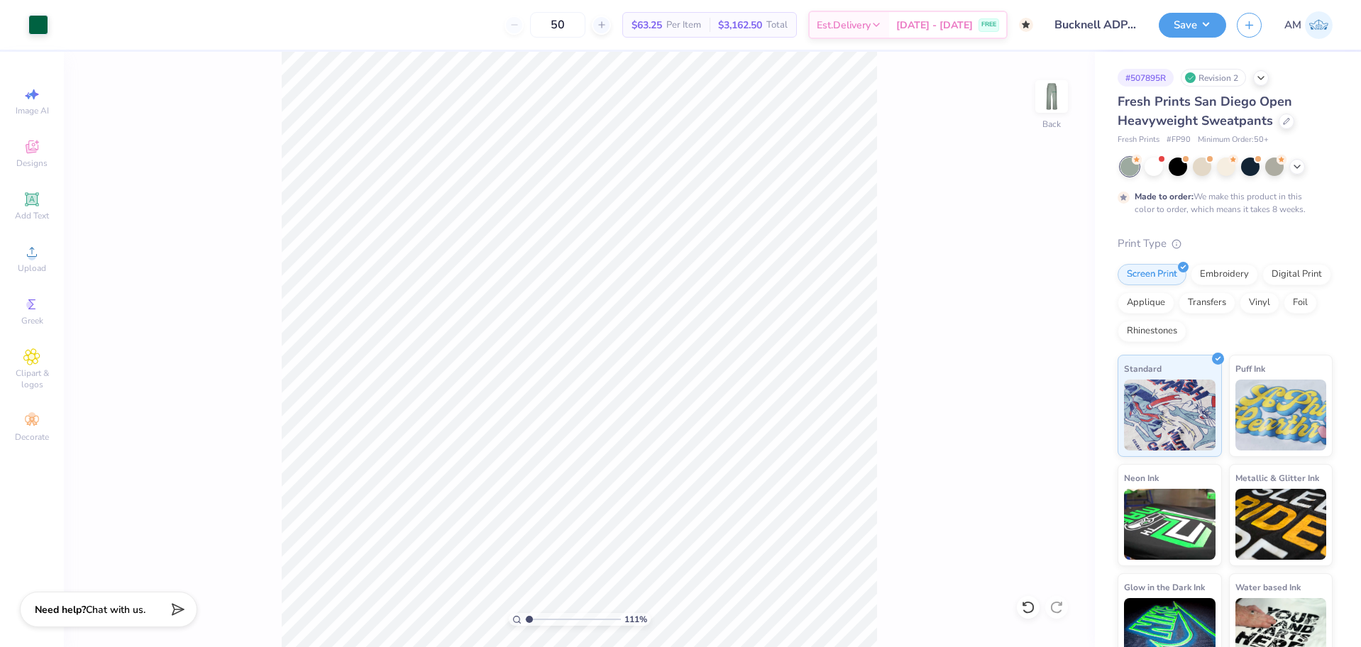
type input "1.10522621487156"
click at [1035, 280] on input "9.00" at bounding box center [1042, 284] width 51 height 20
type input "8.5"
type input "1.10522621487156"
type input "8.50"
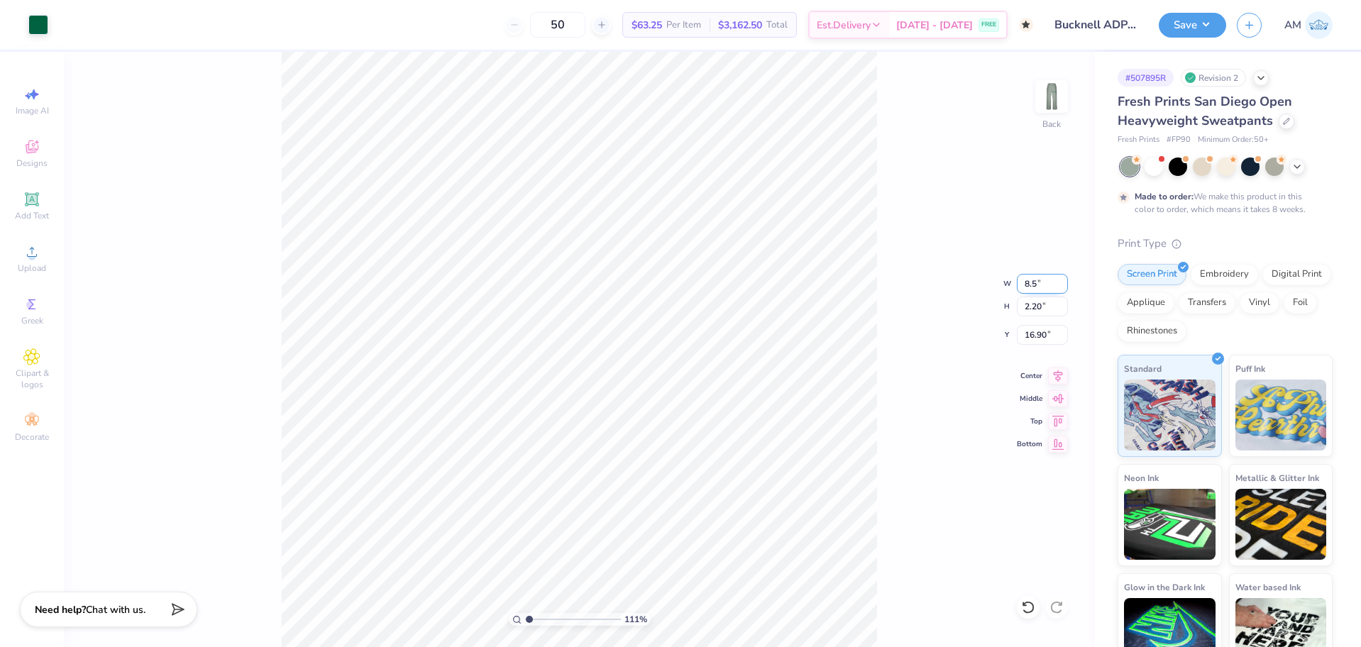
type input "2.08"
click at [1046, 337] on input "16.96" at bounding box center [1042, 335] width 51 height 20
type input "16.90"
click at [1047, 92] on img at bounding box center [1051, 96] width 57 height 57
type input "1.10522621487156"
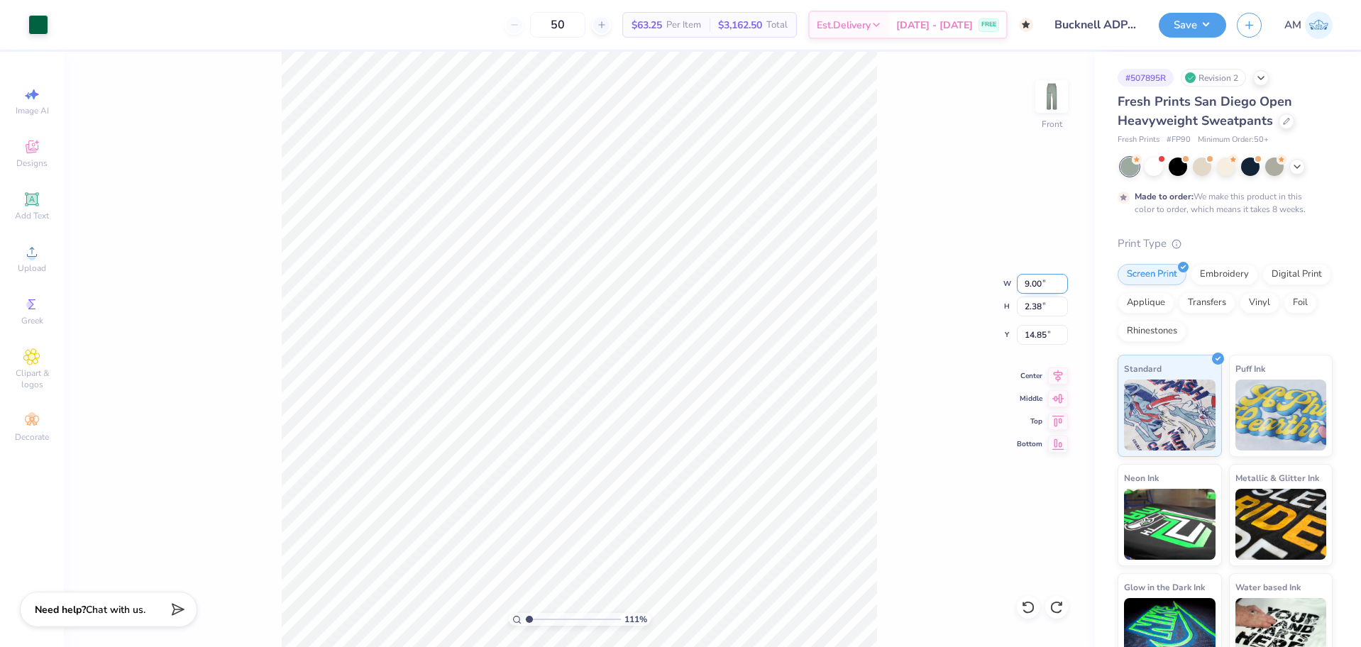
click at [1029, 287] on input "9.00" at bounding box center [1042, 284] width 51 height 20
type input "8.5"
type input "1.10522621487156"
type input "8.50"
type input "2.24"
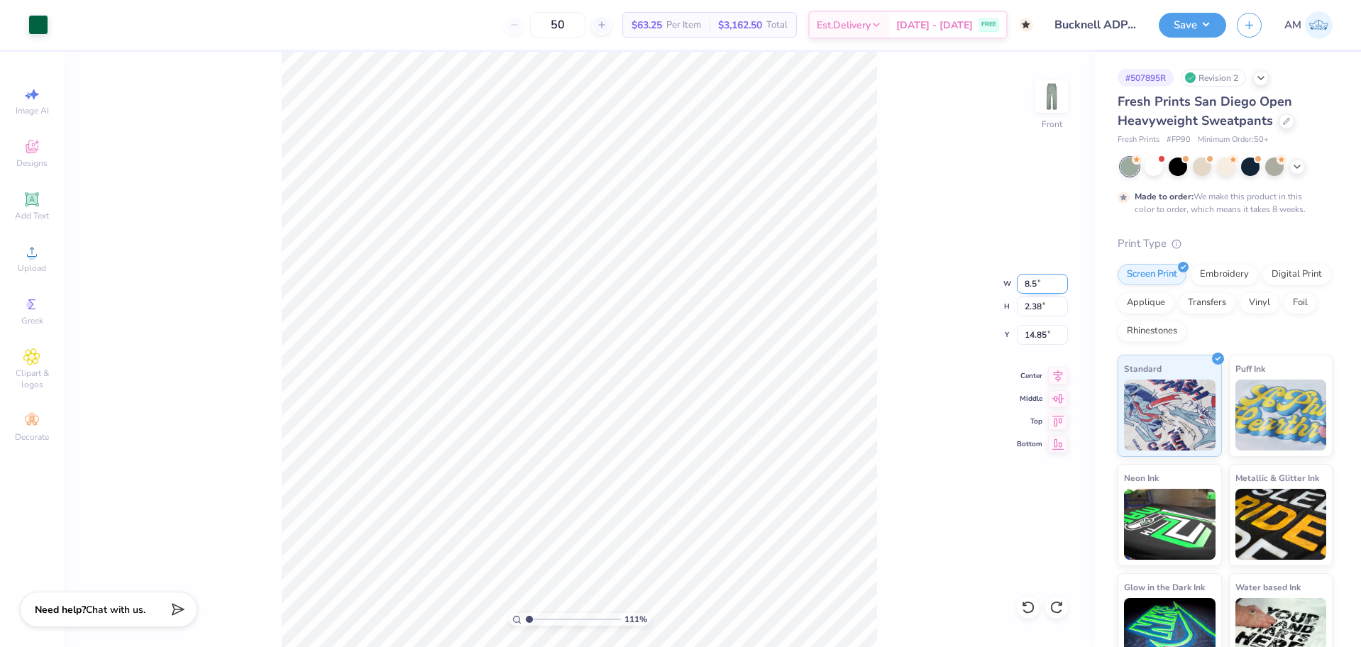
type input "14.92"
click at [1042, 336] on input "14.92" at bounding box center [1042, 335] width 51 height 20
click at [1025, 605] on icon at bounding box center [1024, 603] width 3 height 3
type input "1.10522621487156"
type input "9.00"
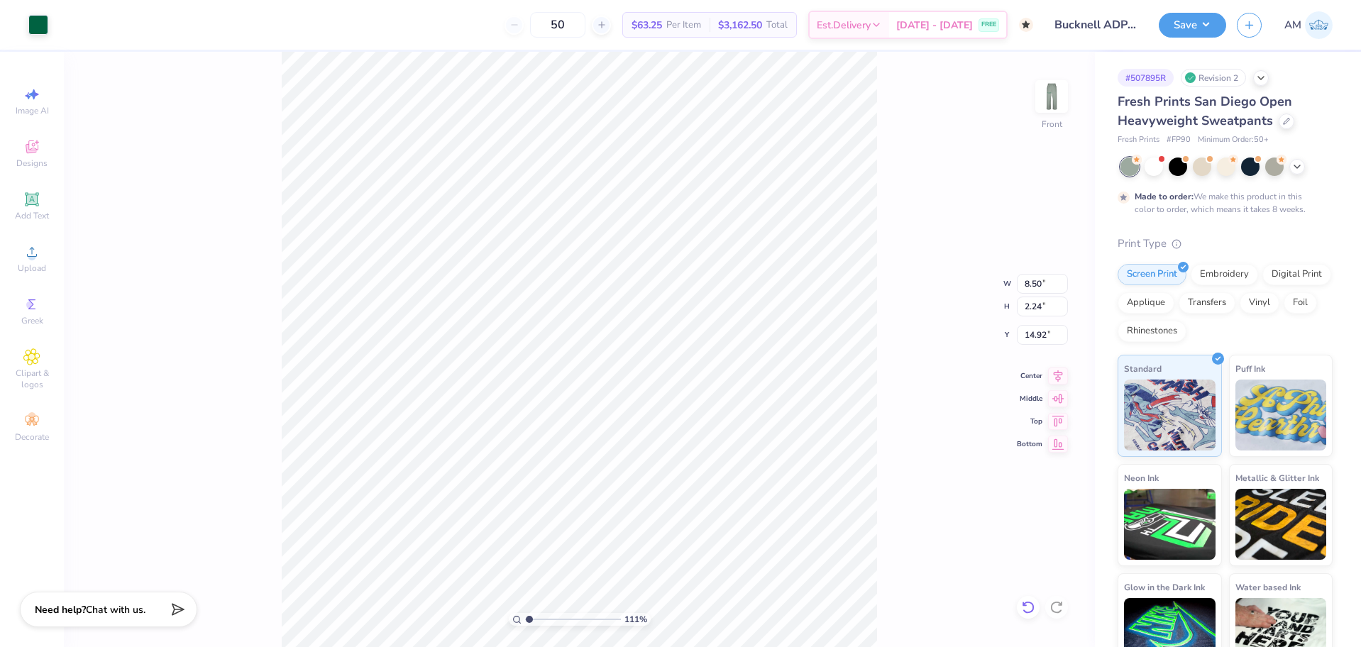
type input "2.38"
type input "14.85"
click at [1055, 606] on icon at bounding box center [1056, 607] width 14 height 14
type input "1.10522621487156"
type input "8.50"
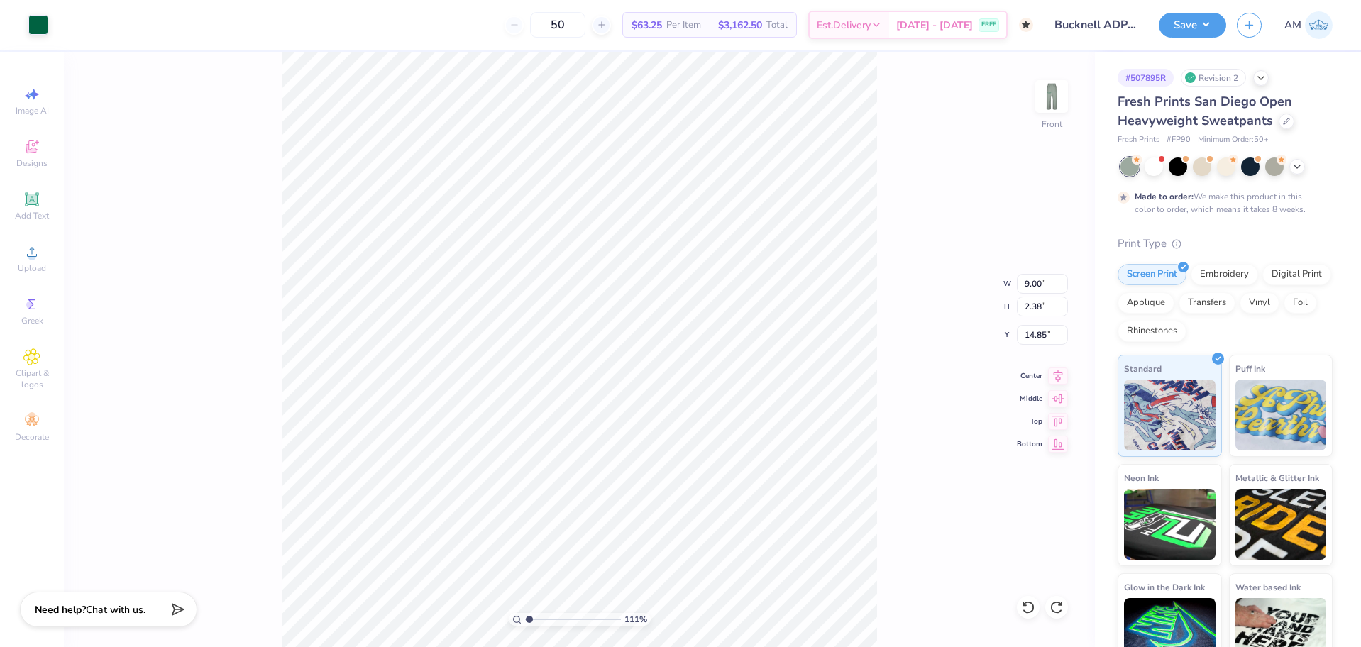
type input "2.24"
click at [1039, 340] on input "14.92" at bounding box center [1042, 335] width 51 height 20
type input "14.90"
click at [1209, 24] on button "Save" at bounding box center [1192, 23] width 67 height 25
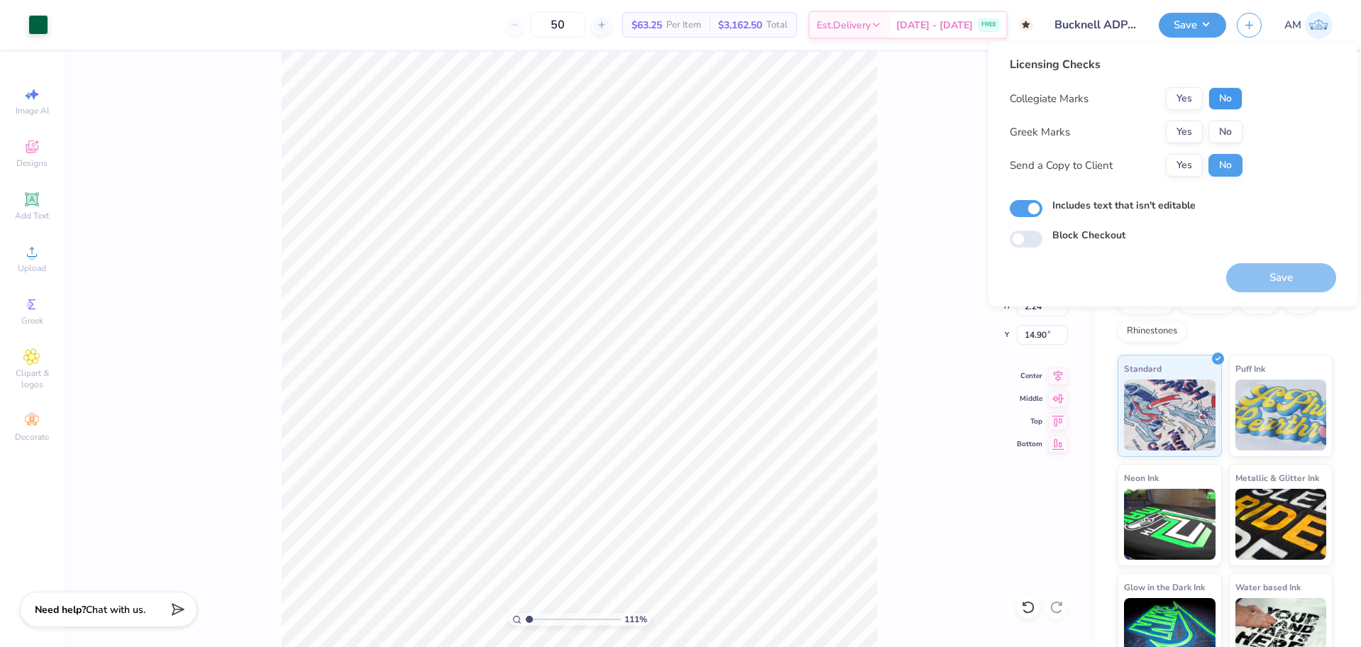
click at [1227, 89] on button "No" at bounding box center [1225, 98] width 34 height 23
click at [1220, 126] on button "No" at bounding box center [1225, 132] width 34 height 23
click at [1181, 170] on button "Yes" at bounding box center [1184, 165] width 37 height 23
click at [1256, 277] on button "Save" at bounding box center [1281, 277] width 110 height 29
type input "1.10522621487156"
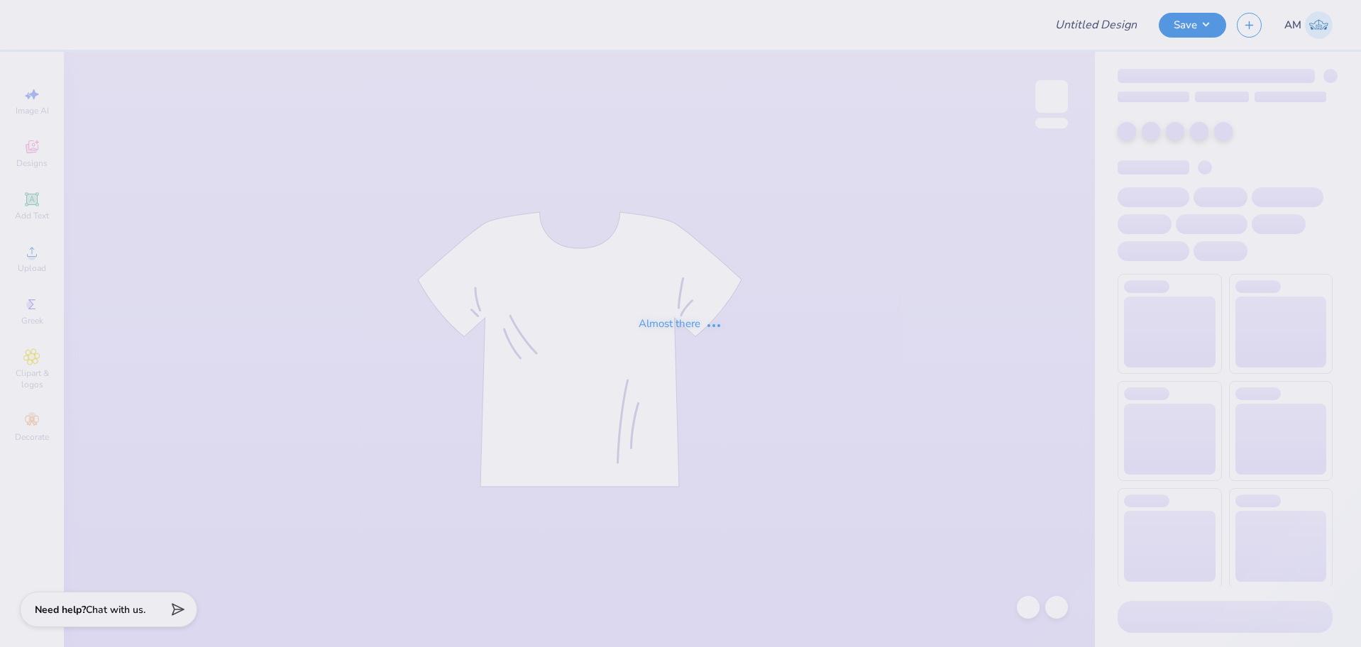
type input "Bucknell ADPi Sweat Set PR '25"
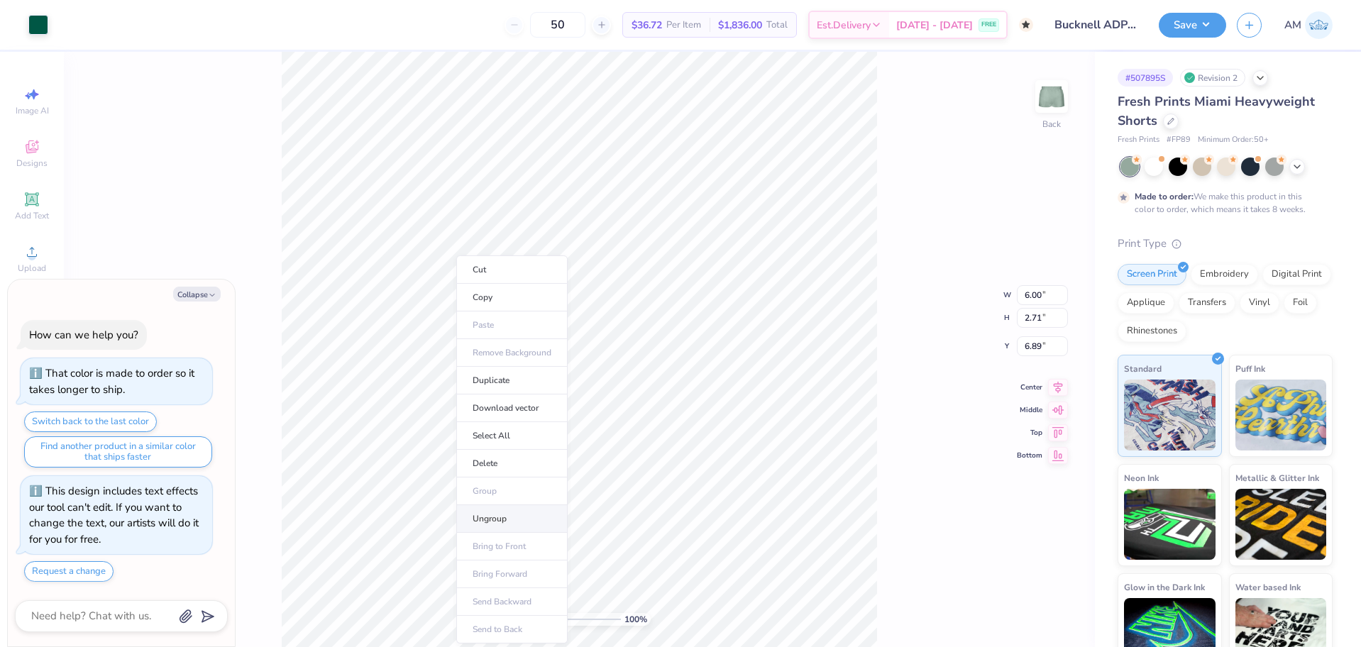
click at [490, 515] on li "Ungroup" at bounding box center [511, 519] width 111 height 28
type textarea "x"
type input "7.17"
click at [200, 292] on button "Collapse" at bounding box center [197, 294] width 48 height 15
type textarea "x"
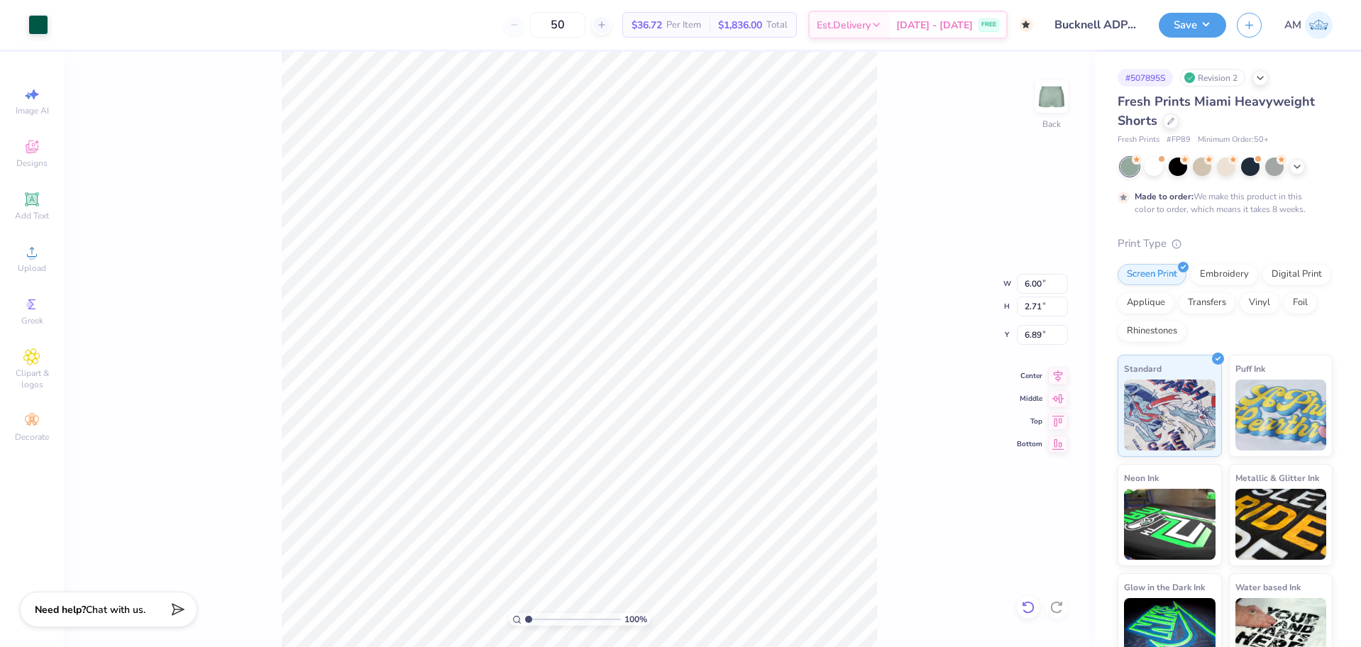
click at [1034, 609] on icon at bounding box center [1028, 607] width 14 height 14
click at [1034, 609] on div "100 % Back W 6.00 H 2.71 Y 6.89 Center Middle Top Bottom" at bounding box center [579, 349] width 1031 height 595
click at [263, 352] on div "100 % Back" at bounding box center [579, 349] width 1031 height 595
click at [35, 199] on icon at bounding box center [31, 199] width 11 height 11
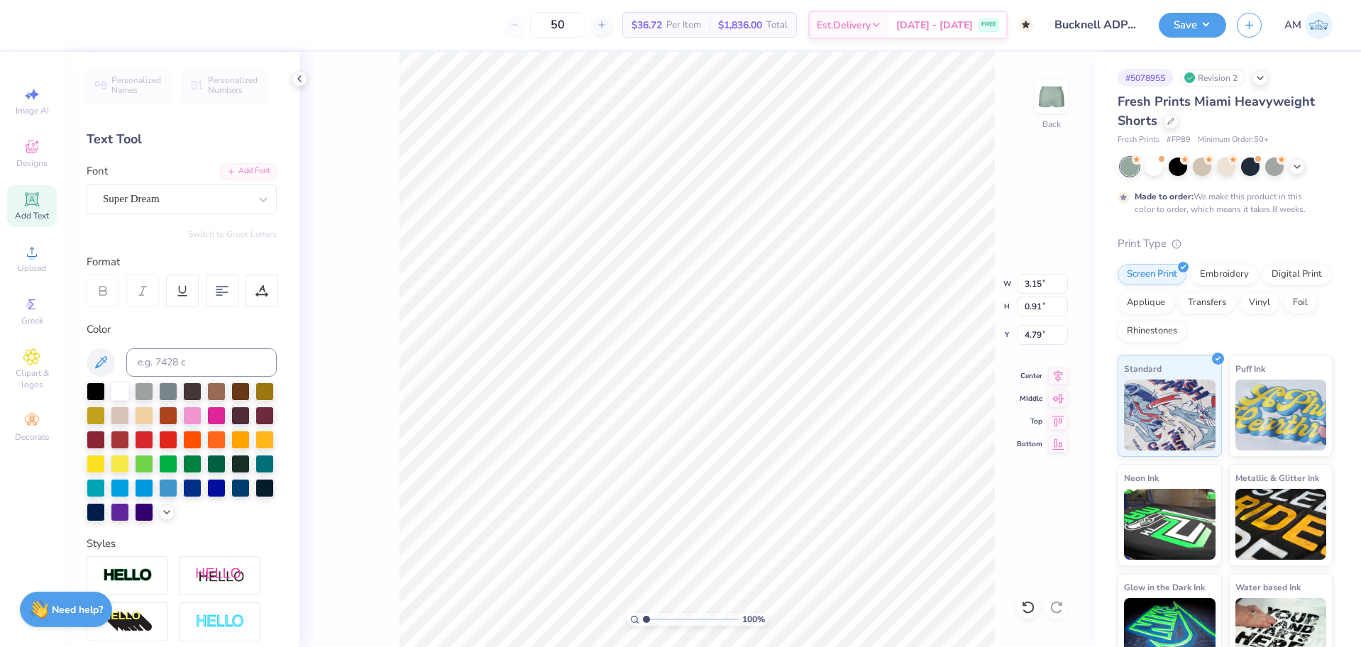
scroll to position [12, 2]
type textarea "WE LIVE FOR"
click at [1034, 276] on input "3.15" at bounding box center [1042, 284] width 51 height 20
type input "7.27"
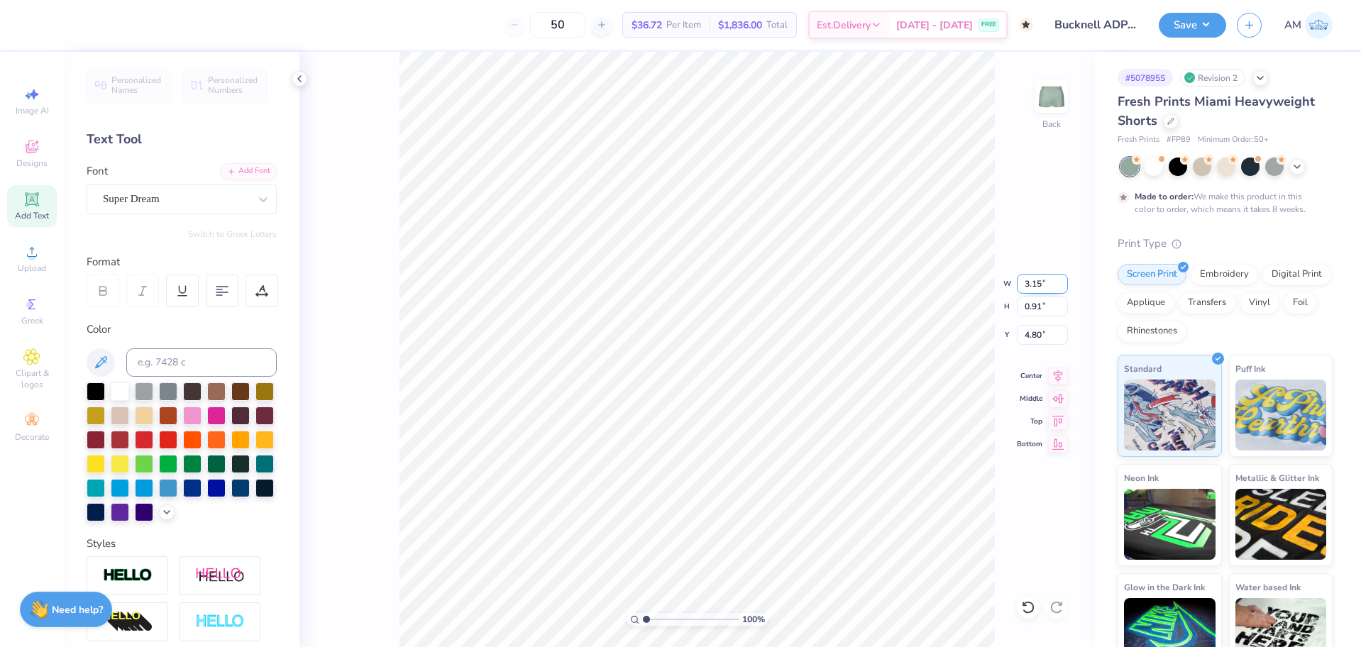
type input "4.80"
type input "6.00"
type input "0.75"
click at [1033, 332] on input "9.25" at bounding box center [1042, 335] width 51 height 20
type input "9.00"
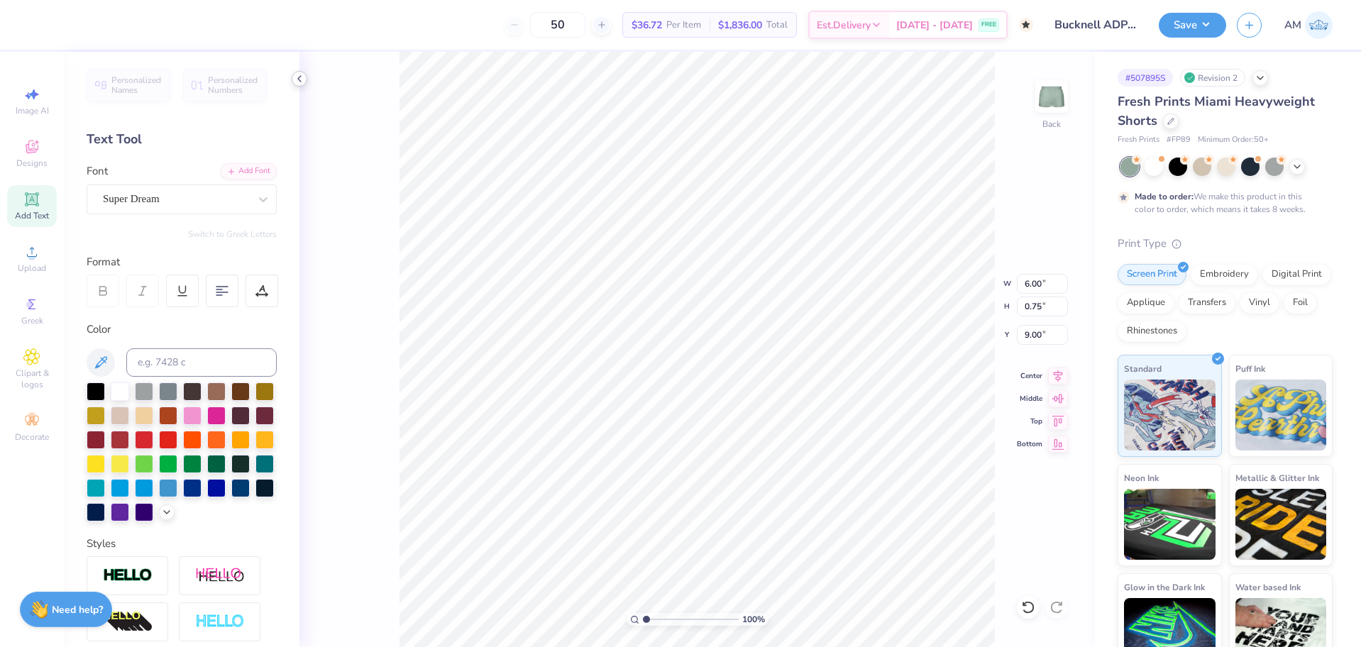
click at [300, 79] on icon at bounding box center [299, 78] width 11 height 11
click at [42, 254] on div "Upload" at bounding box center [32, 259] width 50 height 42
click at [207, 472] on div at bounding box center [216, 462] width 18 height 18
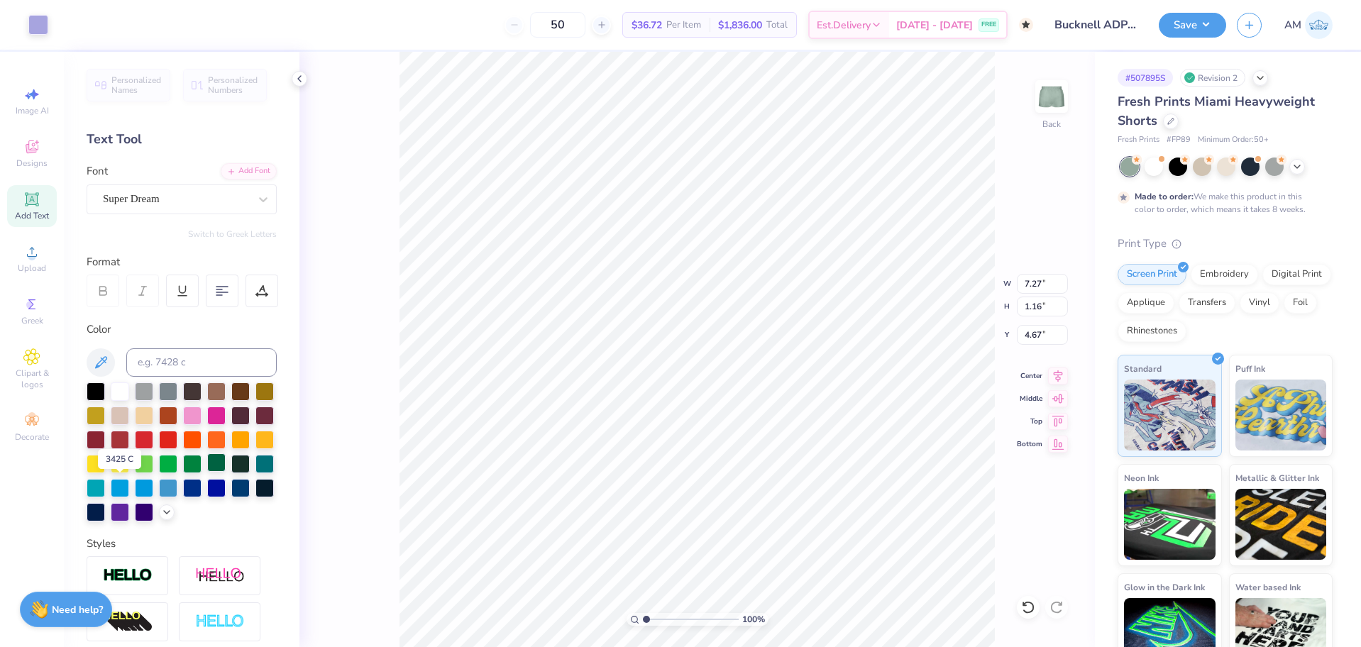
click at [207, 472] on div at bounding box center [216, 462] width 18 height 18
click at [300, 84] on icon at bounding box center [299, 78] width 11 height 11
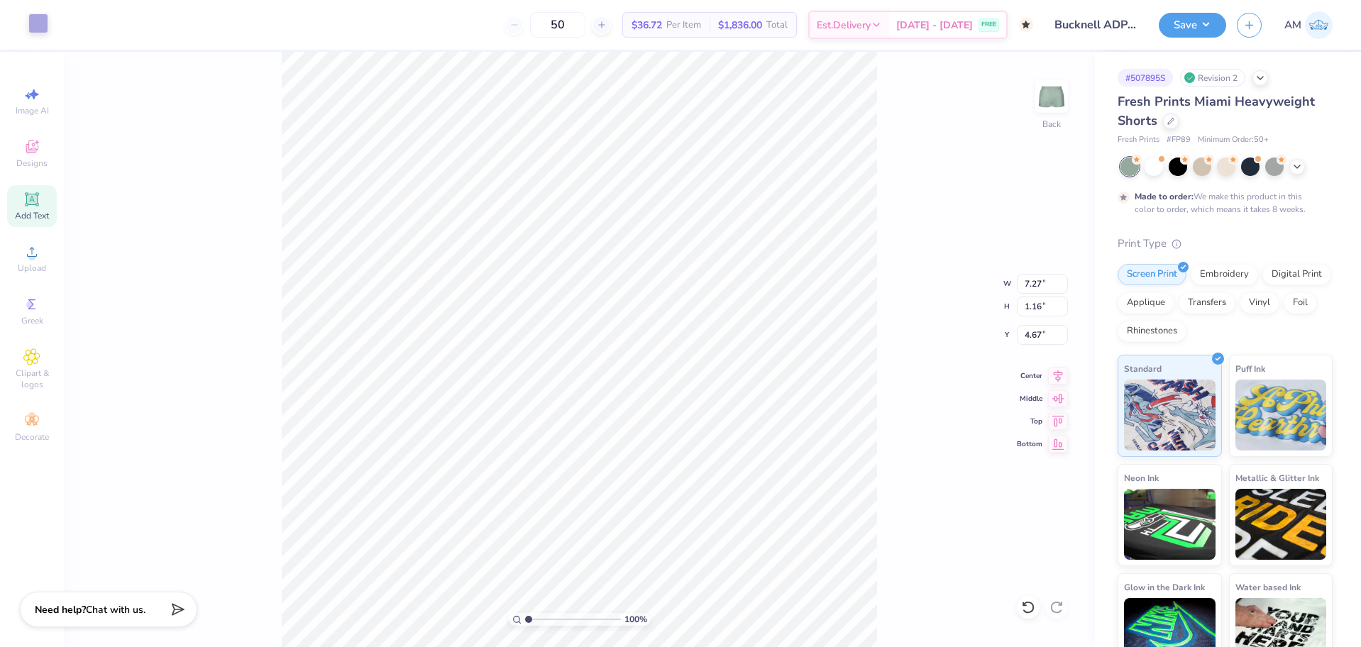
click at [41, 33] on div at bounding box center [38, 23] width 20 height 20
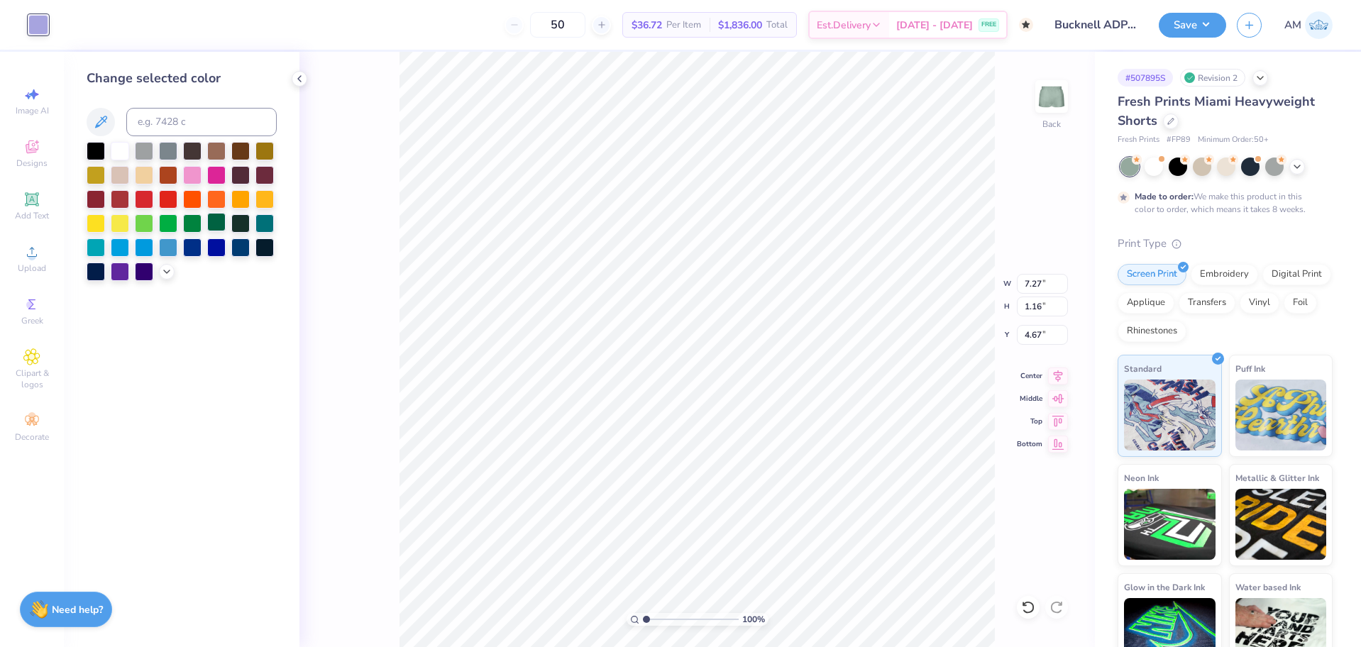
click at [211, 219] on div at bounding box center [216, 222] width 18 height 18
click at [1027, 285] on input "7.27" at bounding box center [1042, 284] width 51 height 20
type input "6.00"
type input "0.96"
click at [1029, 337] on input "4.77" at bounding box center [1042, 335] width 51 height 20
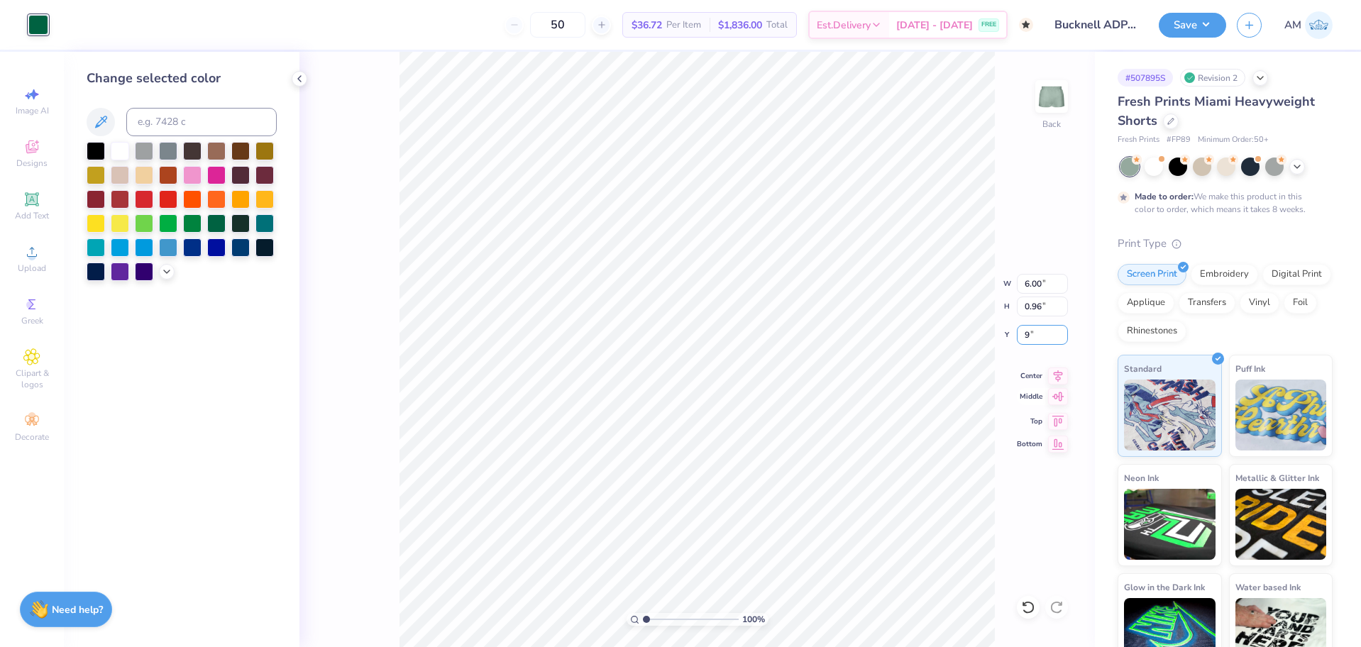
type input "9.00"
click at [1059, 375] on icon at bounding box center [1058, 373] width 20 height 17
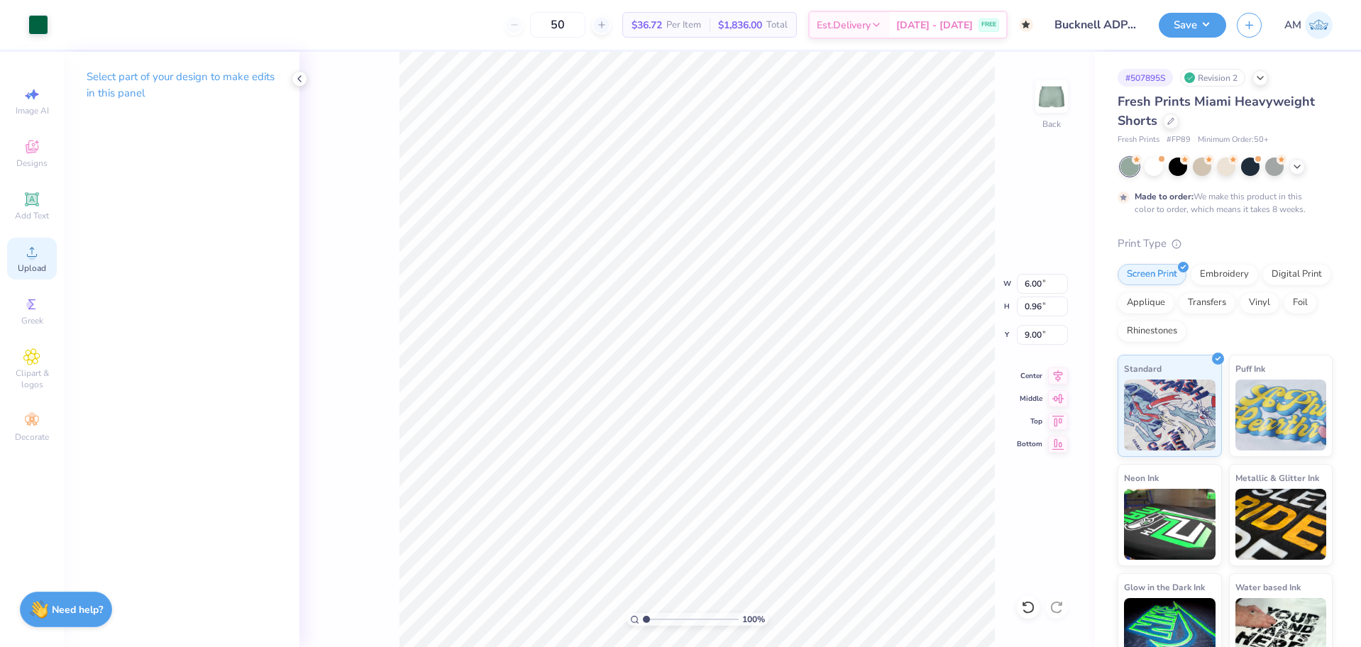
click at [32, 258] on circle at bounding box center [32, 257] width 8 height 8
type input "7.27"
type input "1.21"
type input "4.64"
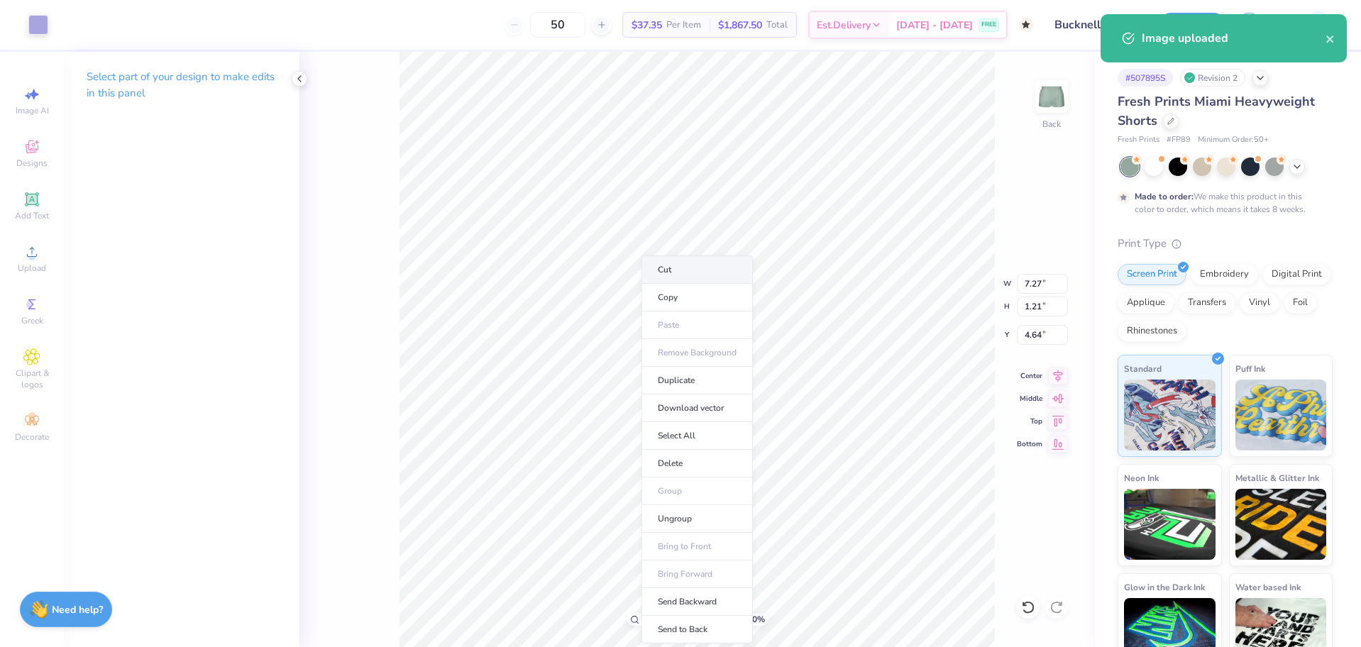
click at [669, 271] on li "Cut" at bounding box center [696, 269] width 111 height 28
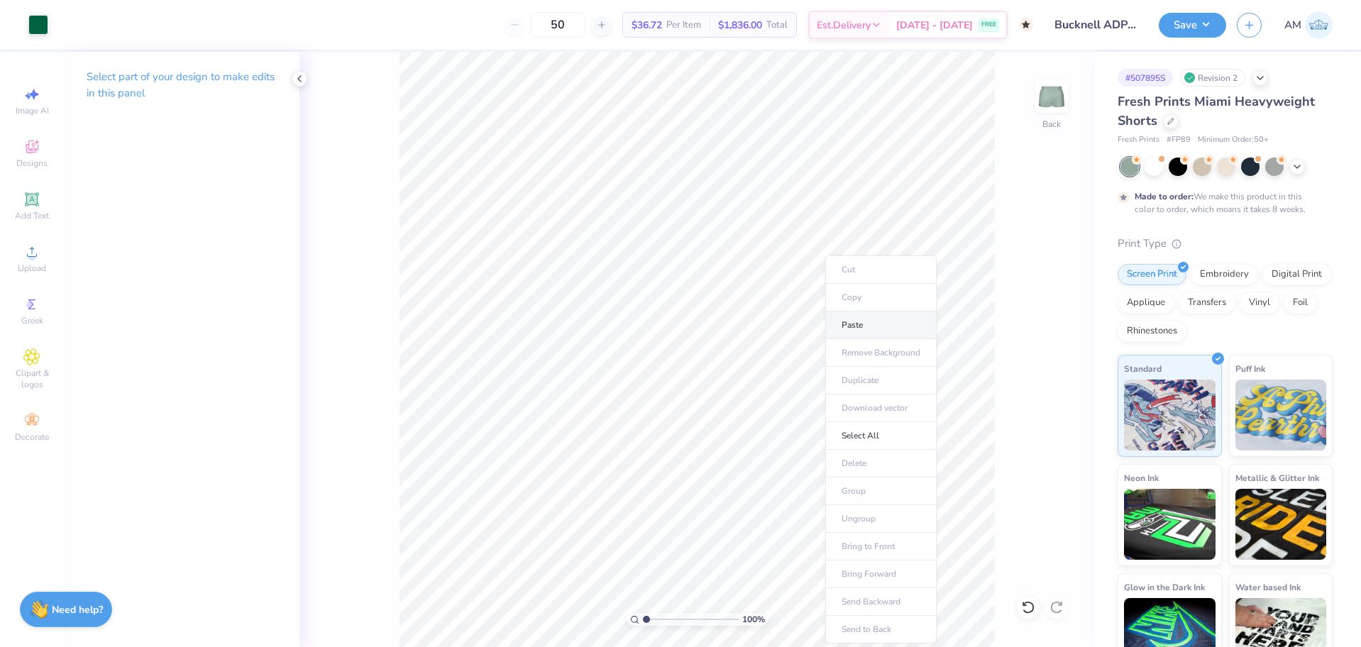
click at [870, 324] on li "Paste" at bounding box center [880, 325] width 111 height 28
click at [1037, 288] on input "7.18" at bounding box center [1042, 284] width 51 height 20
type input "6.00"
type input "1.00"
type input "2.98"
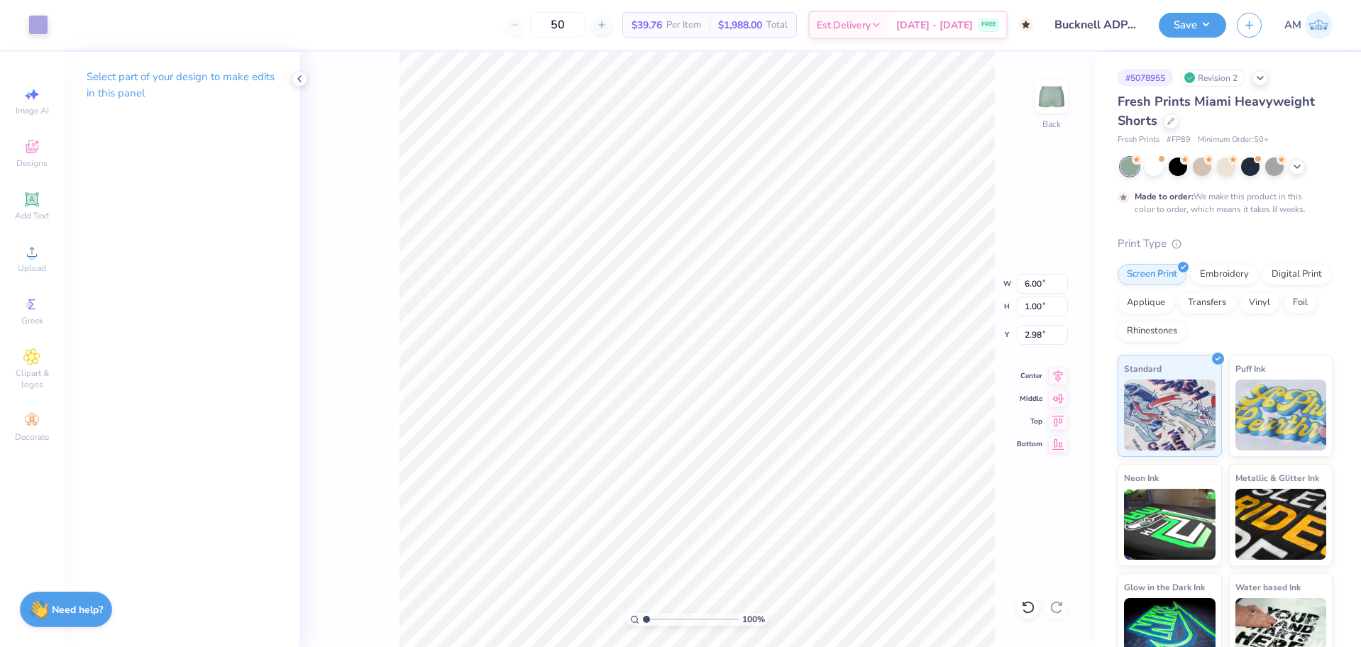
type input "0.96"
type input "9.00"
click at [1032, 306] on input "0.96" at bounding box center [1042, 307] width 51 height 20
type input "1.00"
type input "2.98"
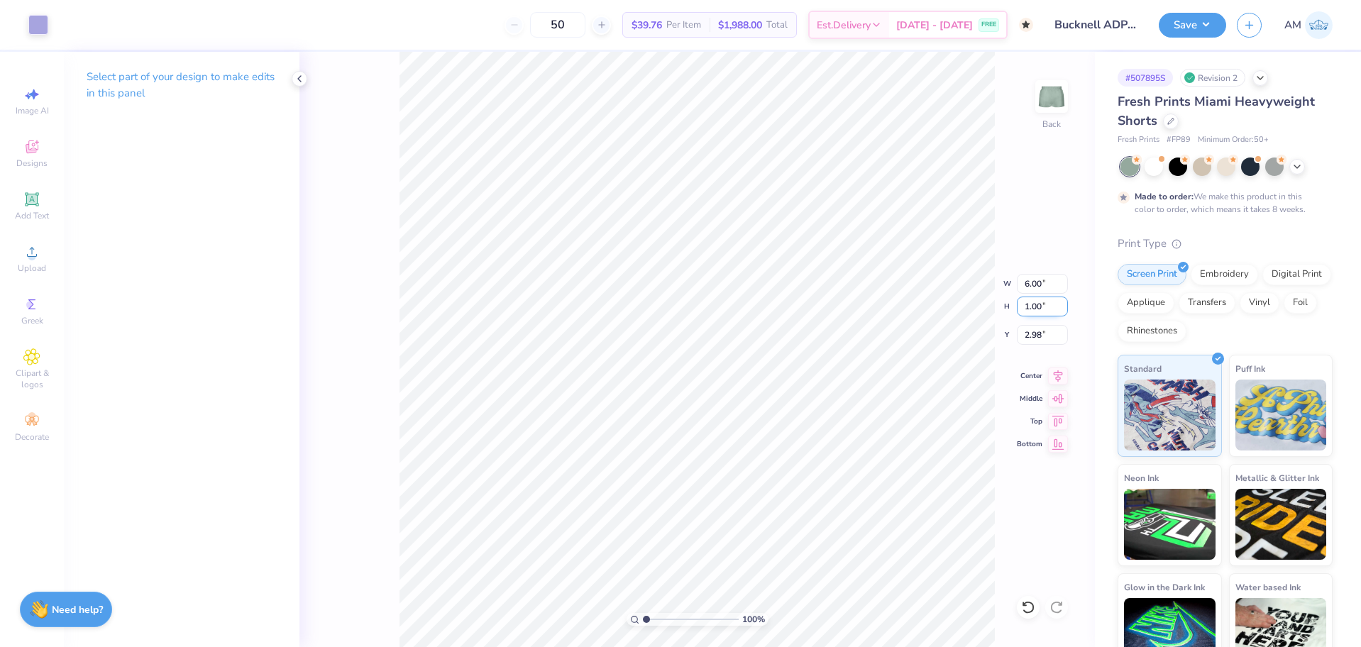
click at [1038, 311] on input "1.00" at bounding box center [1042, 307] width 51 height 20
paste input "0.96"
type input "0.96"
type input "5.76"
click at [1031, 338] on input "3.00" at bounding box center [1042, 335] width 51 height 20
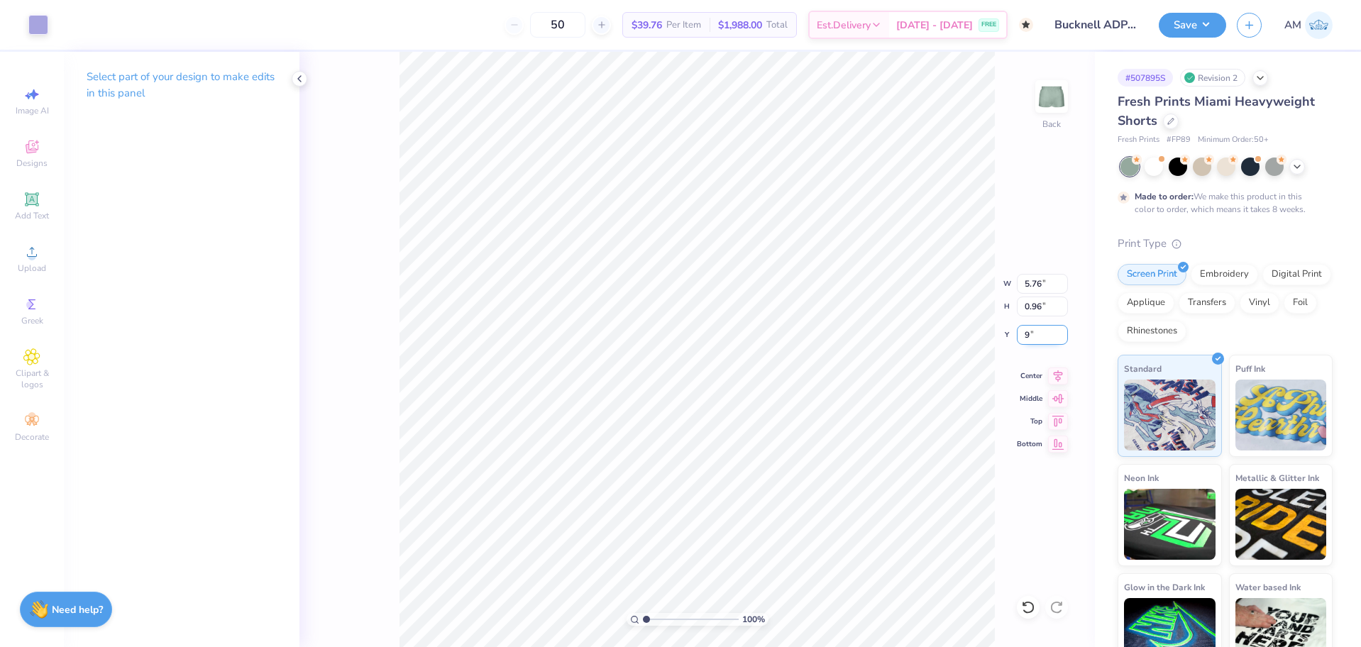
type input "9.00"
click at [1059, 376] on icon at bounding box center [1058, 373] width 20 height 17
click at [29, 19] on div at bounding box center [38, 23] width 20 height 20
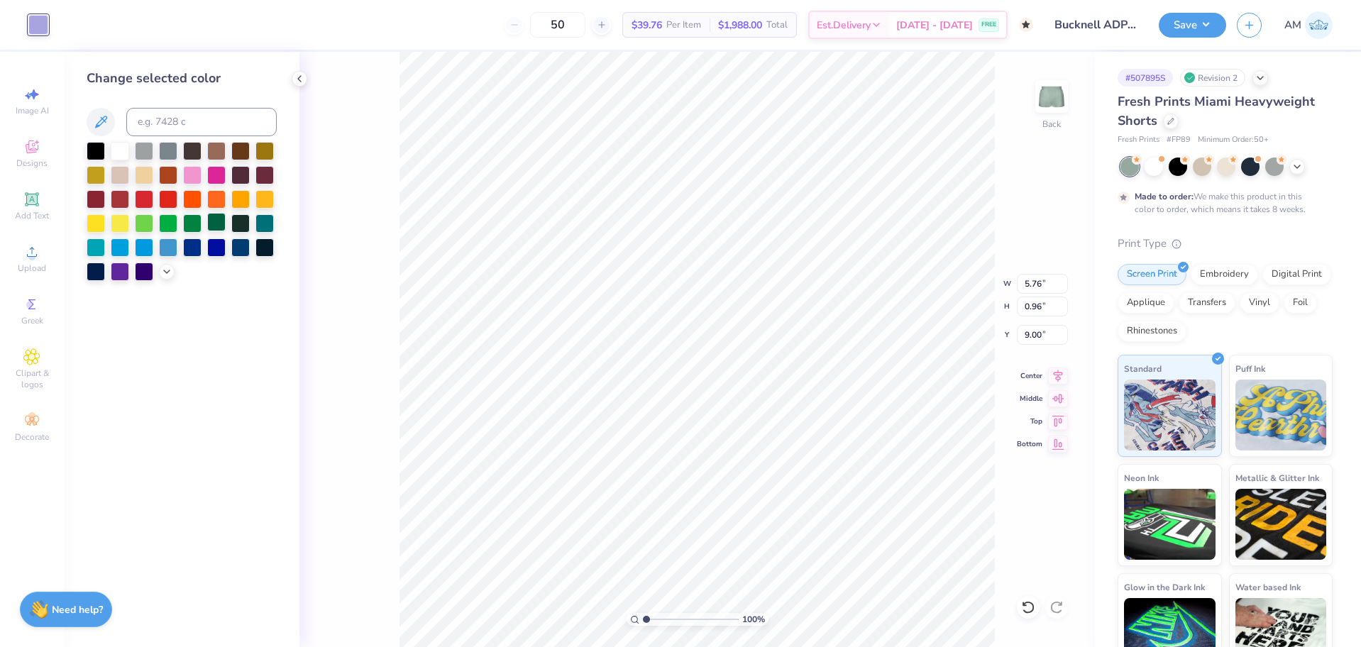
click at [216, 226] on div at bounding box center [216, 222] width 18 height 18
click at [299, 82] on icon at bounding box center [299, 78] width 11 height 11
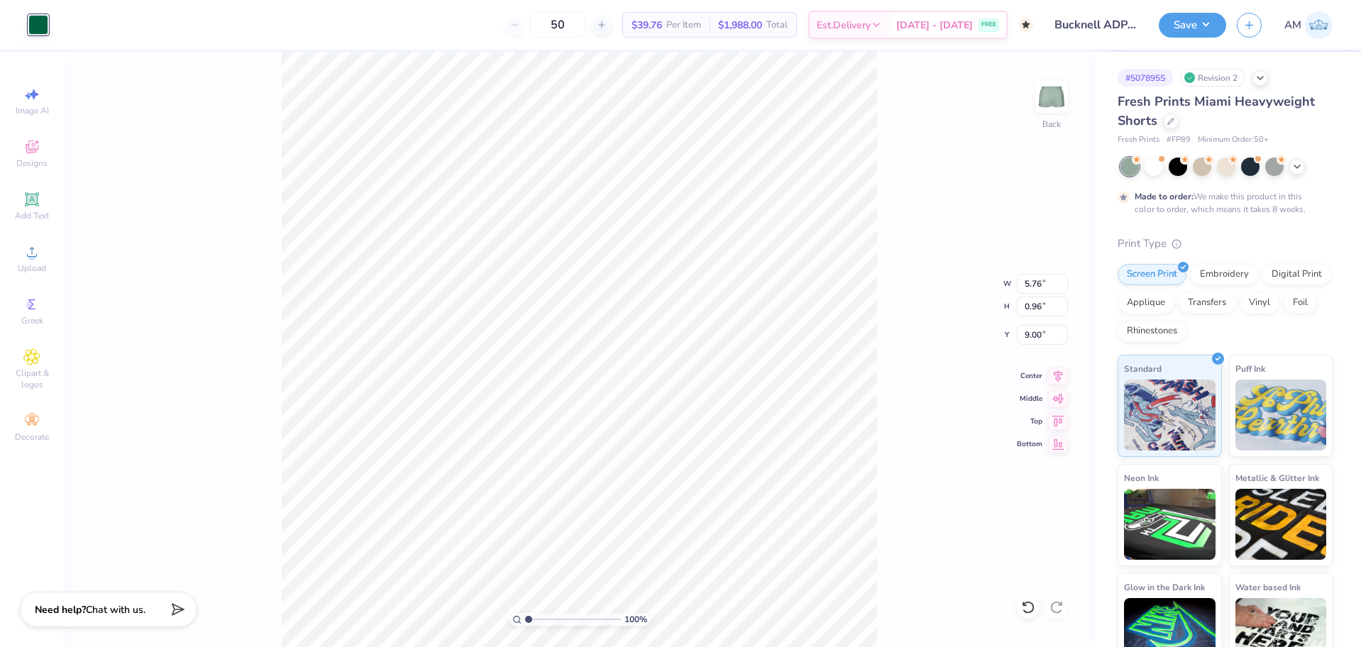
type input "6.00"
click at [1028, 331] on input "9.00" at bounding box center [1042, 335] width 51 height 20
click at [1030, 600] on icon at bounding box center [1028, 607] width 14 height 14
click at [1025, 333] on input "9.00" at bounding box center [1042, 335] width 51 height 20
click at [1030, 333] on input "8.00" at bounding box center [1042, 335] width 51 height 20
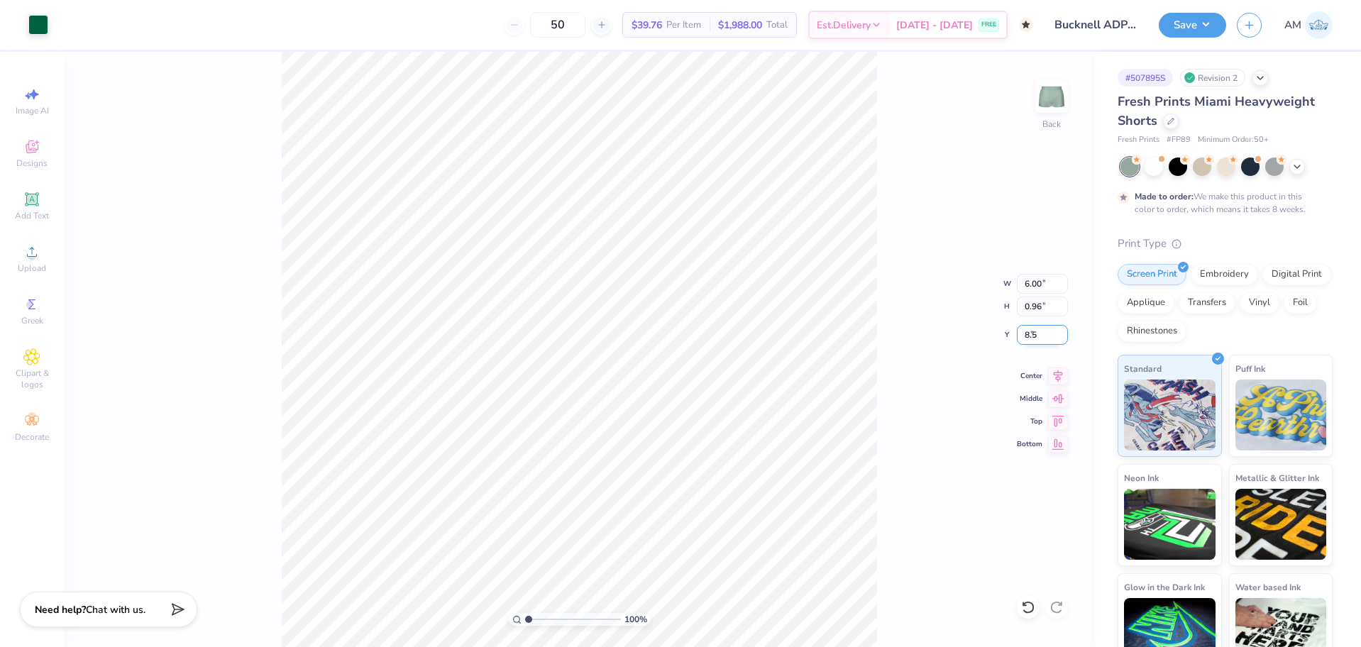
type input "8.50"
click at [1057, 375] on icon at bounding box center [1058, 374] width 9 height 12
click at [559, 475] on div "100 % Back W 6.00 6.00 " H 0.96 0.96 " Y 8.50 8.50 " Center Middle Top Bottom" at bounding box center [579, 349] width 1031 height 595
click at [1030, 332] on input "9.00" at bounding box center [1042, 335] width 51 height 20
type input "8.50"
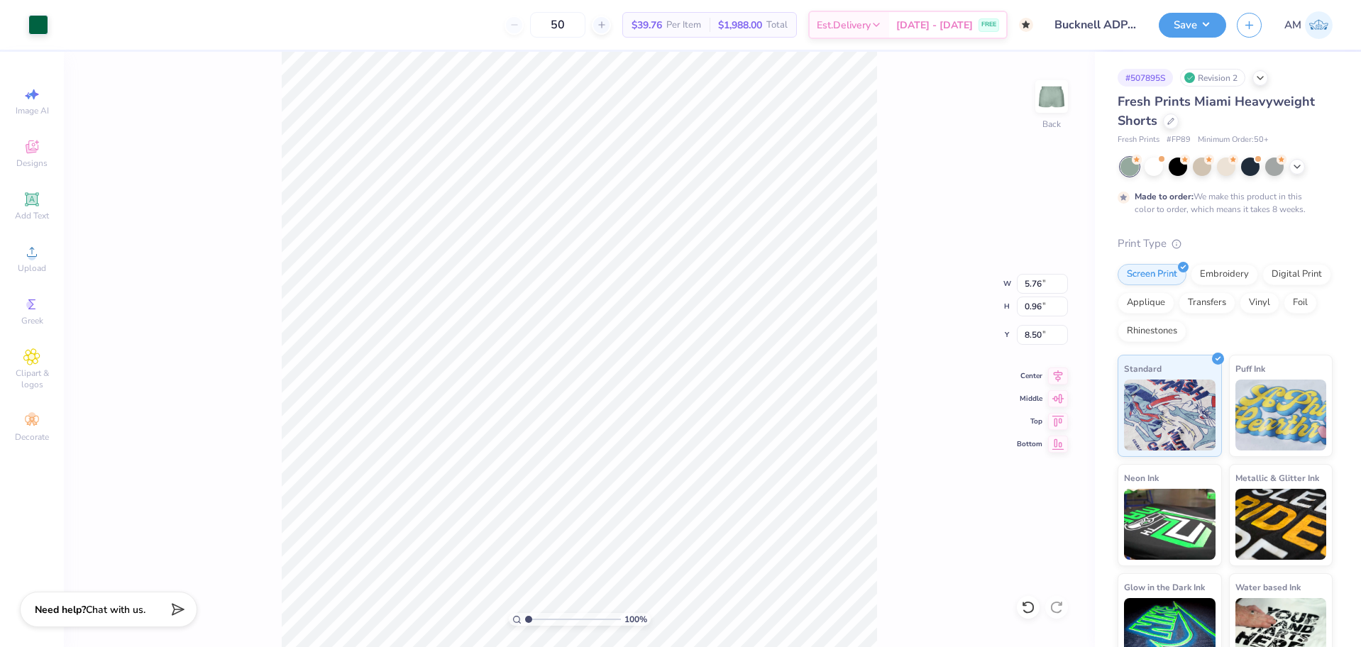
click at [919, 477] on div "100 % Back W 5.76 5.76 " H 0.96 0.96 " Y 8.50 8.50 " Center Middle Top Bottom" at bounding box center [579, 349] width 1031 height 595
click at [883, 327] on div "100 % Back W 6.00 6.00 " H 0.96 0.96 " Y 8.50 8.50 " Center Middle Top Bottom" at bounding box center [579, 349] width 1031 height 595
drag, startPoint x: 1055, startPoint y: 372, endPoint x: 974, endPoint y: 395, distance: 84.2
click at [1055, 372] on icon at bounding box center [1058, 376] width 20 height 17
type input "5.76"
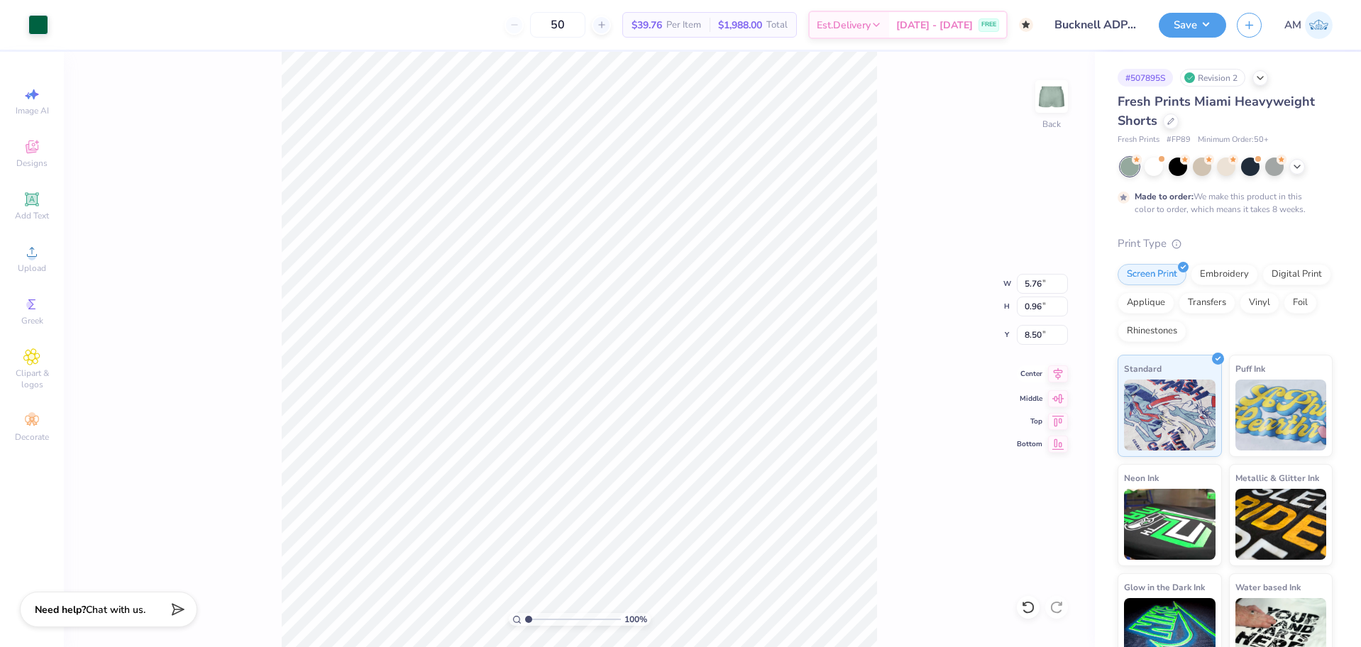
click at [1059, 377] on icon at bounding box center [1058, 373] width 20 height 17
click at [895, 503] on div "100 % Back W 5.76 5.76 " H 0.96 0.96 " Y 8.50 8.50 " Center Middle Top Bottom" at bounding box center [579, 349] width 1031 height 595
type input "5.76"
click at [911, 475] on div "100 % Back W 5.76 5.76 " H 0.96 0.96 " Y 8.50 8.50 " Center Middle Top Bottom" at bounding box center [579, 349] width 1031 height 595
click at [22, 267] on span "Upload" at bounding box center [32, 268] width 28 height 11
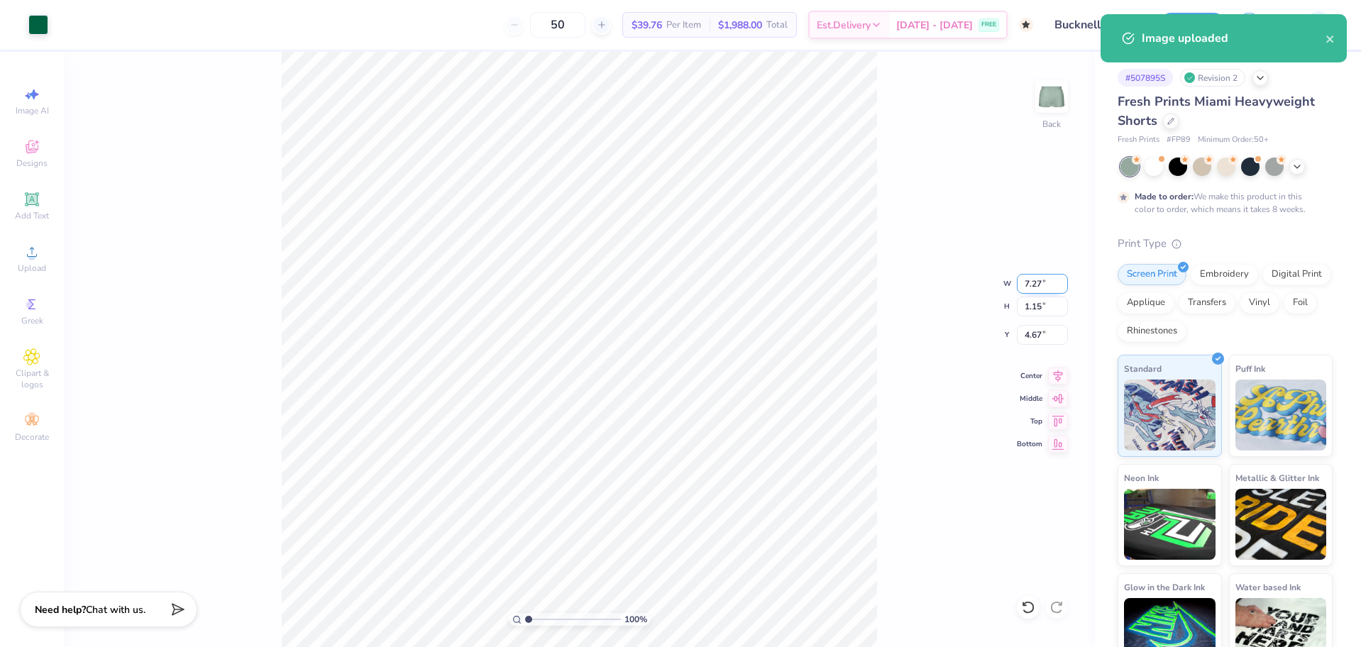
click at [1029, 284] on input "7.27" at bounding box center [1042, 284] width 51 height 20
type input "6.00"
type input "0.95"
click at [1031, 338] on input "4.77" at bounding box center [1042, 335] width 51 height 20
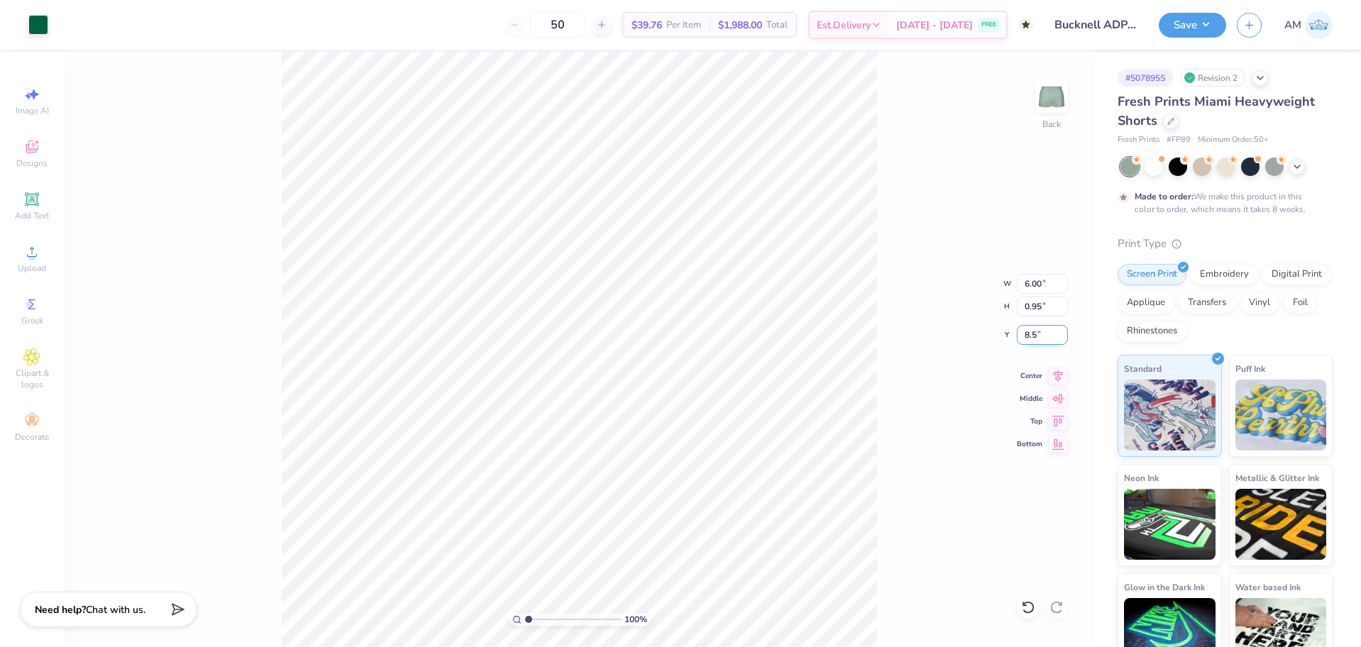
type input "8.50"
click at [25, 258] on icon at bounding box center [31, 251] width 17 height 17
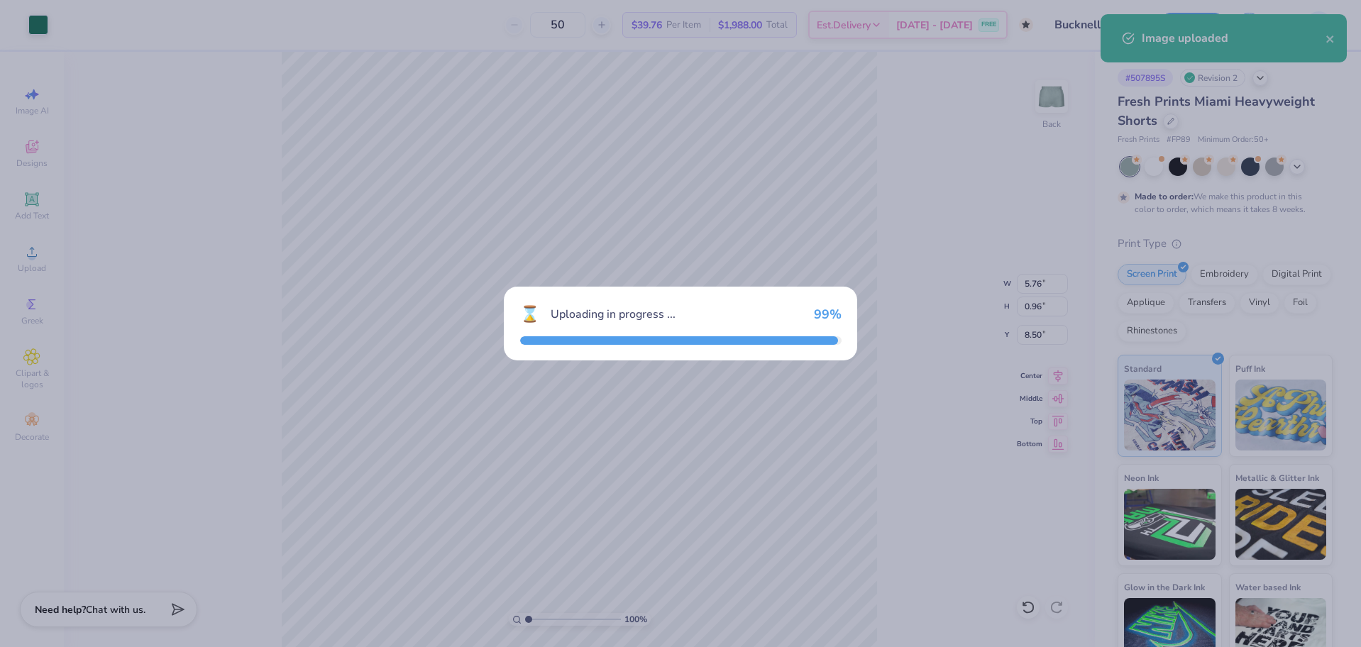
type input "7.27"
type input "1.18"
type input "4.66"
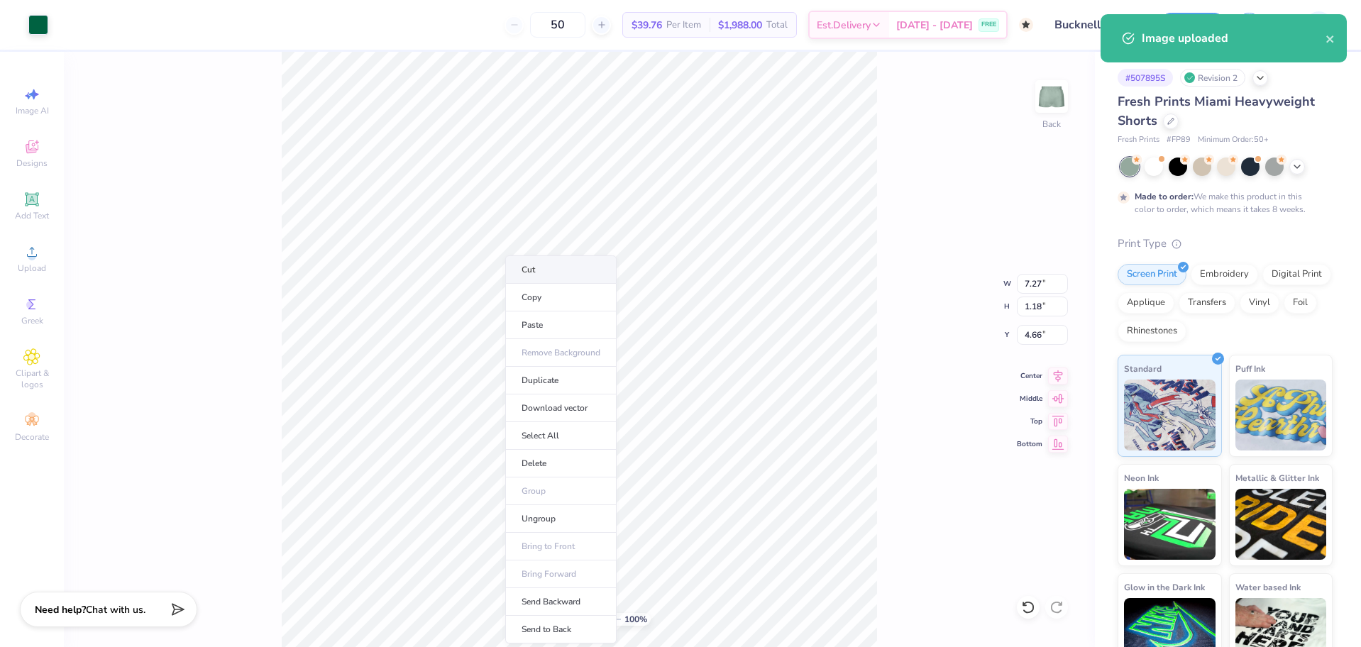
click at [536, 269] on li "Cut" at bounding box center [560, 269] width 111 height 28
click at [725, 319] on li "Paste" at bounding box center [748, 325] width 111 height 28
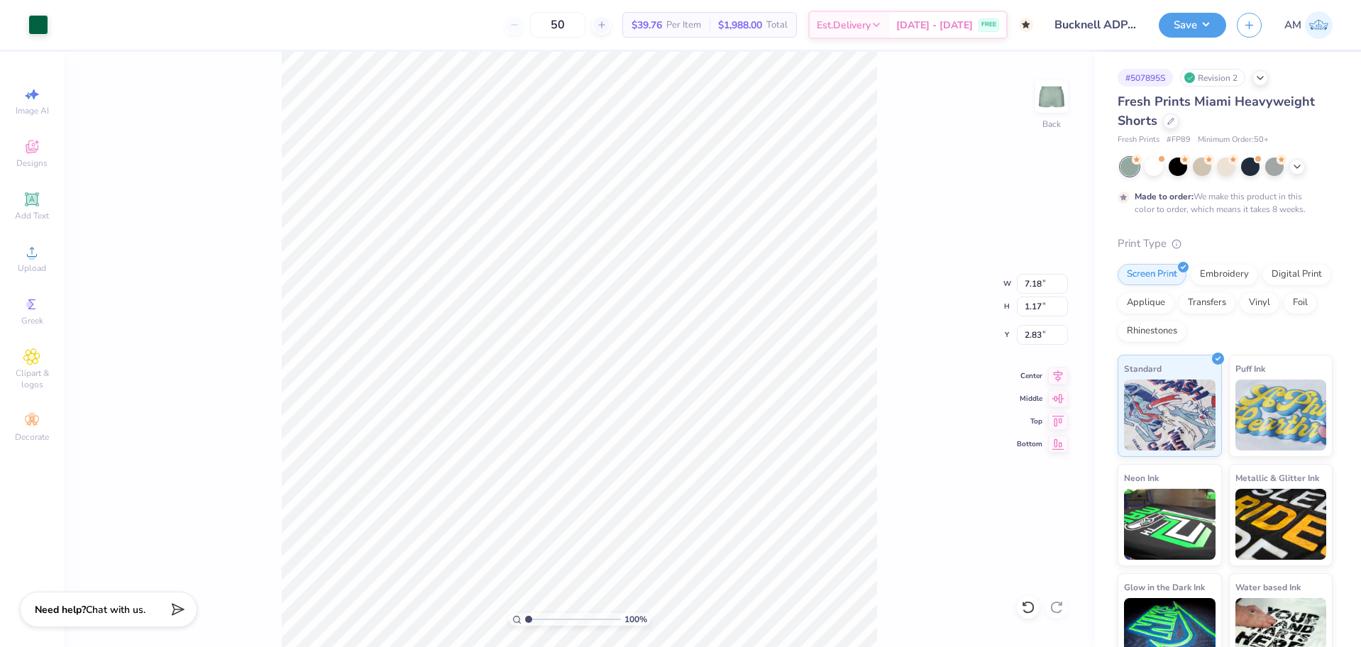
type input "6.00"
type input "0.95"
type input "8.50"
click at [1039, 304] on input "0.95" at bounding box center [1042, 307] width 51 height 20
type input "7.18"
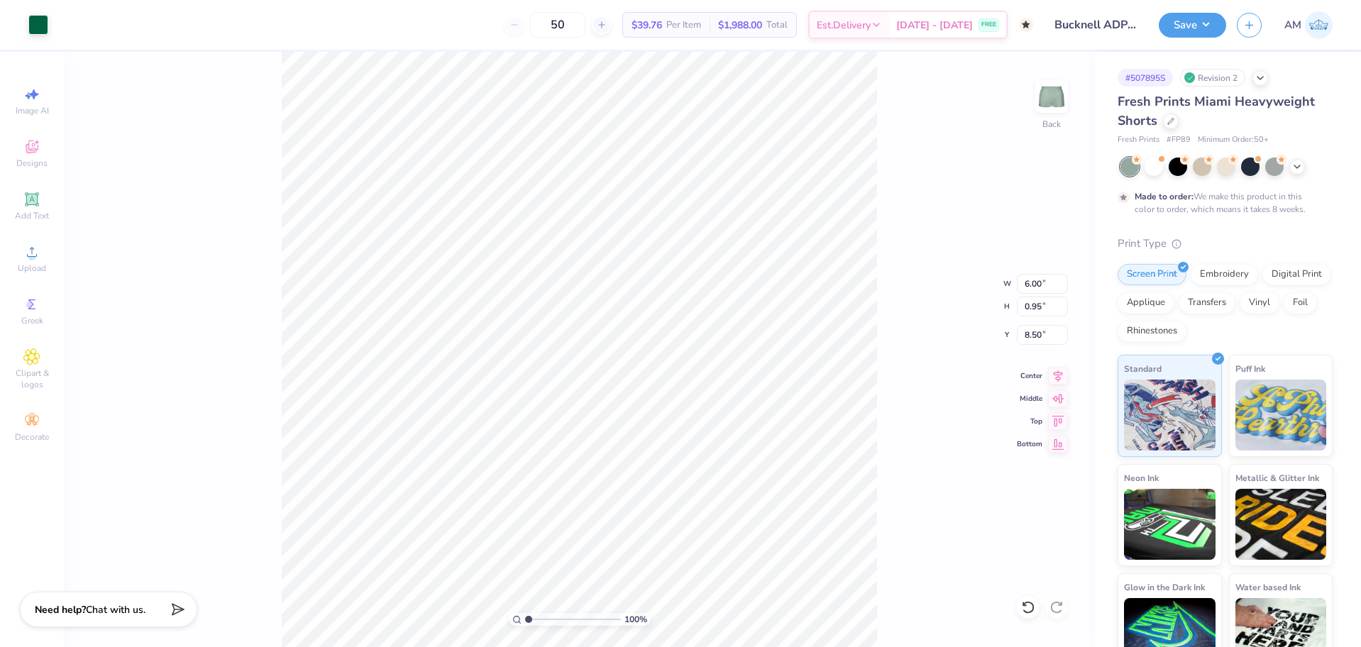
type input "1.17"
type input "2.83"
click at [1030, 303] on input "1.17" at bounding box center [1042, 307] width 51 height 20
paste input "0.95"
type input "0.95"
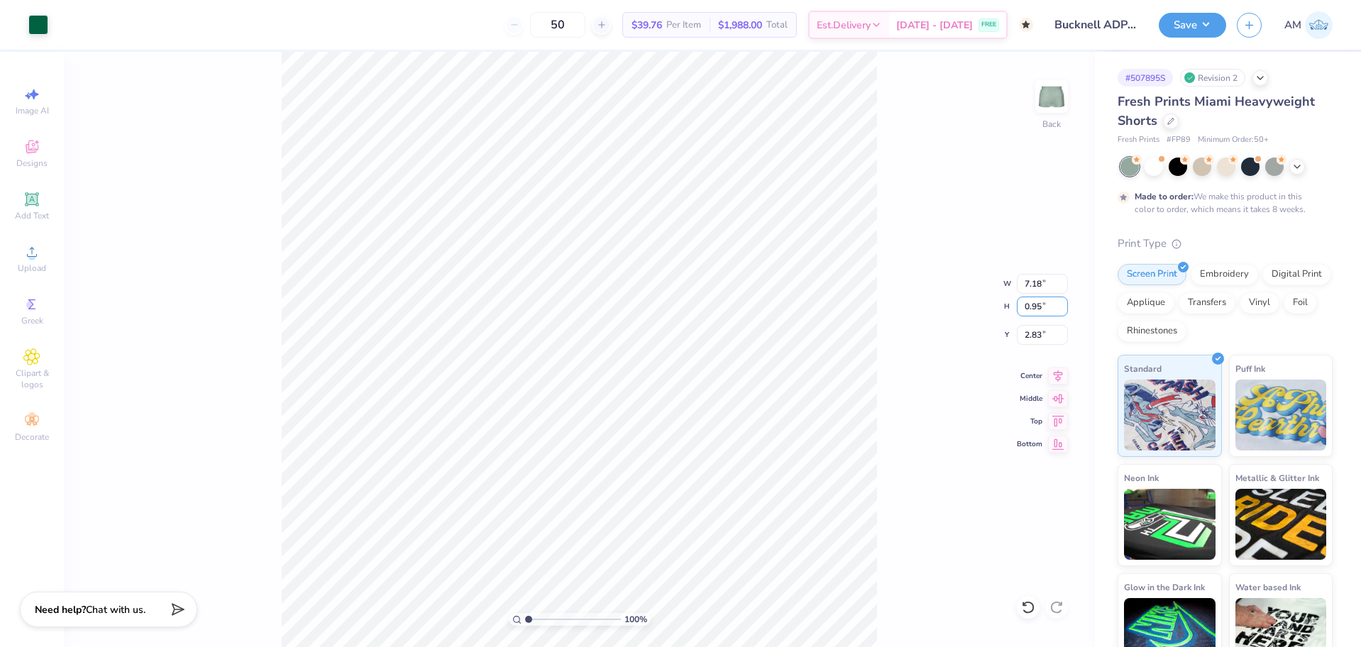
type input "5.84"
type input "2.94"
click at [1032, 337] on input "2.94" at bounding box center [1042, 335] width 51 height 20
click at [1037, 333] on input "6.00" at bounding box center [1042, 335] width 51 height 20
type input "8.50"
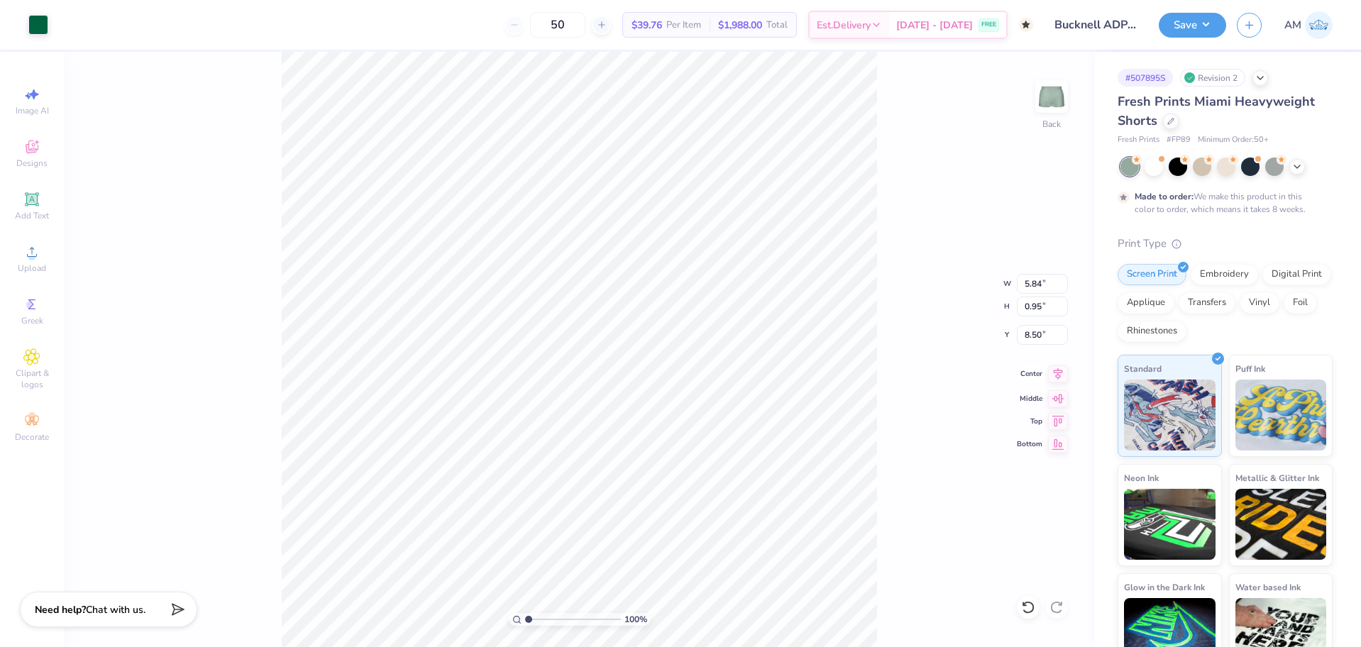
click at [1063, 370] on icon at bounding box center [1058, 373] width 20 height 17
click at [1194, 22] on button "Save" at bounding box center [1192, 23] width 67 height 25
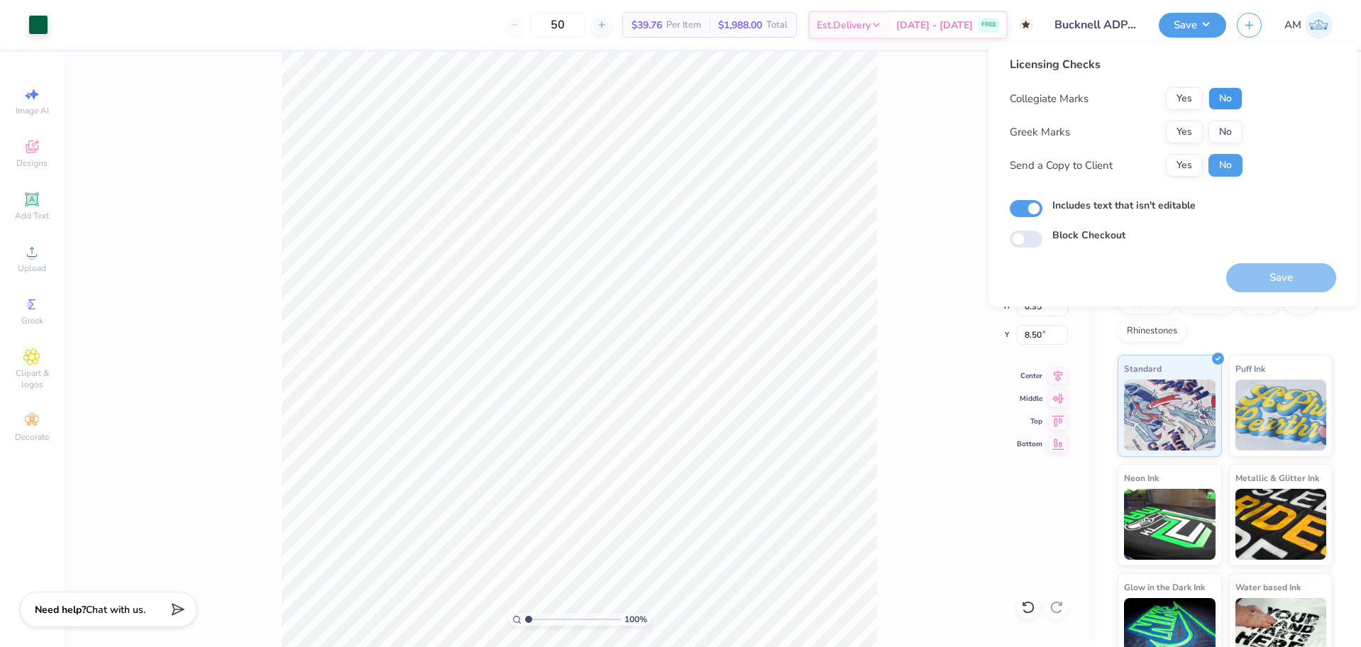
click at [1233, 95] on button "No" at bounding box center [1225, 98] width 34 height 23
click at [1227, 124] on button "No" at bounding box center [1225, 132] width 34 height 23
click at [1188, 156] on button "Yes" at bounding box center [1184, 165] width 37 height 23
click at [1281, 286] on button "Save" at bounding box center [1281, 277] width 110 height 29
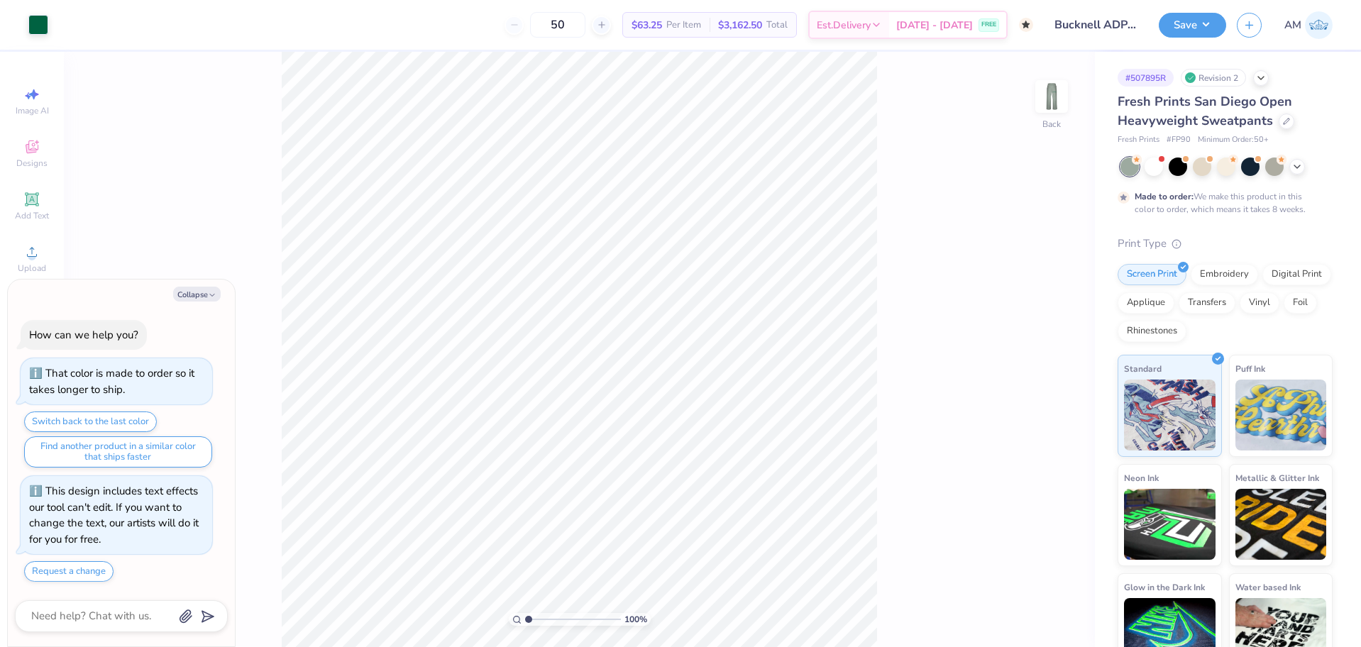
type textarea "x"
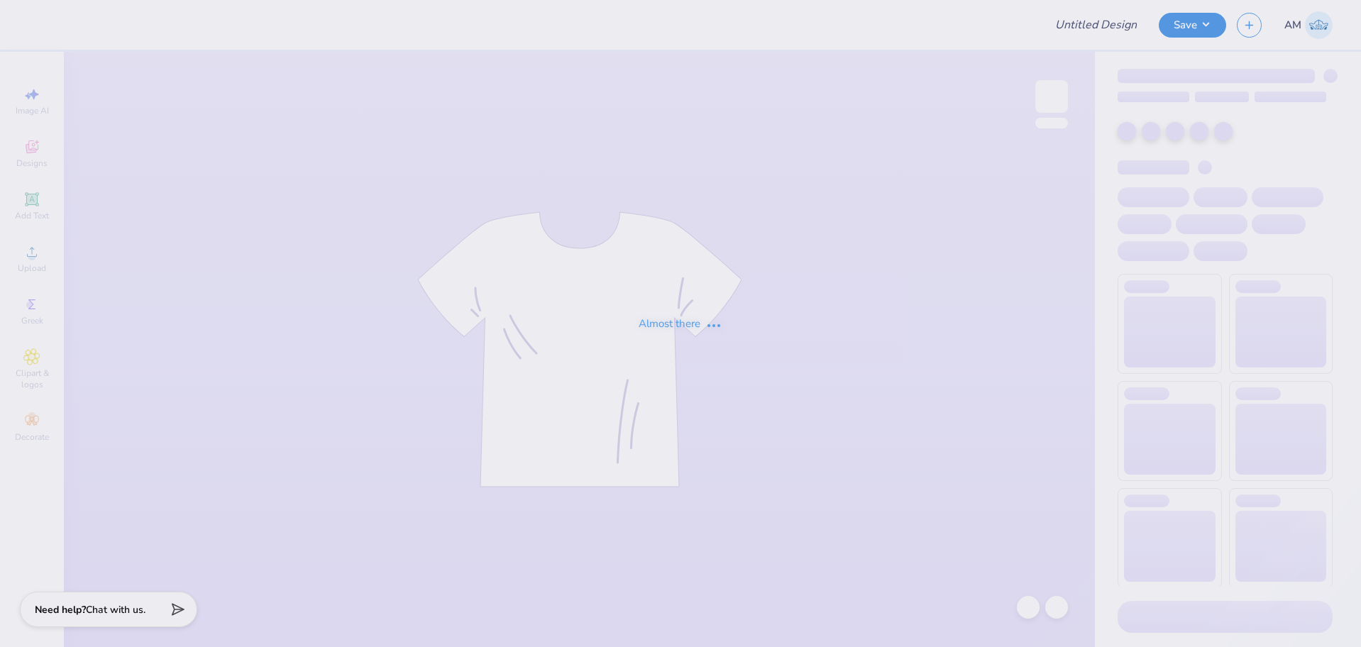
type input "Kappa Sigma Parents Weekend"
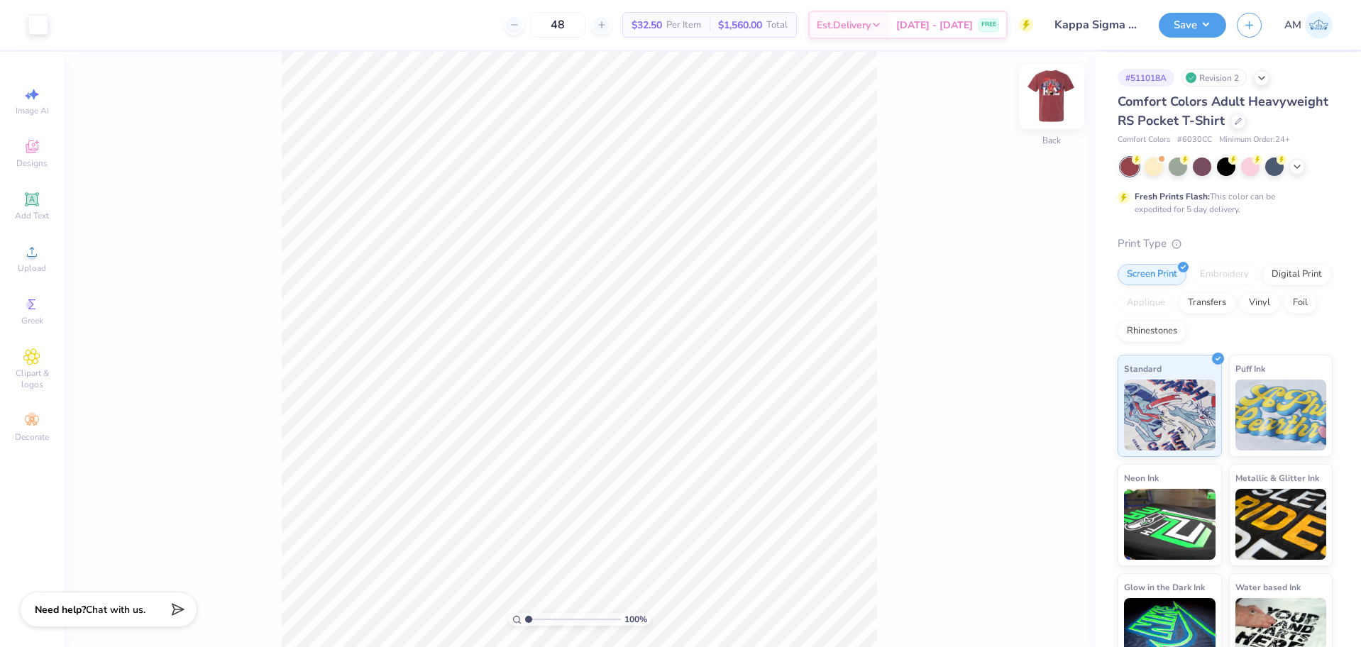
click at [1039, 89] on img at bounding box center [1051, 96] width 57 height 57
click at [1047, 96] on img at bounding box center [1051, 96] width 57 height 57
click at [675, 514] on li "Ungroup" at bounding box center [694, 519] width 111 height 28
click at [695, 442] on li "Group" at bounding box center [714, 445] width 111 height 28
click at [1056, 371] on icon at bounding box center [1058, 372] width 9 height 12
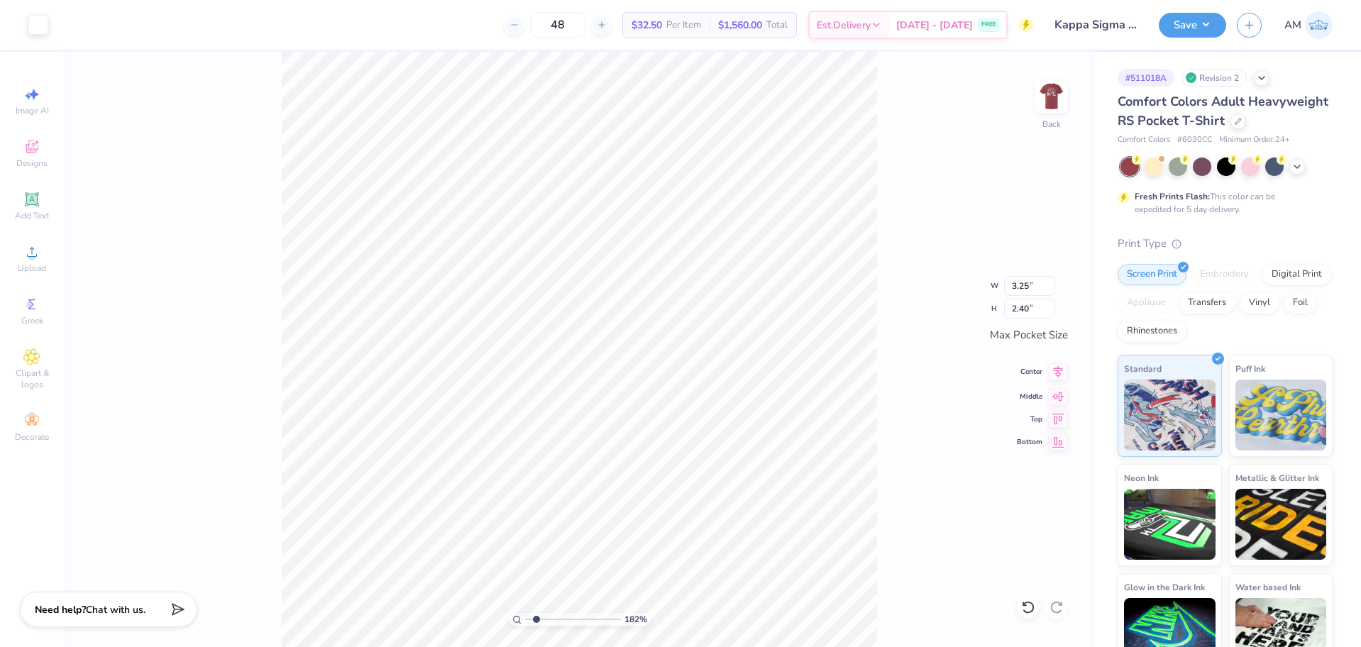
type input "1.82266588284093"
type input "13.15"
type input "7.46"
click at [1032, 609] on icon at bounding box center [1028, 607] width 12 height 13
click at [1016, 610] on div "182 % Back" at bounding box center [579, 349] width 1031 height 595
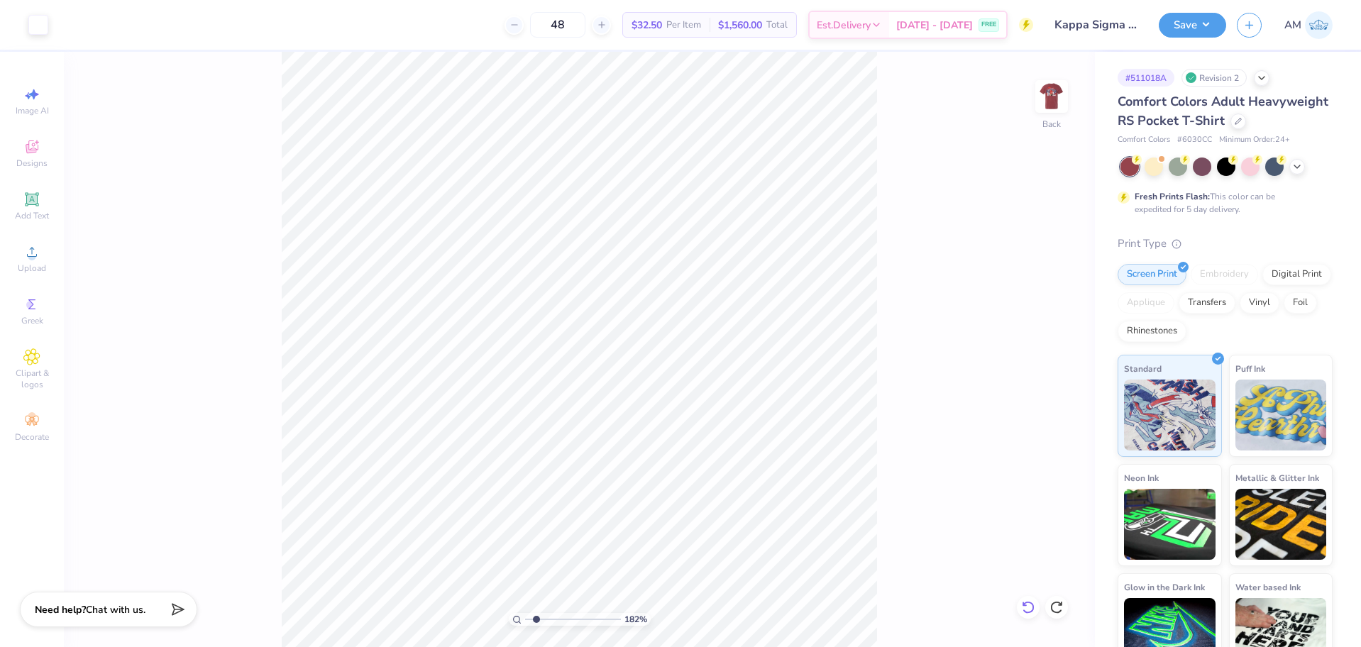
click at [1026, 607] on icon at bounding box center [1028, 607] width 14 height 14
click at [660, 409] on li "Group" at bounding box center [672, 414] width 111 height 28
type input "1.82266588284093"
click at [1024, 285] on input "3.25" at bounding box center [1029, 286] width 51 height 20
type input "3.5"
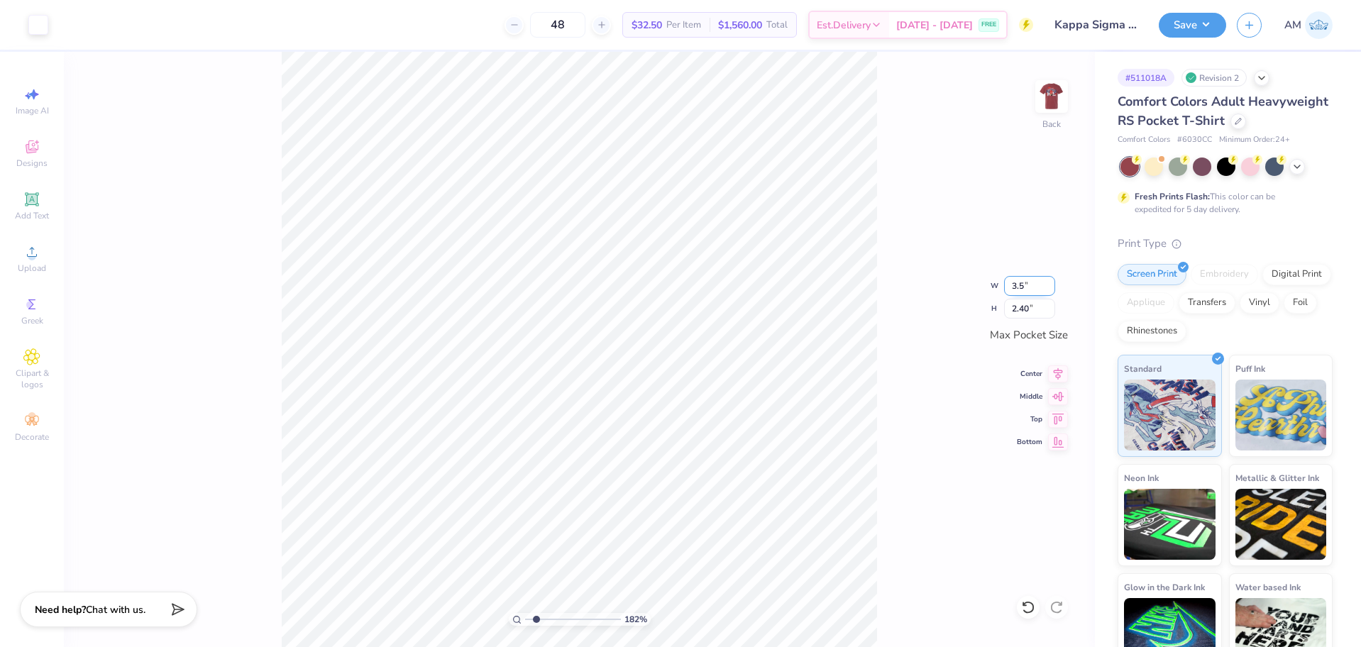
type input "1.82266588284093"
type input "3.50"
type input "2.59"
click at [1027, 283] on input "3.50" at bounding box center [1029, 286] width 51 height 20
type input "4"
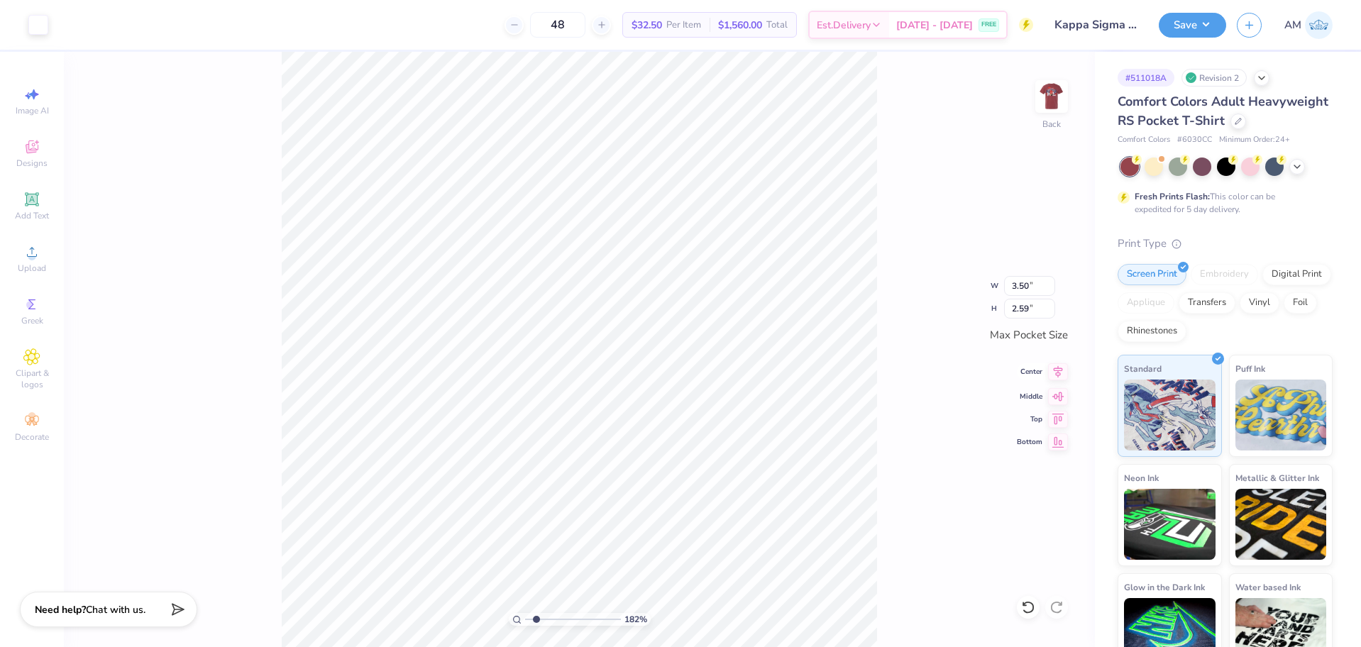
click at [1056, 370] on icon at bounding box center [1058, 371] width 20 height 17
click at [1054, 392] on icon at bounding box center [1058, 394] width 20 height 17
click at [1059, 97] on img at bounding box center [1051, 96] width 57 height 57
click at [118, 27] on div at bounding box center [115, 23] width 20 height 20
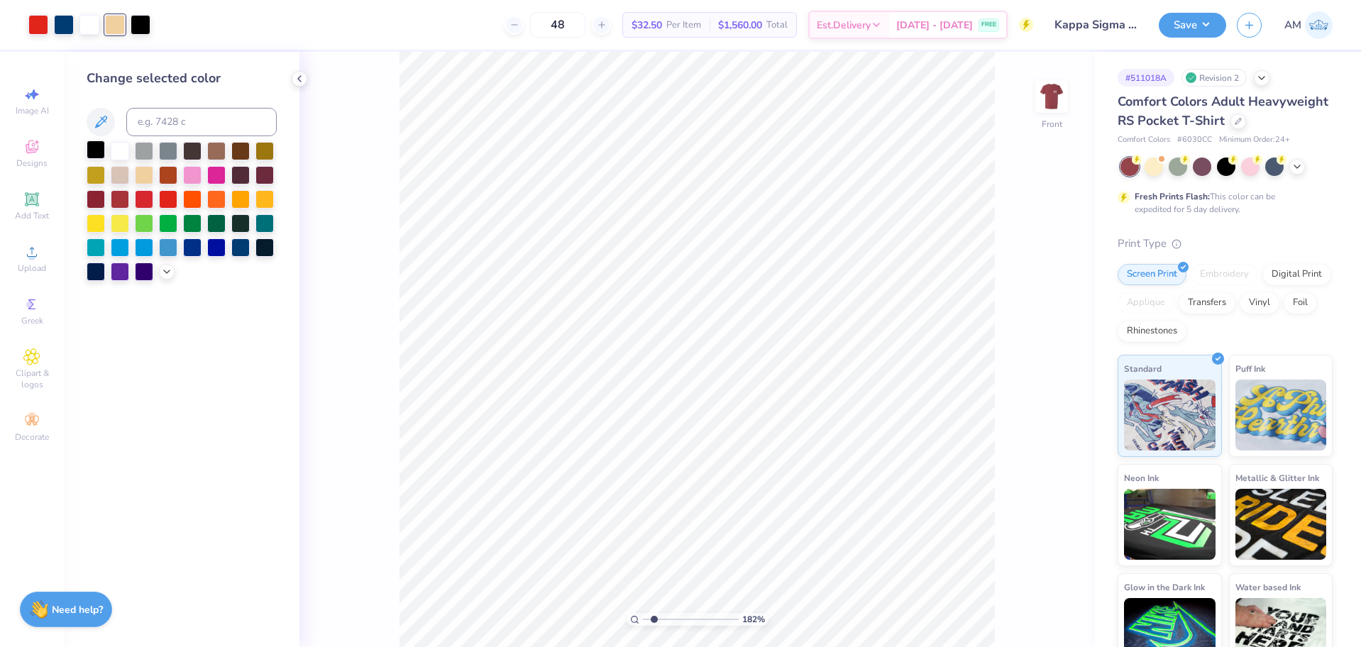
click at [98, 153] on div at bounding box center [96, 149] width 18 height 18
click at [1029, 607] on icon at bounding box center [1028, 607] width 14 height 14
click at [65, 21] on div at bounding box center [64, 23] width 20 height 20
click at [96, 155] on div at bounding box center [96, 149] width 18 height 18
click at [121, 26] on div at bounding box center [115, 23] width 20 height 20
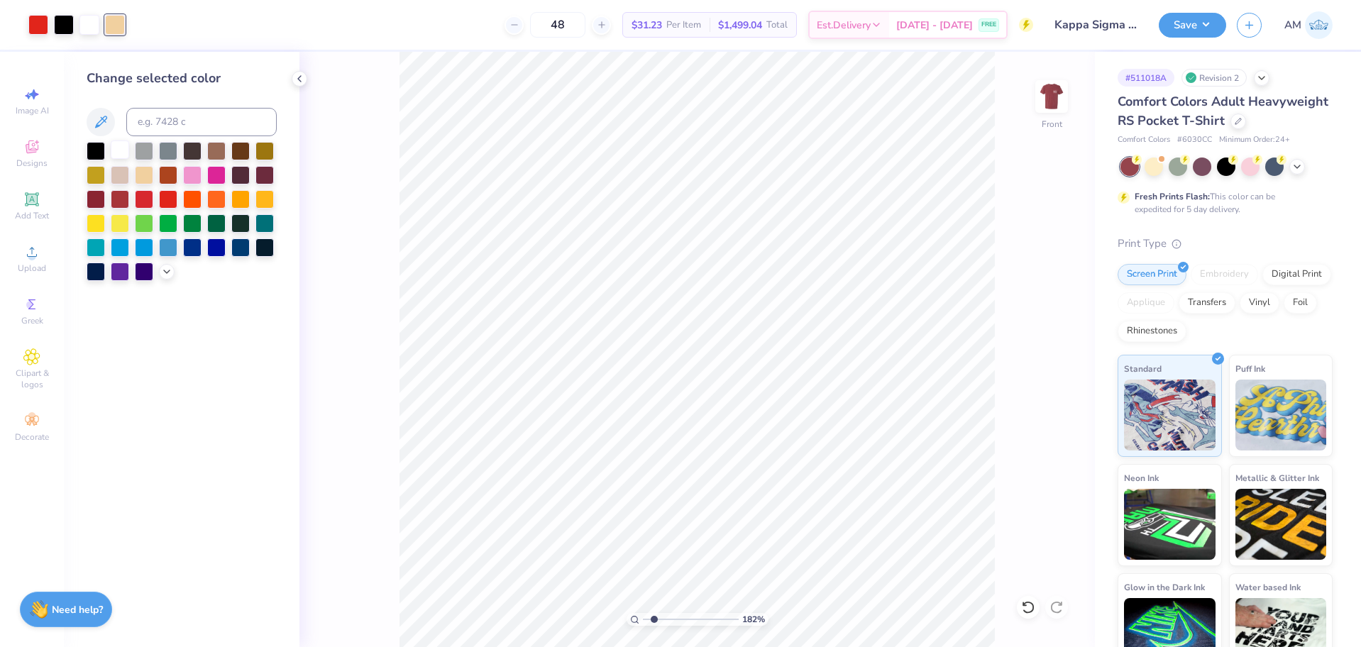
click at [121, 145] on div at bounding box center [120, 149] width 18 height 18
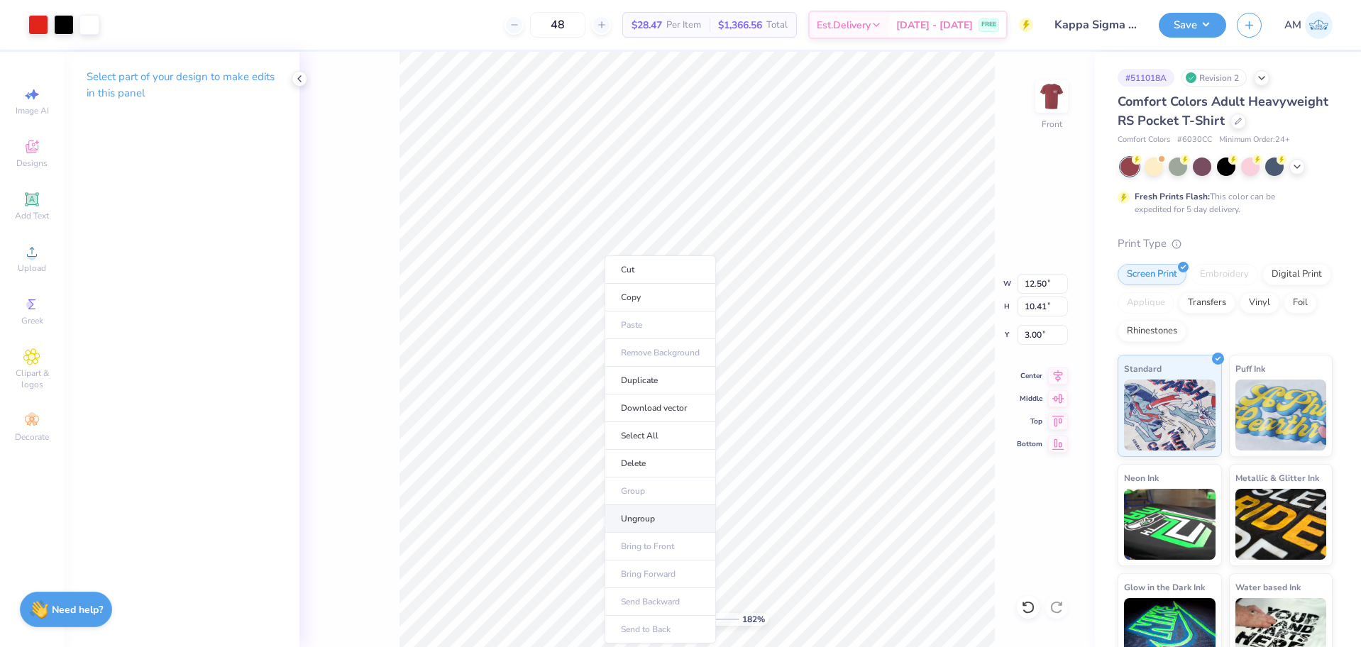
click at [634, 516] on li "Ungroup" at bounding box center [659, 519] width 111 height 28
type input "4.48505384214065"
type input "11.79"
click at [65, 26] on div at bounding box center [64, 23] width 20 height 20
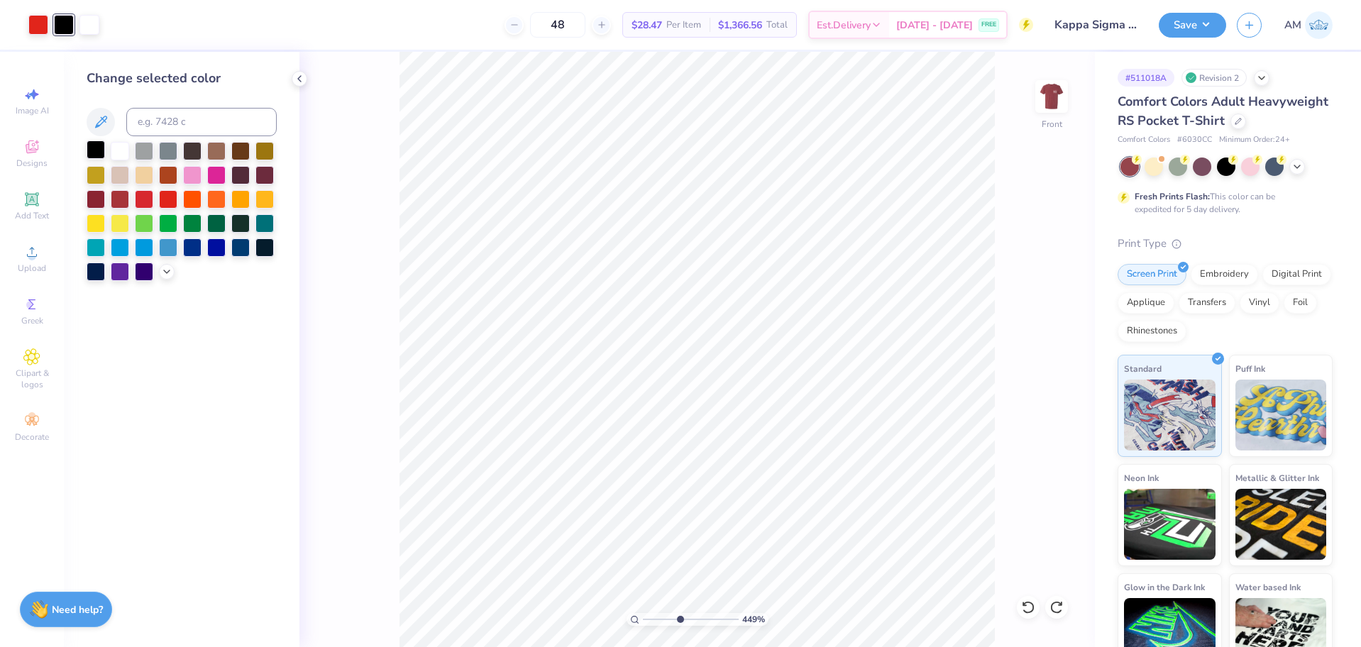
click at [87, 148] on div at bounding box center [96, 149] width 18 height 18
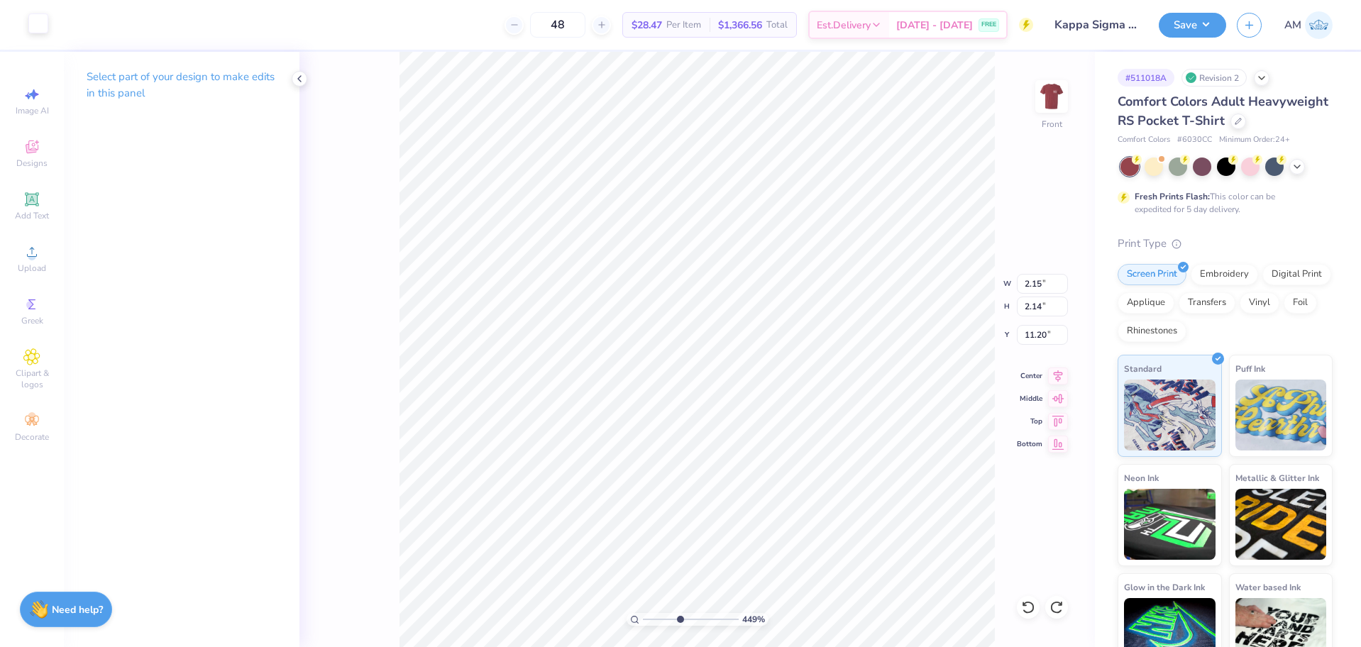
click at [38, 28] on div at bounding box center [38, 23] width 20 height 20
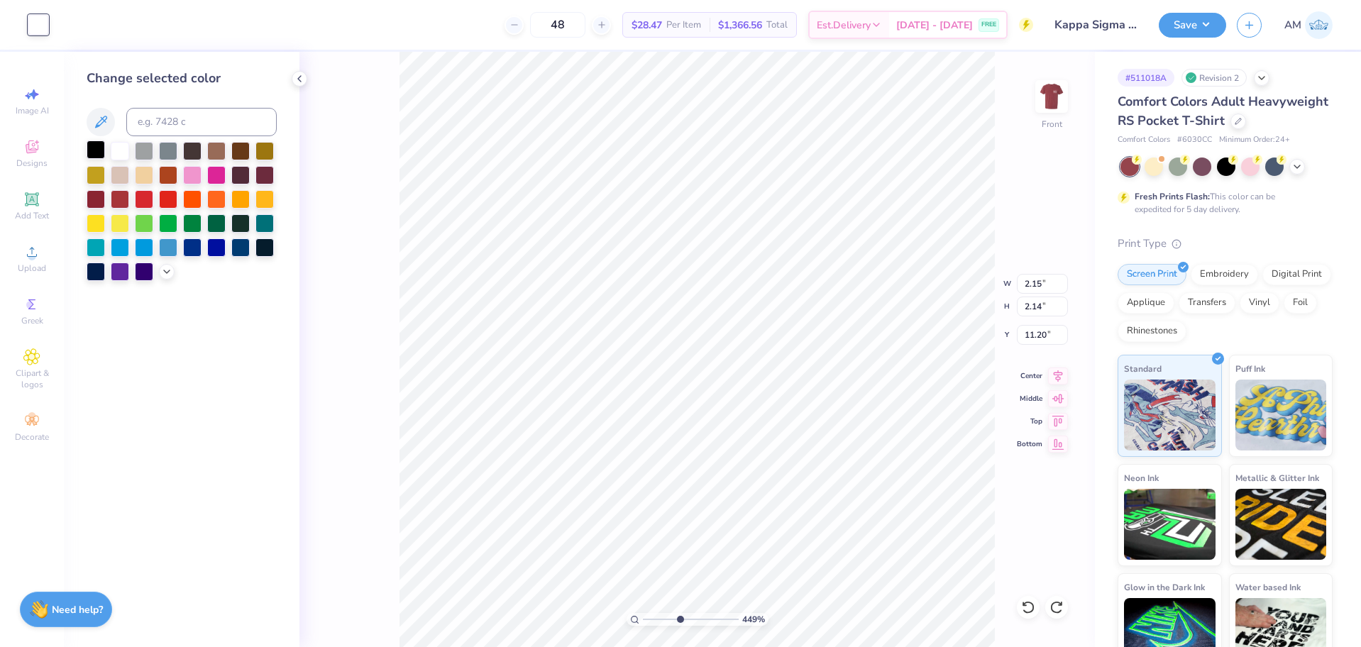
click at [95, 145] on div at bounding box center [96, 149] width 18 height 18
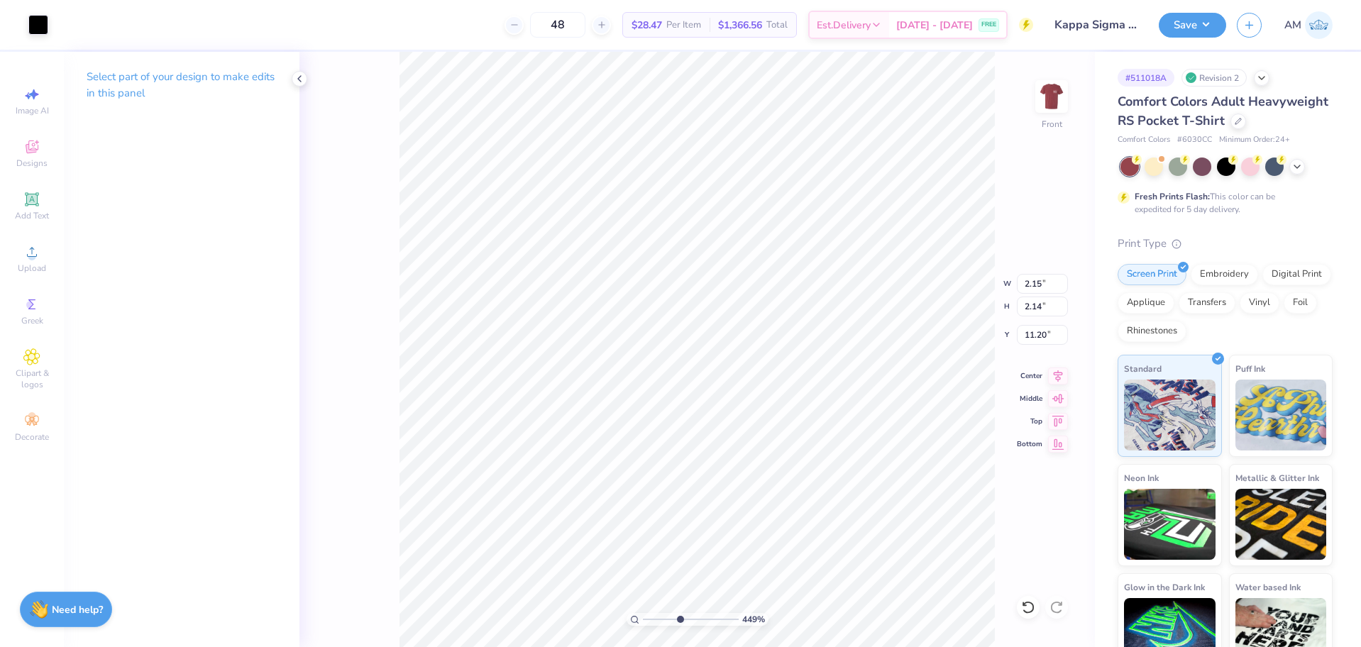
type input "4.48505384214065"
type input "13.52"
type input "4.48505384214065"
type input "11.20"
type input "4.48505384214065"
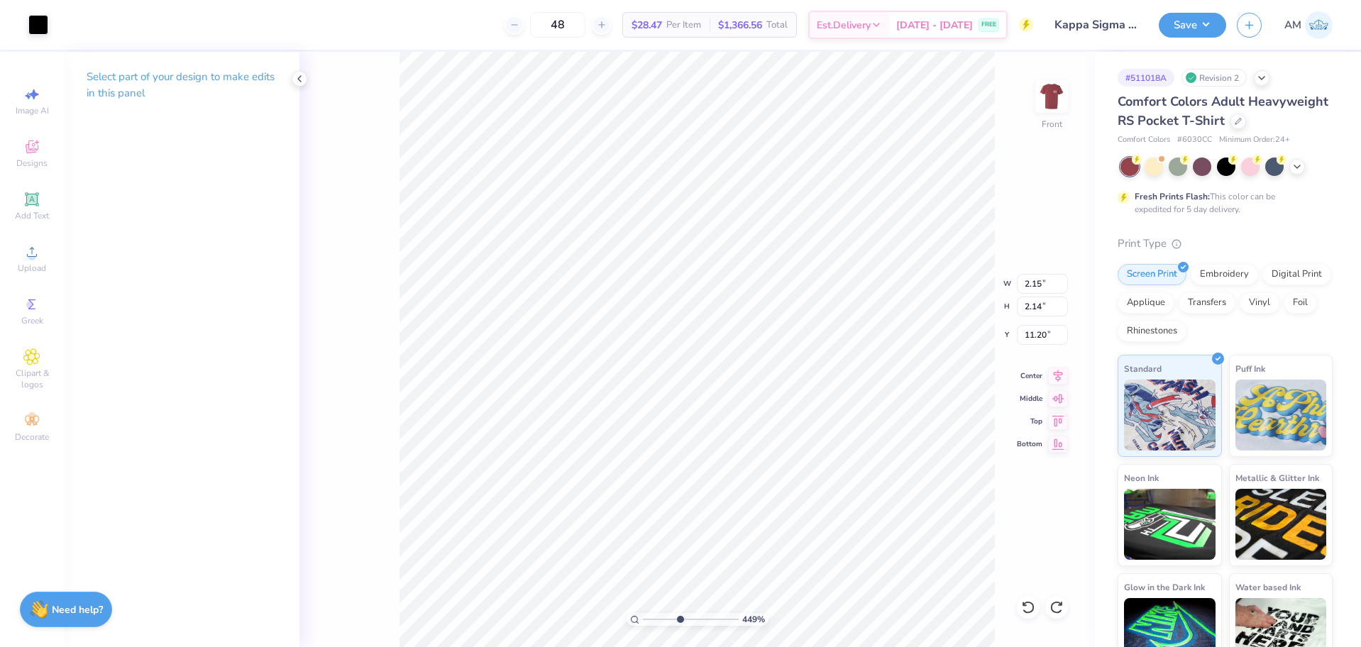
type input "2.43"
type input "2.17"
type input "11.17"
click at [38, 31] on div at bounding box center [38, 23] width 20 height 20
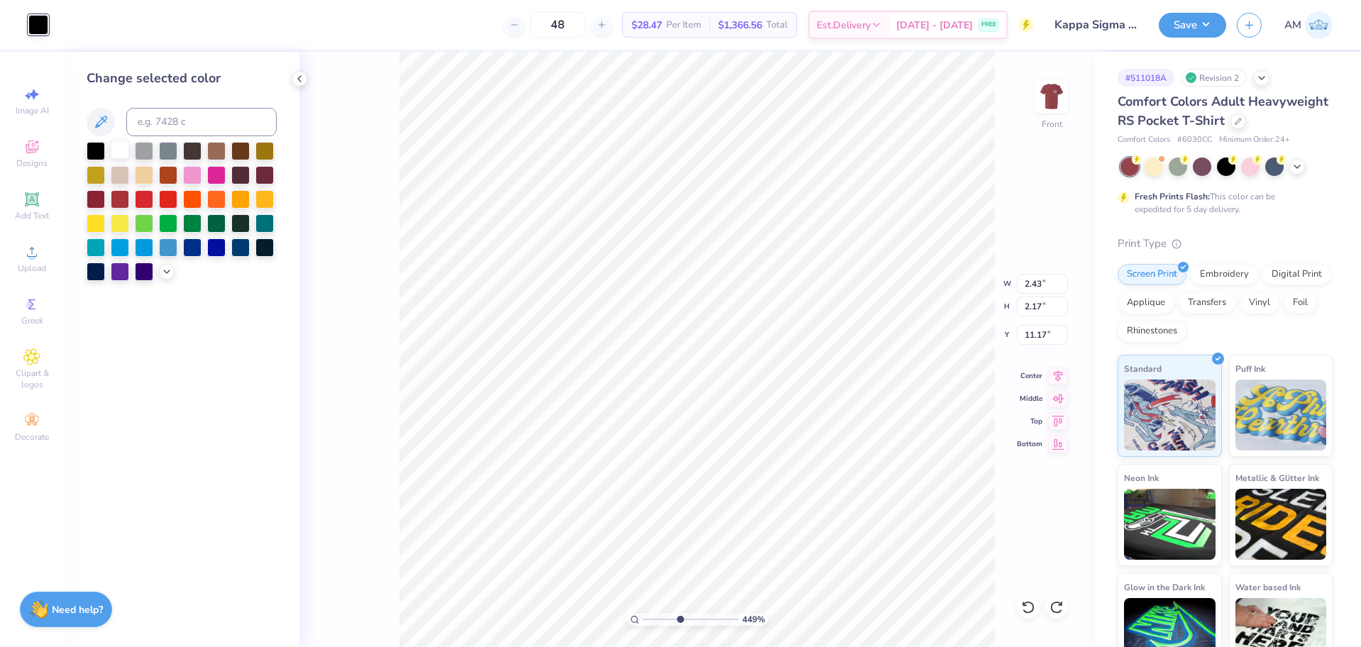
click at [116, 143] on div at bounding box center [120, 149] width 18 height 18
drag, startPoint x: 676, startPoint y: 619, endPoint x: 580, endPoint y: 619, distance: 95.8
click at [643, 619] on input "range" at bounding box center [691, 619] width 96 height 13
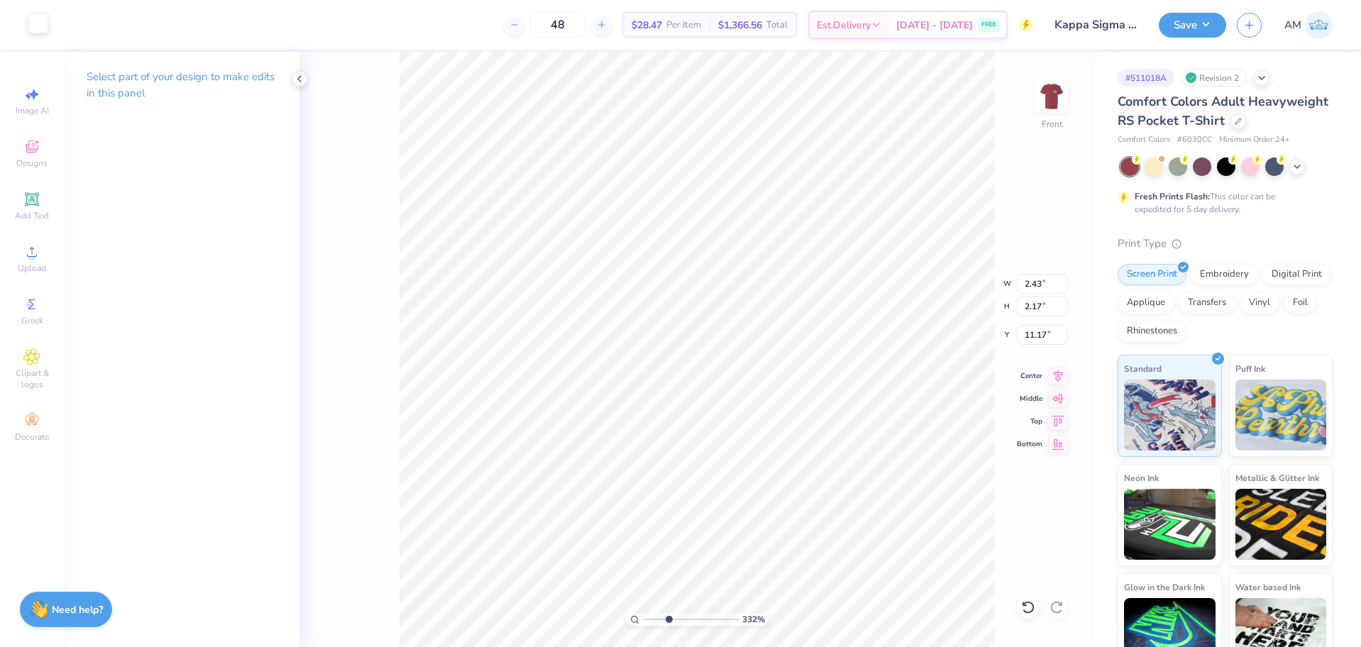
click at [42, 28] on div at bounding box center [38, 23] width 20 height 20
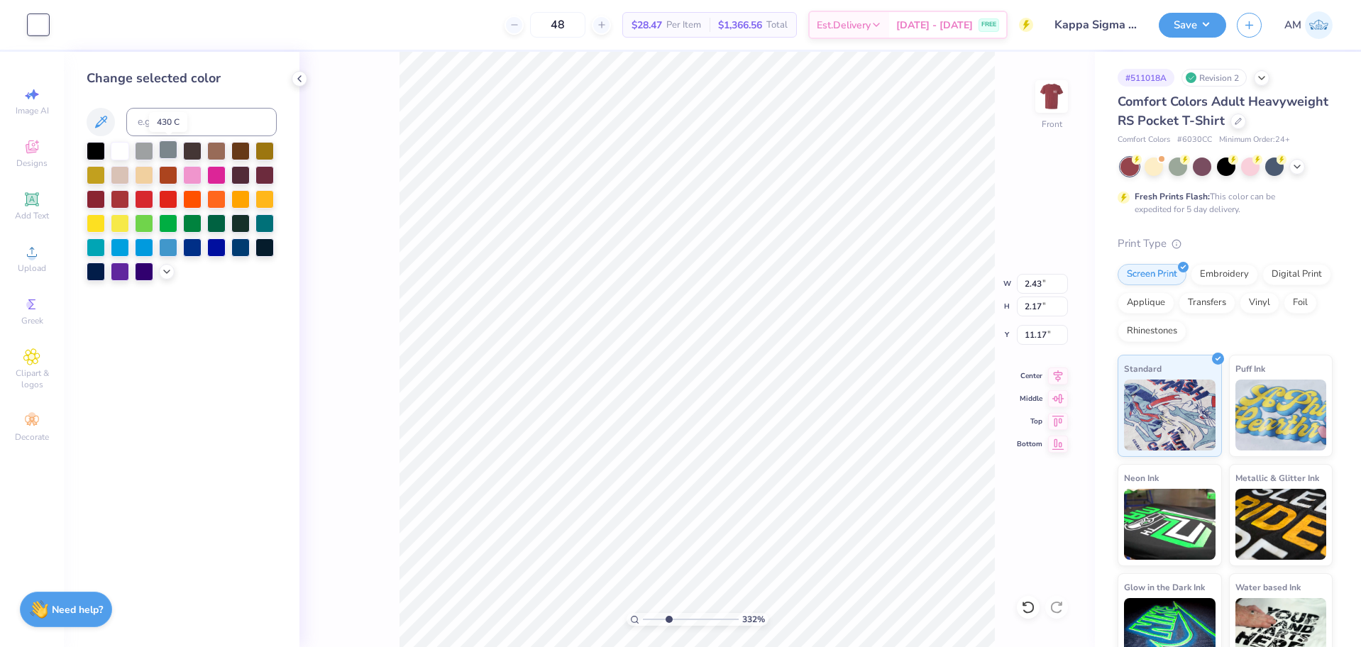
click at [168, 152] on div at bounding box center [168, 149] width 18 height 18
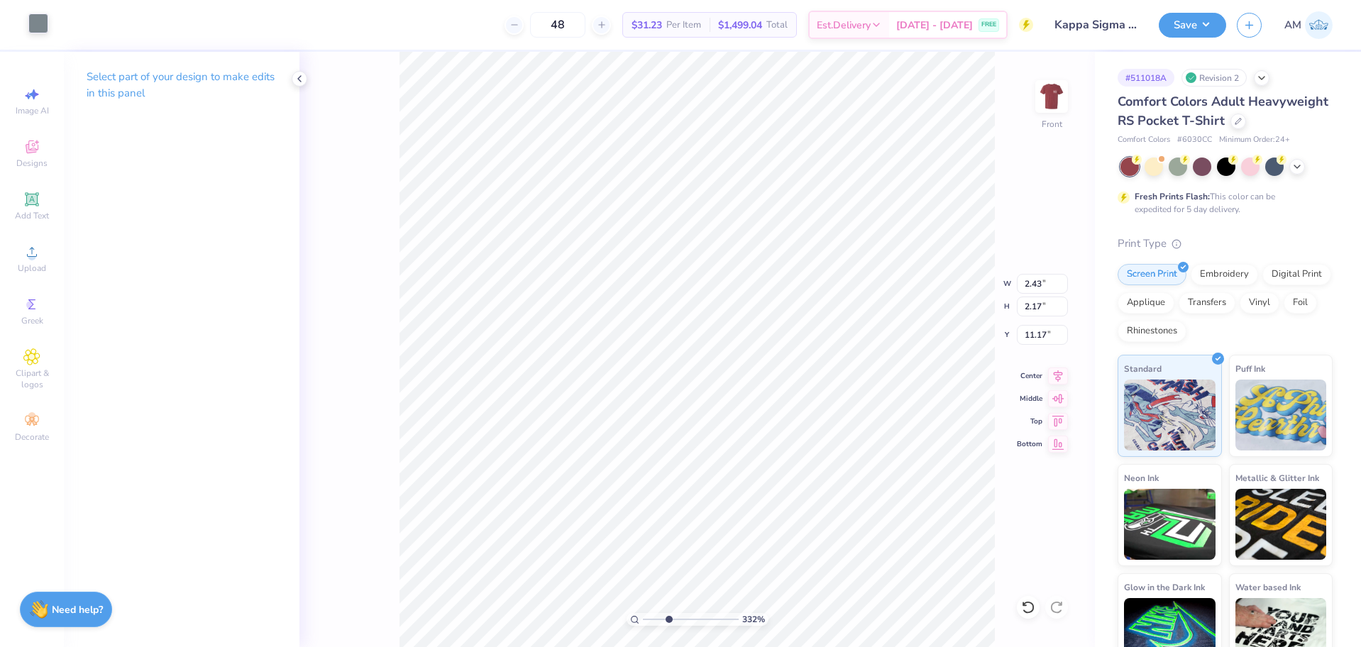
click at [38, 27] on div at bounding box center [38, 23] width 20 height 20
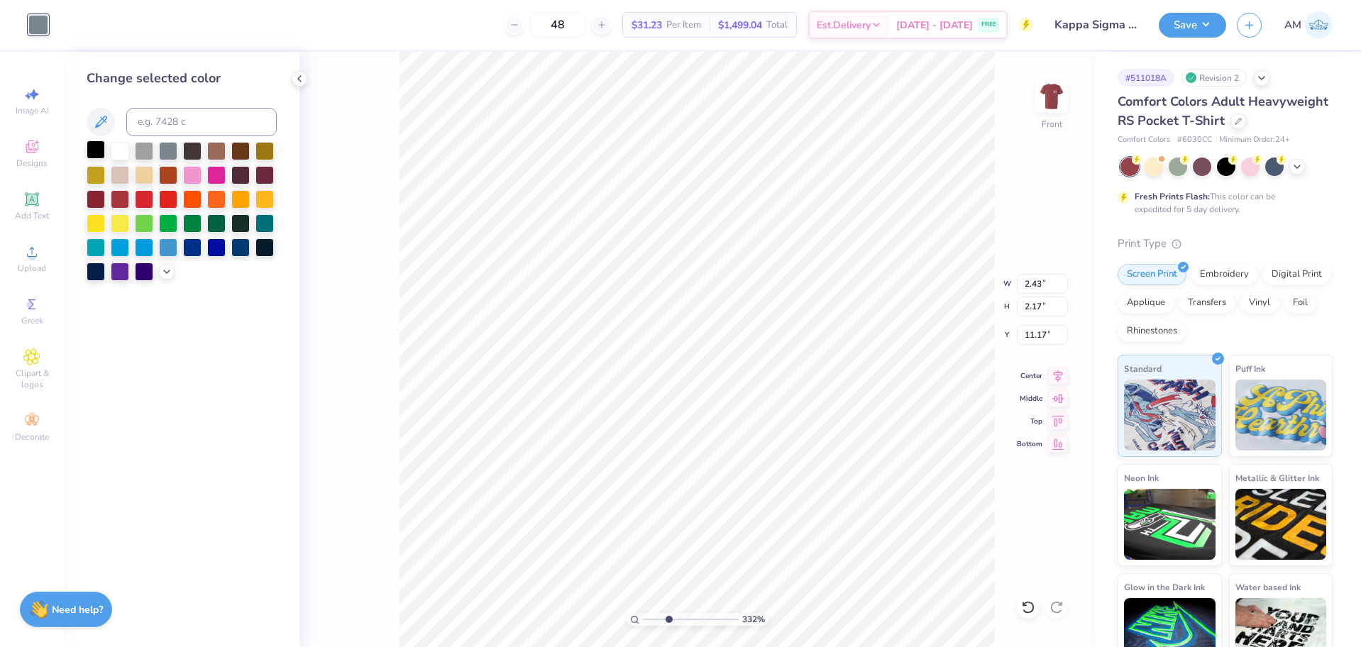
click at [97, 147] on div at bounding box center [96, 149] width 18 height 18
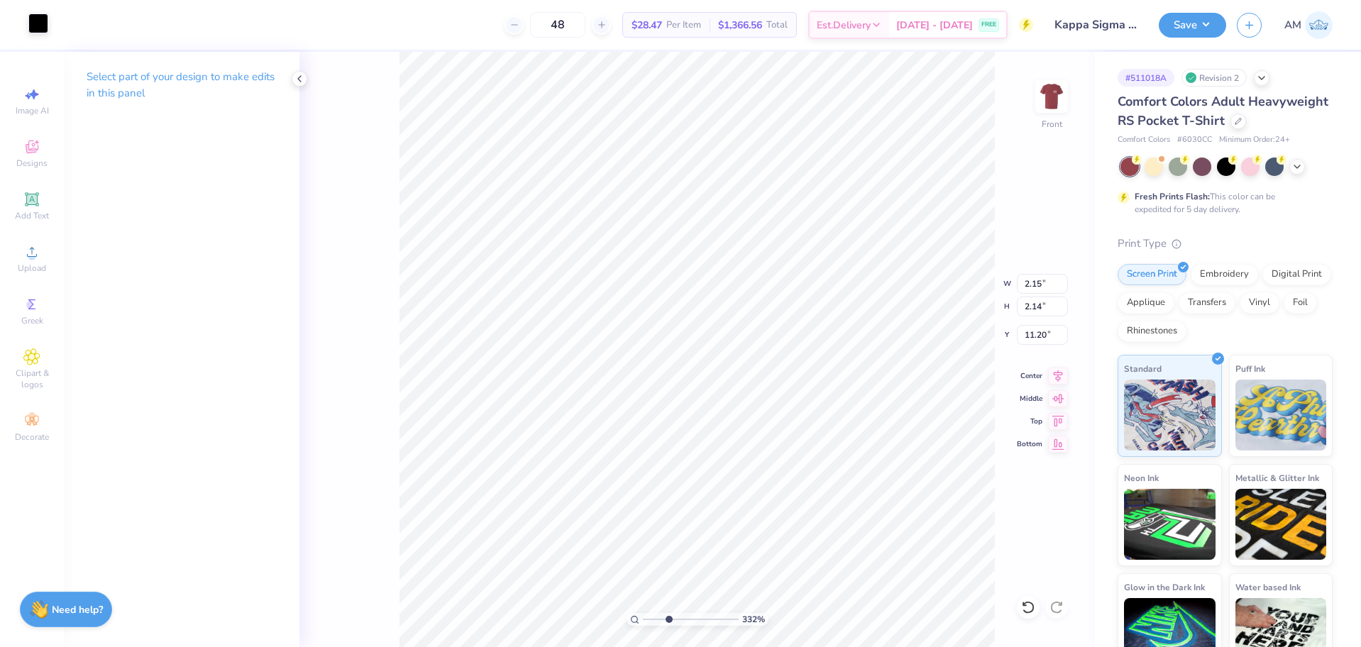
click at [44, 28] on div at bounding box center [38, 23] width 20 height 20
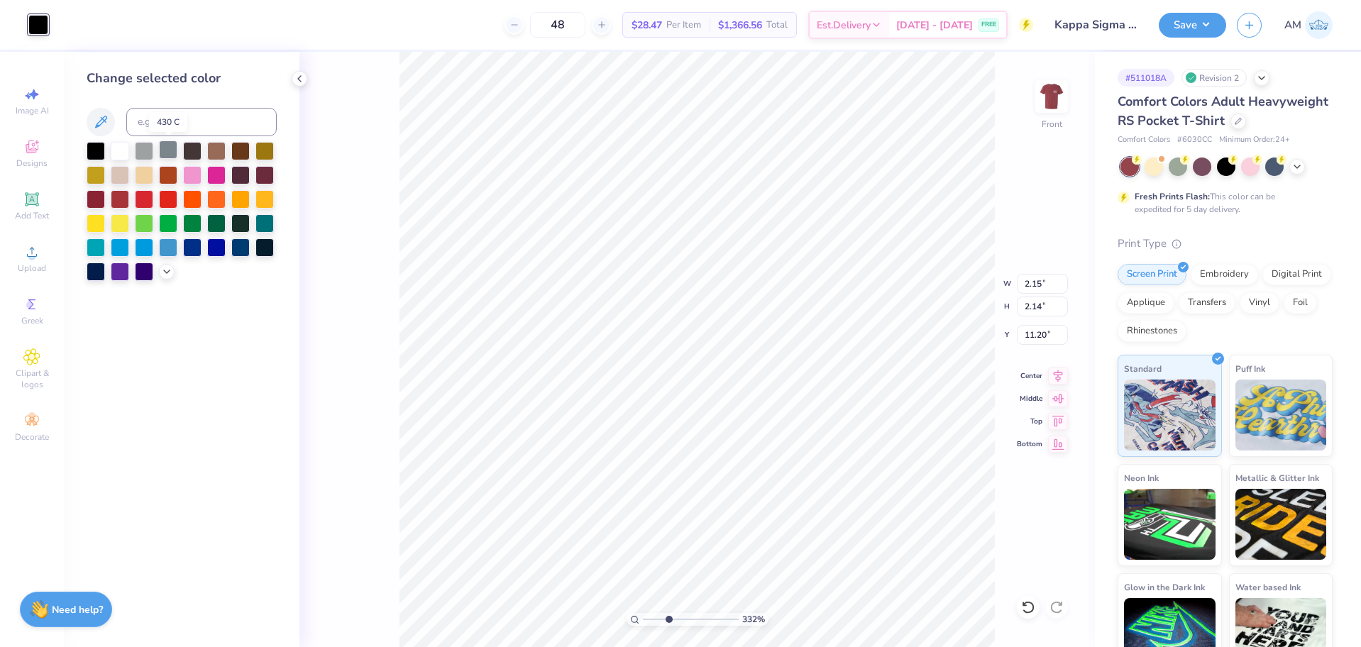
click at [168, 149] on div at bounding box center [168, 149] width 18 height 18
click at [149, 146] on div at bounding box center [144, 149] width 18 height 18
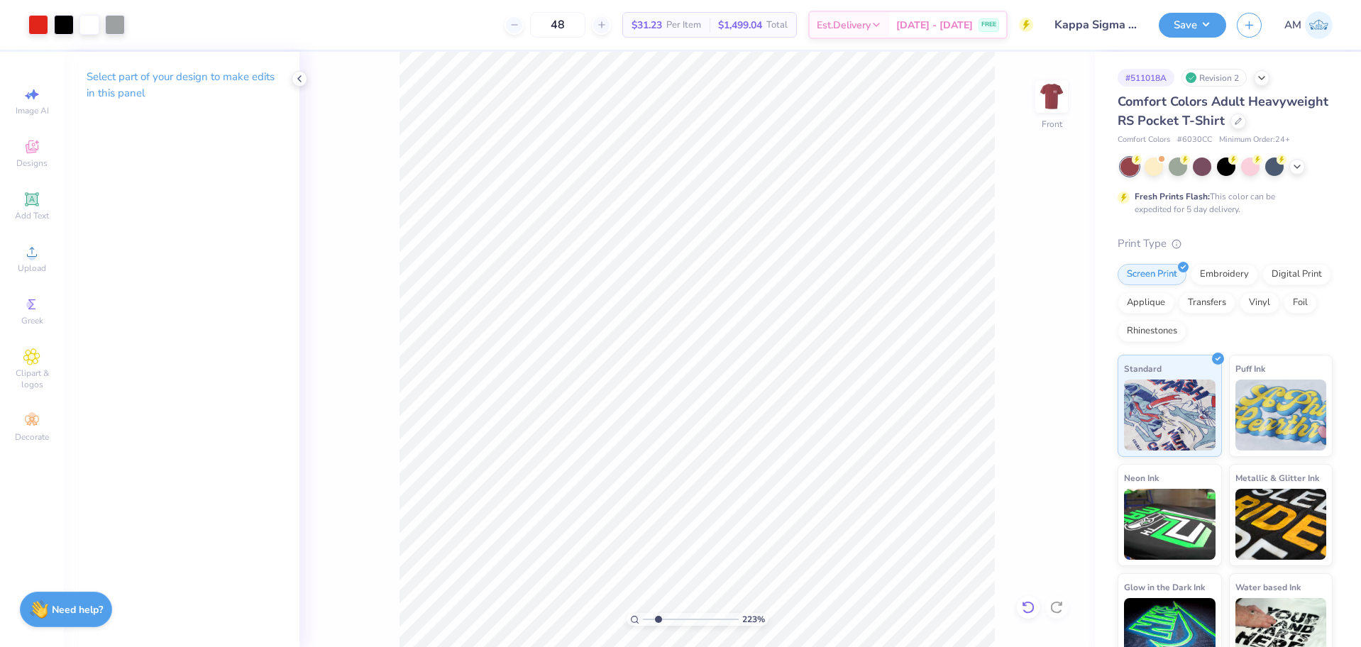
click at [1026, 603] on icon at bounding box center [1028, 607] width 12 height 13
click at [1028, 604] on icon at bounding box center [1028, 607] width 14 height 14
click at [1029, 608] on icon at bounding box center [1028, 607] width 14 height 14
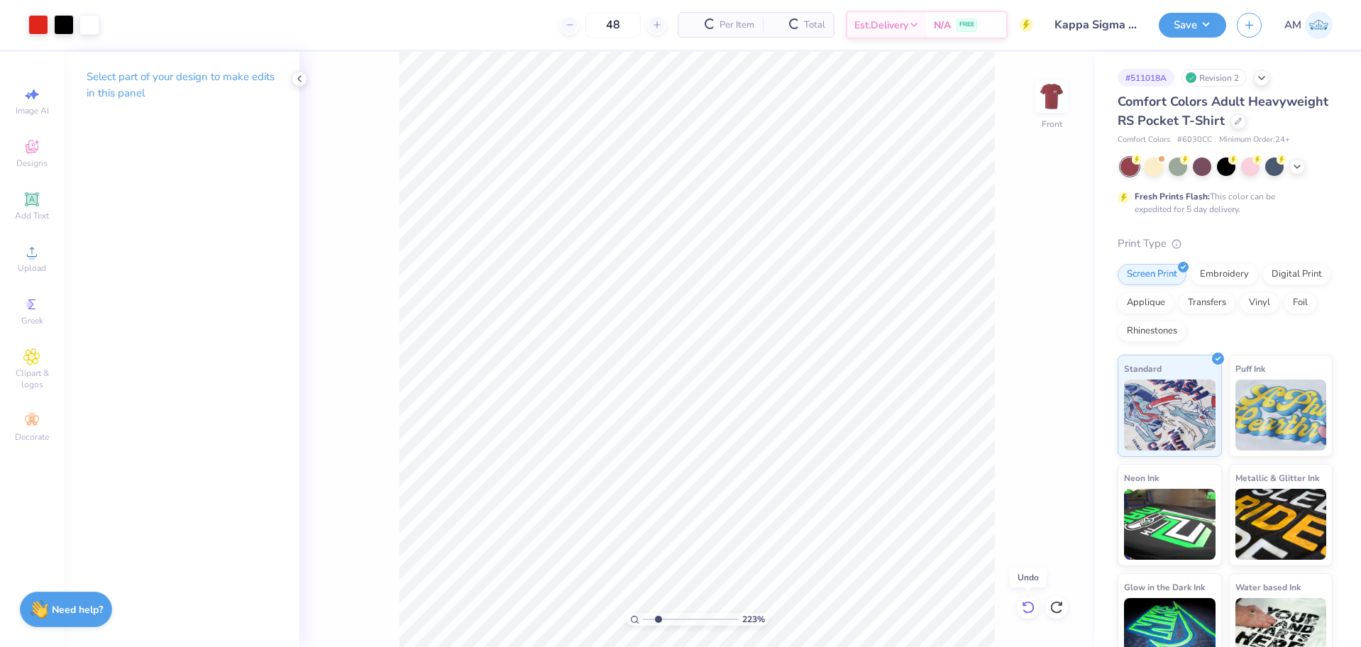
click at [1029, 608] on icon at bounding box center [1028, 607] width 14 height 14
click at [1029, 607] on icon at bounding box center [1028, 607] width 14 height 14
click at [1029, 606] on div "223 % Front" at bounding box center [696, 349] width 795 height 595
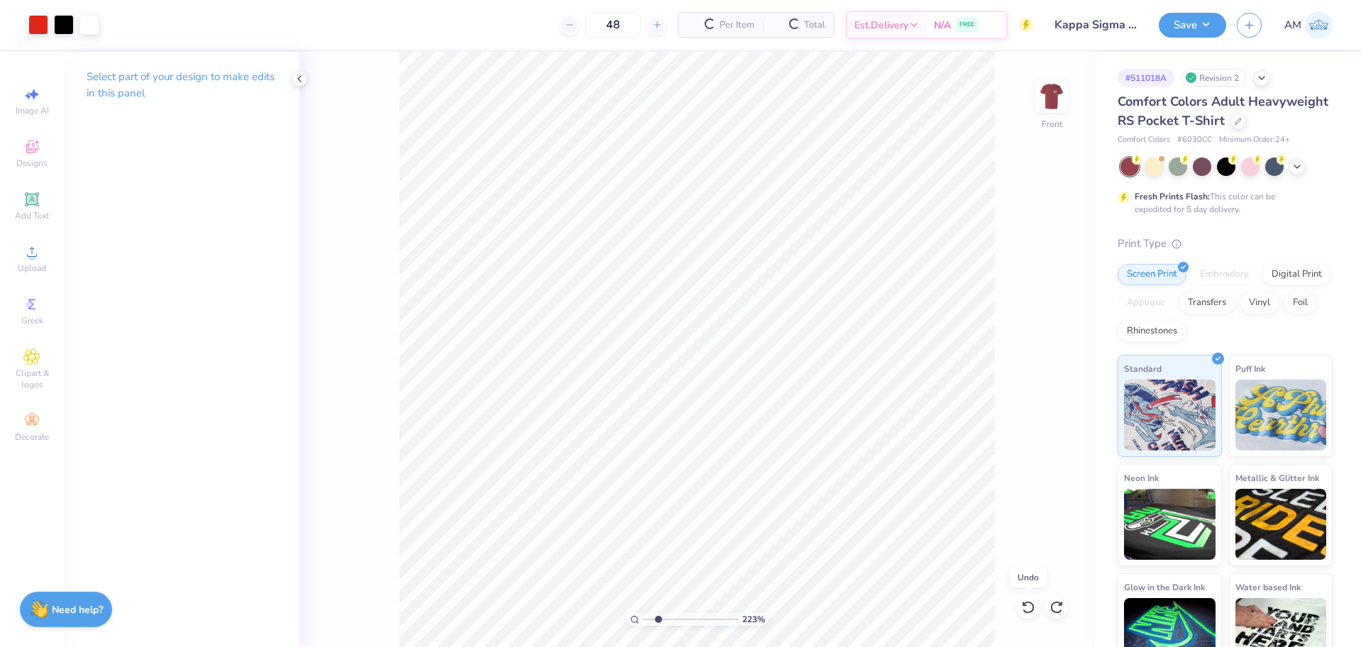
click at [1029, 606] on div "223 % Front" at bounding box center [696, 349] width 795 height 595
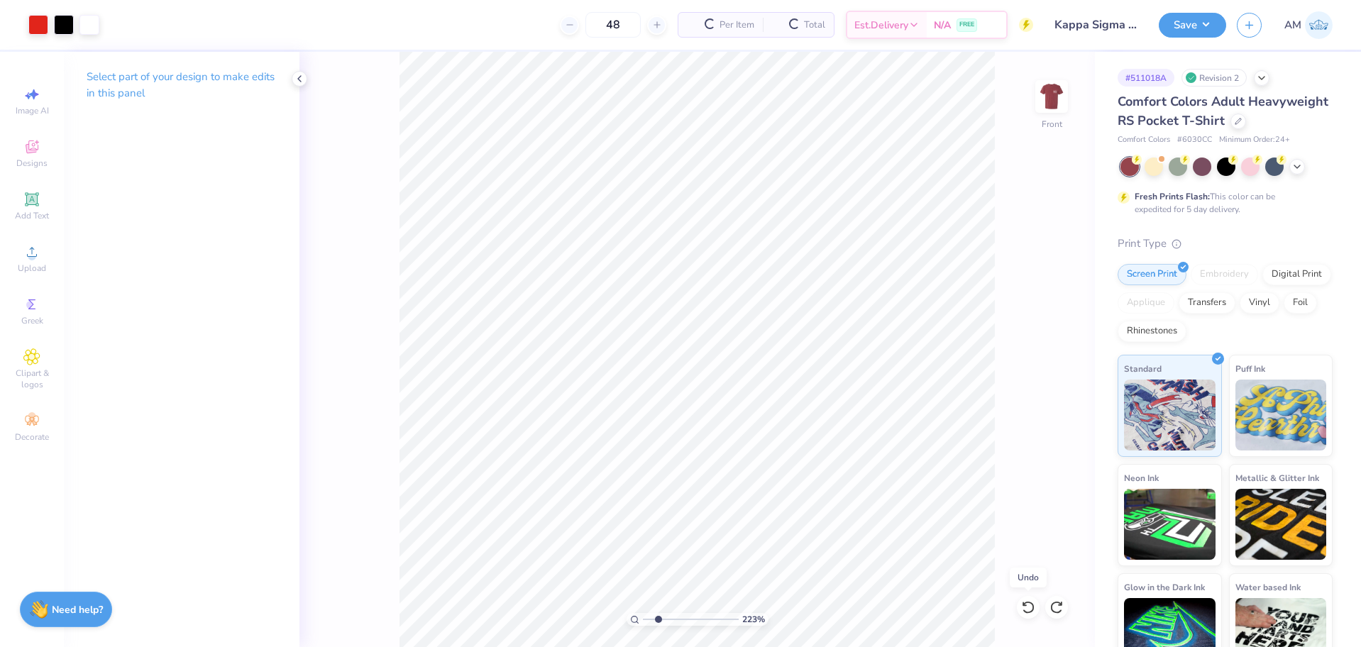
click at [1029, 606] on div "223 % Front" at bounding box center [696, 349] width 795 height 595
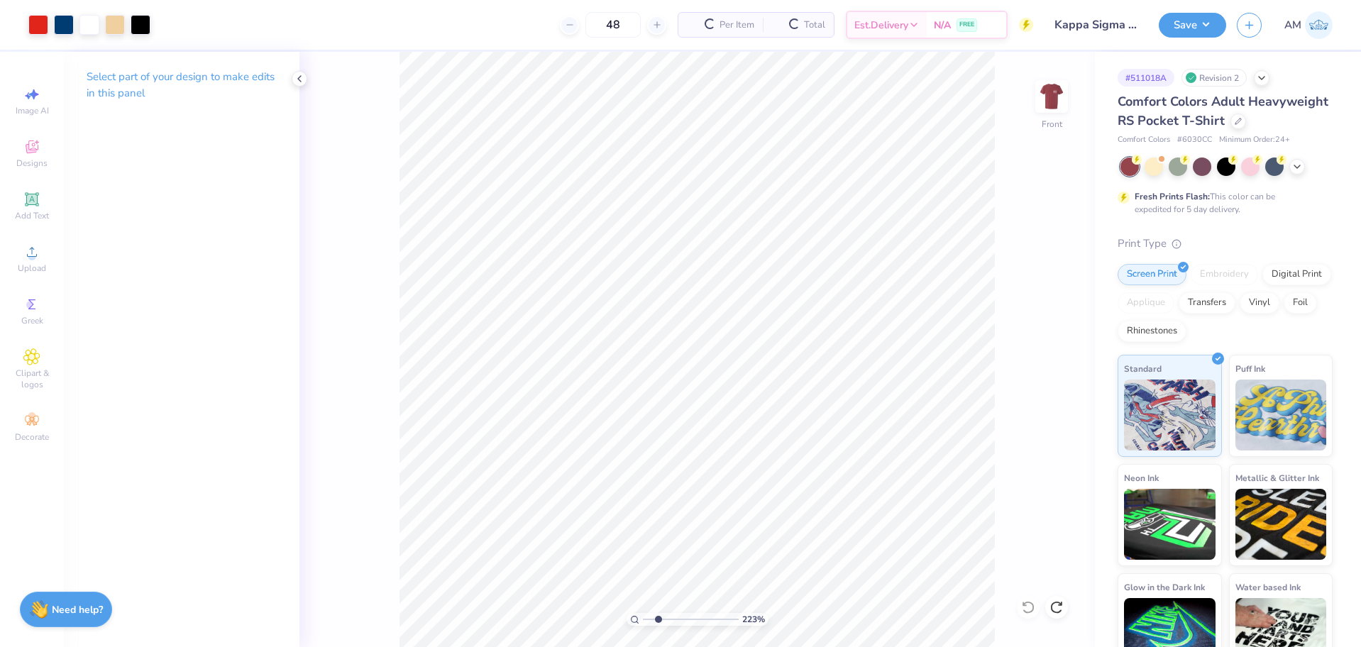
click at [1029, 605] on div "223 % Front" at bounding box center [696, 349] width 795 height 595
type input "2.22643191709162"
click at [1029, 605] on div "223 % Front" at bounding box center [696, 349] width 795 height 595
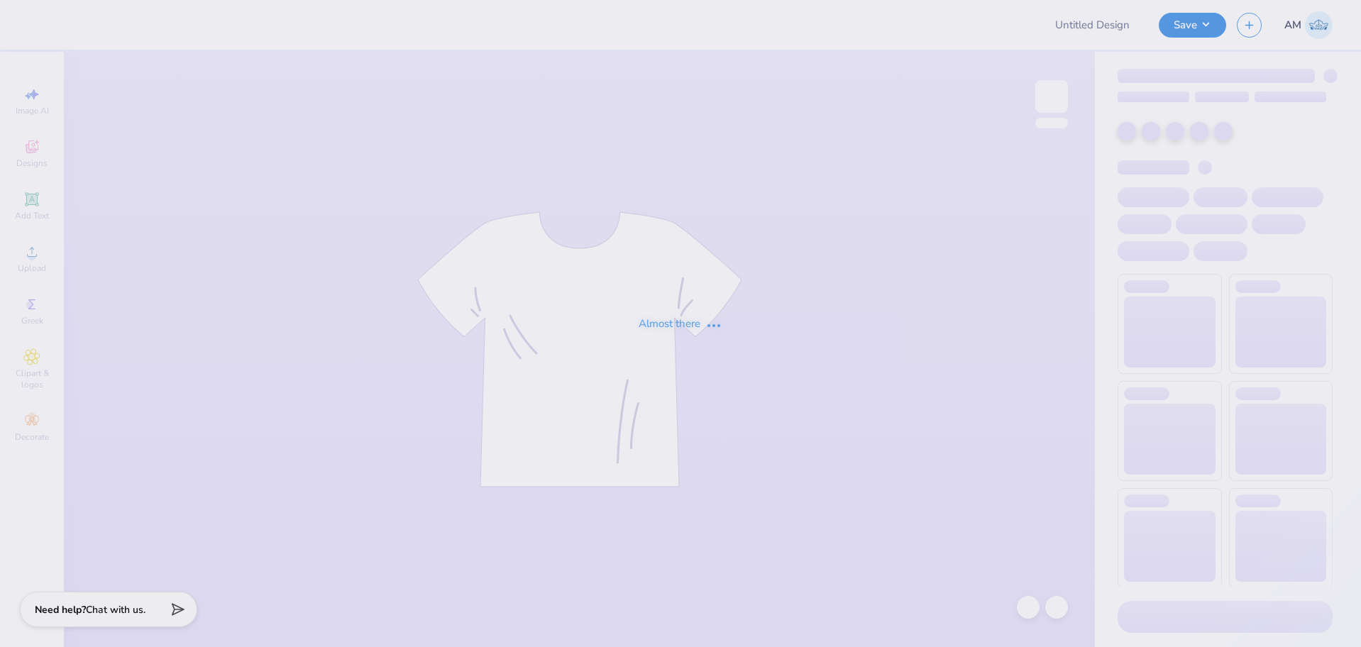
type input "Kappa Sigma Parents Weekend"
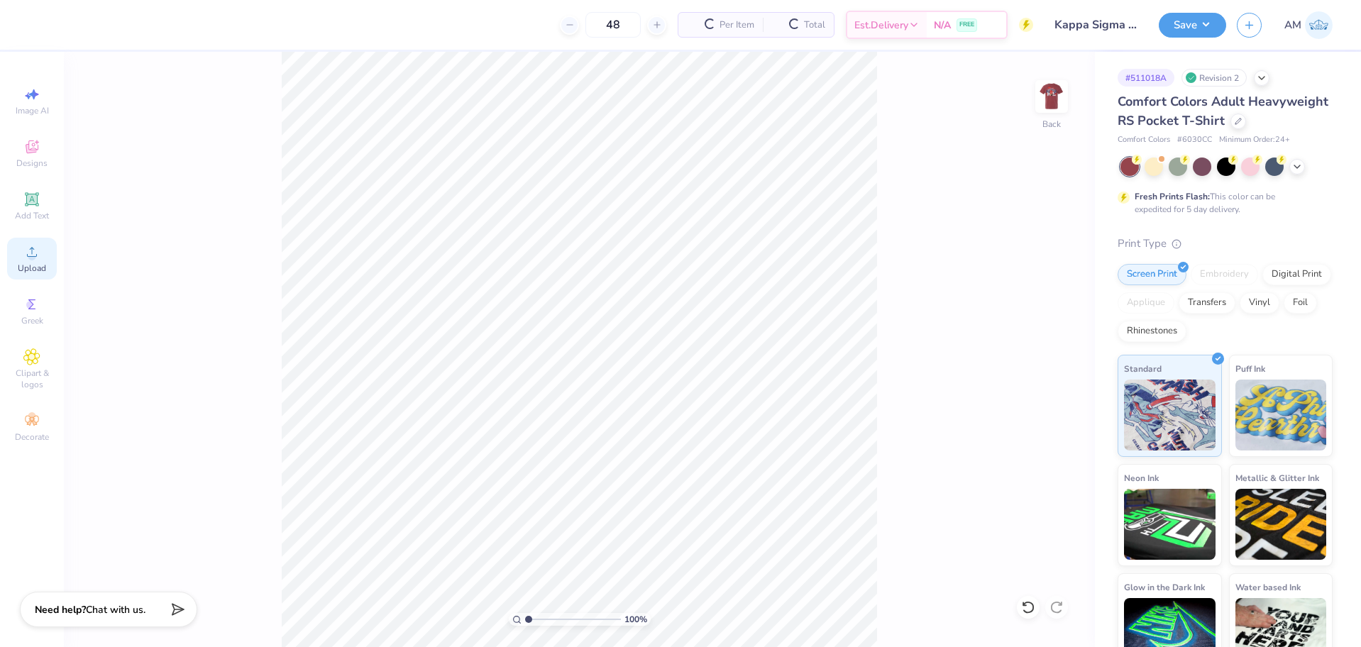
click at [47, 260] on div "Upload" at bounding box center [32, 259] width 50 height 42
click at [21, 262] on div "Upload" at bounding box center [32, 259] width 50 height 42
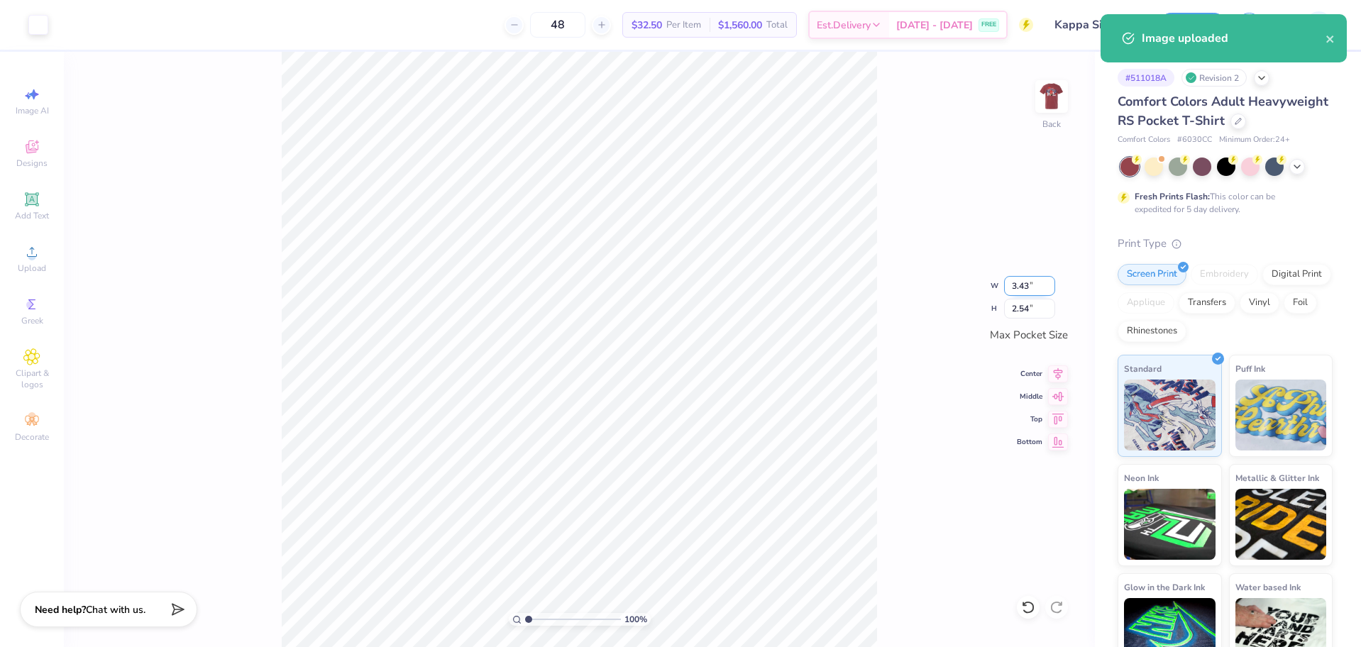
click at [1024, 291] on input "3.43" at bounding box center [1029, 286] width 51 height 20
type input "3.50"
type input "2.59"
click at [1046, 373] on div "Center" at bounding box center [1042, 371] width 51 height 17
click at [1056, 395] on icon at bounding box center [1058, 394] width 12 height 9
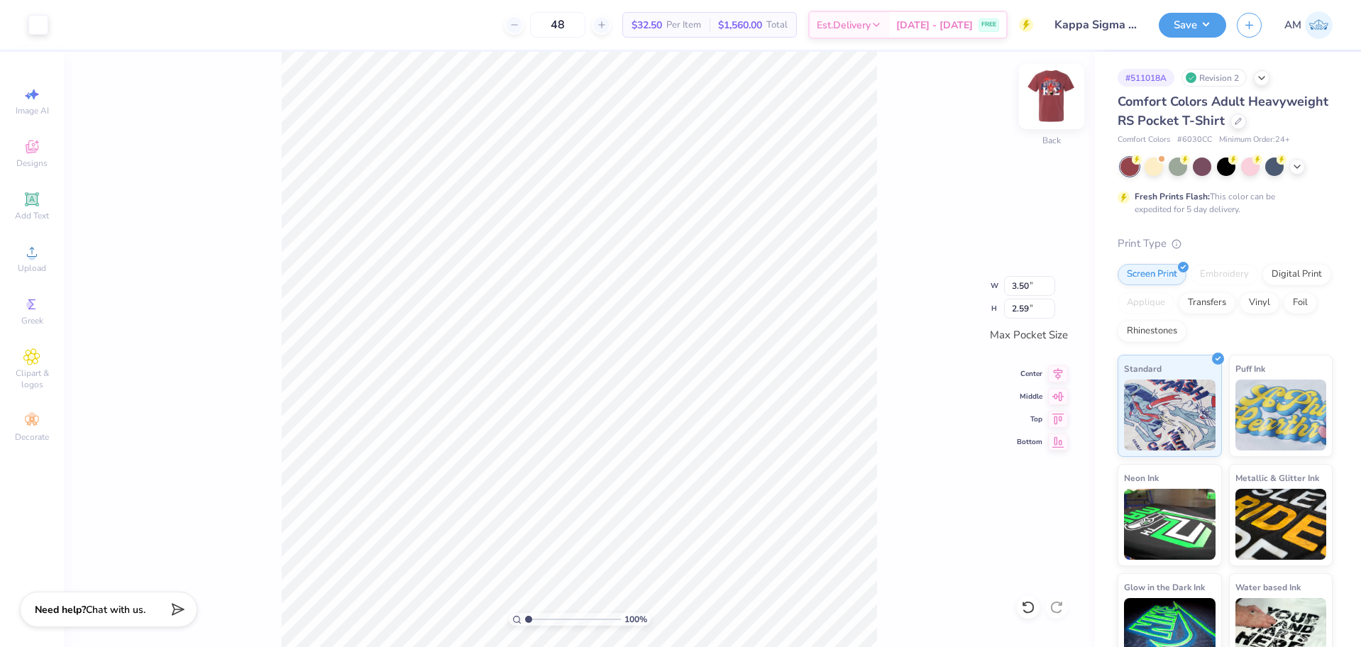
click at [1056, 101] on img at bounding box center [1051, 96] width 57 height 57
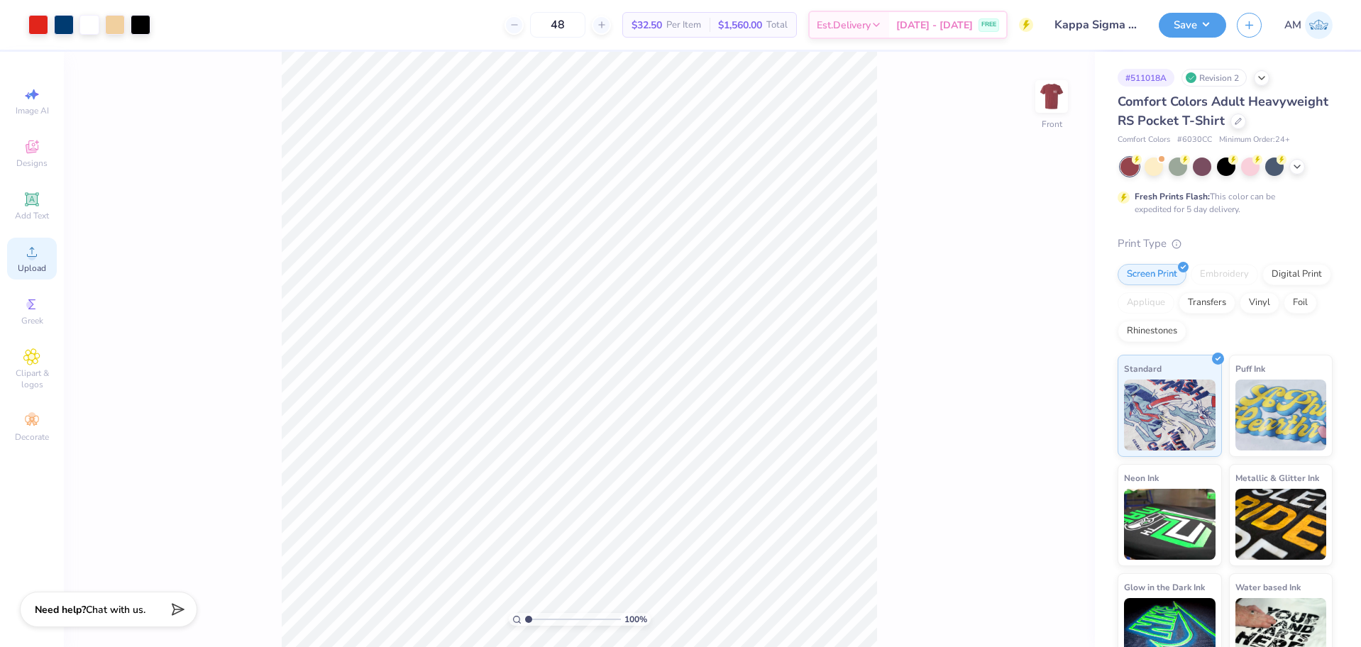
click at [31, 257] on icon at bounding box center [32, 252] width 10 height 10
type input "13.17"
click at [32, 256] on icon at bounding box center [32, 252] width 10 height 10
type input "14.25"
type input "12.50"
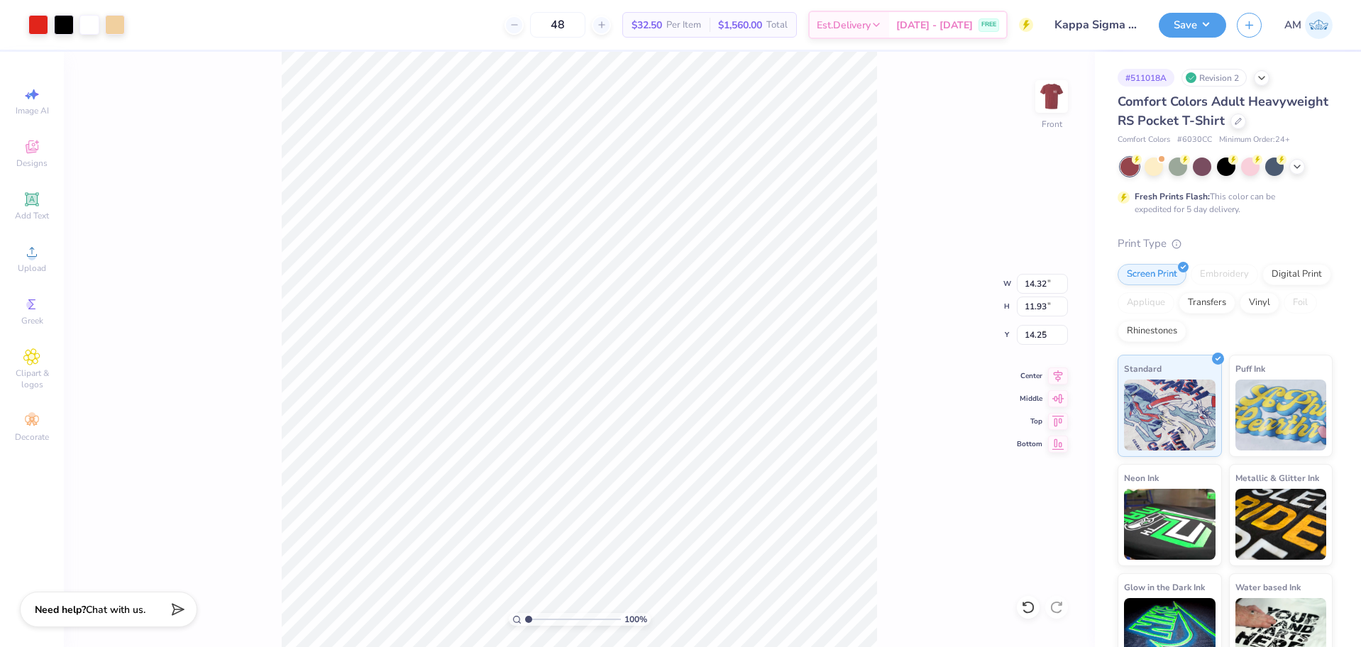
type input "10.41"
type input "3.00"
type input "14.32"
type input "11.93"
type input "14.25"
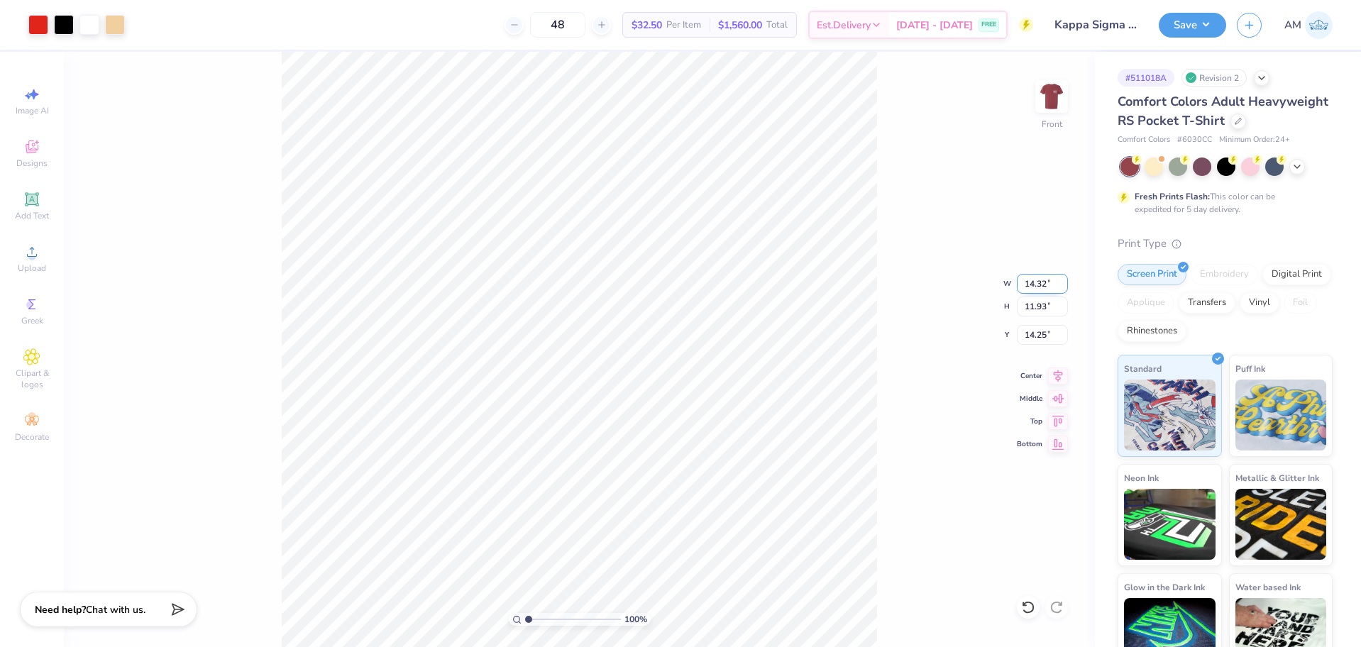
click at [1032, 287] on input "14.32" at bounding box center [1042, 284] width 51 height 20
type input "12.50"
type input "10.41"
type input "15.01"
click at [1054, 375] on icon at bounding box center [1058, 373] width 20 height 17
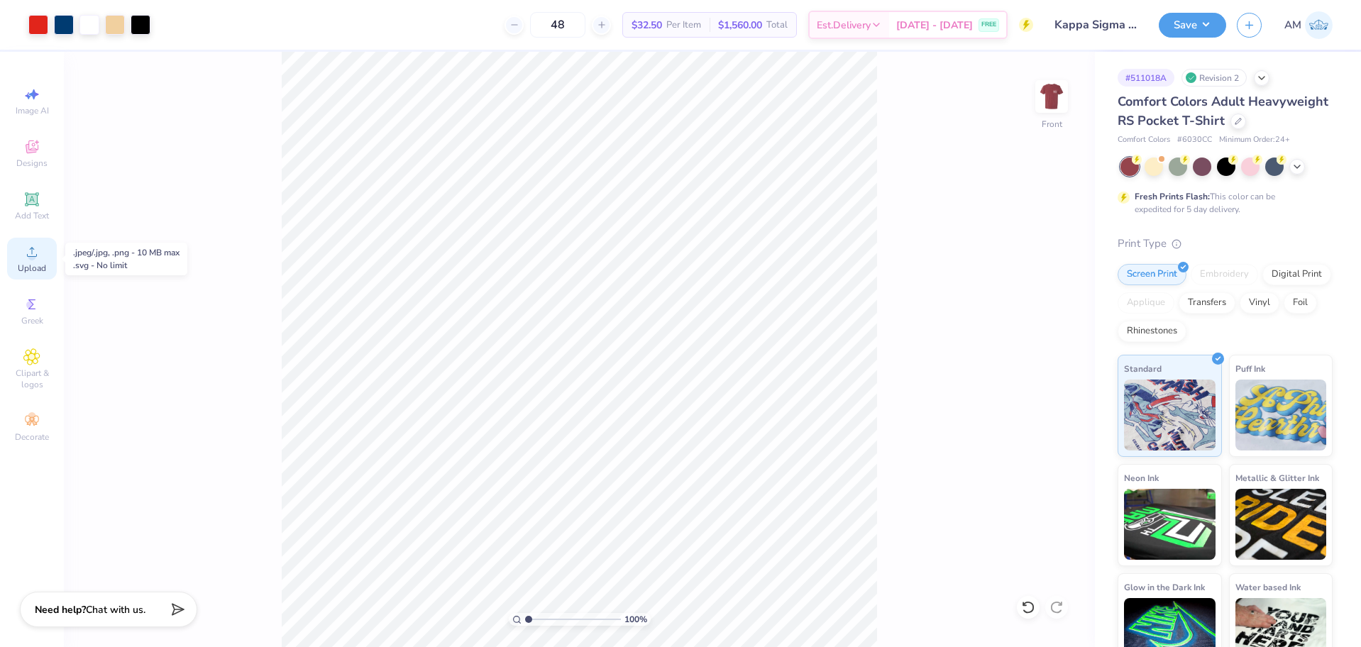
click at [32, 258] on circle at bounding box center [32, 257] width 8 height 8
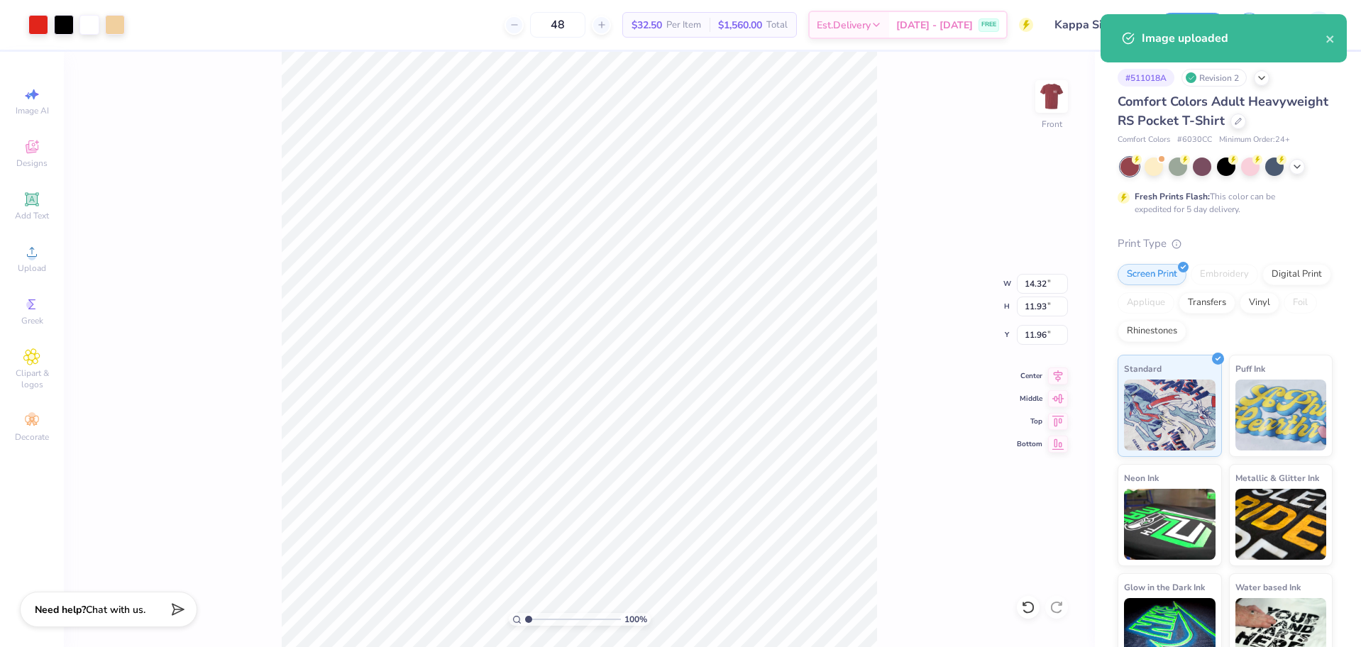
type input "11.96"
click at [1030, 280] on input "14.32" at bounding box center [1042, 284] width 51 height 20
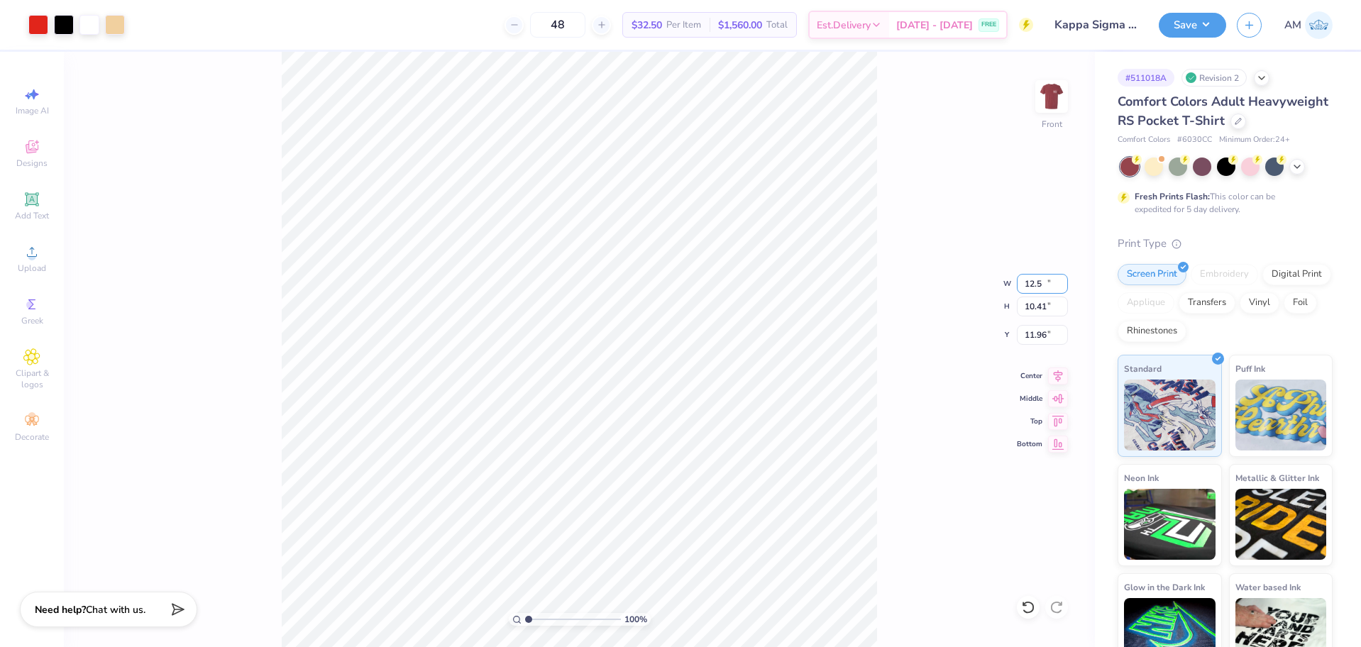
type input "12.50"
type input "10.41"
type input "12.72"
click at [1052, 376] on icon at bounding box center [1058, 373] width 20 height 17
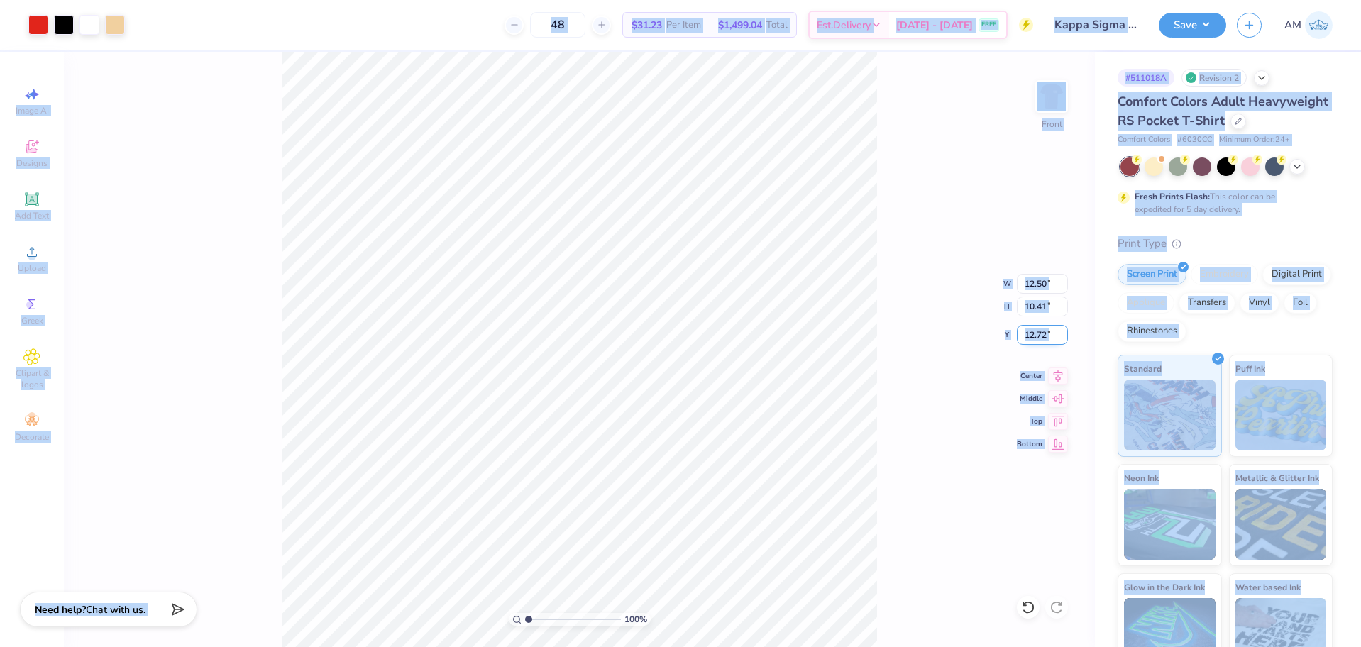
click at [1036, 328] on input "12.72" at bounding box center [1042, 335] width 51 height 20
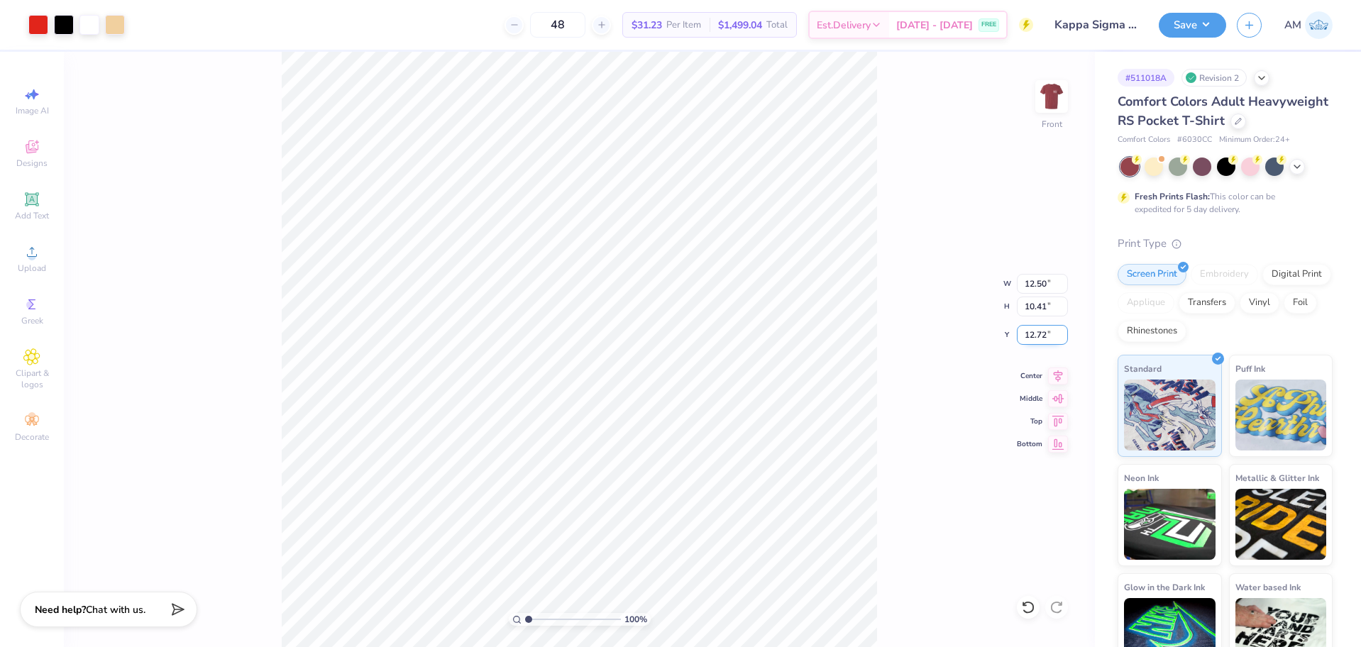
click at [1034, 331] on input "12.72" at bounding box center [1042, 335] width 51 height 20
type input "3.00"
click at [1059, 375] on icon at bounding box center [1058, 373] width 20 height 17
click at [1046, 89] on img at bounding box center [1051, 96] width 57 height 57
click at [1059, 96] on img at bounding box center [1051, 96] width 57 height 57
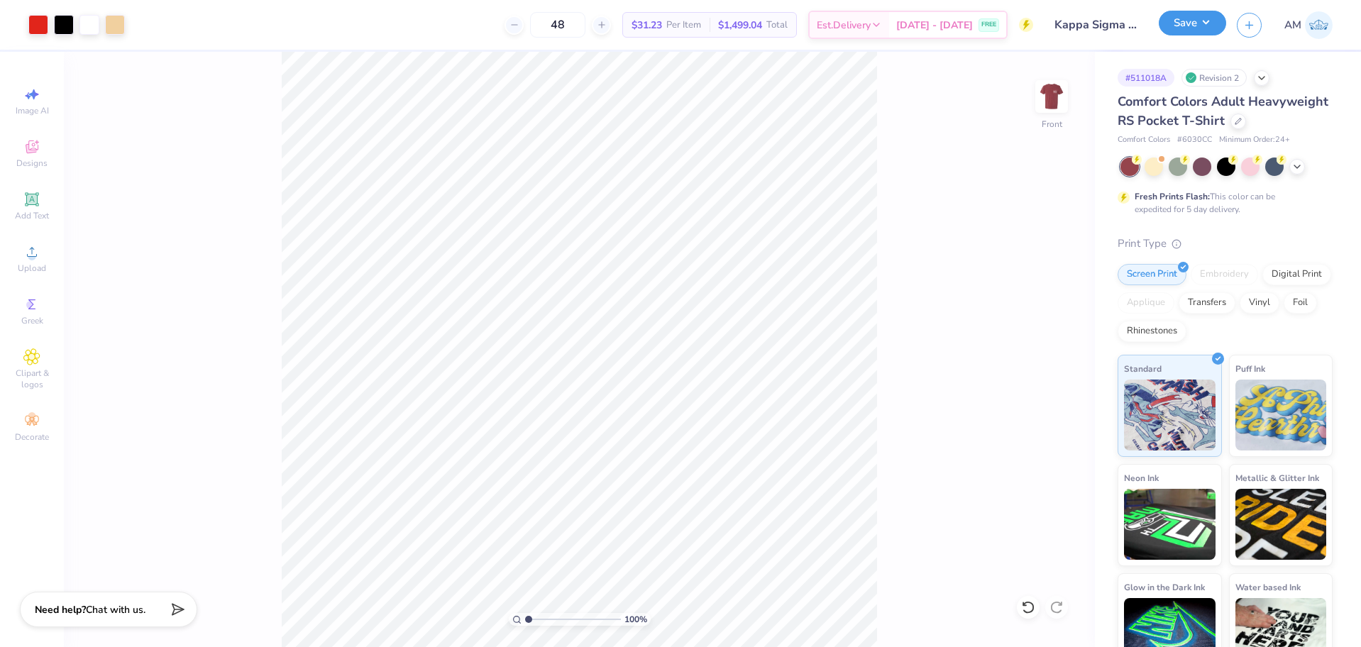
click at [1185, 23] on button "Save" at bounding box center [1192, 23] width 67 height 25
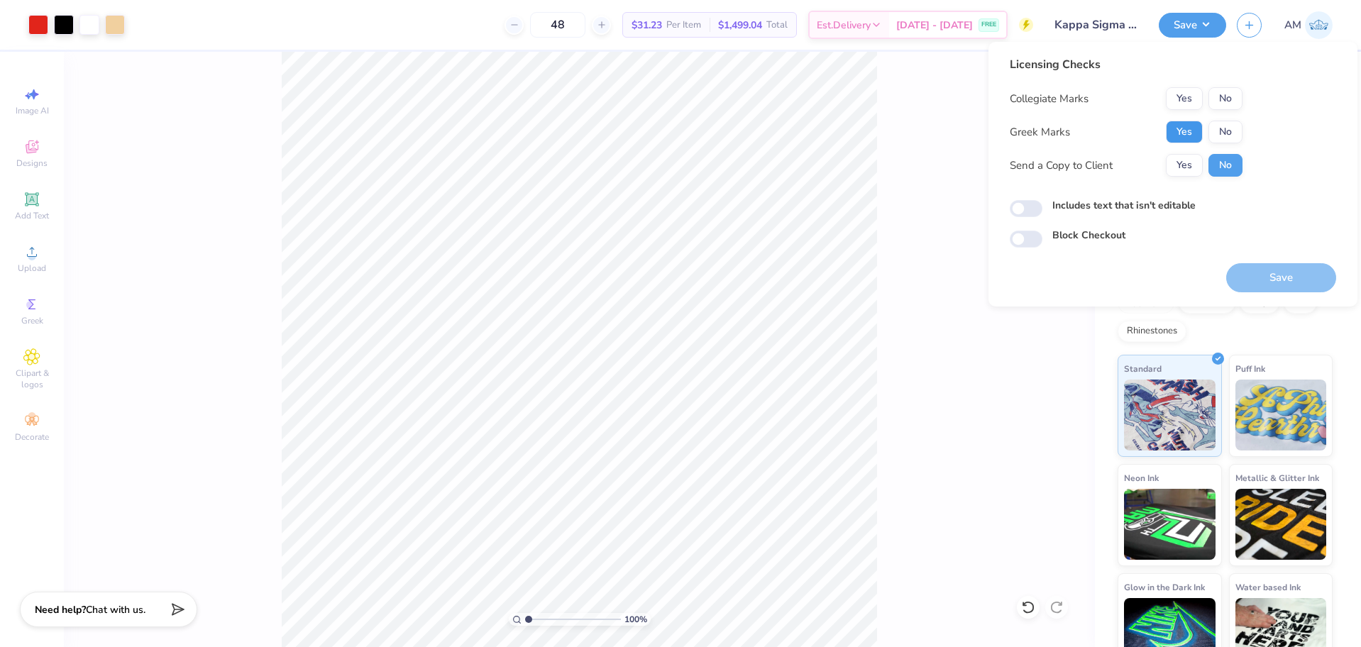
click at [1184, 136] on button "Yes" at bounding box center [1184, 132] width 37 height 23
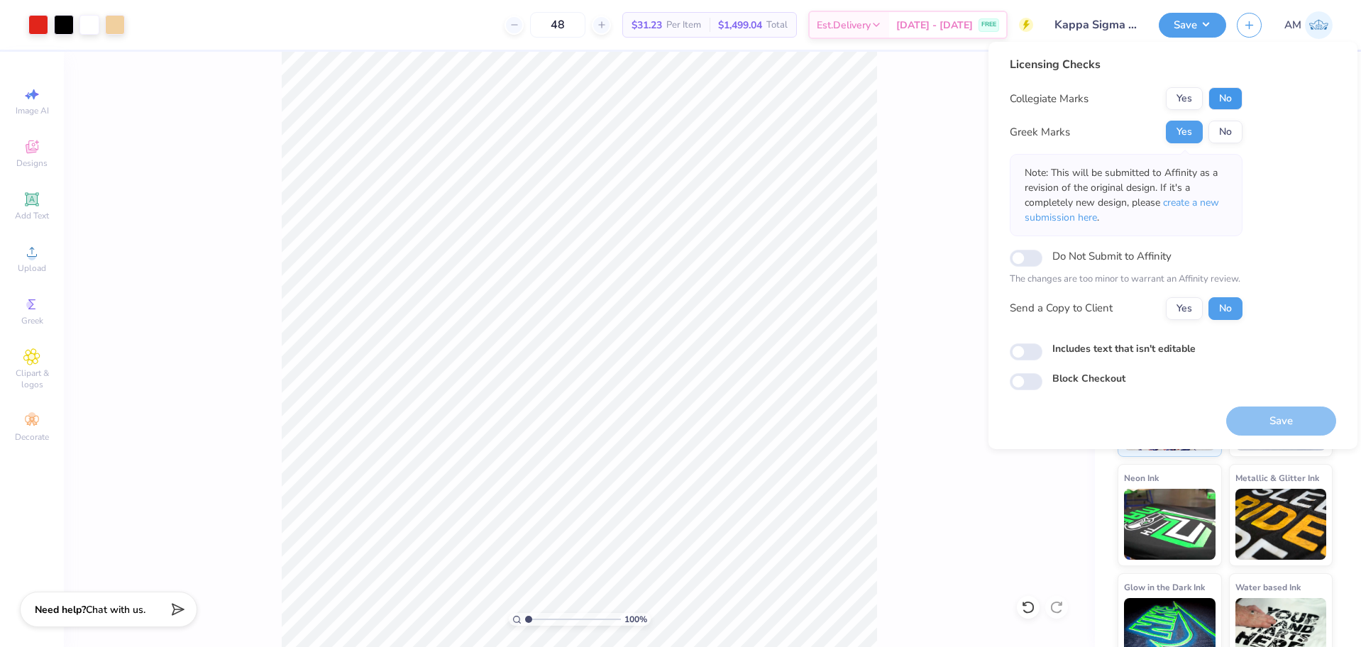
click at [1220, 99] on button "No" at bounding box center [1225, 98] width 34 height 23
click at [1192, 308] on button "Yes" at bounding box center [1184, 308] width 37 height 23
click at [1040, 346] on input "Includes text that isn't editable" at bounding box center [1026, 351] width 33 height 17
checkbox input "true"
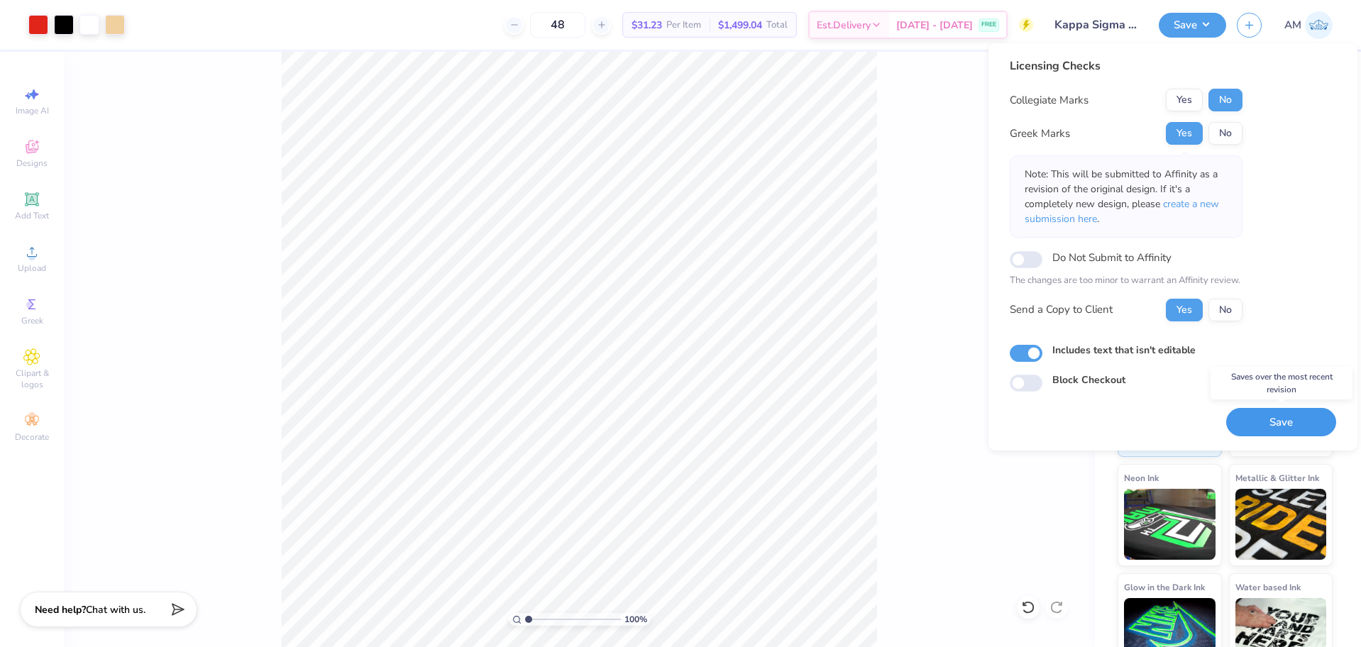
click at [1273, 416] on button "Save" at bounding box center [1281, 422] width 110 height 29
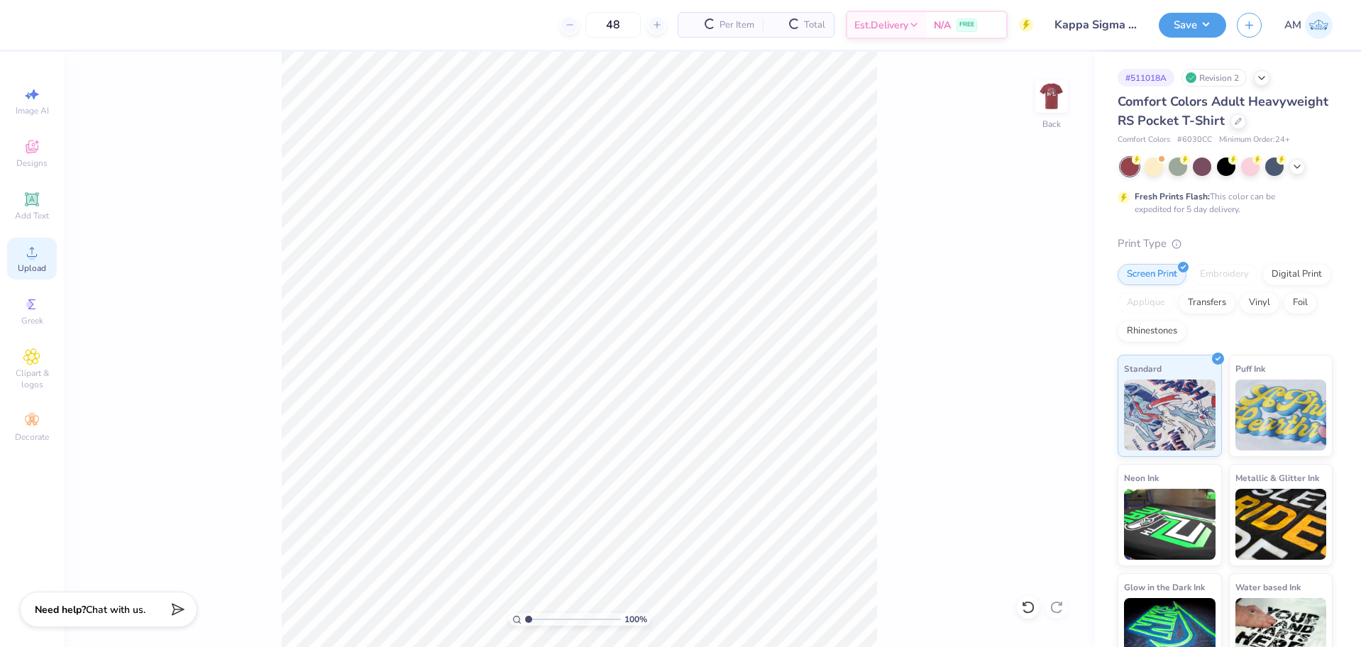
click at [35, 260] on div "Upload" at bounding box center [32, 259] width 50 height 42
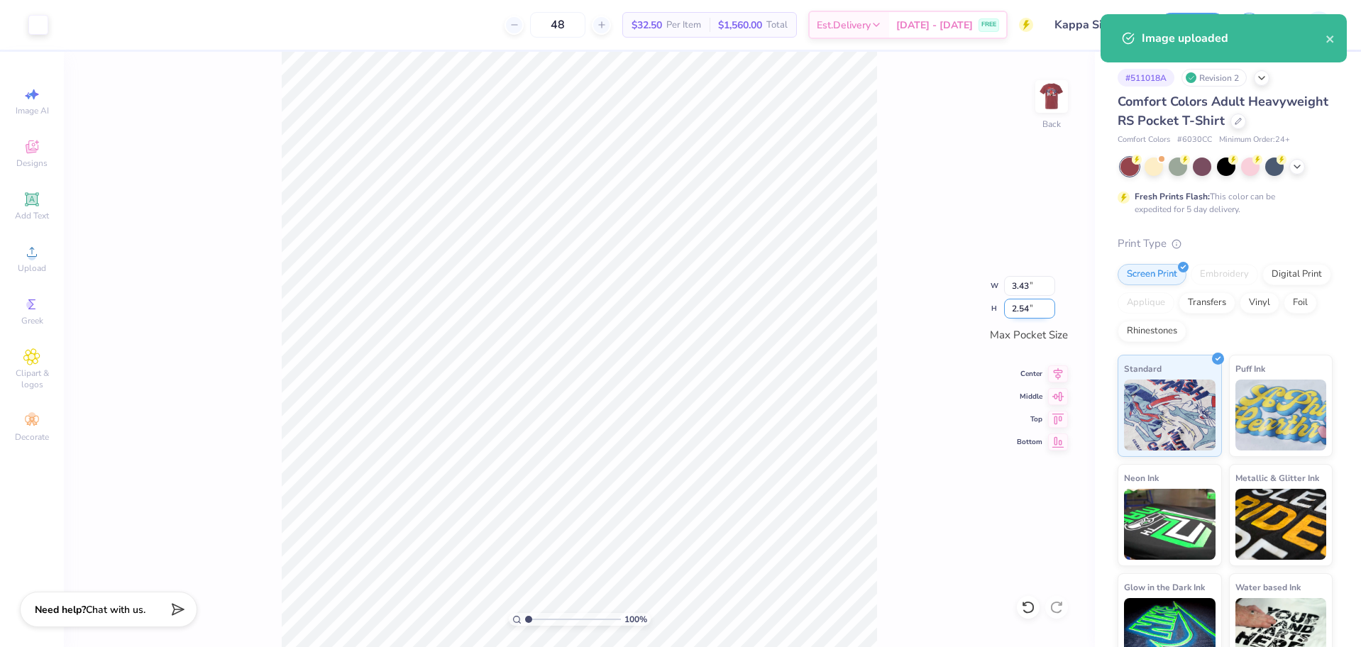
click at [1030, 308] on input "2.54" at bounding box center [1029, 309] width 51 height 20
type input "3.5"
type input "3.50"
type input "2.59"
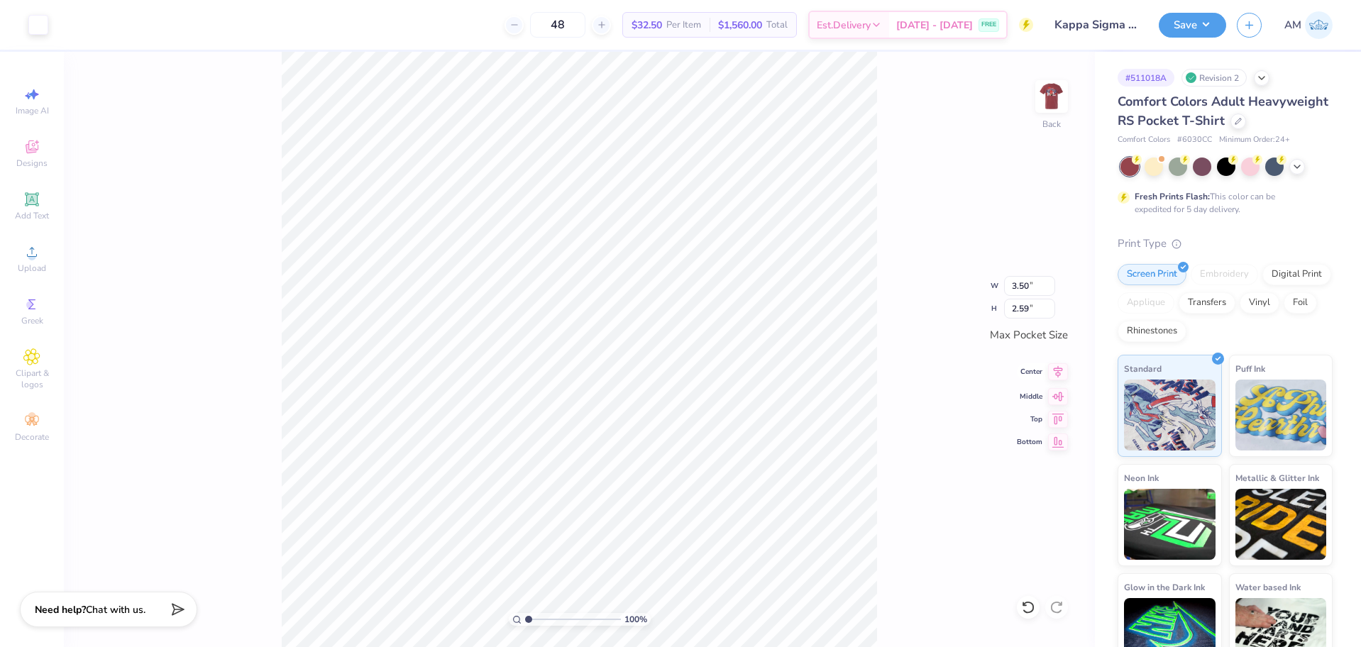
click at [1060, 374] on icon at bounding box center [1058, 372] width 9 height 12
click at [1059, 402] on icon at bounding box center [1058, 394] width 20 height 17
click at [1039, 96] on img at bounding box center [1051, 96] width 57 height 57
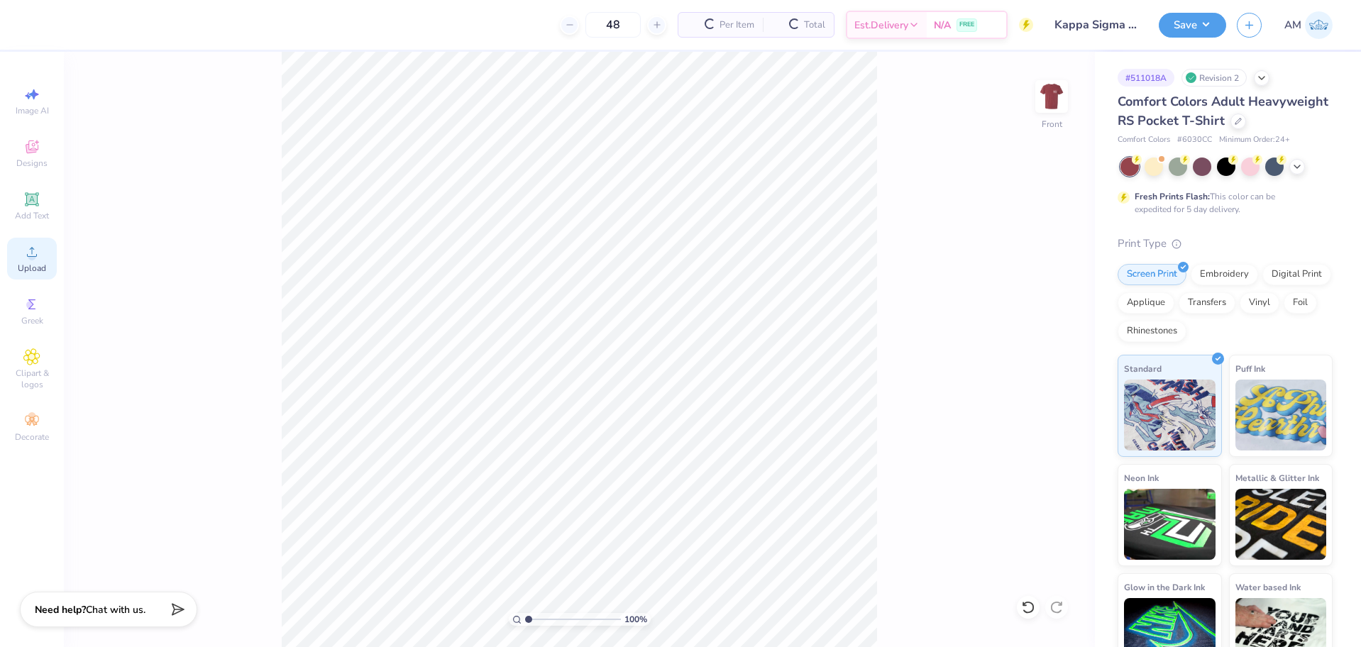
click at [31, 266] on span "Upload" at bounding box center [32, 268] width 28 height 11
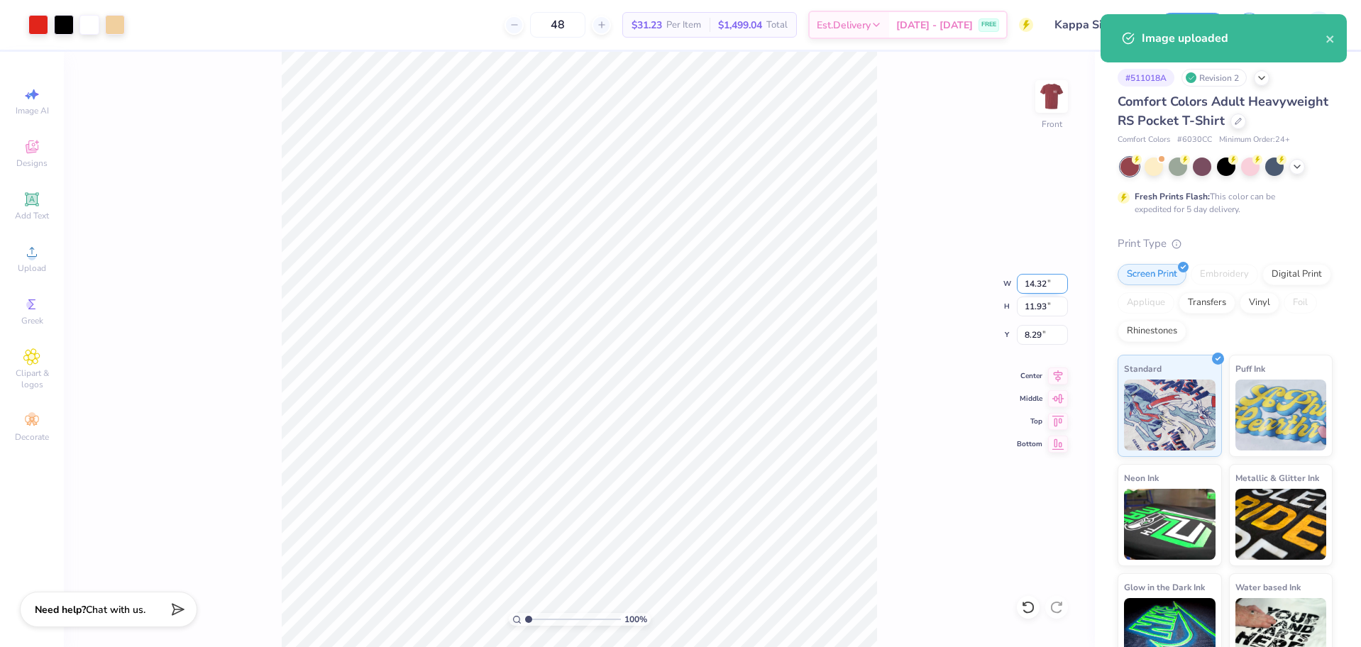
click at [1032, 289] on input "14.32" at bounding box center [1042, 284] width 51 height 20
type input "12.50"
type input "10.41"
click at [1037, 328] on input "9.04" at bounding box center [1042, 335] width 51 height 20
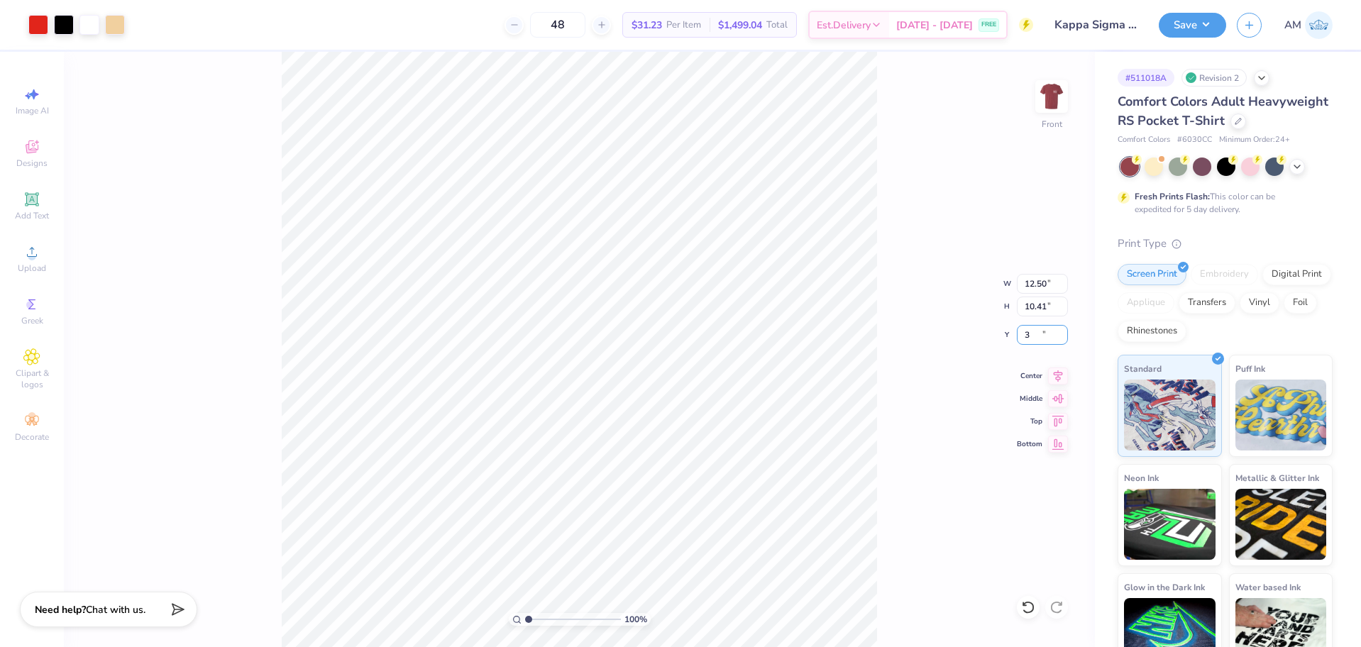
type input "3.00"
click at [1195, 12] on button "Save" at bounding box center [1192, 23] width 67 height 25
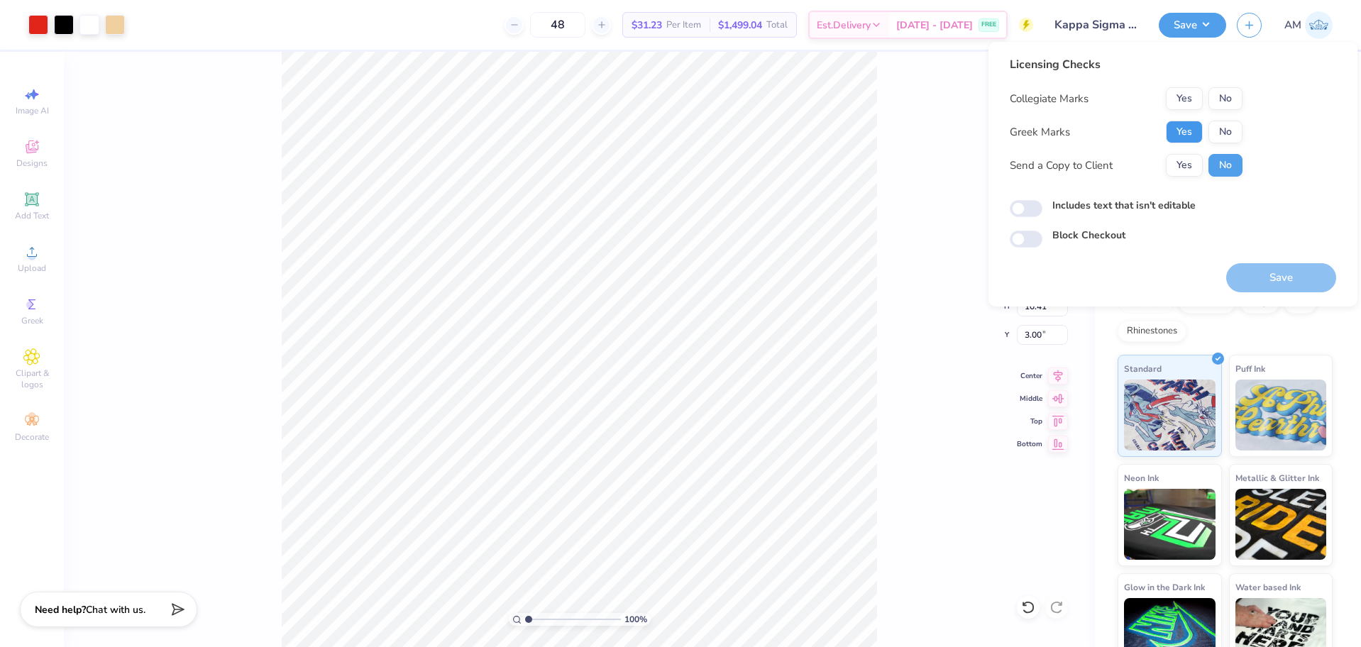
click at [1189, 133] on button "Yes" at bounding box center [1184, 132] width 37 height 23
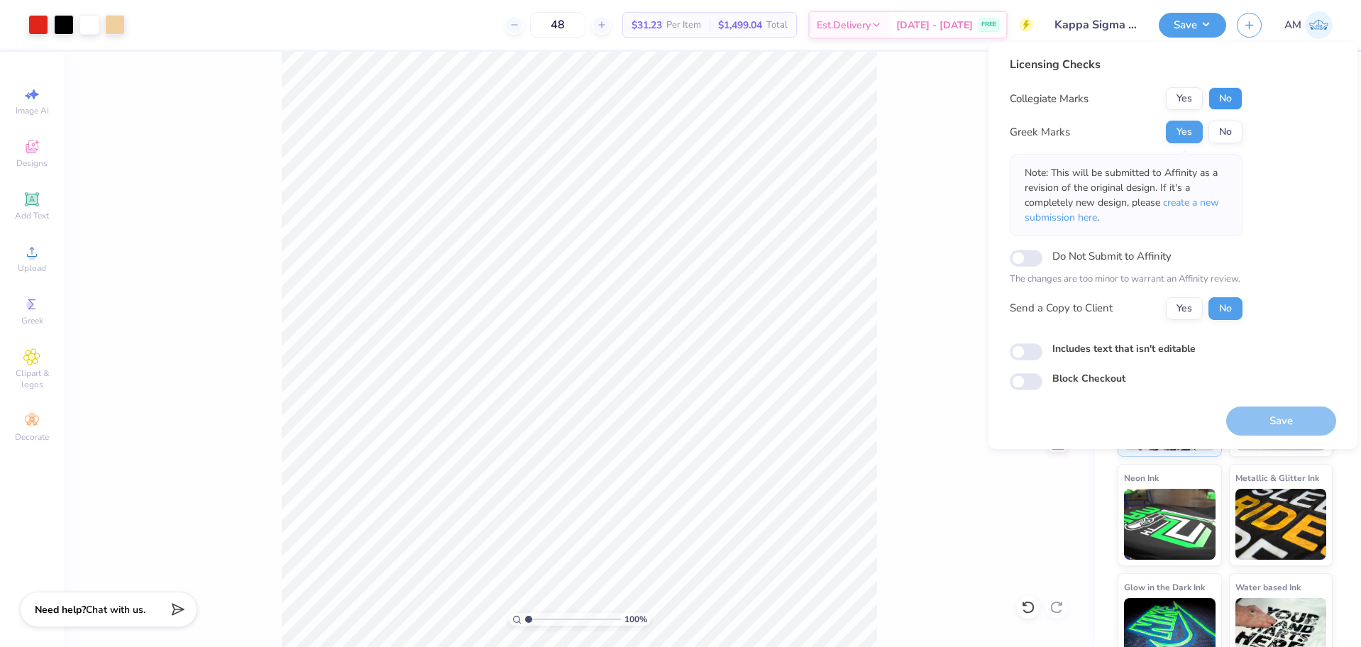
click at [1227, 89] on button "No" at bounding box center [1225, 98] width 34 height 23
click at [1186, 314] on button "Yes" at bounding box center [1184, 308] width 37 height 23
click at [1024, 355] on input "Includes text that isn't editable" at bounding box center [1026, 351] width 33 height 17
checkbox input "true"
click at [1261, 418] on button "Save" at bounding box center [1281, 421] width 110 height 29
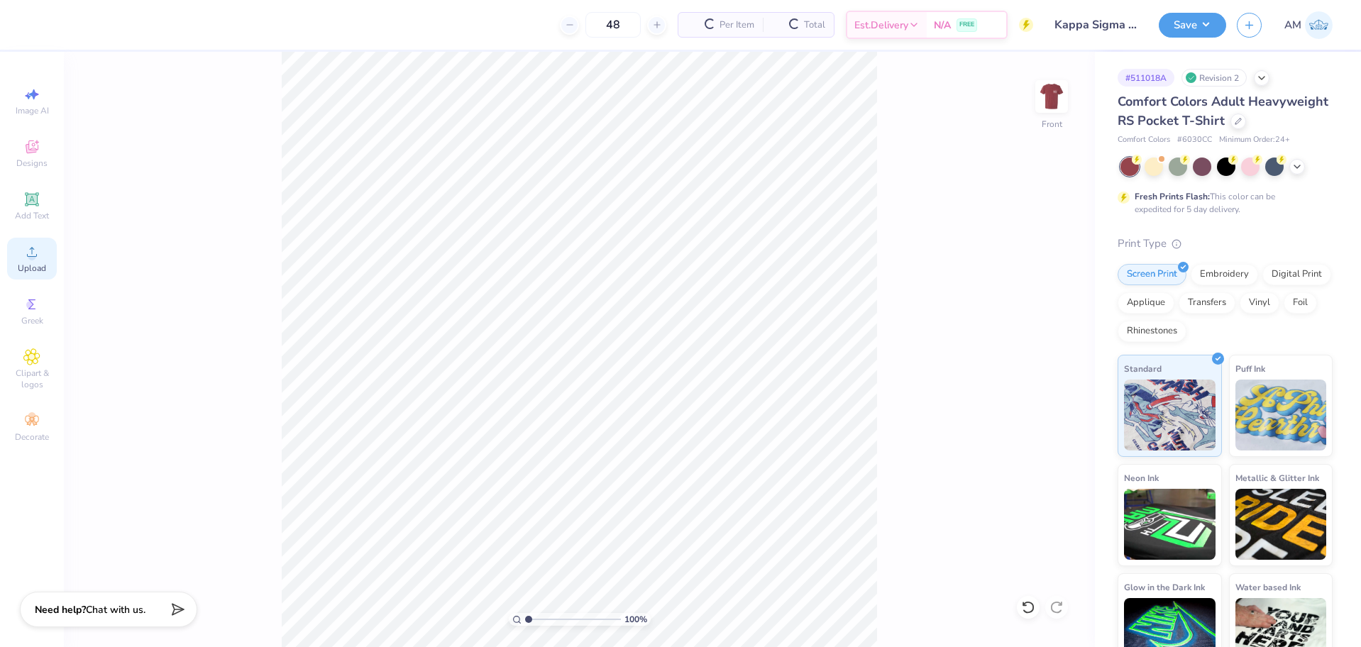
click at [39, 263] on span "Upload" at bounding box center [32, 268] width 28 height 11
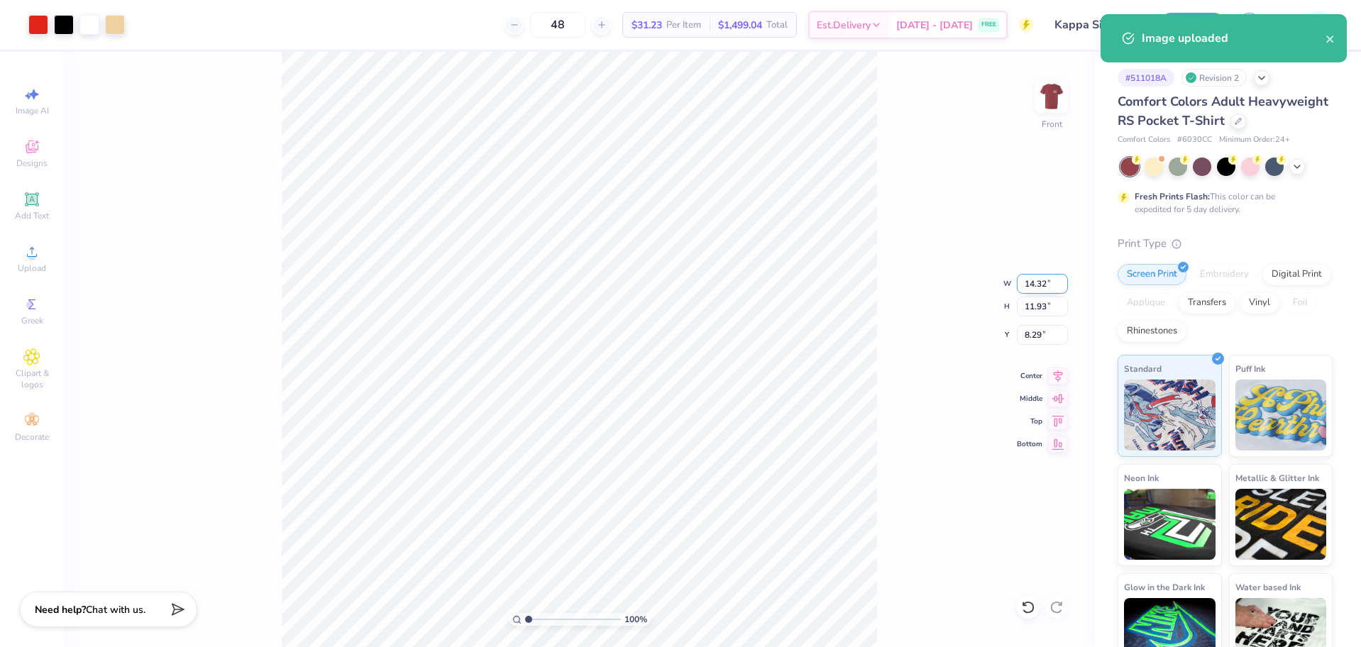
click at [1036, 277] on input "14.32" at bounding box center [1042, 284] width 51 height 20
type input "12.50"
type input "10.41"
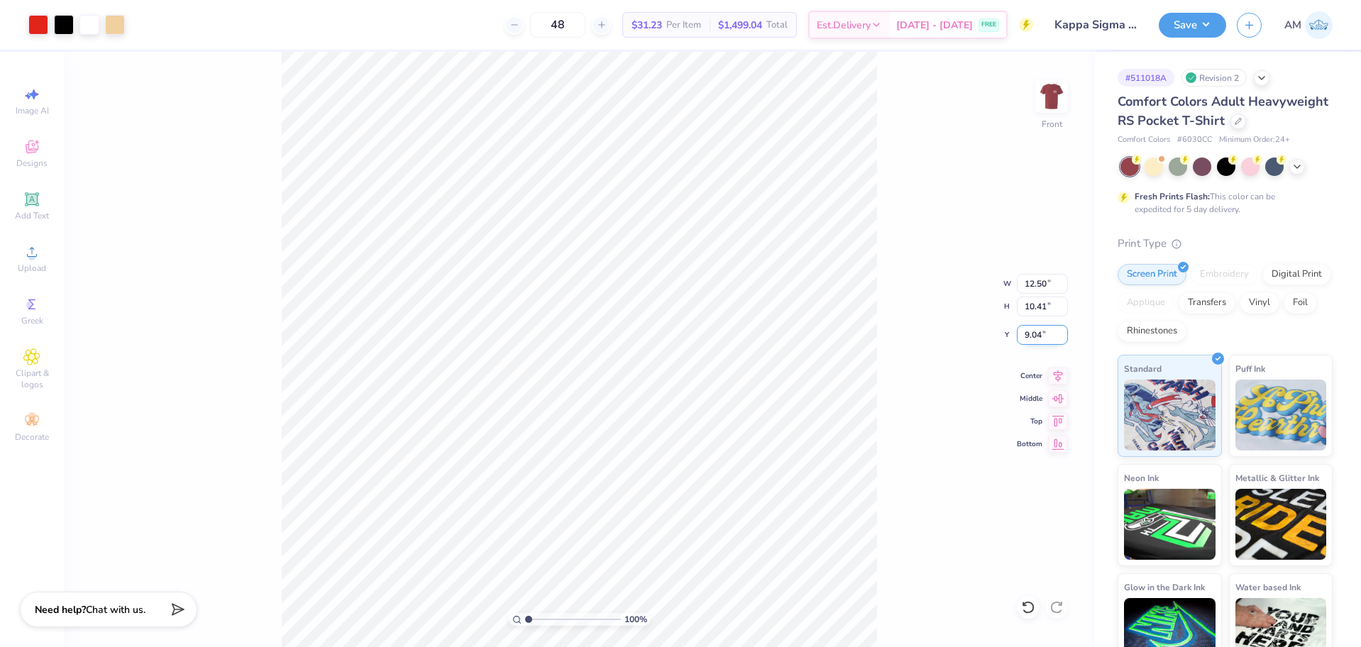
click at [1038, 333] on input "9.04" at bounding box center [1042, 335] width 51 height 20
type input "3.00"
click at [1059, 377] on icon at bounding box center [1058, 373] width 20 height 17
click at [1182, 13] on button "Save" at bounding box center [1192, 23] width 67 height 25
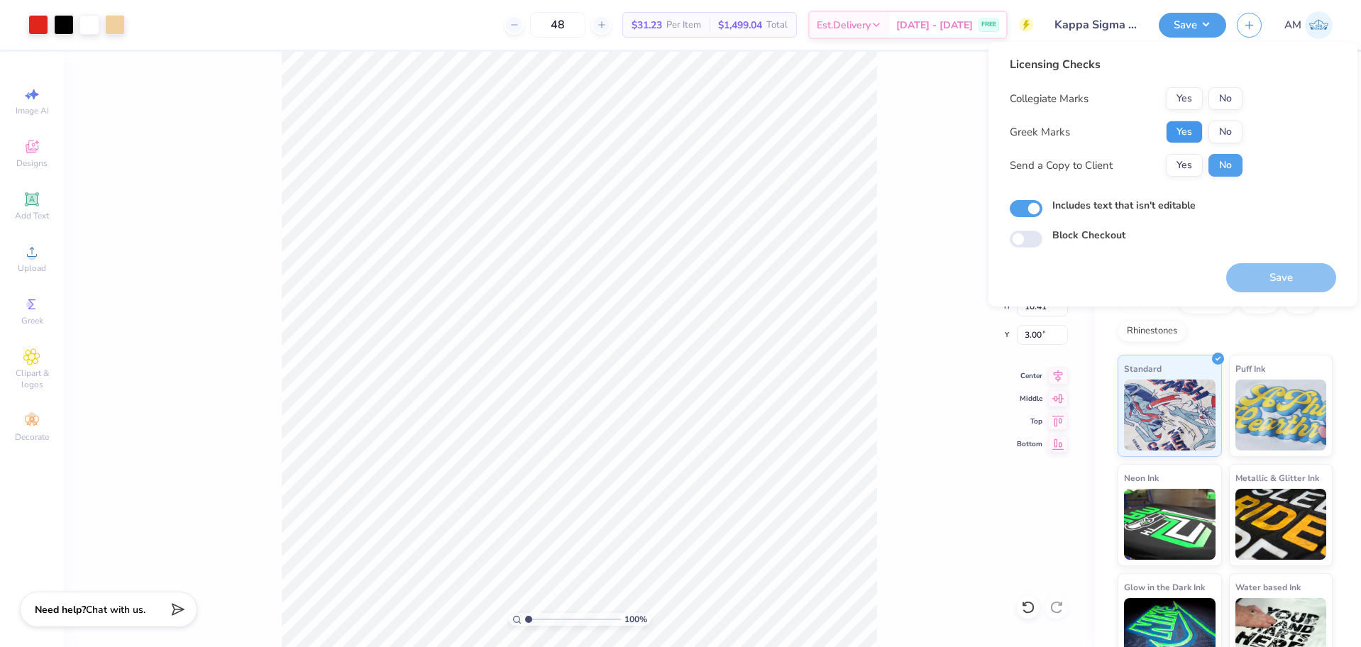
click at [1181, 125] on button "Yes" at bounding box center [1184, 132] width 37 height 23
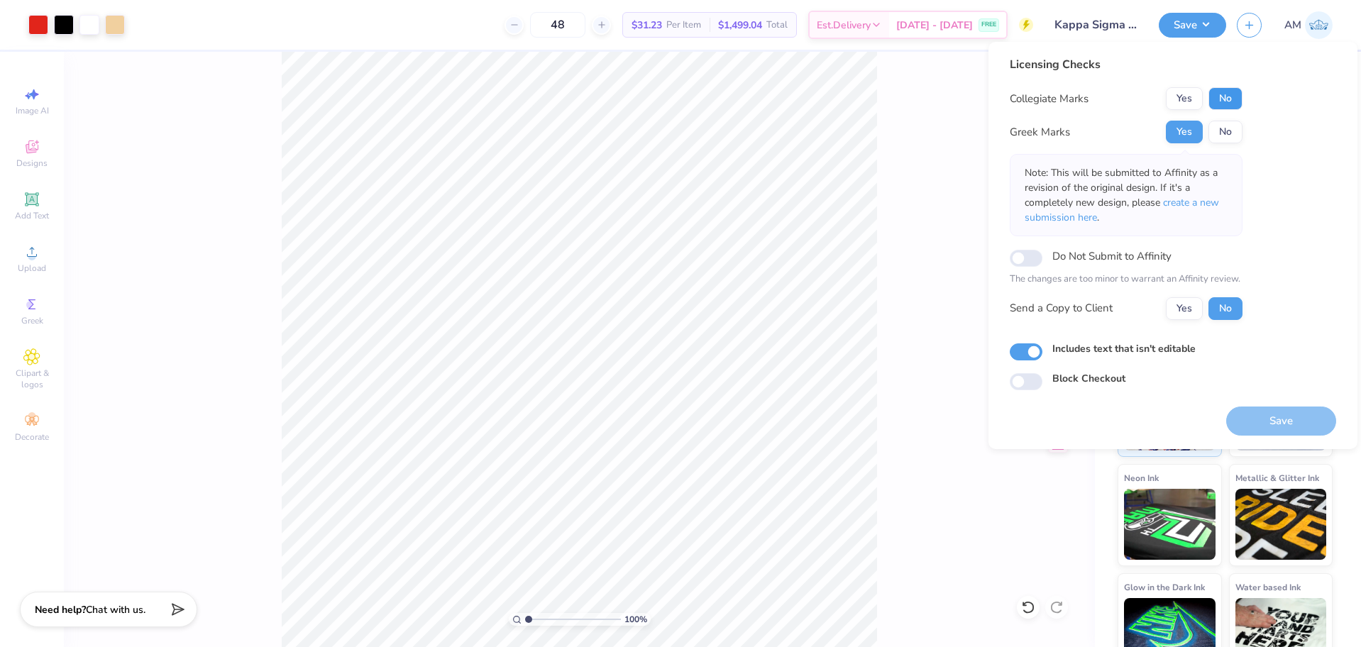
click at [1222, 99] on button "No" at bounding box center [1225, 98] width 34 height 23
drag, startPoint x: 1188, startPoint y: 320, endPoint x: 1217, endPoint y: 356, distance: 46.4
click at [1188, 320] on div "Licensing Checks Collegiate Marks Yes No Greek Marks Yes No Note: This will be …" at bounding box center [1126, 193] width 233 height 275
click at [1193, 310] on button "Yes" at bounding box center [1184, 308] width 37 height 23
click at [1256, 417] on button "Save" at bounding box center [1281, 421] width 110 height 29
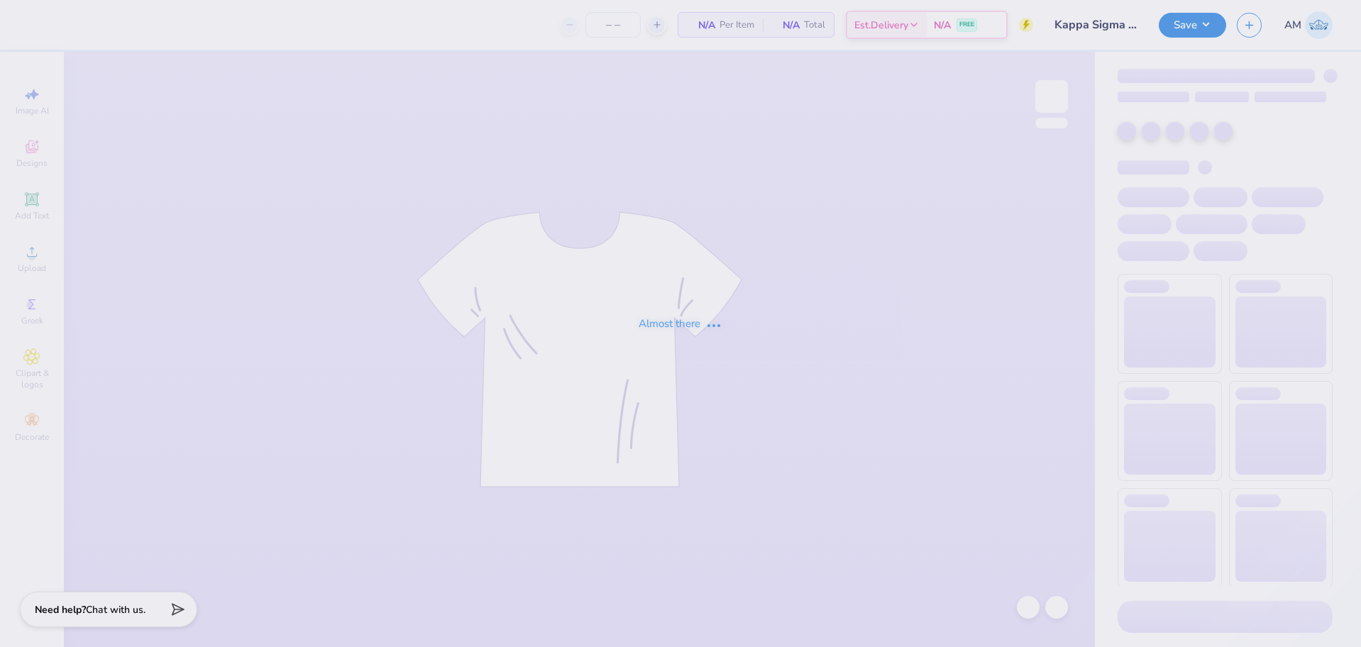
type input "48"
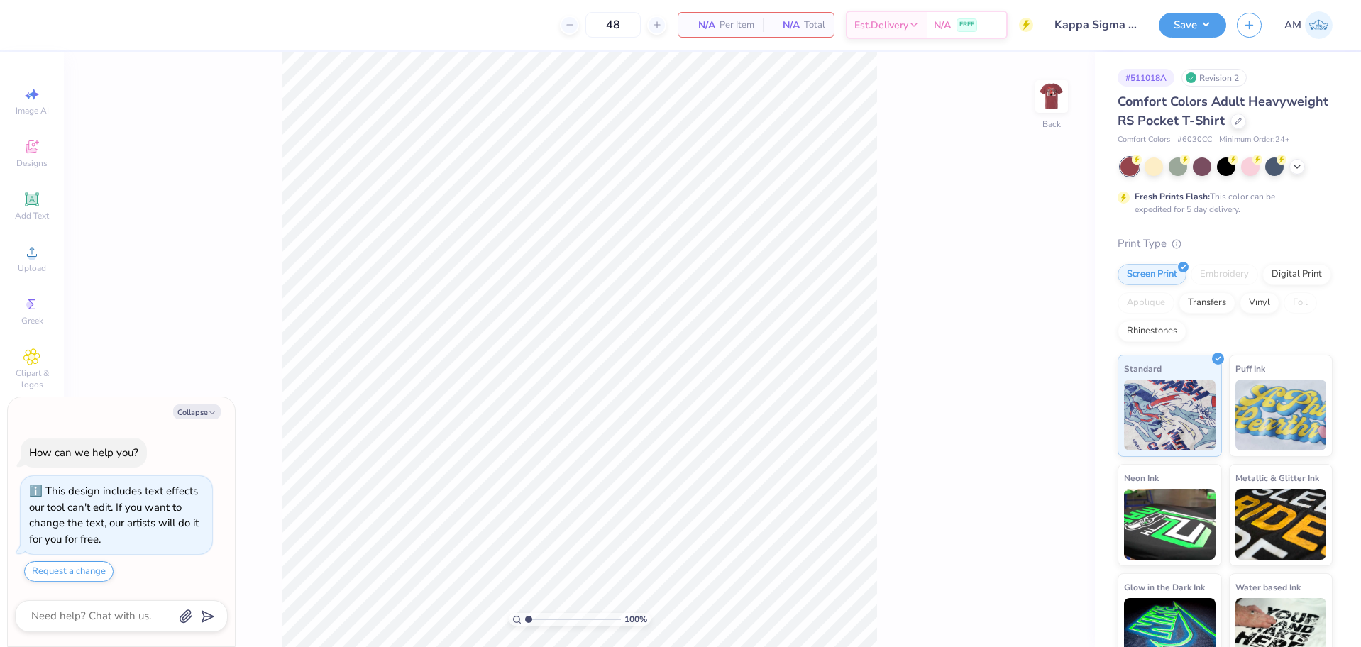
type textarea "x"
